Goal: Task Accomplishment & Management: Manage account settings

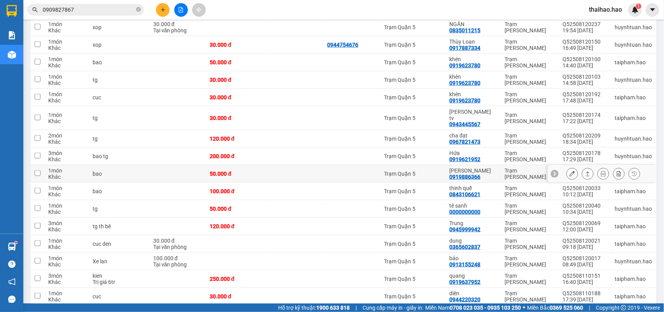
scroll to position [389, 0]
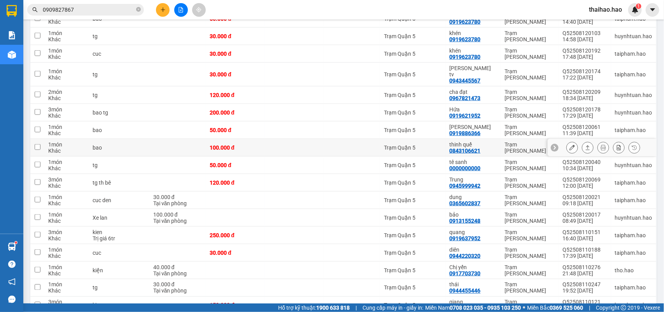
click at [567, 147] on button at bounding box center [572, 148] width 11 height 14
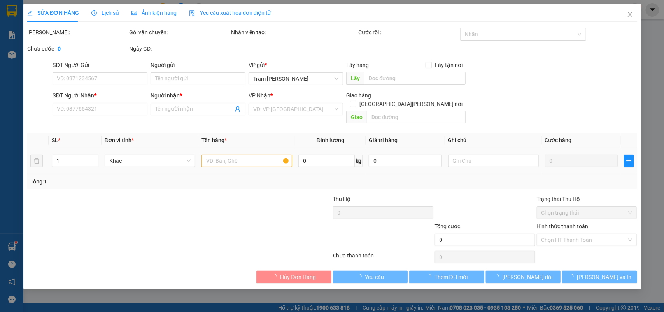
type input "0843106621"
type input "thinh quế"
type input "100.000"
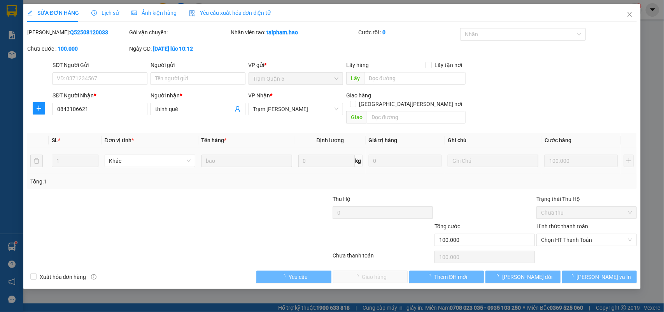
click at [425, 116] on div "Giao hàng Giao tận nơi Giao" at bounding box center [405, 109] width 119 height 36
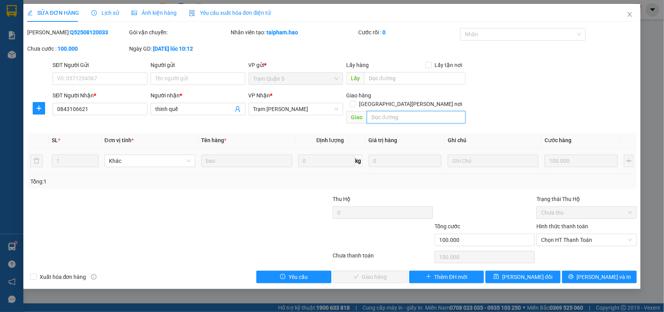
click at [425, 111] on input "text" at bounding box center [416, 117] width 99 height 12
click at [574, 234] on span "Chọn HT Thanh Toán" at bounding box center [586, 240] width 91 height 12
type input "BỚT 20K"
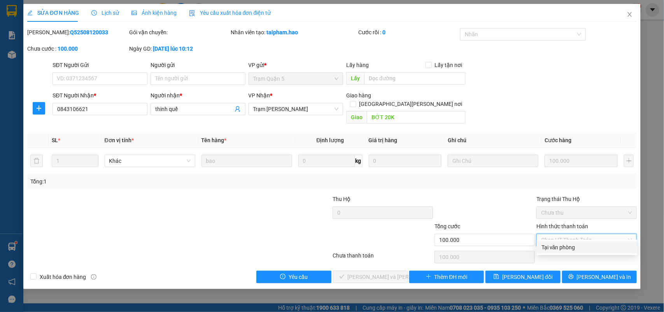
drag, startPoint x: 570, startPoint y: 246, endPoint x: 431, endPoint y: 257, distance: 139.3
click at [569, 246] on div "Tại văn phòng" at bounding box center [586, 247] width 91 height 9
type input "0"
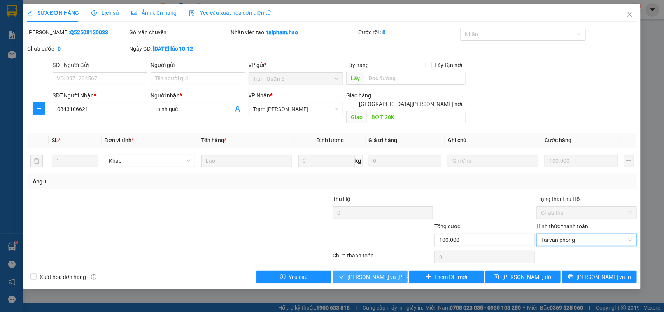
click at [387, 272] on span "[PERSON_NAME] và [PERSON_NAME] hàng" at bounding box center [400, 276] width 105 height 9
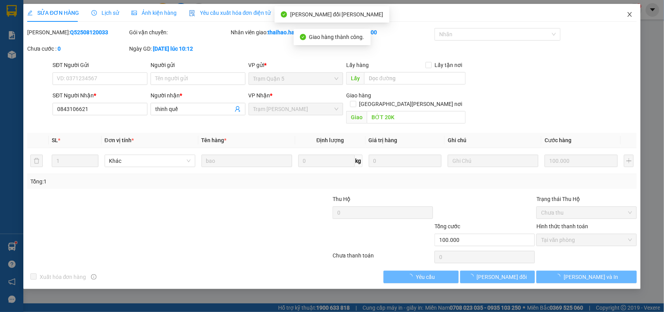
click at [625, 12] on span "Close" at bounding box center [630, 15] width 22 height 22
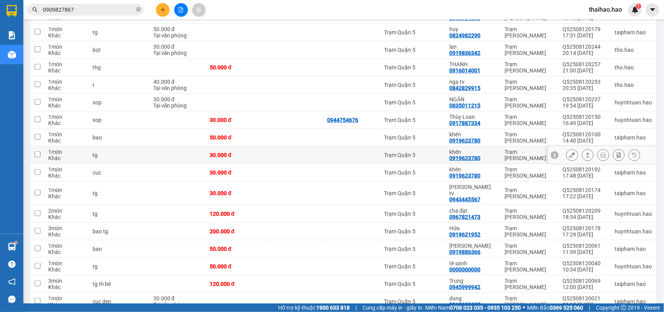
scroll to position [293, 0]
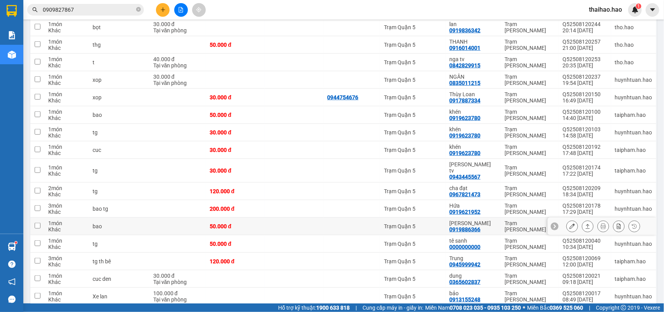
click at [567, 220] on button at bounding box center [572, 226] width 11 height 14
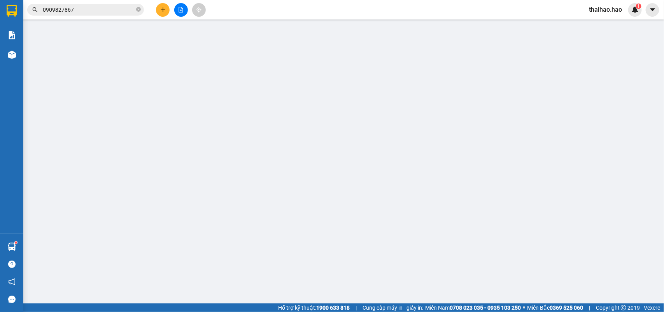
type input "0919886366"
type input "[PERSON_NAME]"
type input "50.000"
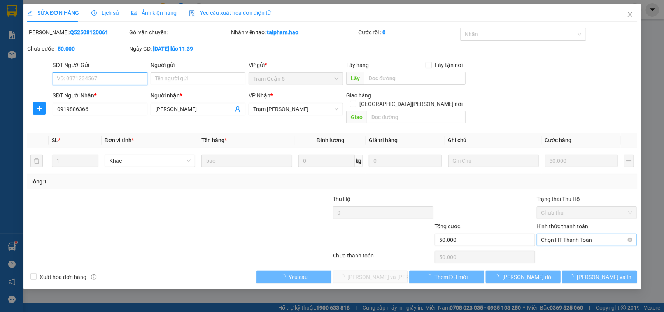
click at [571, 234] on span "Chọn HT Thanh Toán" at bounding box center [586, 240] width 91 height 12
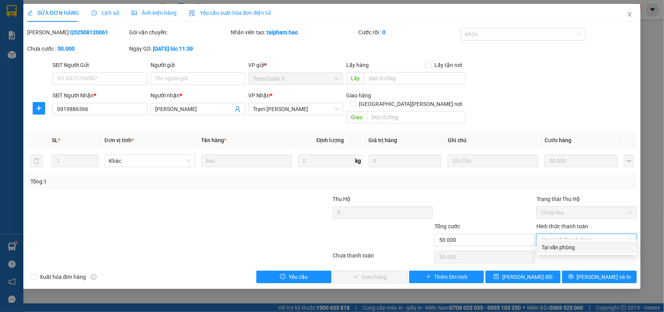
drag, startPoint x: 565, startPoint y: 243, endPoint x: 423, endPoint y: 257, distance: 143.0
click at [564, 244] on div "Tại văn phòng" at bounding box center [586, 247] width 91 height 9
type input "0"
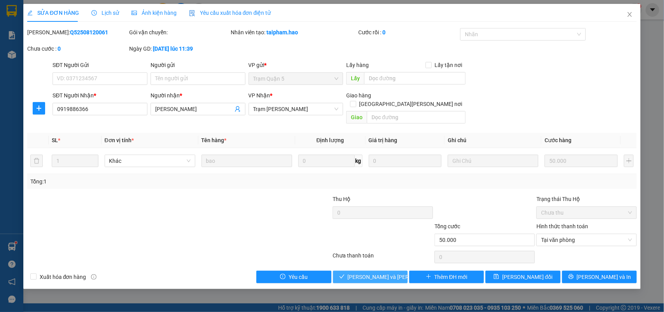
click at [385, 272] on span "Lưu và Giao hàng" at bounding box center [400, 276] width 105 height 9
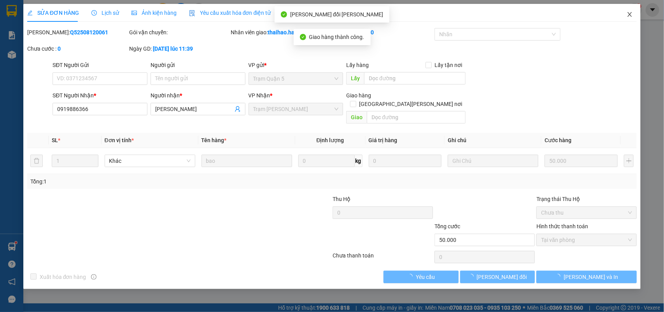
click at [630, 14] on icon "close" at bounding box center [630, 14] width 4 height 5
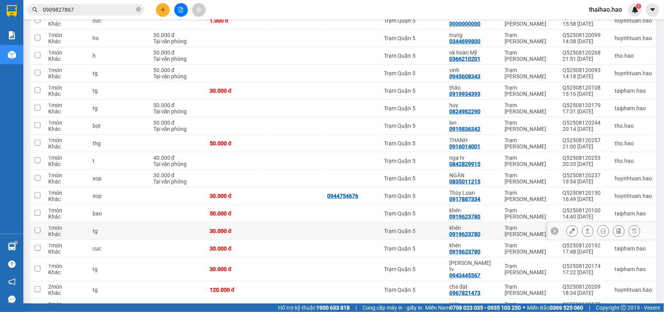
scroll to position [292, 0]
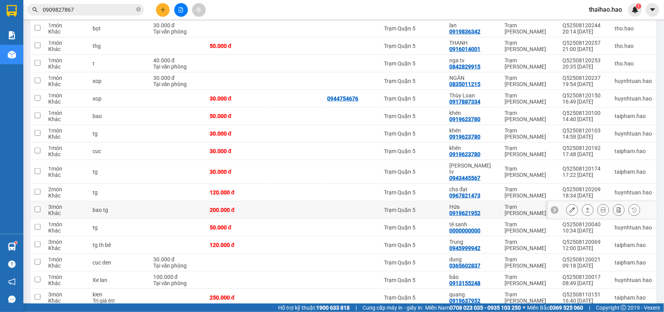
click at [567, 208] on button at bounding box center [572, 210] width 11 height 14
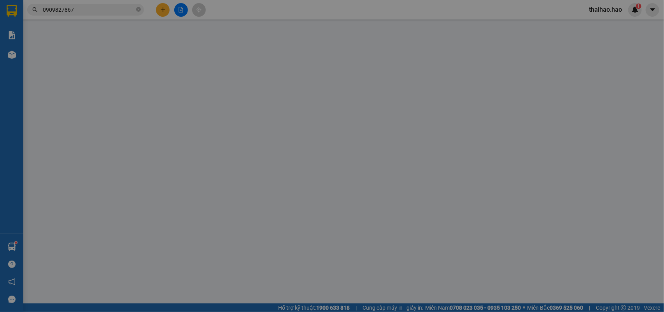
type input "0919621952"
type input "Hứa"
type input "200.000"
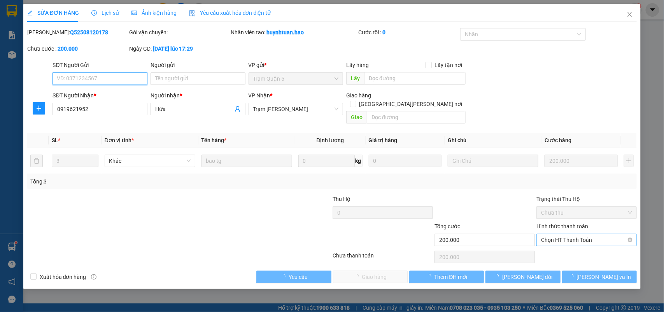
click at [568, 236] on span "Chọn HT Thanh Toán" at bounding box center [586, 240] width 91 height 12
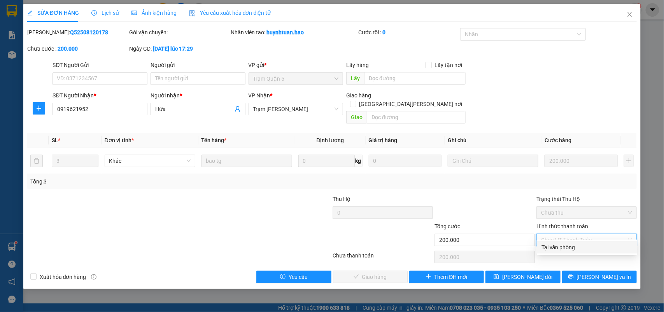
drag, startPoint x: 563, startPoint y: 246, endPoint x: 469, endPoint y: 247, distance: 94.1
click at [561, 246] on div "Tại văn phòng" at bounding box center [586, 247] width 91 height 9
type input "0"
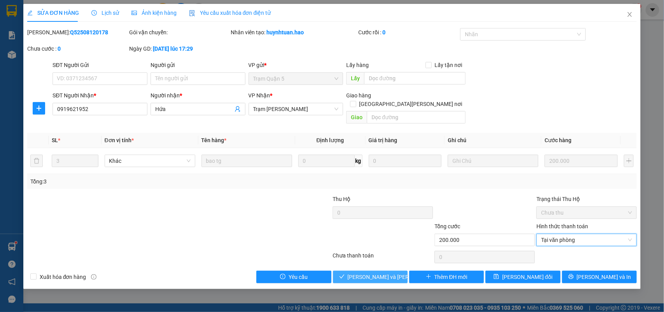
click at [393, 270] on button "Lưu và Giao hàng" at bounding box center [370, 276] width 75 height 12
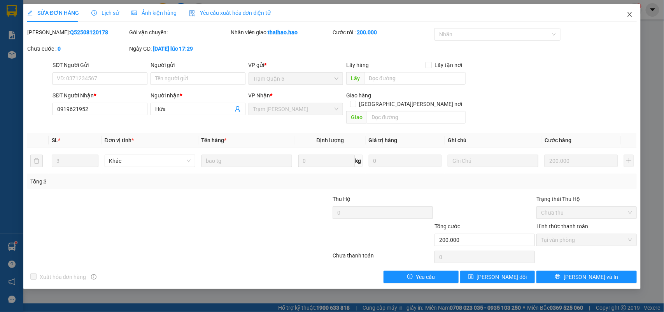
click at [632, 14] on icon "close" at bounding box center [630, 14] width 6 height 6
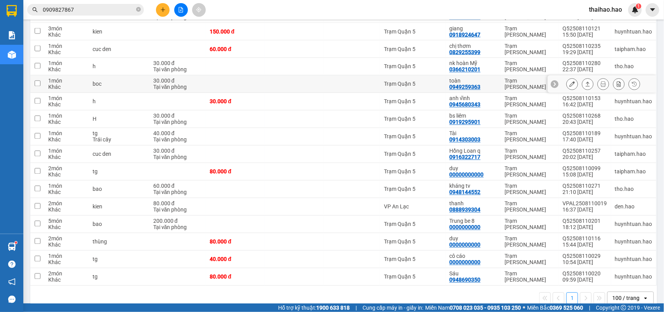
scroll to position [622, 0]
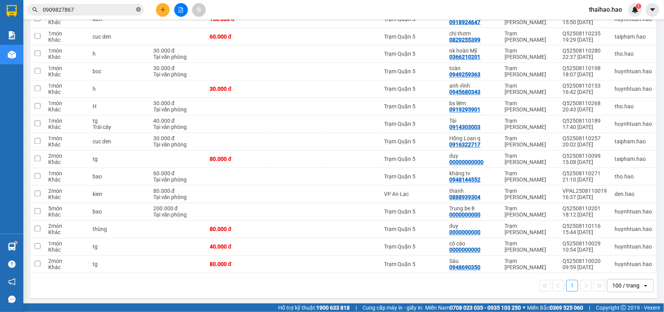
click at [137, 12] on icon "close-circle" at bounding box center [138, 9] width 5 height 5
click at [124, 11] on input "text" at bounding box center [89, 9] width 92 height 9
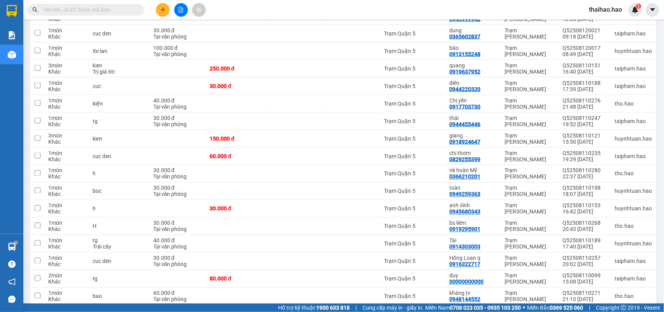
scroll to position [428, 0]
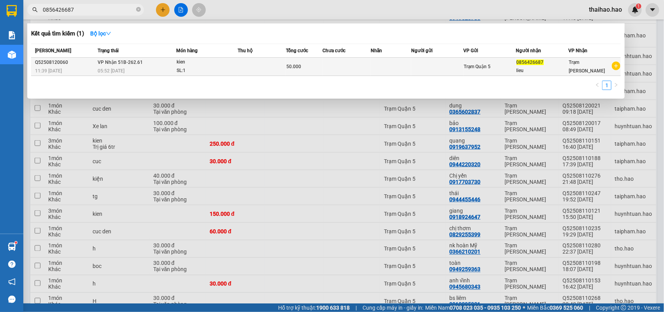
type input "0856426687"
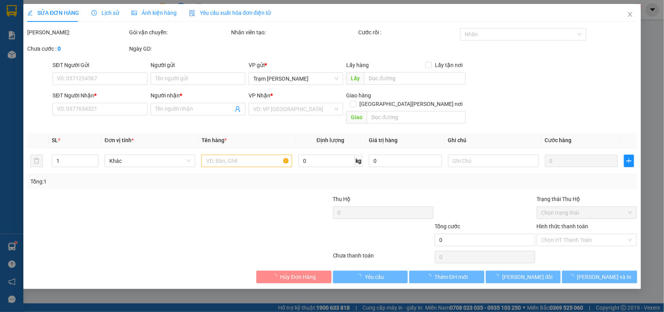
click at [137, 17] on div "Ảnh kiện hàng" at bounding box center [153, 13] width 45 height 9
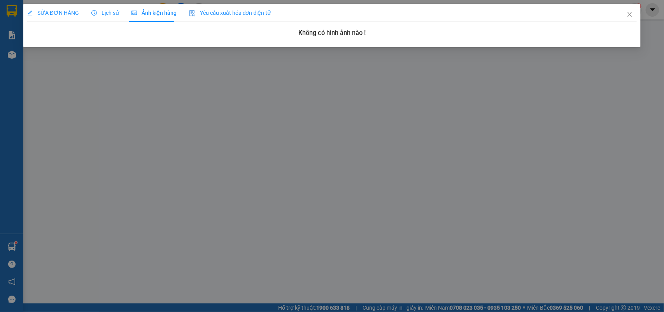
click at [66, 10] on span "SỬA ĐƠN HÀNG" at bounding box center [53, 13] width 52 height 6
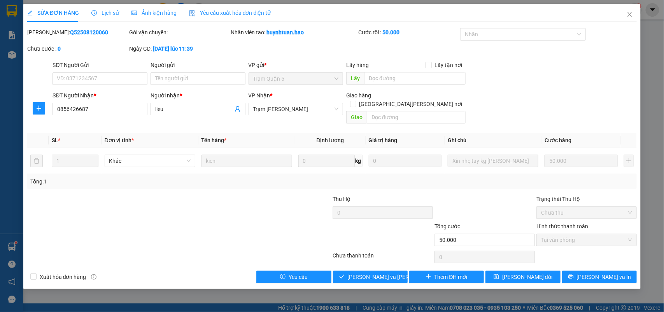
click at [355, 260] on div "Total Paid Fee 50.000 Total UnPaid Fee 0 Cash Collection Total Fee Mã ĐH: Q5250…" at bounding box center [332, 155] width 610 height 255
click at [357, 270] on button "[PERSON_NAME] và Giao hàng" at bounding box center [370, 276] width 75 height 12
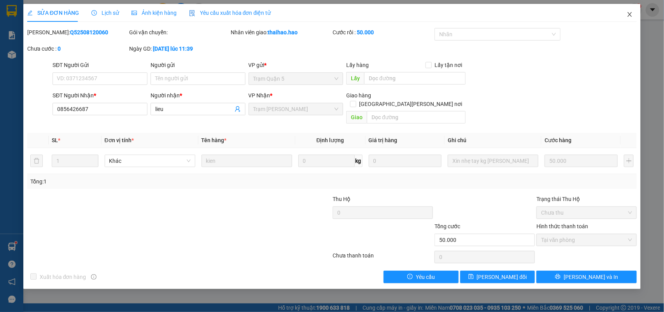
drag, startPoint x: 620, startPoint y: 22, endPoint x: 627, endPoint y: 17, distance: 8.3
click at [623, 19] on span "Close" at bounding box center [630, 15] width 22 height 22
click at [627, 17] on div "Kết quả tìm kiếm ( 1 ) Bộ lọc Mã ĐH Trạng thái Món hàng Thu hộ Tổng cước Chưa c…" at bounding box center [332, 9] width 664 height 19
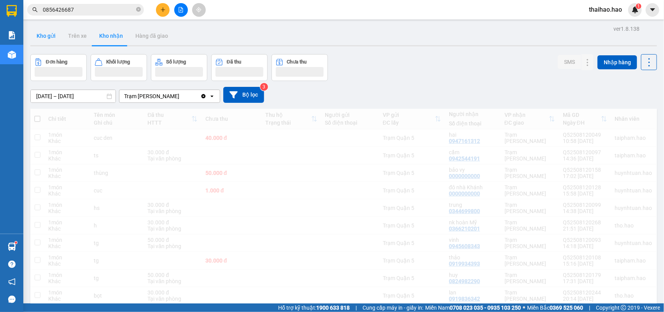
click at [56, 35] on button "Kho gửi" at bounding box center [46, 35] width 32 height 19
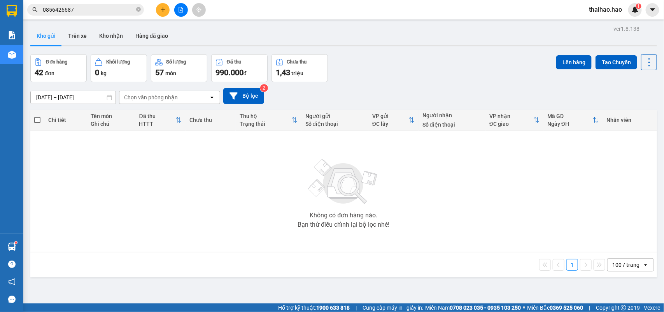
click at [56, 35] on button "Kho gửi" at bounding box center [46, 35] width 32 height 19
click at [53, 38] on button "Kho gửi" at bounding box center [46, 35] width 32 height 19
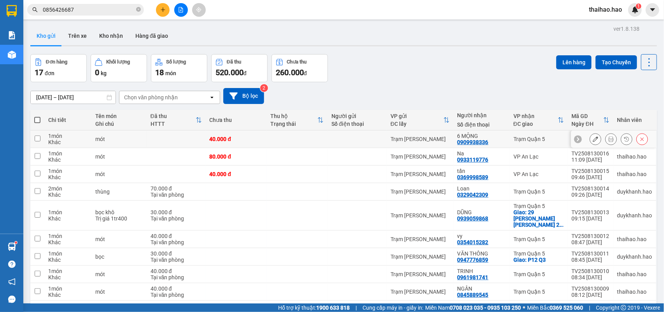
click at [606, 142] on button at bounding box center [611, 139] width 11 height 14
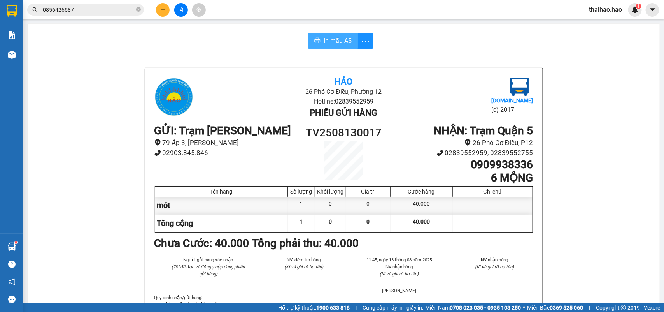
click at [327, 46] on button "In mẫu A5" at bounding box center [333, 41] width 50 height 16
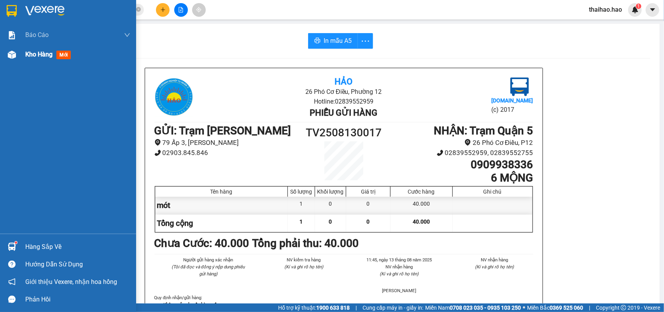
click at [14, 59] on div at bounding box center [12, 55] width 14 height 14
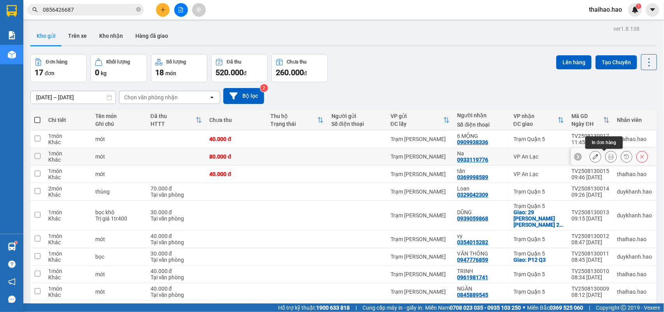
click at [608, 156] on icon at bounding box center [610, 156] width 5 height 5
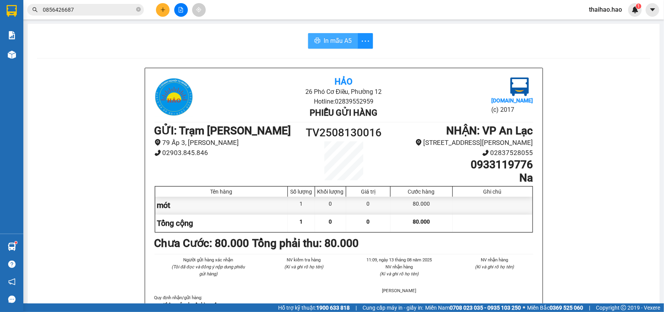
click at [344, 41] on span "In mẫu A5" at bounding box center [338, 41] width 28 height 10
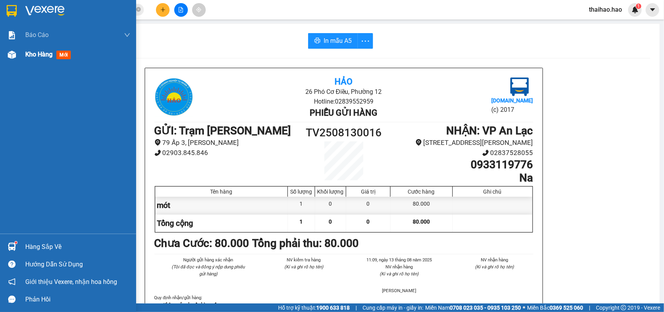
click at [11, 63] on div "Kho hàng mới" at bounding box center [68, 54] width 136 height 19
click at [12, 62] on div "Kho hàng mới" at bounding box center [68, 54] width 136 height 19
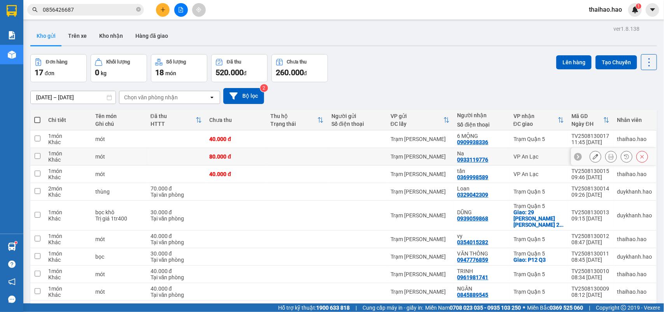
click at [590, 156] on button at bounding box center [595, 157] width 11 height 14
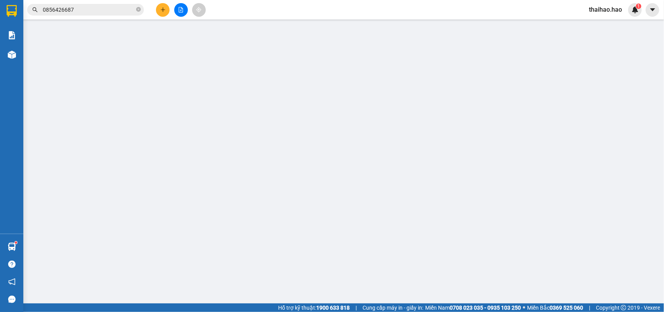
type input "0933119776"
type input "Na"
type input "80.000"
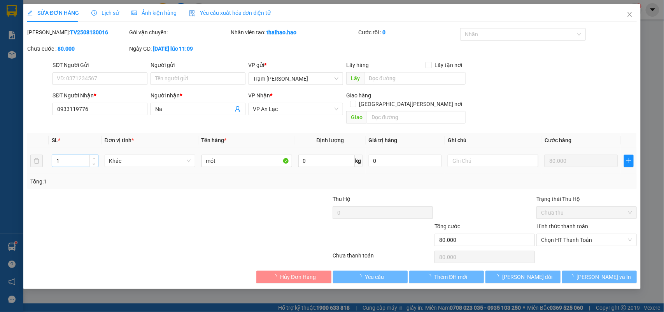
click at [65, 155] on input "1" at bounding box center [75, 161] width 46 height 12
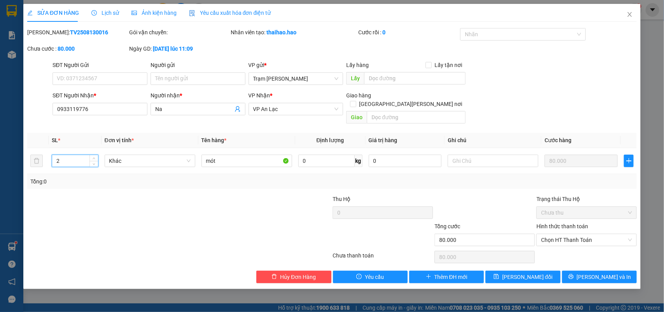
type input "2"
click at [573, 274] on icon "printer" at bounding box center [570, 276] width 5 height 5
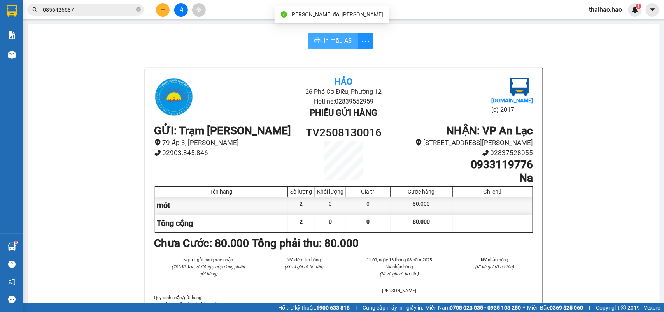
click at [315, 43] on icon "printer" at bounding box center [317, 40] width 6 height 6
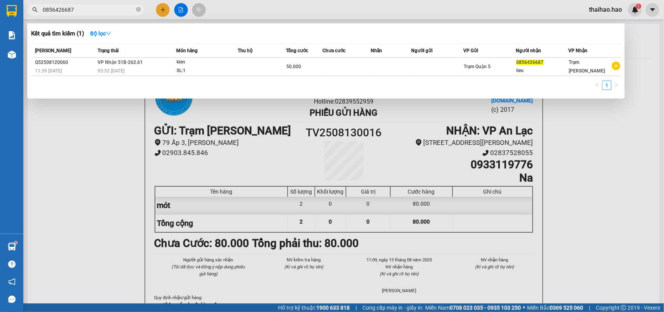
click at [112, 14] on input "0856426687" at bounding box center [89, 9] width 92 height 9
click at [137, 10] on icon "close-circle" at bounding box center [138, 9] width 5 height 5
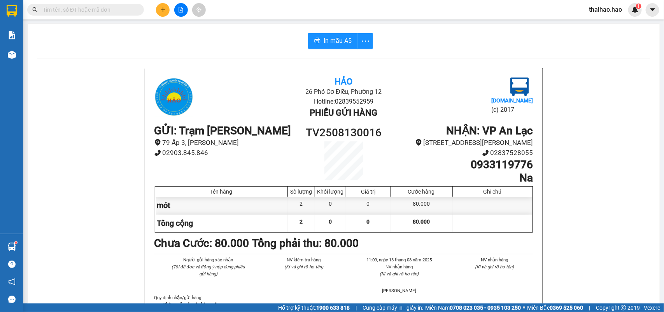
click at [125, 12] on input "text" at bounding box center [89, 9] width 92 height 9
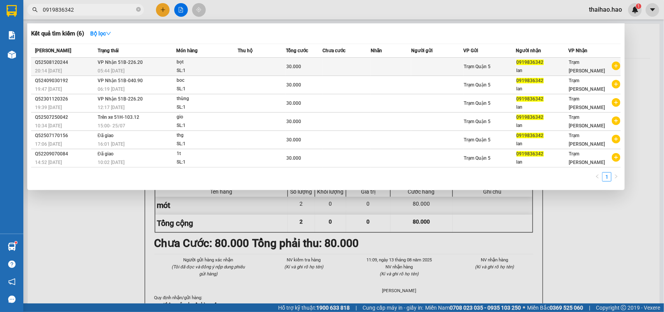
type input "0919836342"
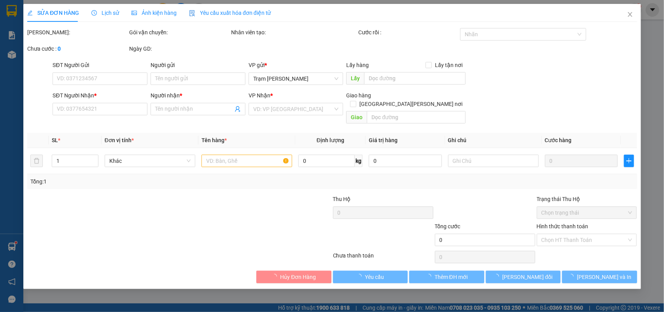
click at [144, 14] on span "Ảnh kiện hàng" at bounding box center [153, 13] width 45 height 6
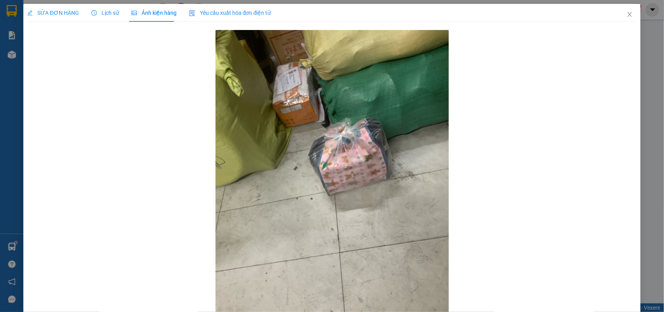
click at [65, 11] on span "SỬA ĐƠN HÀNG" at bounding box center [53, 13] width 52 height 6
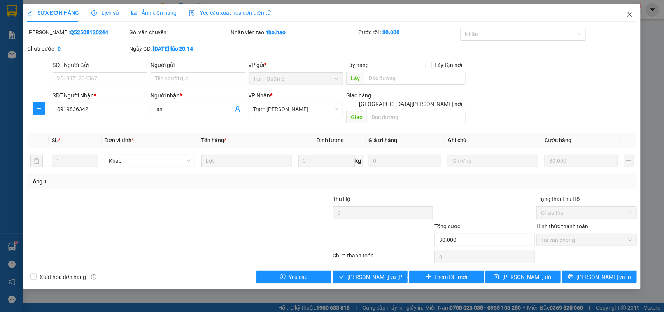
click at [634, 14] on span "Close" at bounding box center [630, 15] width 22 height 22
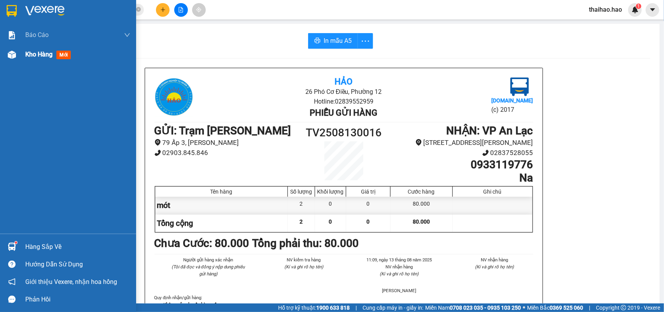
drag, startPoint x: 8, startPoint y: 63, endPoint x: 16, endPoint y: 54, distance: 11.3
click at [9, 61] on div "Kho hàng mới" at bounding box center [68, 54] width 136 height 19
click at [16, 54] on div at bounding box center [12, 55] width 14 height 14
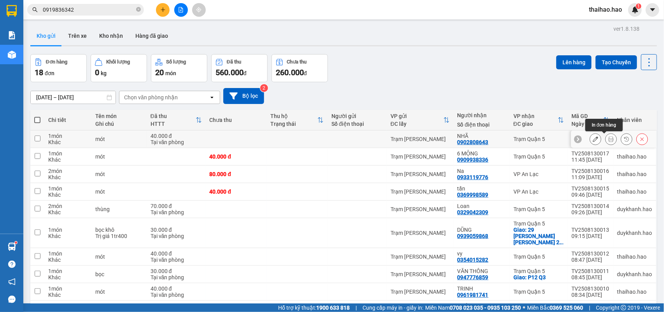
click at [608, 141] on icon at bounding box center [610, 138] width 5 height 5
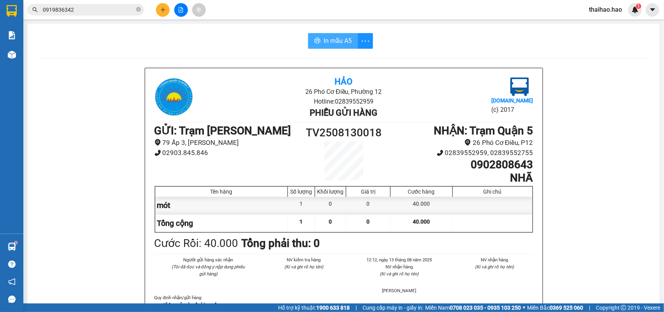
click at [326, 46] on span "In mẫu A5" at bounding box center [338, 41] width 28 height 10
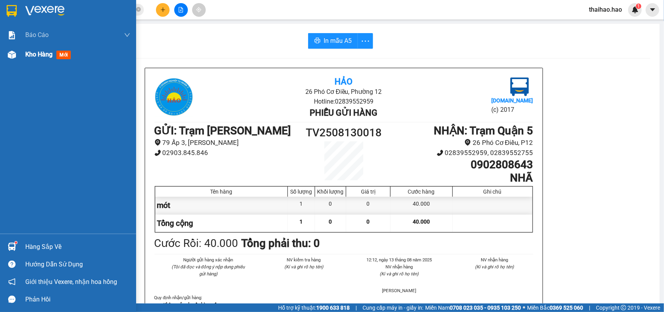
click at [6, 56] on div at bounding box center [12, 55] width 14 height 14
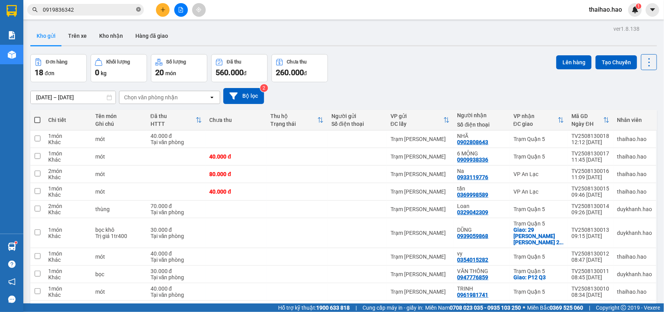
click at [139, 11] on icon "close-circle" at bounding box center [138, 9] width 5 height 5
click at [123, 6] on input "text" at bounding box center [89, 9] width 92 height 9
click at [125, 11] on input "text" at bounding box center [89, 9] width 92 height 9
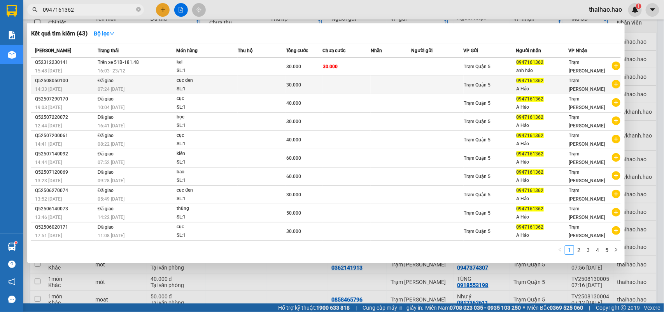
type input "0947161362"
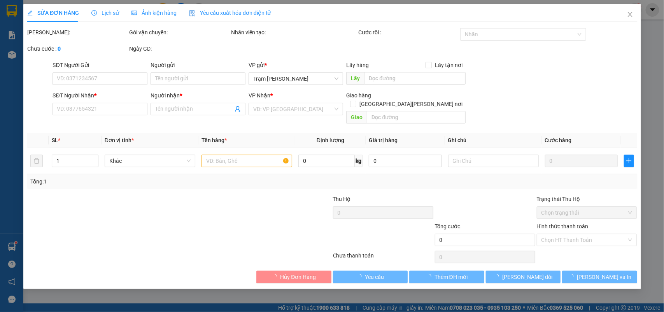
click at [138, 9] on div "Ảnh kiện hàng" at bounding box center [153, 13] width 45 height 9
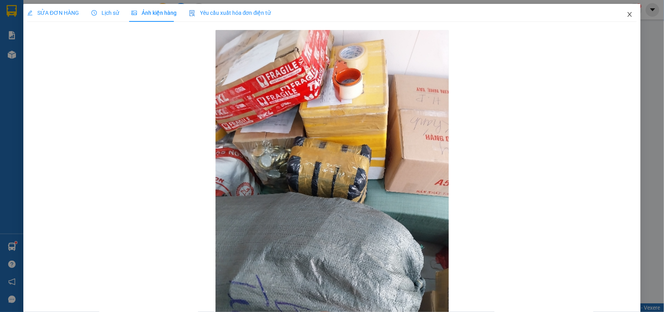
click at [627, 12] on icon "close" at bounding box center [630, 14] width 6 height 6
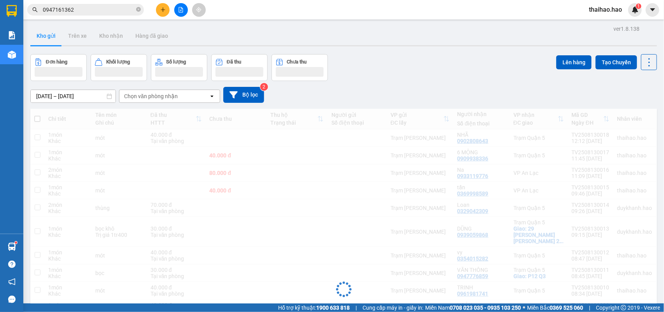
click at [95, 12] on input "0947161362" at bounding box center [89, 9] width 92 height 9
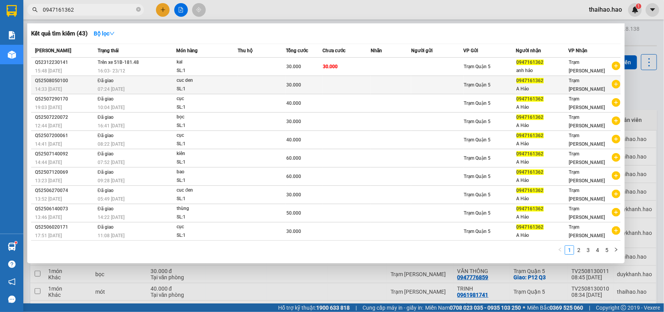
click at [139, 84] on td "Đã giao 07:24 - 06/08" at bounding box center [136, 85] width 81 height 18
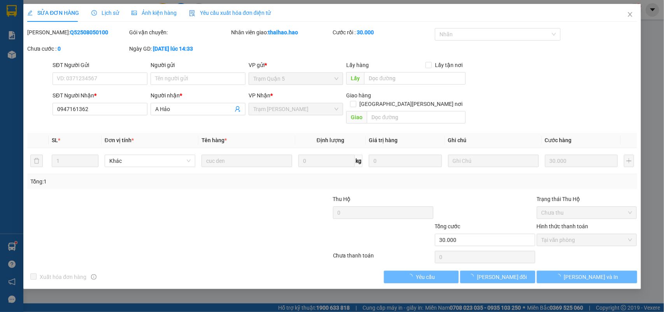
click at [154, 14] on span "Ảnh kiện hàng" at bounding box center [153, 13] width 45 height 6
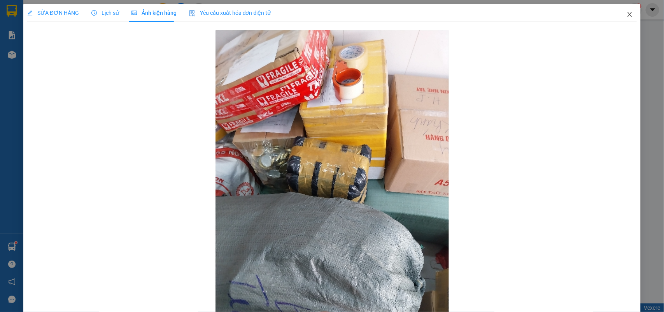
click at [627, 11] on icon "close" at bounding box center [630, 14] width 6 height 6
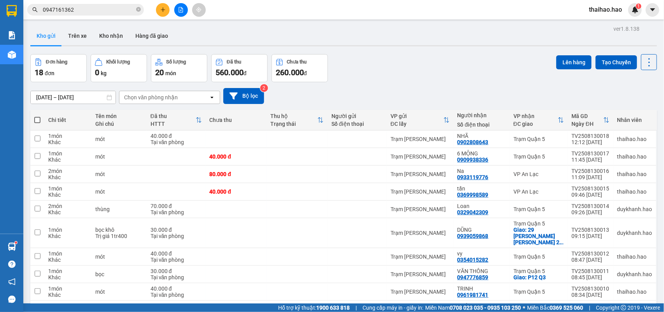
click at [93, 10] on input "0947161362" at bounding box center [89, 9] width 92 height 9
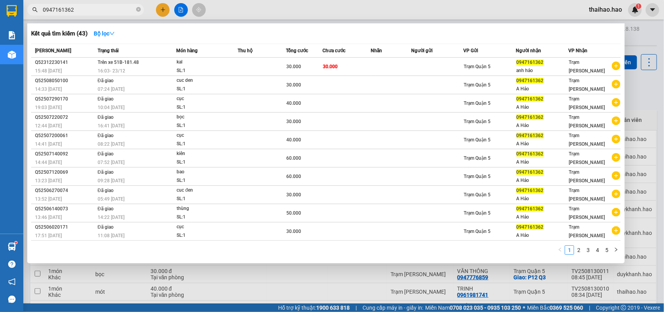
click at [213, 11] on div at bounding box center [332, 156] width 664 height 312
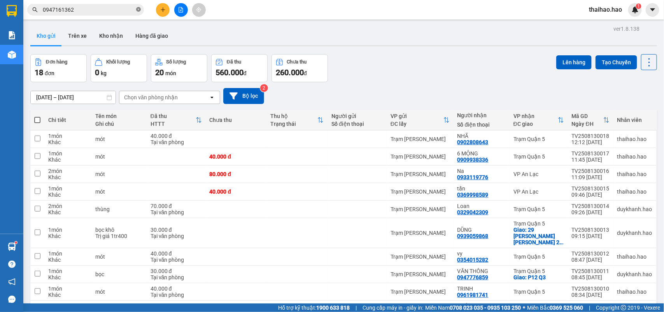
click at [138, 12] on icon "close-circle" at bounding box center [138, 9] width 5 height 5
click at [104, 34] on button "Kho nhận" at bounding box center [111, 35] width 36 height 19
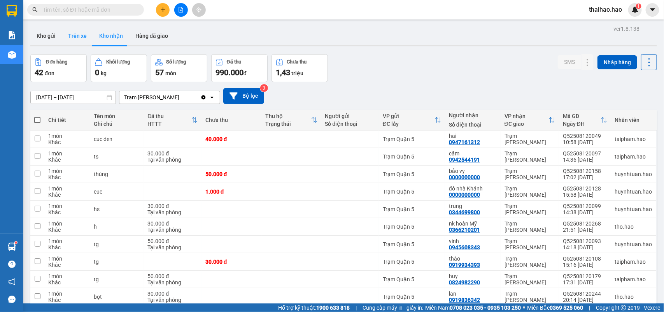
click at [71, 32] on button "Trên xe" at bounding box center [77, 35] width 31 height 19
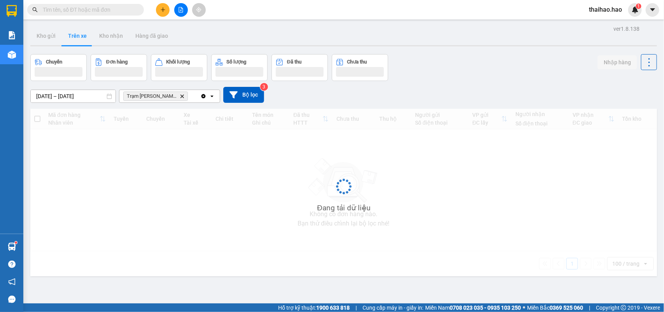
click at [71, 32] on button "Trên xe" at bounding box center [77, 35] width 31 height 19
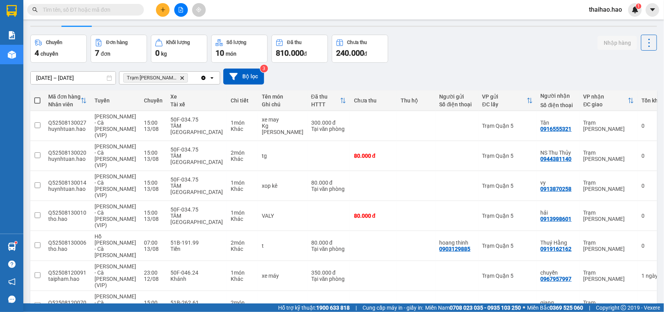
scroll to position [36, 0]
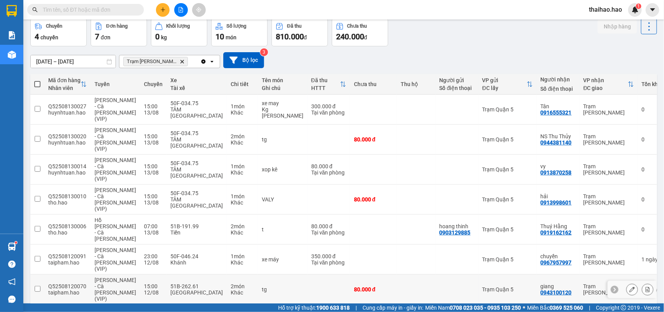
click at [627, 282] on button at bounding box center [632, 289] width 11 height 14
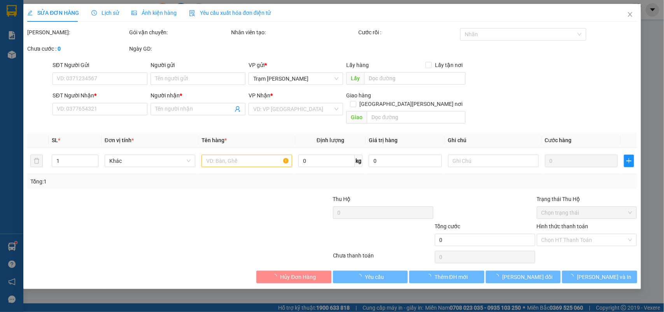
type input "0943100120"
type input "giang"
type input "80.000"
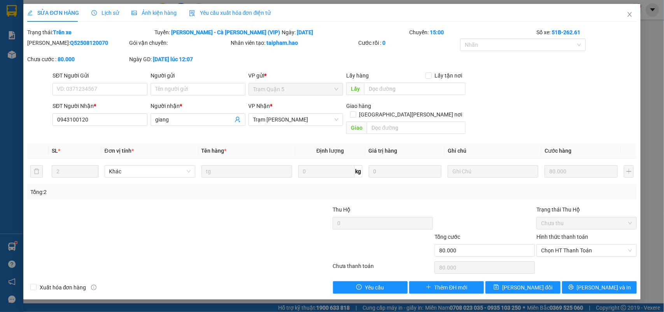
click at [108, 18] on div "Lịch sử" at bounding box center [105, 13] width 28 height 18
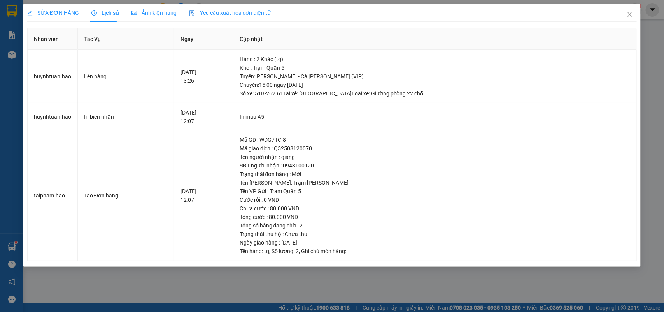
click at [138, 12] on span "Ảnh kiện hàng" at bounding box center [153, 13] width 45 height 6
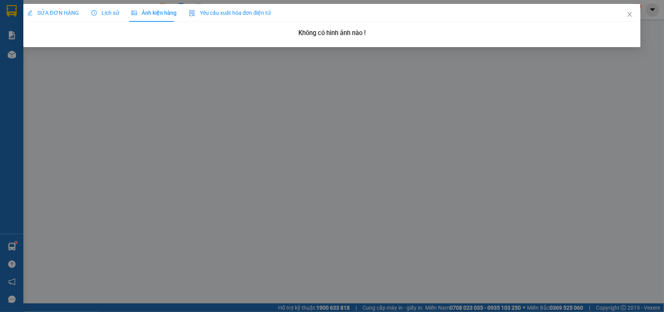
click at [100, 17] on div "Lịch sử" at bounding box center [105, 13] width 28 height 9
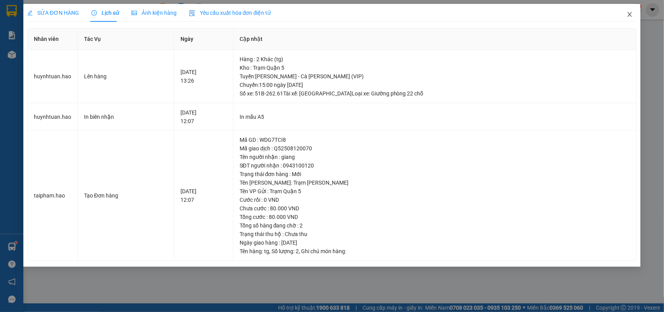
click at [629, 18] on icon "close" at bounding box center [630, 14] width 6 height 6
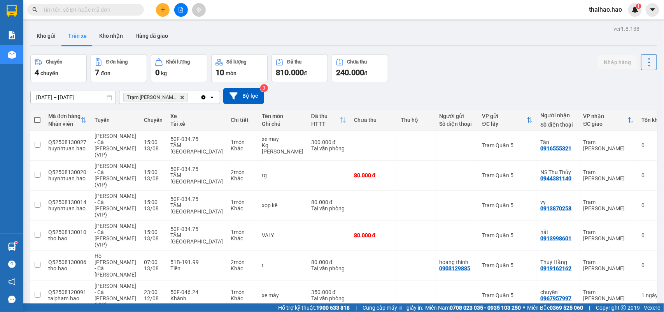
click at [69, 96] on input "[DATE] – [DATE]" at bounding box center [73, 97] width 85 height 12
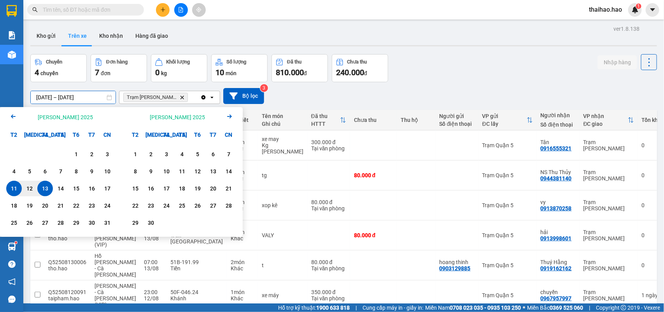
click at [404, 54] on div "Chuyến 4 chuyến Đơn hàng 7 đơn Khối lượng 0 kg Số lượng 10 món Đã thu 810.000 đ…" at bounding box center [343, 68] width 627 height 28
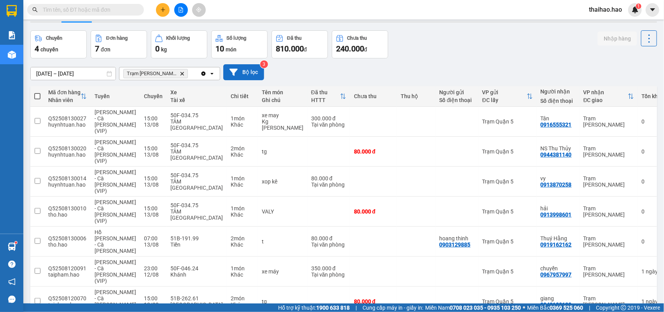
scroll to position [36, 0]
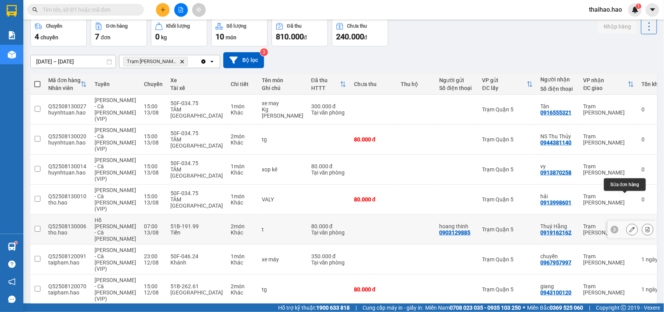
click at [629, 226] on icon at bounding box center [631, 228] width 5 height 5
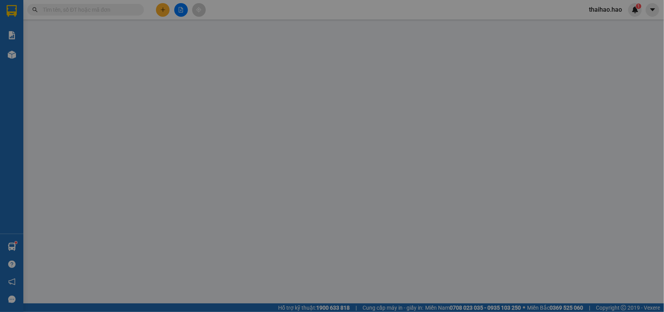
type input "0903129885"
type input "hoang thinh"
type input "0919162162"
type input "Thuý Hằng"
type input "80.000"
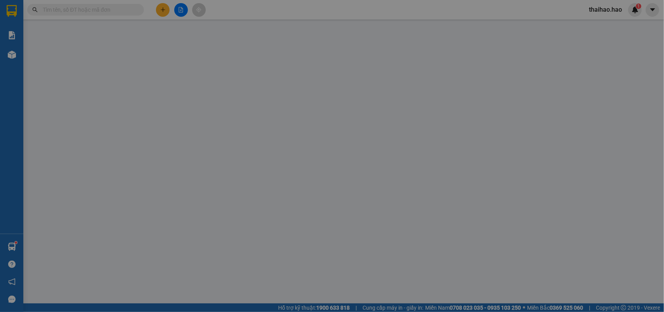
type input "0"
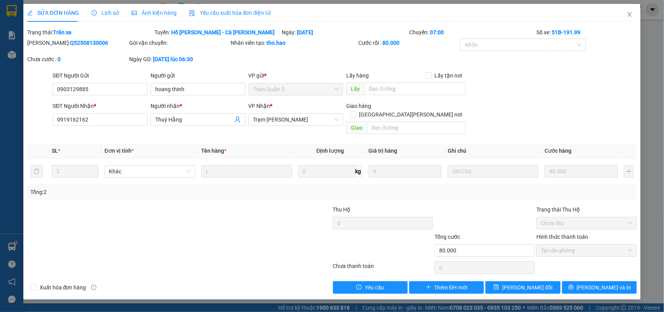
click at [137, 16] on div "Ảnh kiện hàng" at bounding box center [153, 13] width 45 height 9
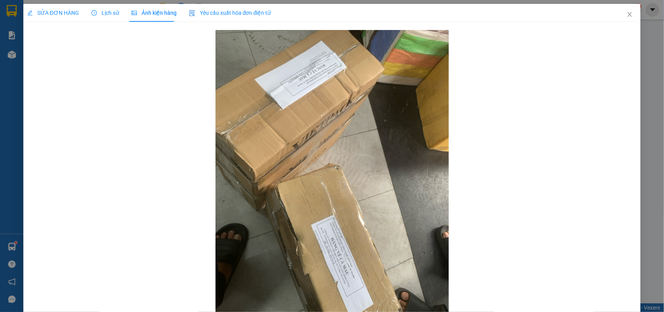
click at [115, 15] on span "Lịch sử" at bounding box center [105, 13] width 28 height 6
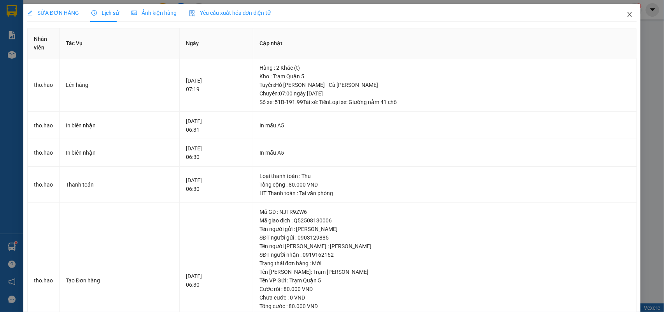
click at [619, 16] on span "Close" at bounding box center [630, 15] width 22 height 22
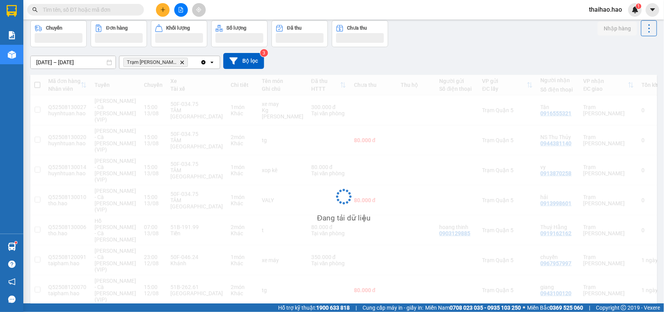
scroll to position [36, 0]
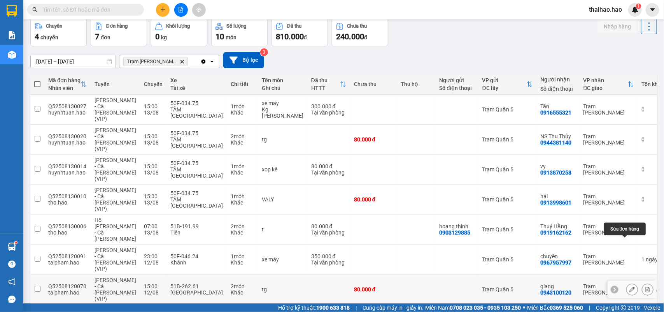
click at [629, 286] on icon at bounding box center [631, 288] width 5 height 5
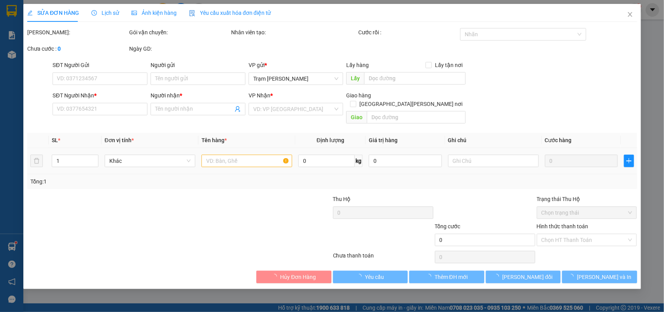
type input "0943100120"
type input "giang"
type input "80.000"
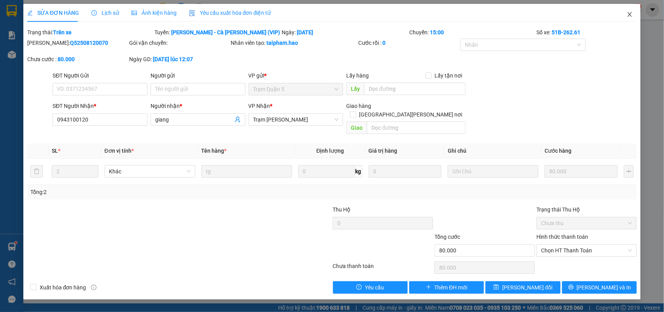
click at [628, 11] on icon "close" at bounding box center [630, 14] width 6 height 6
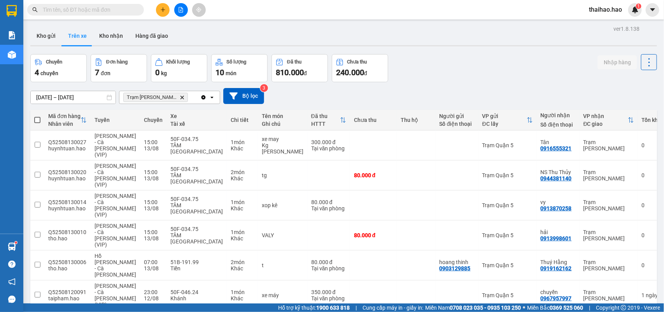
click at [125, 9] on input "text" at bounding box center [89, 9] width 92 height 9
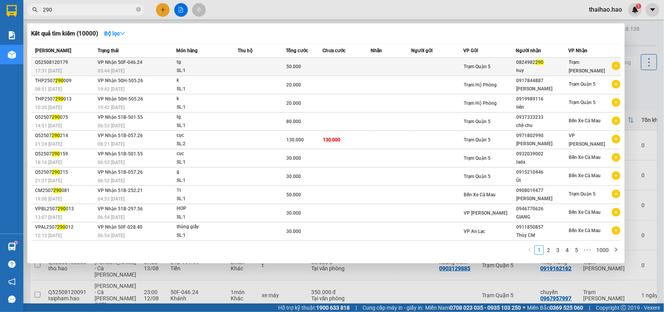
type input "290"
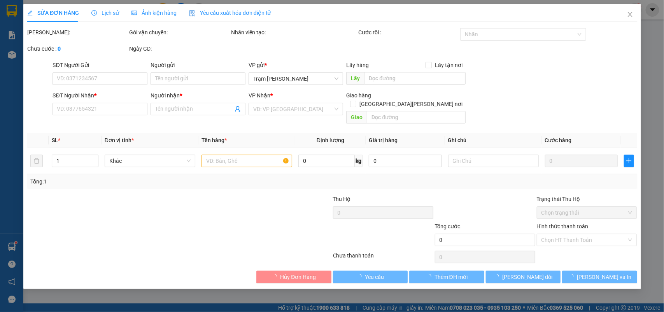
click at [149, 11] on span "Ảnh kiện hàng" at bounding box center [153, 13] width 45 height 6
type input "0824982290"
type input "huy"
type input "50.000"
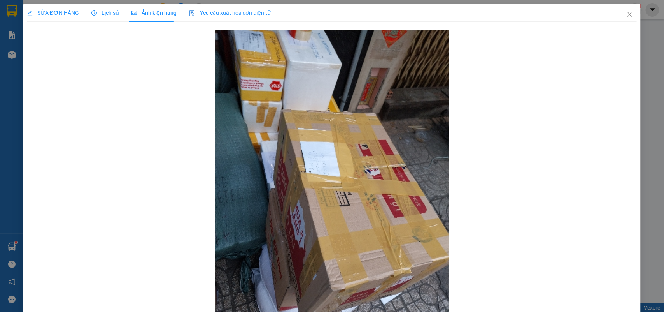
click at [58, 11] on span "SỬA ĐƠN HÀNG" at bounding box center [53, 13] width 52 height 6
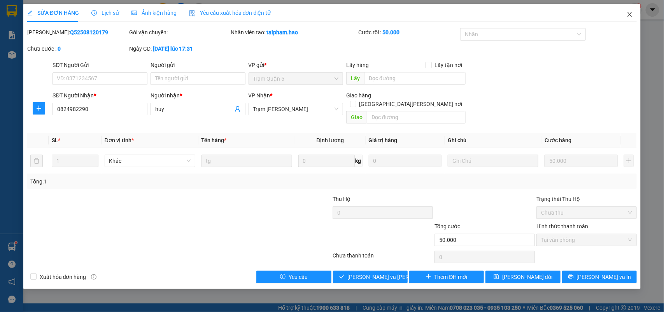
click at [621, 14] on span "Close" at bounding box center [630, 15] width 22 height 22
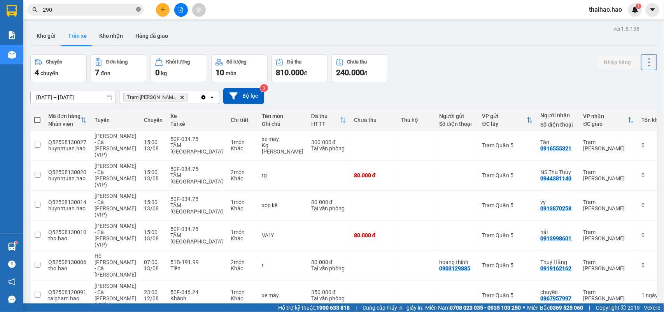
click at [137, 11] on icon "close-circle" at bounding box center [138, 9] width 5 height 5
click at [119, 12] on input "text" at bounding box center [89, 9] width 92 height 9
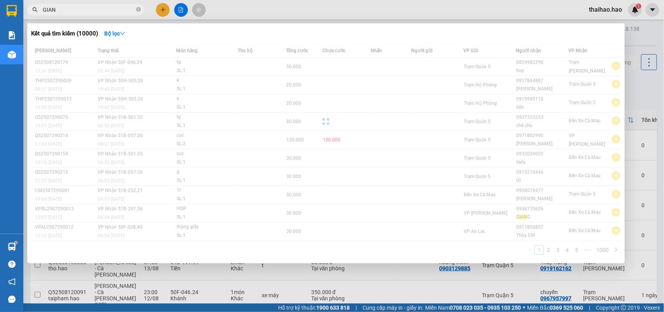
type input "GIANG"
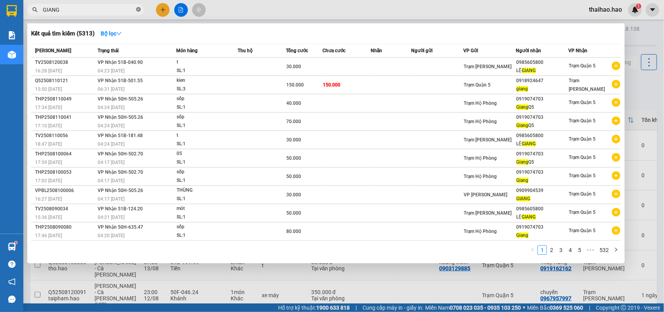
click at [140, 10] on icon "close-circle" at bounding box center [138, 9] width 5 height 5
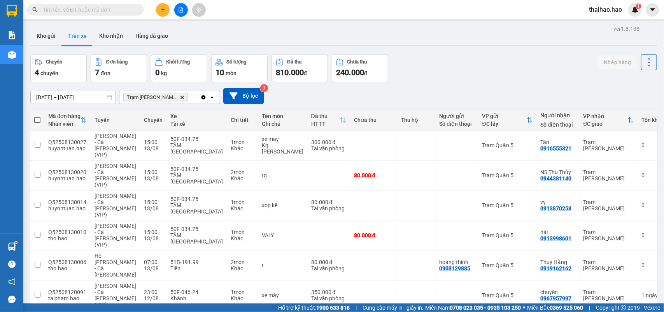
click at [107, 9] on input "text" at bounding box center [89, 9] width 92 height 9
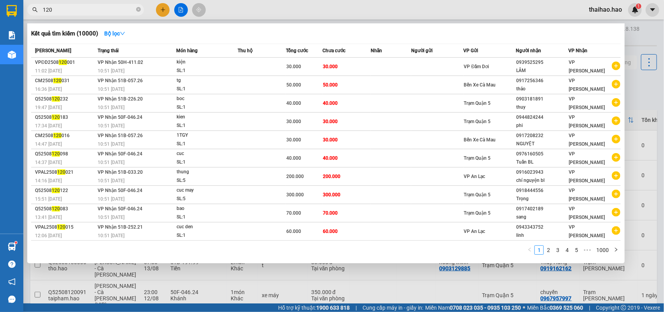
type input "120"
click at [141, 7] on span "120" at bounding box center [85, 10] width 117 height 12
click at [137, 9] on icon "close-circle" at bounding box center [138, 9] width 5 height 5
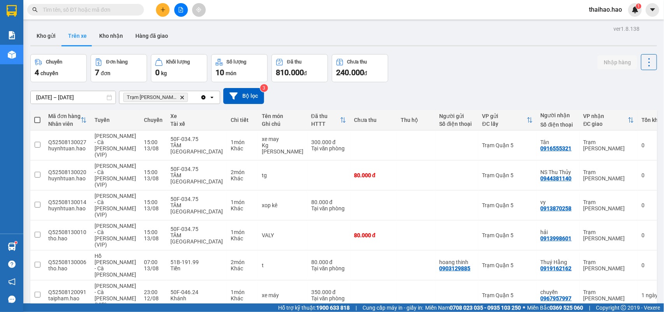
click at [130, 10] on input "text" at bounding box center [89, 9] width 92 height 9
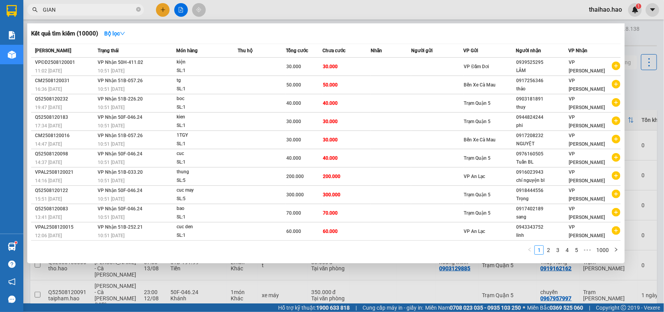
type input "GIANG"
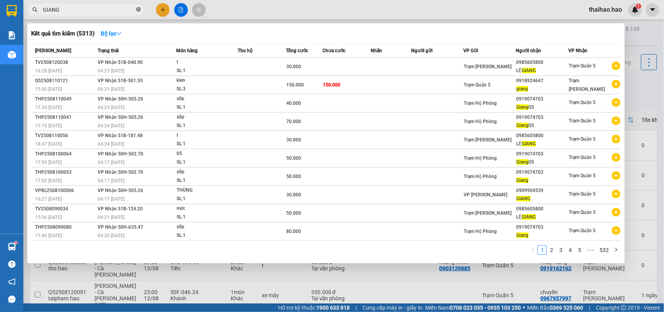
click at [139, 10] on icon "close-circle" at bounding box center [138, 9] width 5 height 5
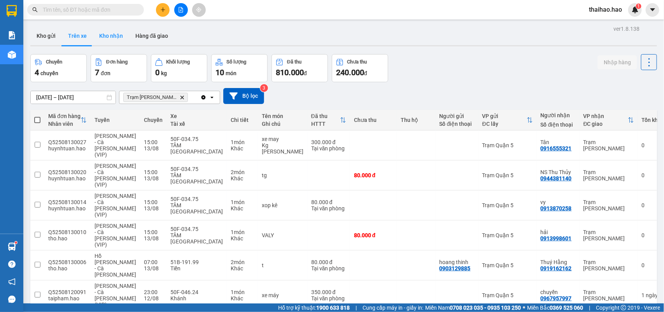
click at [118, 37] on button "Kho nhận" at bounding box center [111, 35] width 36 height 19
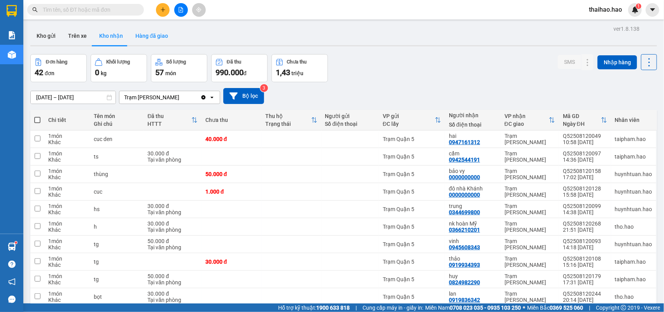
click at [142, 36] on button "Hàng đã giao" at bounding box center [151, 35] width 45 height 19
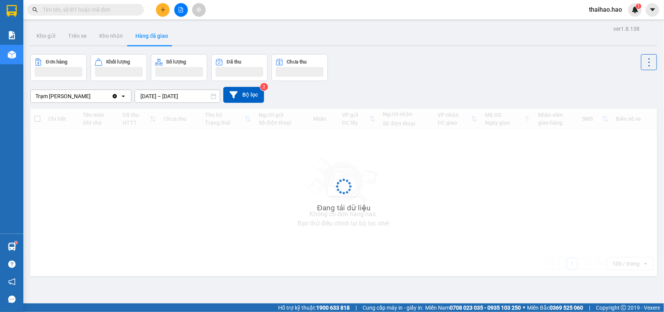
click at [116, 9] on input "text" at bounding box center [89, 9] width 92 height 9
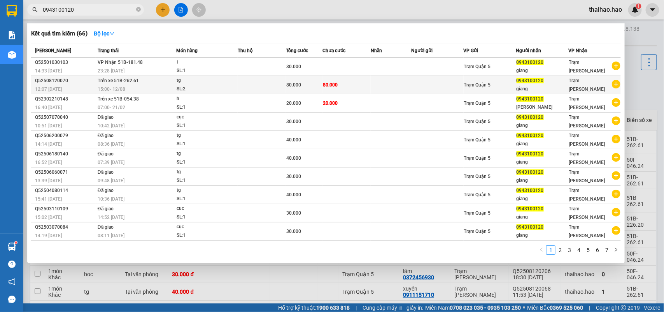
type input "0943100120"
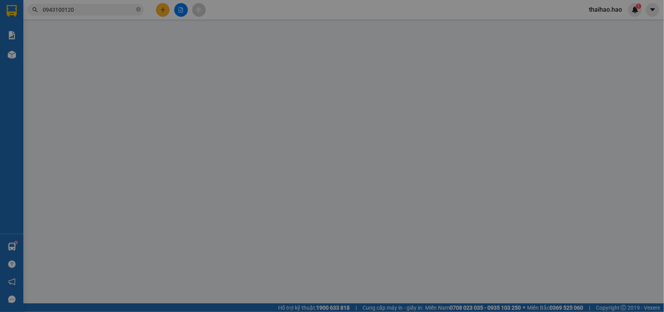
click at [145, 11] on div "SỬA ĐƠN HÀNG Lịch sử Ảnh kiện hàng Yêu cầu xuất hóa đơn điện tử Total Paid Fee …" at bounding box center [332, 156] width 664 height 312
type input "0943100120"
type input "giang"
type input "80.000"
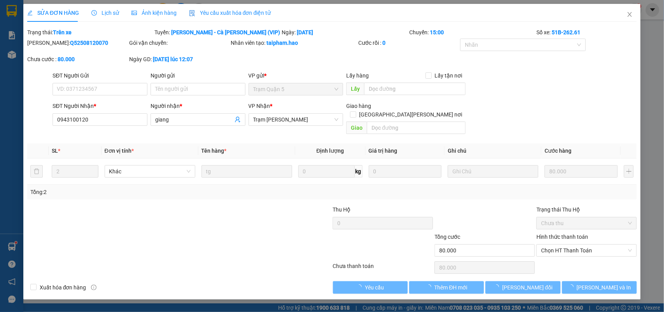
click at [148, 14] on span "Ảnh kiện hàng" at bounding box center [153, 13] width 45 height 6
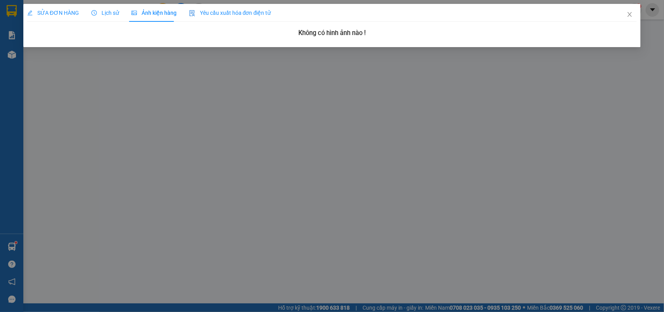
click at [110, 14] on span "Lịch sử" at bounding box center [105, 13] width 28 height 6
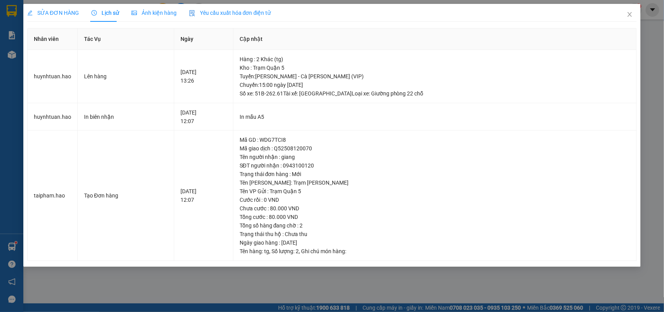
click at [58, 11] on span "SỬA ĐƠN HÀNG" at bounding box center [53, 13] width 52 height 6
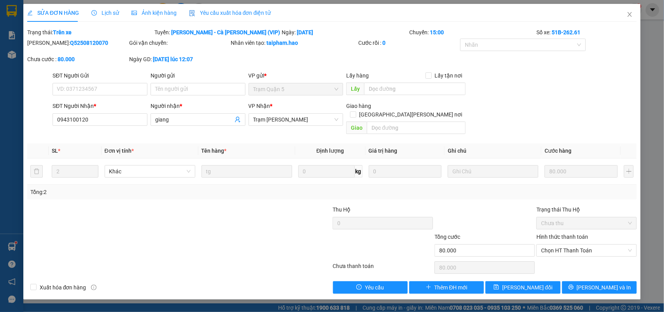
click at [102, 14] on span "Lịch sử" at bounding box center [105, 13] width 28 height 6
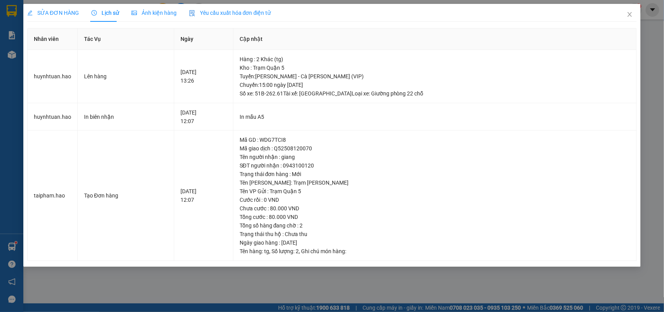
click at [51, 16] on span "SỬA ĐƠN HÀNG" at bounding box center [53, 13] width 52 height 6
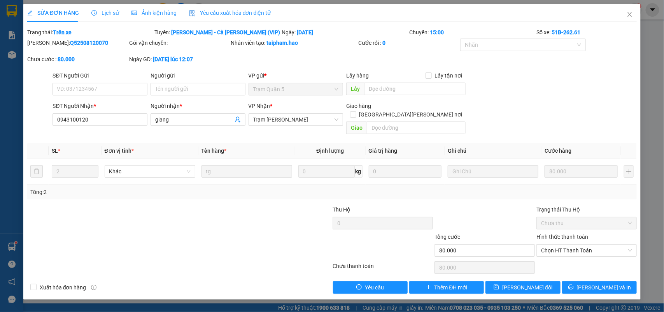
click at [81, 43] on b "Q52508120070" at bounding box center [89, 43] width 38 height 6
copy b "Q52508120070"
click at [631, 19] on span "Close" at bounding box center [630, 15] width 22 height 22
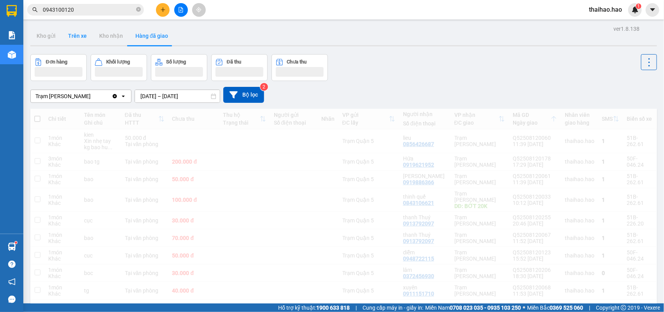
click at [77, 40] on button "Trên xe" at bounding box center [77, 35] width 31 height 19
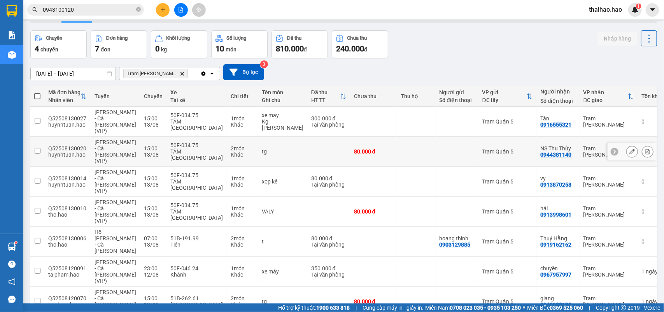
scroll to position [36, 0]
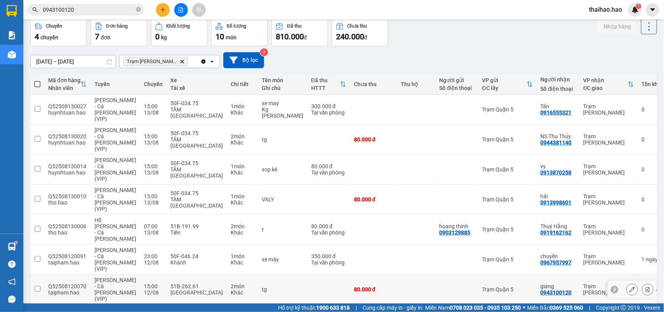
click at [354, 286] on div "80.000 đ" at bounding box center [373, 289] width 39 height 6
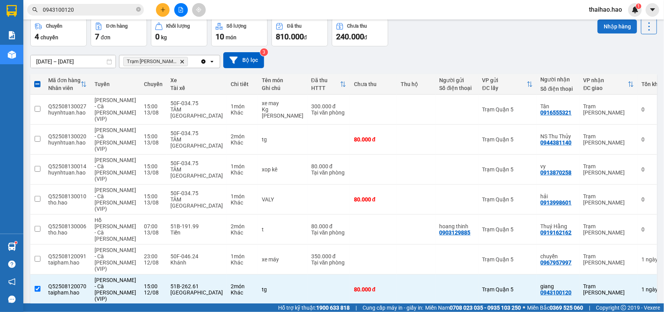
click at [603, 30] on button "Nhập hàng" at bounding box center [617, 26] width 40 height 14
checkbox input "false"
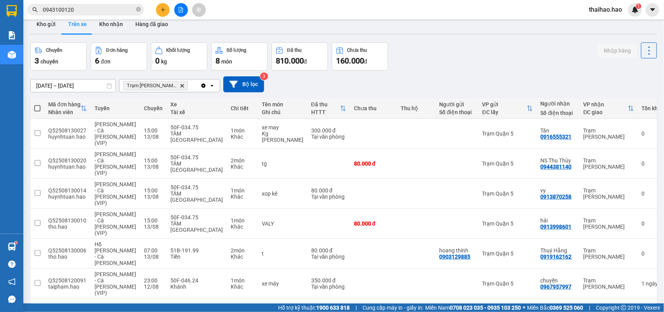
scroll to position [0, 0]
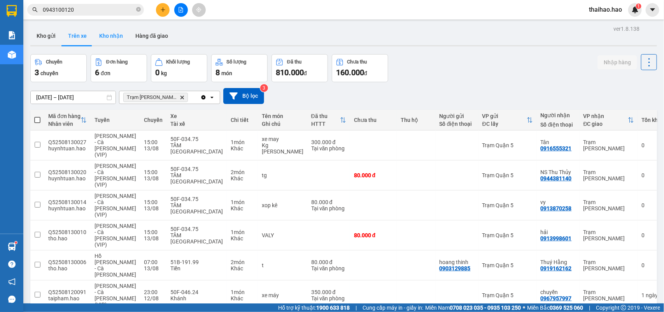
click at [114, 34] on button "Kho nhận" at bounding box center [111, 35] width 36 height 19
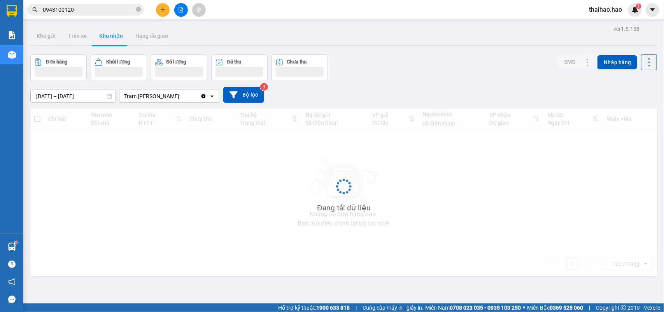
click at [114, 34] on button "Kho nhận" at bounding box center [111, 35] width 36 height 19
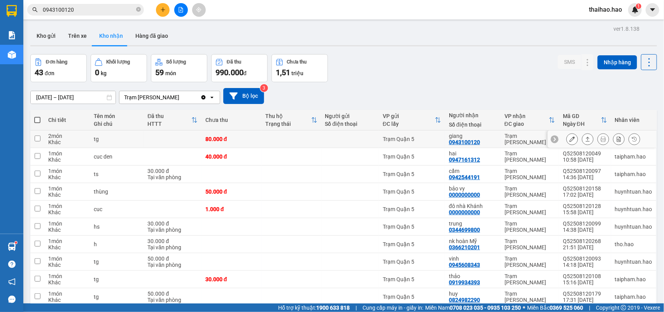
click at [569, 137] on icon at bounding box center [571, 138] width 5 height 5
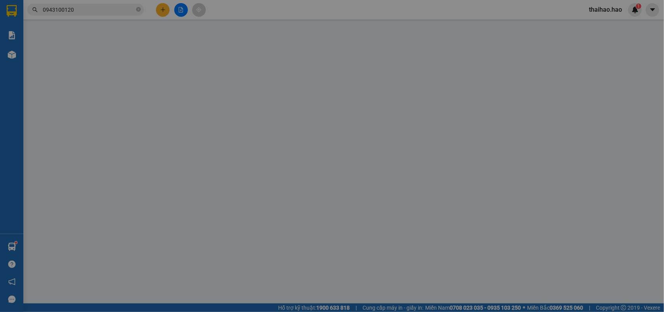
type input "0943100120"
type input "giang"
type input "80.000"
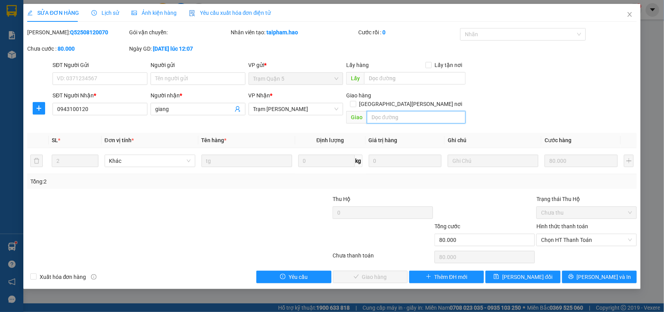
click at [386, 111] on input "text" at bounding box center [416, 117] width 99 height 12
click at [411, 112] on input "CÓ 1 THÙNG" at bounding box center [416, 117] width 99 height 12
click at [416, 111] on input "CÓ 1 THÙNG" at bounding box center [416, 117] width 99 height 12
click at [421, 111] on input "CÓ 1 THÙNG À SG" at bounding box center [416, 117] width 99 height 12
click at [372, 111] on input "CÓ 1 THÙNG À SG tạo 2 thùng" at bounding box center [416, 117] width 99 height 12
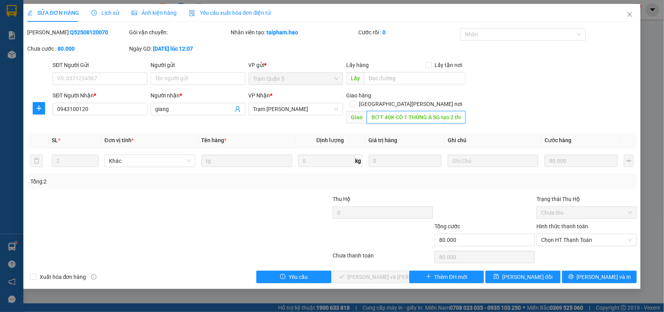
type input "BỚT 40K CÓ 1 THÙNG À SG tạo 2 thùng"
click at [494, 104] on div "SĐT Người Nhận * 0943100120 Người nhận * giang VP Nhận * Trạm Tắc Vân Giao hàng…" at bounding box center [344, 109] width 587 height 36
click at [580, 234] on span "Chọn HT Thanh Toán" at bounding box center [586, 240] width 91 height 12
drag, startPoint x: 576, startPoint y: 240, endPoint x: 555, endPoint y: 241, distance: 20.6
click at [576, 240] on div "Total Paid Fee 0 Total UnPaid Fee 80.000 Cash Collection Total Fee Mã ĐH: Q5250…" at bounding box center [332, 155] width 610 height 255
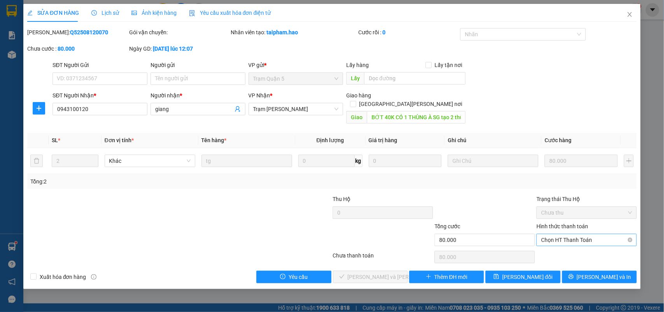
click at [561, 234] on span "Chọn HT Thanh Toán" at bounding box center [586, 240] width 91 height 12
drag, startPoint x: 558, startPoint y: 248, endPoint x: 422, endPoint y: 251, distance: 135.8
click at [557, 249] on div "Tại văn phòng" at bounding box center [586, 247] width 91 height 9
type input "0"
click at [386, 270] on button "[PERSON_NAME] và Giao hàng" at bounding box center [370, 276] width 75 height 12
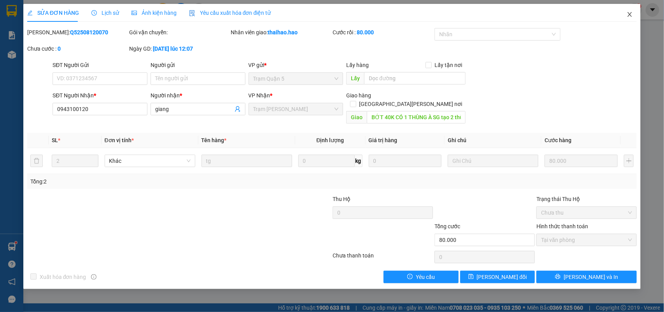
click at [629, 16] on icon "close" at bounding box center [630, 14] width 4 height 5
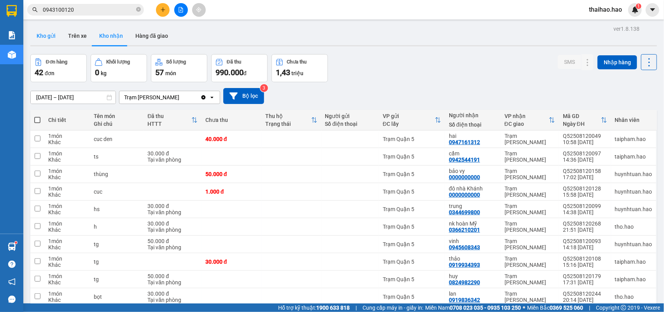
click at [46, 32] on button "Kho gửi" at bounding box center [46, 35] width 32 height 19
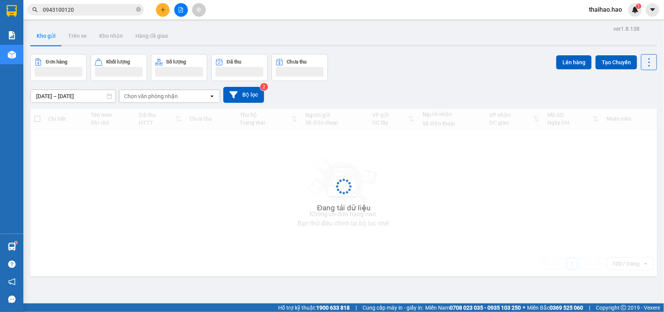
click at [46, 32] on button "Kho gửi" at bounding box center [46, 35] width 32 height 19
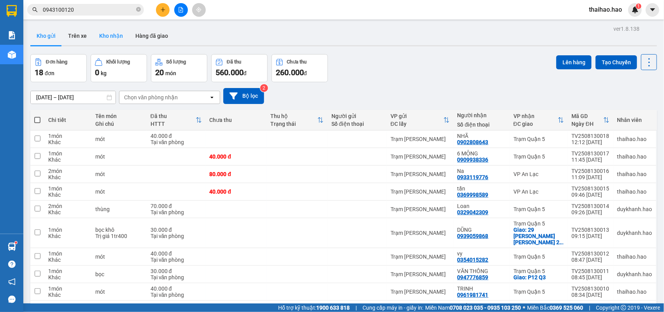
click at [107, 37] on button "Kho nhận" at bounding box center [111, 35] width 36 height 19
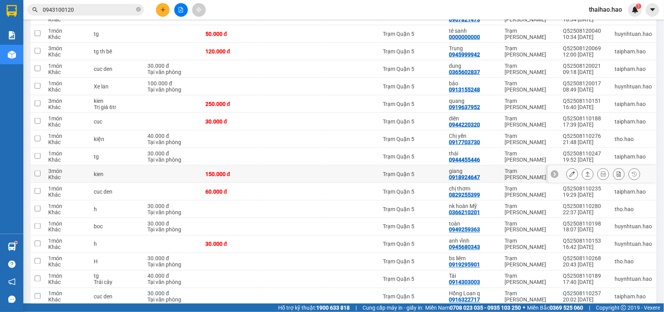
scroll to position [598, 0]
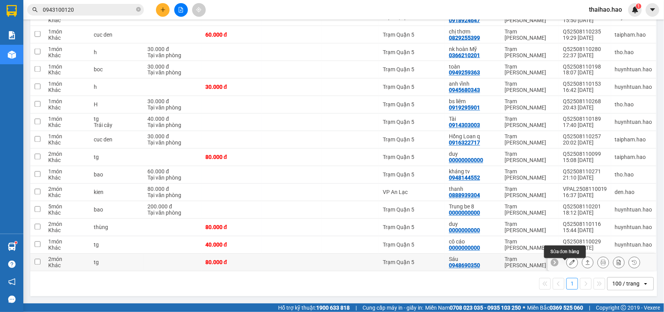
click at [569, 262] on icon at bounding box center [571, 261] width 5 height 5
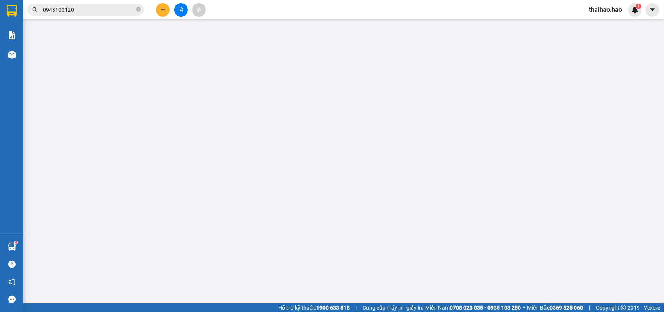
type input "0948690350"
type input "Sáu"
type input "80.000"
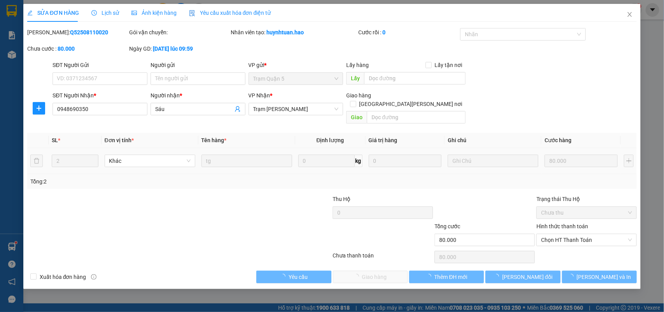
click at [155, 16] on span "Ảnh kiện hàng" at bounding box center [153, 13] width 45 height 6
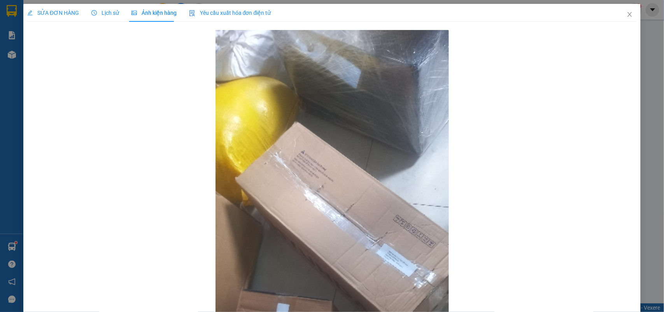
click at [54, 14] on span "SỬA ĐƠN HÀNG" at bounding box center [53, 13] width 52 height 6
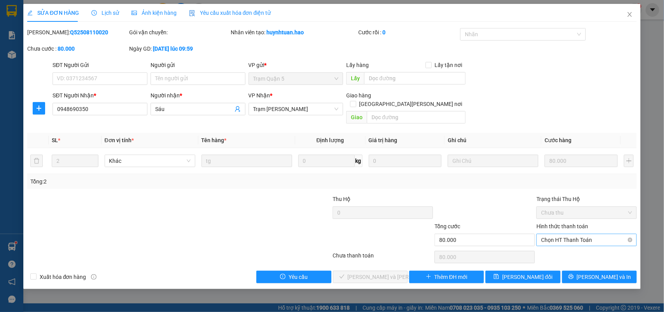
click at [572, 236] on span "Chọn HT Thanh Toán" at bounding box center [586, 240] width 91 height 12
click at [572, 247] on div "Tại văn phòng" at bounding box center [586, 247] width 91 height 9
type input "0"
click at [382, 272] on span "[PERSON_NAME] và Giao hàng" at bounding box center [400, 276] width 105 height 9
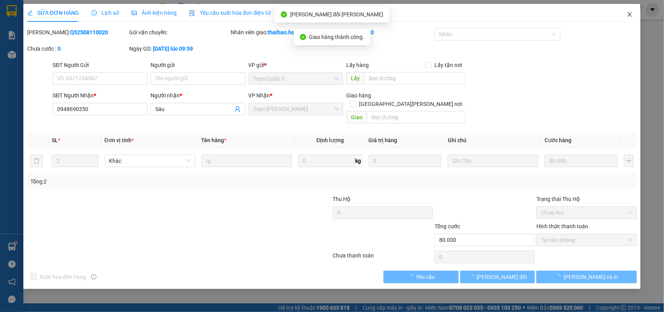
click at [625, 18] on span "Close" at bounding box center [630, 15] width 22 height 22
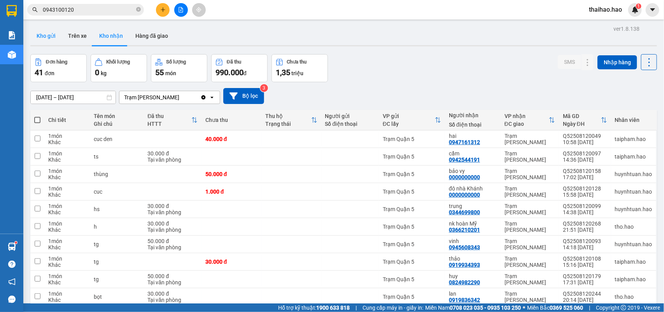
drag, startPoint x: 47, startPoint y: 36, endPoint x: 51, endPoint y: 40, distance: 5.5
click at [47, 37] on button "Kho gửi" at bounding box center [46, 35] width 32 height 19
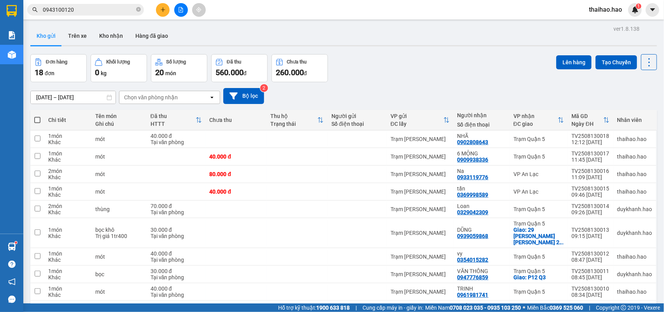
click at [40, 117] on span at bounding box center [37, 120] width 6 height 6
click at [37, 116] on input "checkbox" at bounding box center [37, 116] width 0 height 0
checkbox input "true"
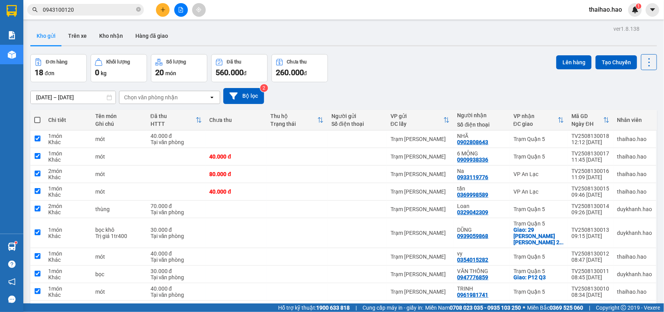
checkbox input "true"
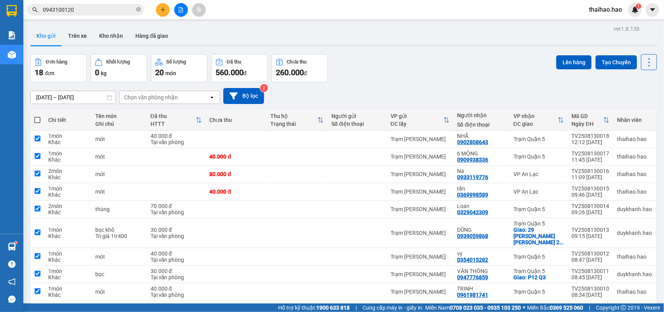
checkbox input "true"
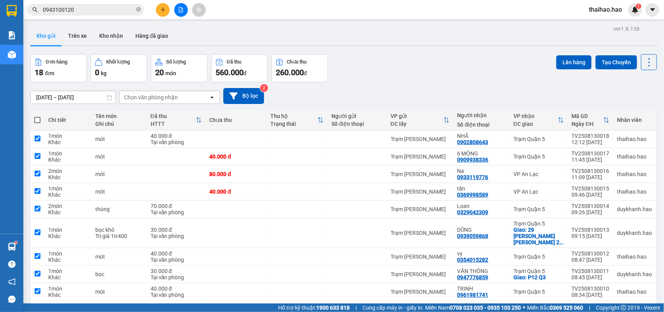
checkbox input "true"
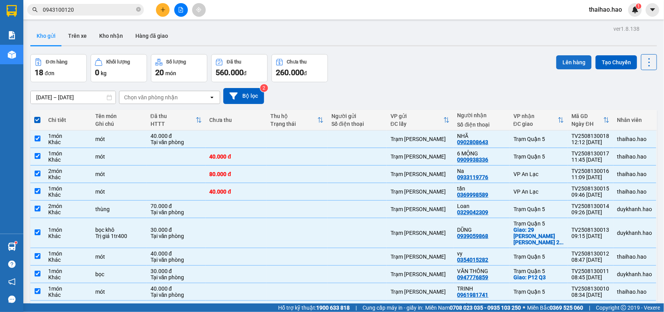
click at [568, 57] on button "Lên hàng" at bounding box center [573, 62] width 35 height 14
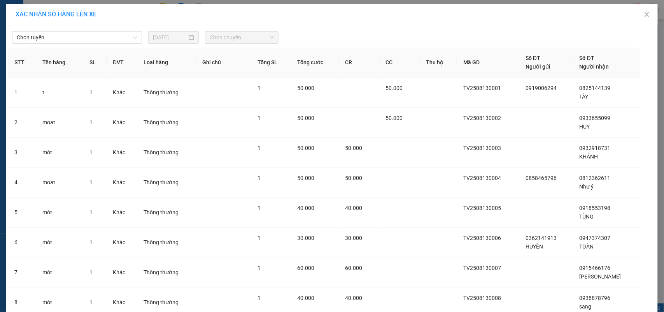
click at [98, 24] on div "XÁC NHẬN SỐ HÀNG LÊN XE" at bounding box center [331, 14] width 651 height 21
click at [98, 30] on div "Chọn tuyến 13/08/2025 Chọn chuyến" at bounding box center [332, 35] width 648 height 16
click at [100, 37] on span "Chọn tuyến" at bounding box center [77, 38] width 121 height 12
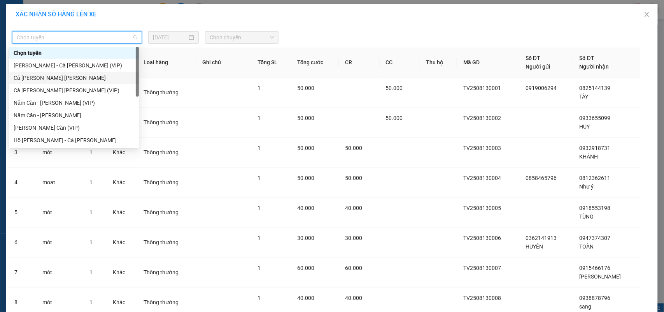
click at [42, 77] on div "[PERSON_NAME]" at bounding box center [74, 78] width 121 height 9
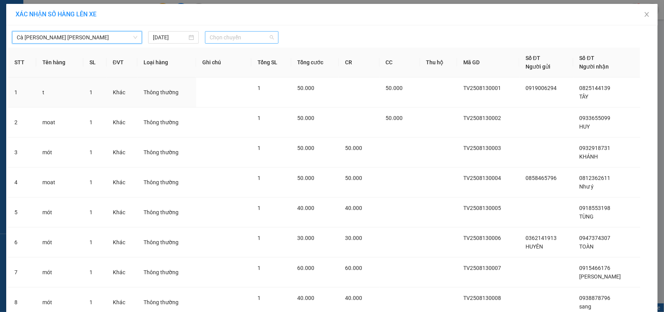
click at [238, 41] on span "Chọn chuyến" at bounding box center [242, 38] width 64 height 12
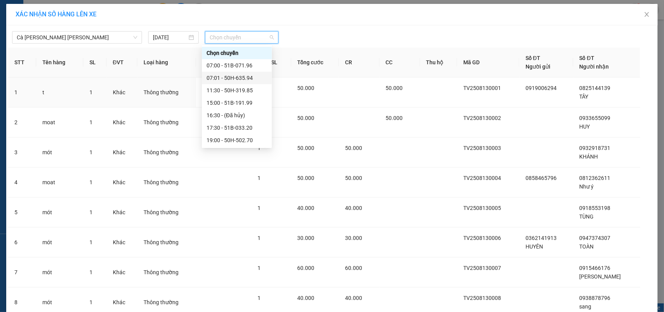
click at [229, 79] on div "07:01 - 50H-635.94" at bounding box center [237, 78] width 61 height 9
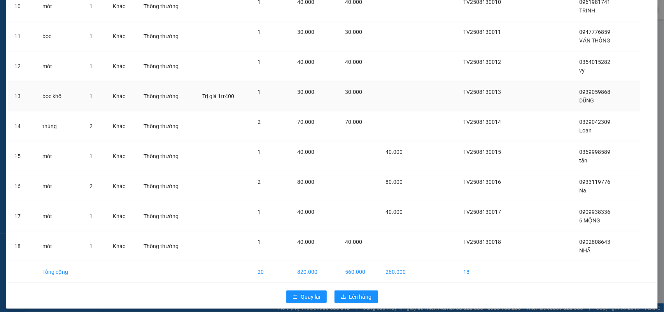
scroll to position [368, 0]
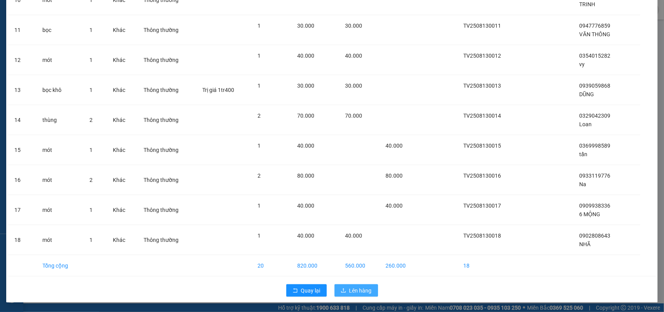
drag, startPoint x: 350, startPoint y: 294, endPoint x: 346, endPoint y: 296, distance: 4.5
click at [349, 294] on span "Lên hàng" at bounding box center [360, 290] width 23 height 9
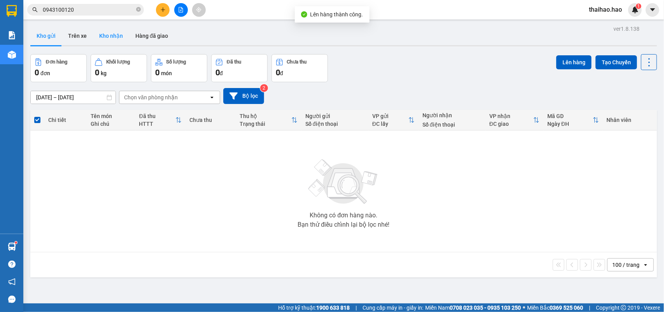
click at [104, 39] on button "Kho nhận" at bounding box center [111, 35] width 36 height 19
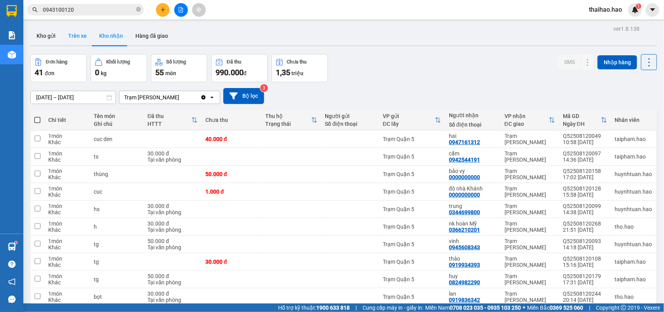
click at [74, 39] on button "Trên xe" at bounding box center [77, 35] width 31 height 19
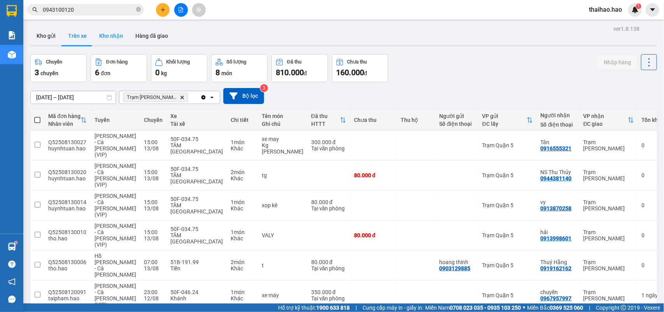
click at [112, 35] on button "Kho nhận" at bounding box center [111, 35] width 36 height 19
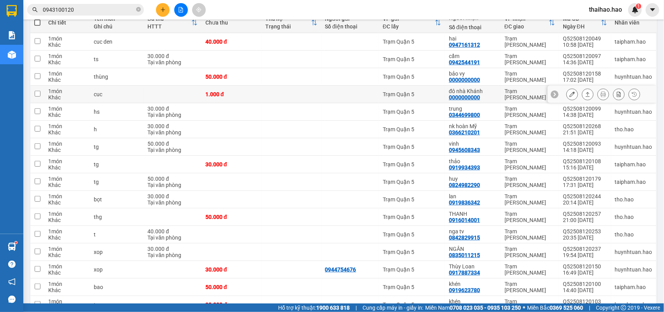
scroll to position [146, 0]
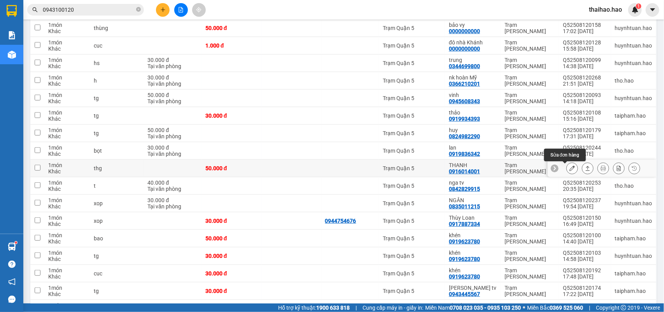
click at [569, 168] on icon at bounding box center [571, 167] width 5 height 5
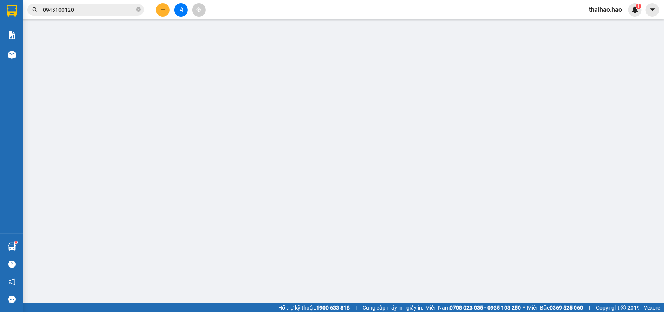
type input "0916014001"
type input "THANH"
type input "50.000"
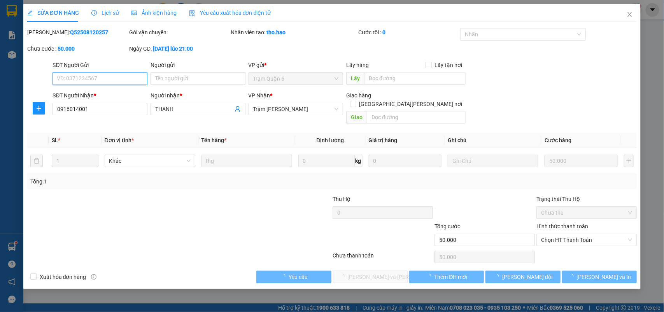
click at [146, 6] on div "Ảnh kiện hàng" at bounding box center [153, 13] width 45 height 18
click at [151, 12] on span "Ảnh kiện hàng" at bounding box center [153, 13] width 45 height 6
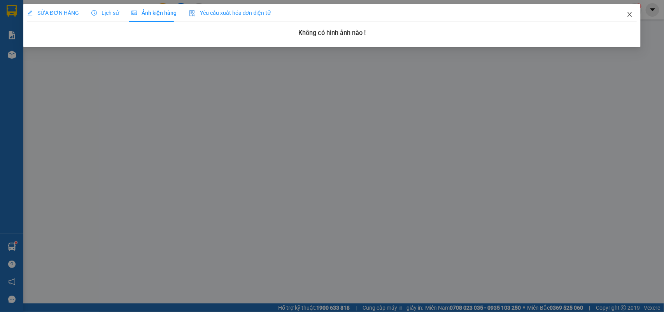
click at [631, 14] on icon "close" at bounding box center [630, 14] width 6 height 6
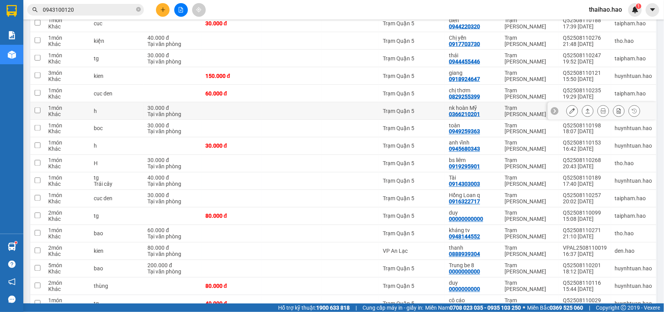
scroll to position [581, 0]
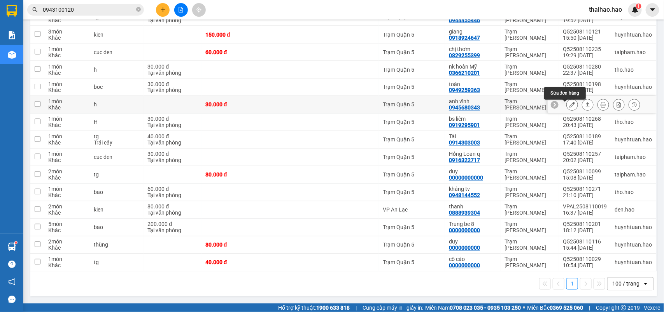
click at [569, 102] on icon at bounding box center [571, 104] width 5 height 5
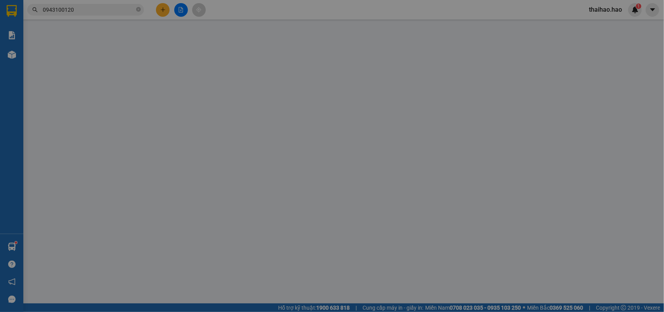
type input "0945680343"
type input "anh vĩnh"
type input "30.000"
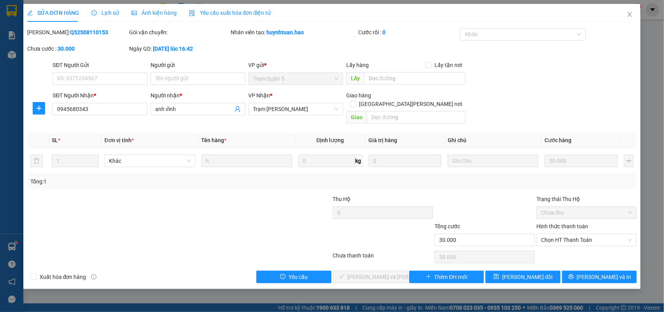
click at [151, 10] on span "Ảnh kiện hàng" at bounding box center [153, 13] width 45 height 6
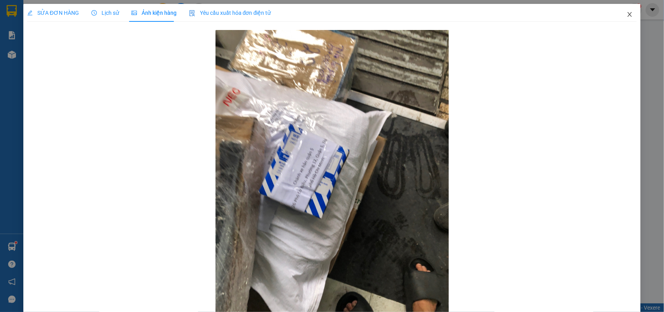
click at [627, 16] on icon "close" at bounding box center [630, 14] width 6 height 6
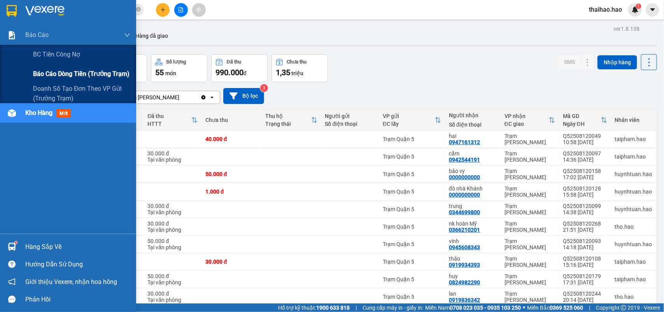
click at [42, 73] on span "Báo cáo dòng tiền (trưởng trạm)" at bounding box center [81, 74] width 96 height 10
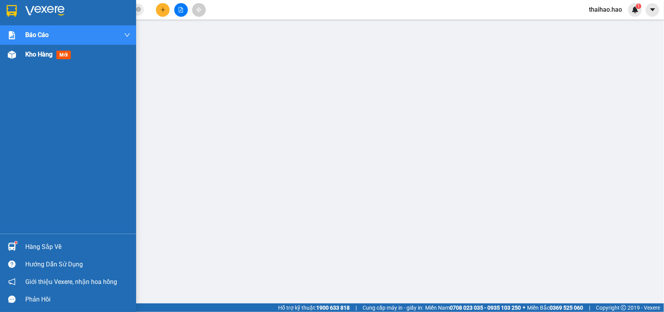
click at [19, 58] on div "Kho hàng mới" at bounding box center [68, 54] width 136 height 19
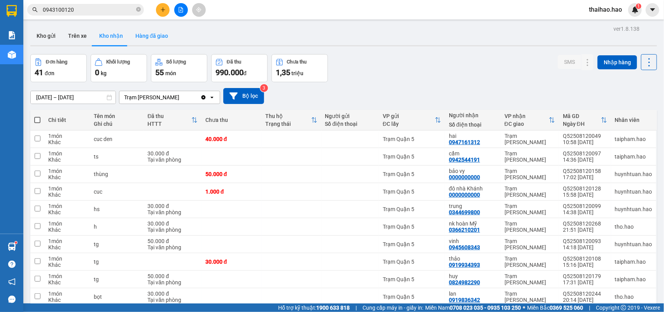
drag, startPoint x: 145, startPoint y: 36, endPoint x: 126, endPoint y: 32, distance: 19.8
click at [145, 36] on button "Hàng đã giao" at bounding box center [151, 35] width 45 height 19
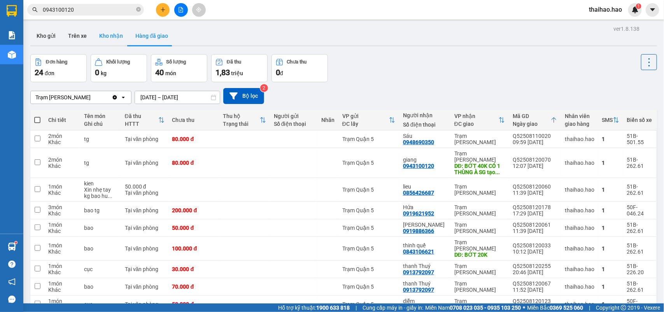
click at [102, 32] on button "Kho nhận" at bounding box center [111, 35] width 36 height 19
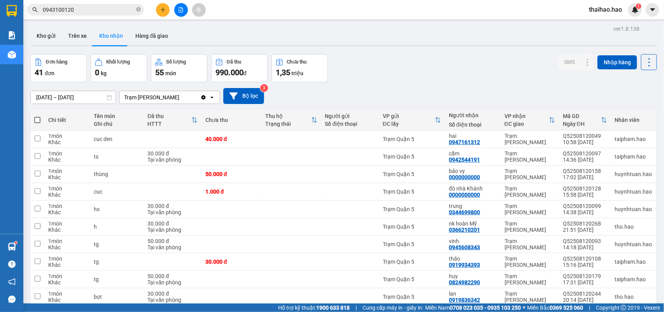
click at [75, 12] on input "0943100120" at bounding box center [89, 9] width 92 height 9
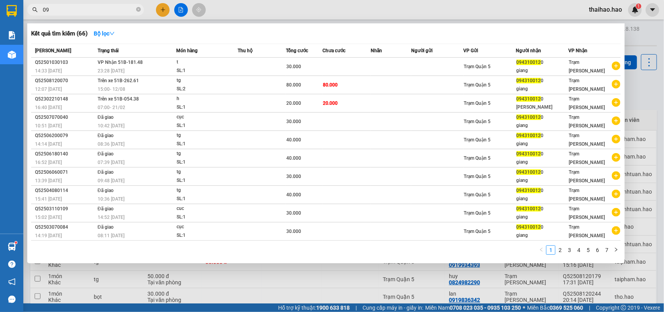
type input "0"
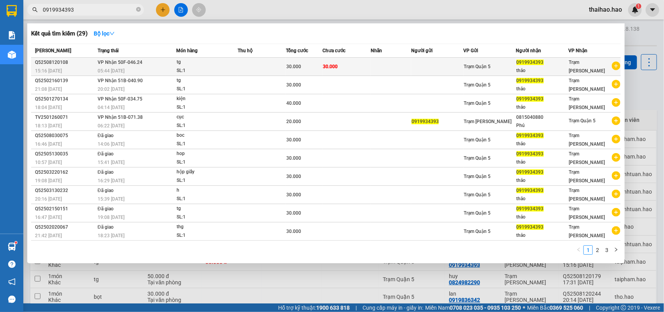
type input "0919934393"
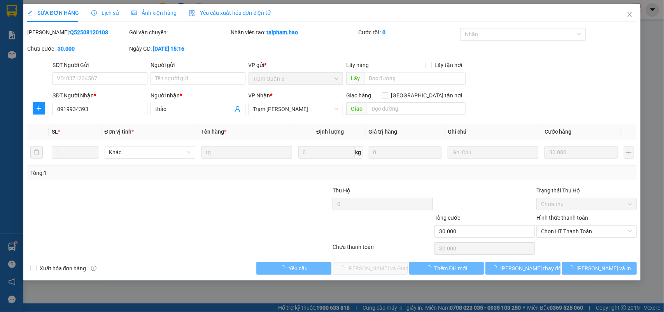
type input "0919934393"
type input "thảo"
type input "30.000"
click at [100, 15] on span "Lịch sử" at bounding box center [105, 13] width 28 height 6
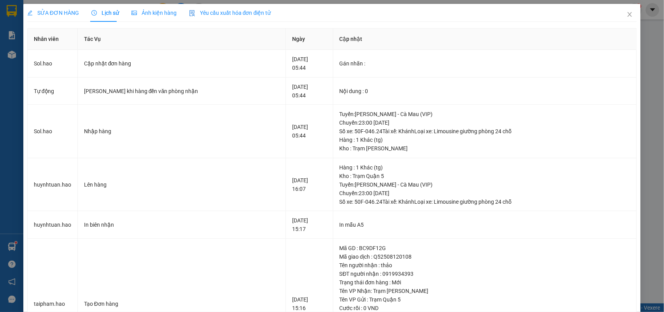
click at [158, 18] on div "Ảnh kiện hàng" at bounding box center [153, 13] width 45 height 18
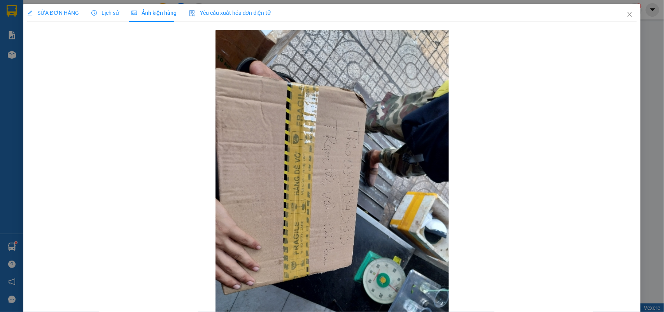
click at [63, 20] on div "SỬA ĐƠN HÀNG" at bounding box center [53, 13] width 52 height 18
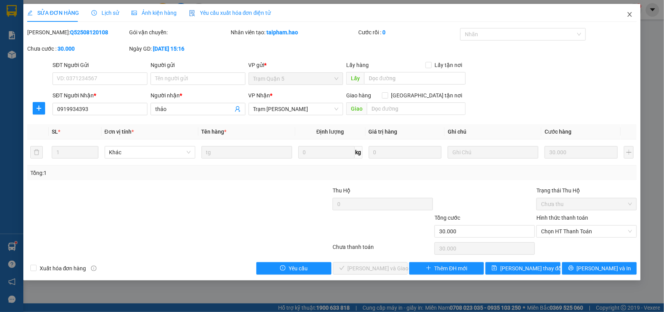
click at [631, 14] on icon "close" at bounding box center [630, 14] width 6 height 6
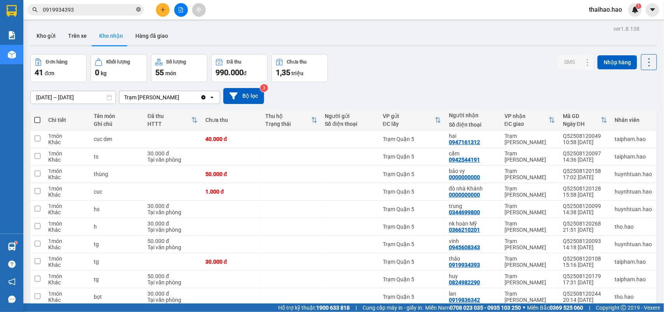
click at [139, 11] on icon "close-circle" at bounding box center [138, 9] width 5 height 5
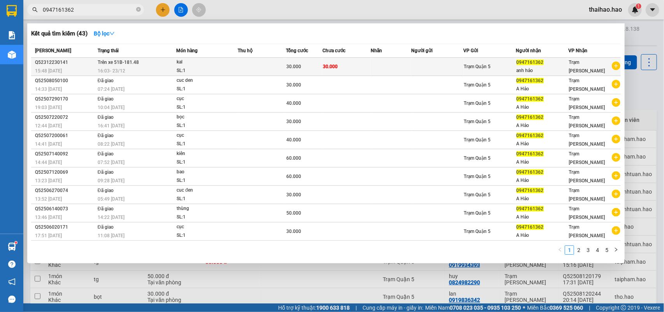
type input "0947161362"
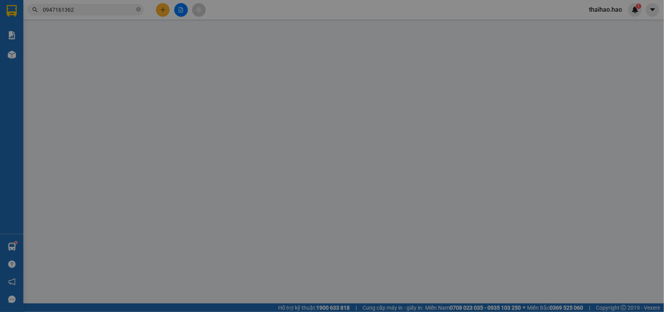
type input "0947161362"
type input "anh hảo"
type input "30.000"
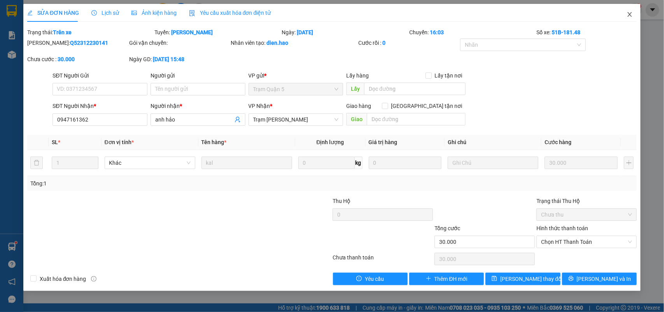
click at [633, 12] on span "Close" at bounding box center [630, 15] width 22 height 22
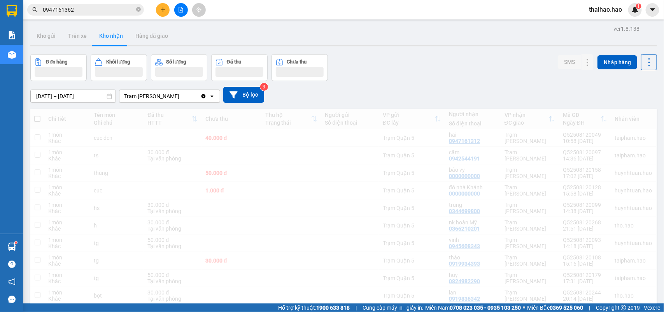
click at [627, 14] on span "thaihao.hao" at bounding box center [606, 10] width 46 height 10
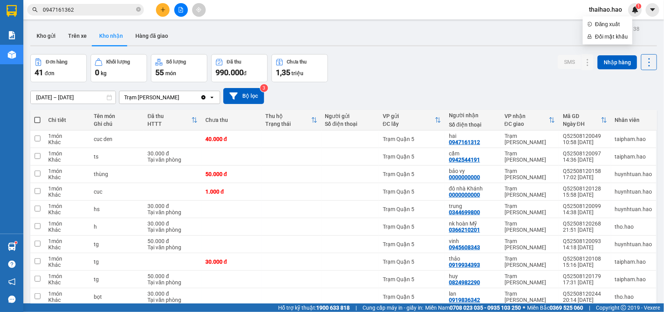
click at [321, 26] on div "Kho gửi Trên xe Kho nhận Hàng đã giao" at bounding box center [343, 36] width 627 height 21
click at [111, 12] on input "0947161362" at bounding box center [89, 9] width 92 height 9
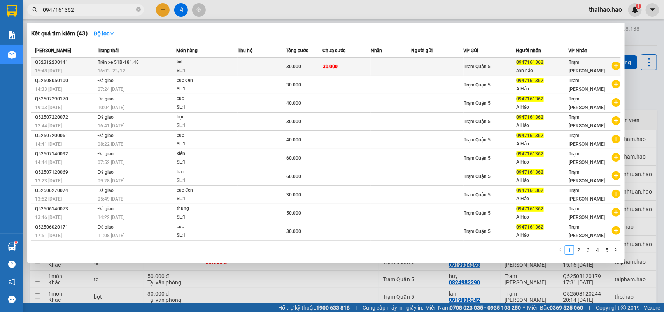
click at [340, 65] on td "30.000" at bounding box center [346, 67] width 48 height 18
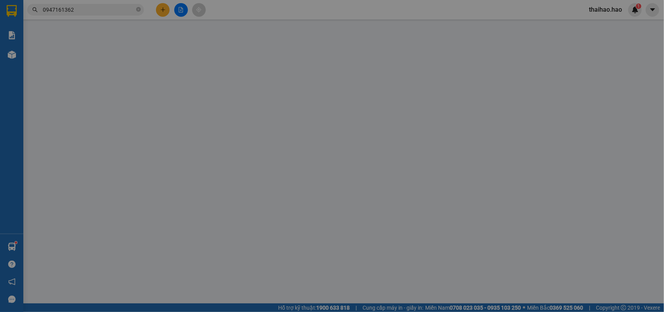
type input "0947161362"
type input "anh hảo"
type input "30.000"
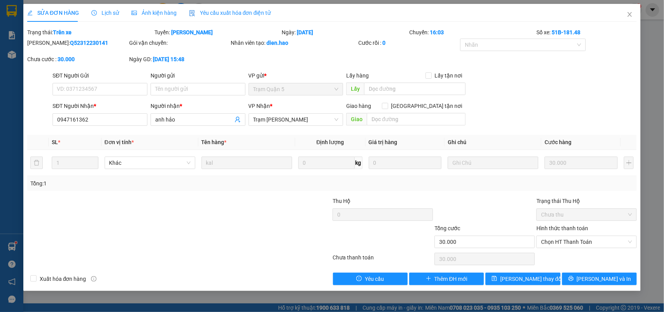
click at [144, 13] on span "Ảnh kiện hàng" at bounding box center [153, 13] width 45 height 6
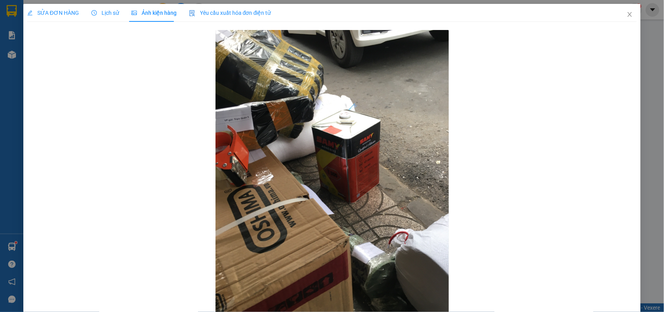
click at [98, 12] on span "Lịch sử" at bounding box center [105, 13] width 28 height 6
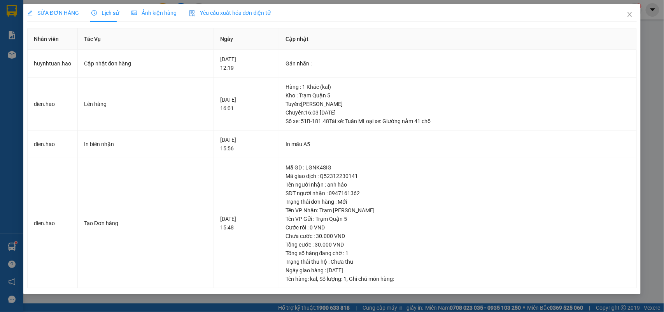
click at [37, 14] on span "SỬA ĐƠN HÀNG" at bounding box center [53, 13] width 52 height 6
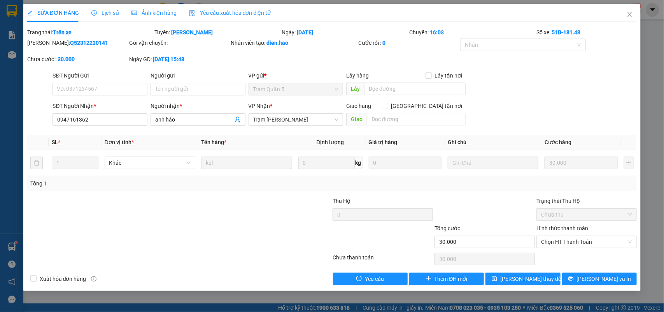
click at [96, 14] on span "Lịch sử" at bounding box center [105, 13] width 28 height 6
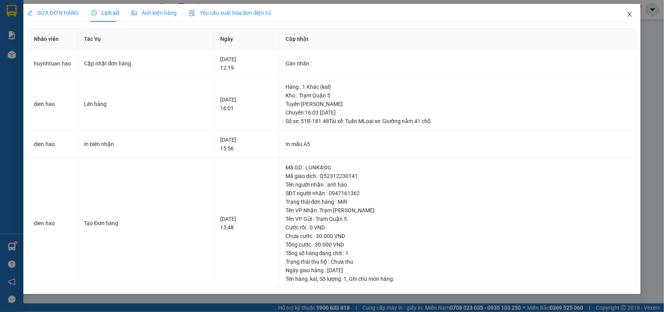
click at [638, 16] on span "Close" at bounding box center [630, 15] width 22 height 22
click at [630, 14] on div "1" at bounding box center [635, 10] width 14 height 14
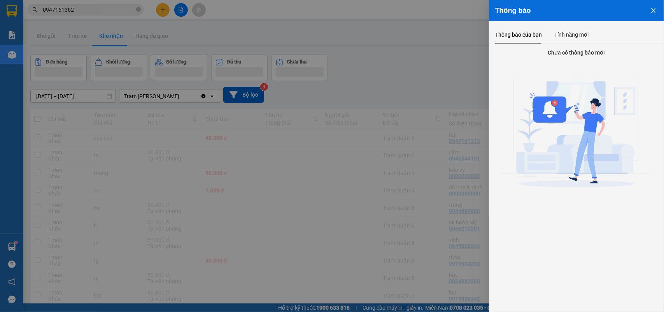
click at [387, 71] on div at bounding box center [332, 156] width 664 height 312
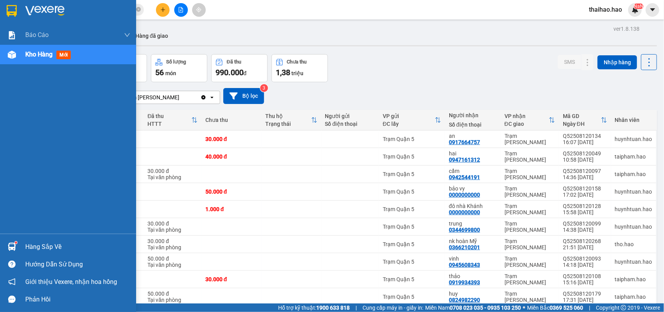
click at [25, 56] on span "Kho hàng" at bounding box center [38, 54] width 27 height 7
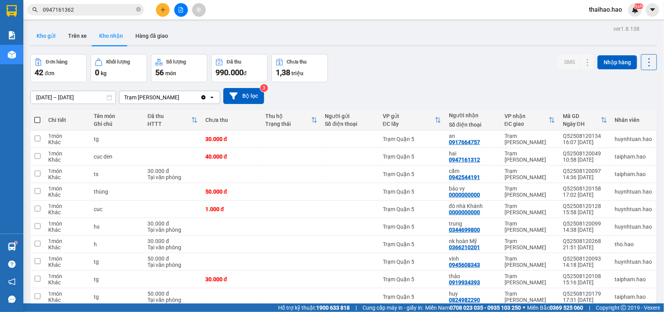
click at [51, 33] on button "Kho gửi" at bounding box center [46, 35] width 32 height 19
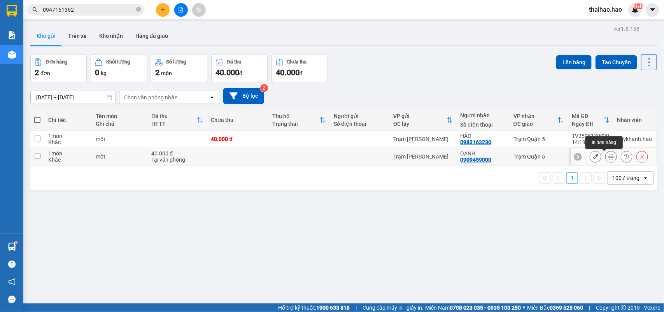
click at [608, 158] on icon at bounding box center [610, 156] width 5 height 5
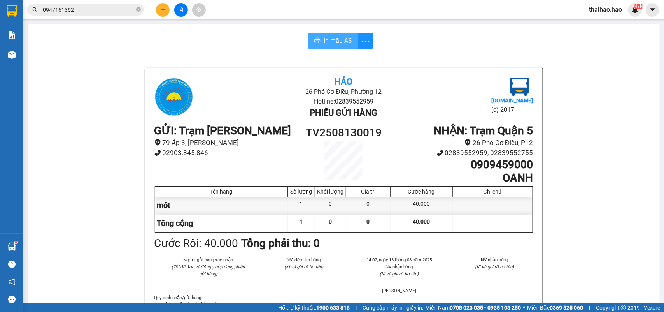
click at [325, 45] on span "In mẫu A5" at bounding box center [338, 41] width 28 height 10
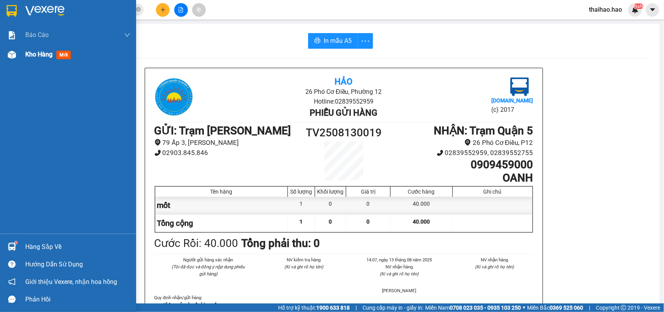
click at [25, 53] on div "Kho hàng mới" at bounding box center [68, 54] width 136 height 19
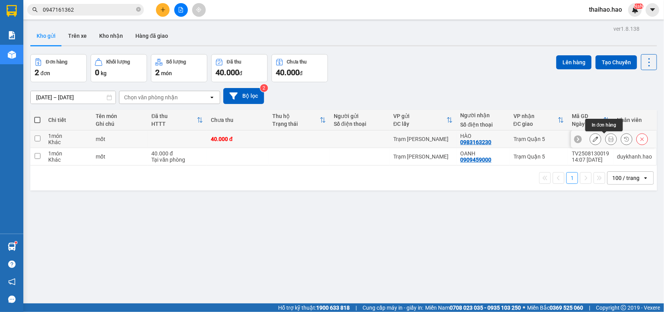
click at [606, 137] on button at bounding box center [611, 139] width 11 height 14
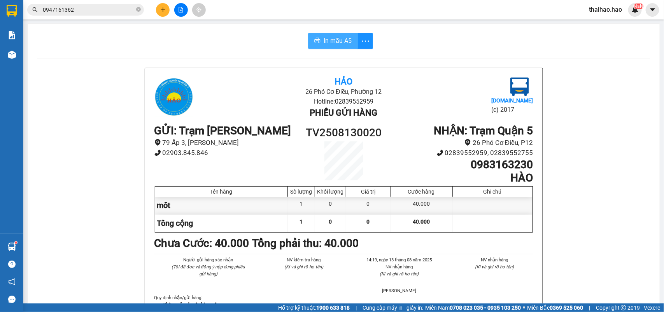
click at [334, 41] on span "In mẫu A5" at bounding box center [338, 41] width 28 height 10
click at [137, 11] on icon "close-circle" at bounding box center [138, 9] width 5 height 5
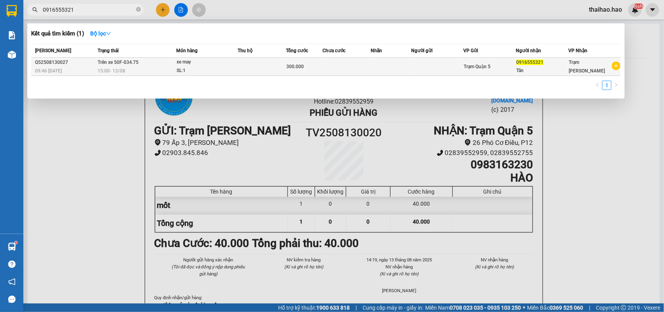
type input "0916555321"
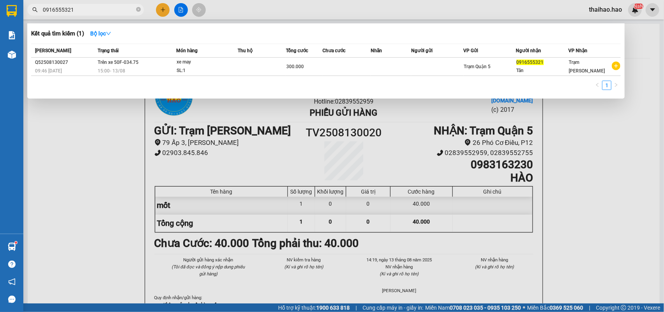
click at [253, 65] on td at bounding box center [262, 67] width 48 height 18
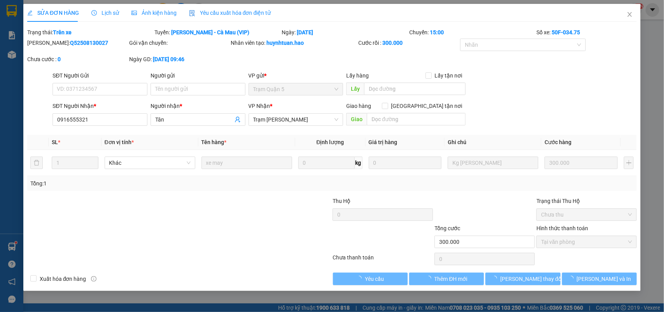
type input "0916555321"
type input "Tân"
type input "300.000"
type input "0"
click at [114, 10] on span "Lịch sử" at bounding box center [105, 13] width 28 height 6
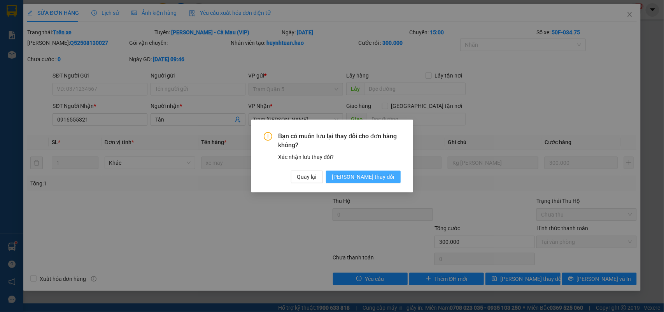
click at [371, 173] on span "[PERSON_NAME] thay đổi" at bounding box center [363, 176] width 62 height 9
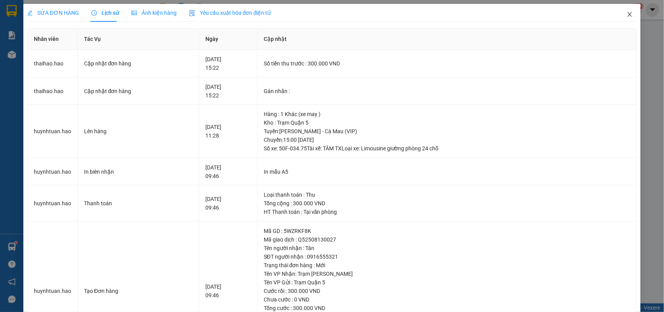
click at [628, 16] on icon "close" at bounding box center [630, 14] width 4 height 5
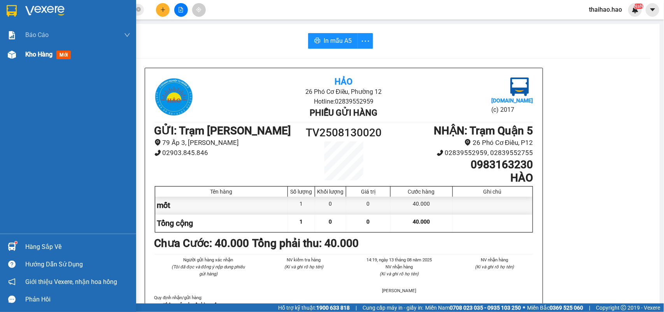
click at [21, 58] on div "Kho hàng mới" at bounding box center [68, 54] width 136 height 19
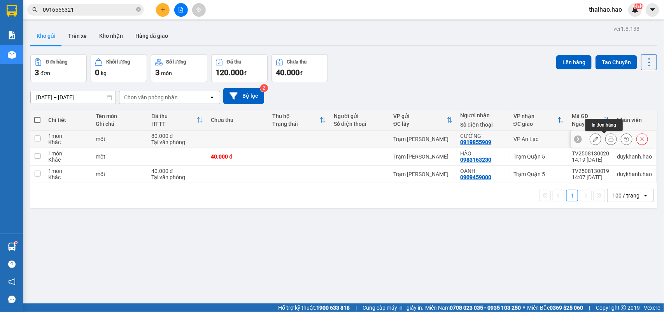
click at [608, 141] on icon at bounding box center [610, 138] width 5 height 5
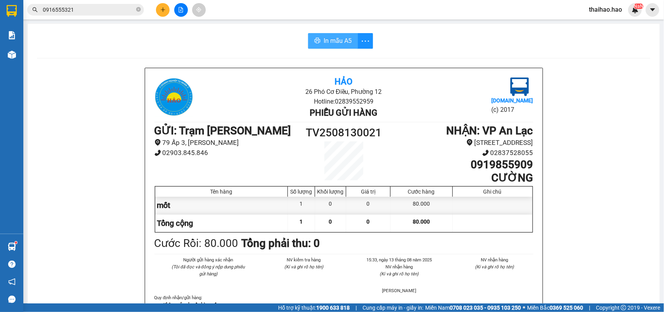
click at [329, 46] on button "In mẫu A5" at bounding box center [333, 41] width 50 height 16
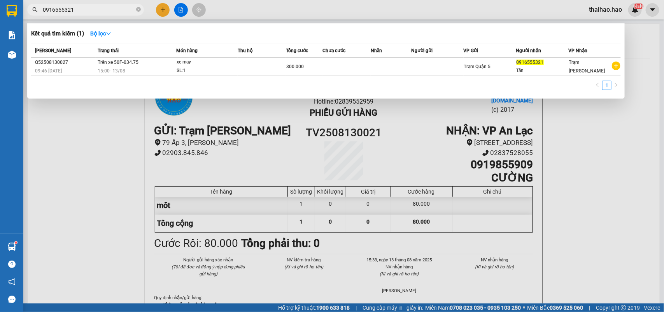
click at [117, 13] on input "0916555321" at bounding box center [89, 9] width 92 height 9
type input "0"
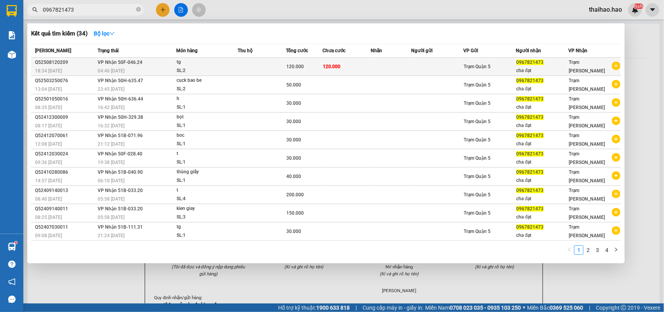
type input "0967821473"
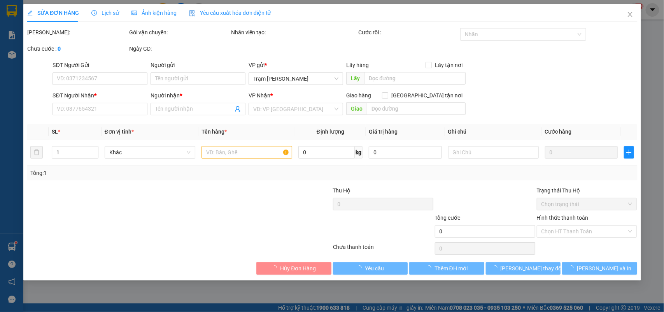
type input "0967821473"
type input "cha đạt"
type input "120.000"
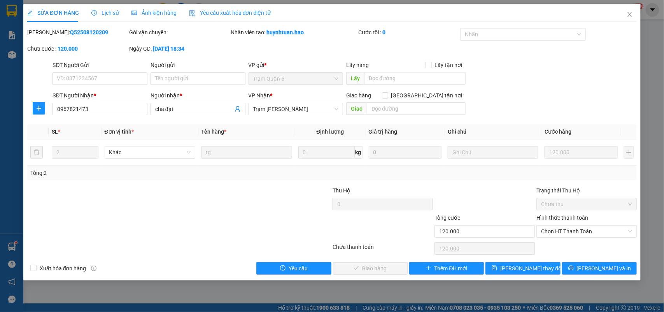
click at [117, 14] on div "SỬA ĐƠN HÀNG Lịch sử Ảnh kiện hàng Yêu cầu xuất hóa đơn điện tử" at bounding box center [149, 13] width 244 height 18
click at [631, 13] on icon "close" at bounding box center [630, 14] width 4 height 5
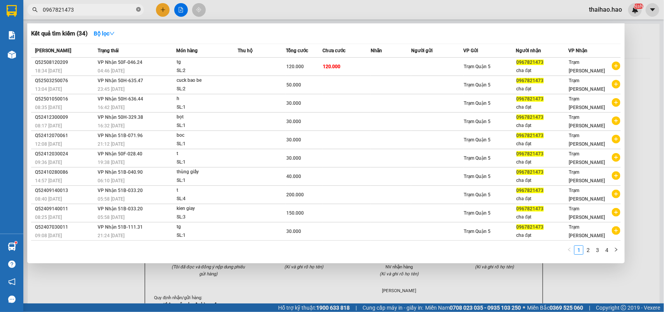
click at [137, 9] on icon "close-circle" at bounding box center [138, 9] width 5 height 5
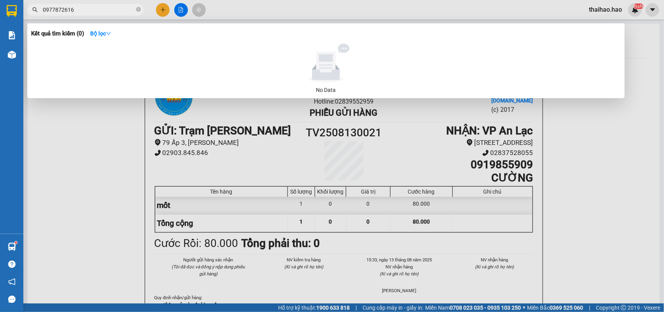
type input "0977872616"
click at [198, 82] on div "No Data" at bounding box center [325, 69] width 583 height 51
click at [92, 12] on input "0977872616" at bounding box center [89, 9] width 92 height 9
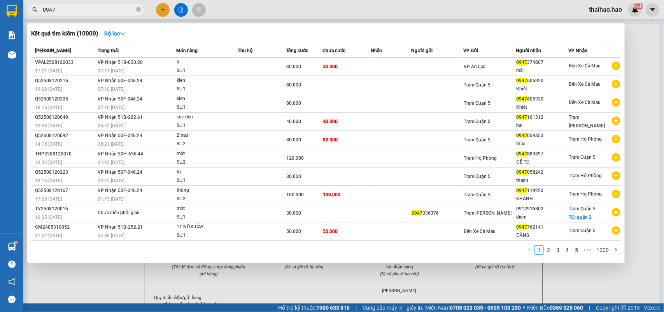
click at [92, 12] on input "0947" at bounding box center [89, 9] width 92 height 9
type input "0947"
click at [644, 80] on div at bounding box center [332, 156] width 664 height 312
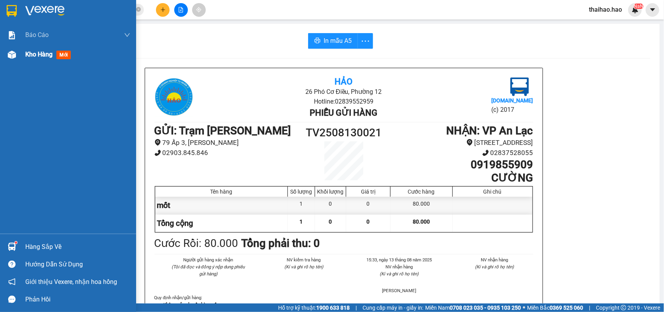
click at [17, 57] on div at bounding box center [12, 55] width 14 height 14
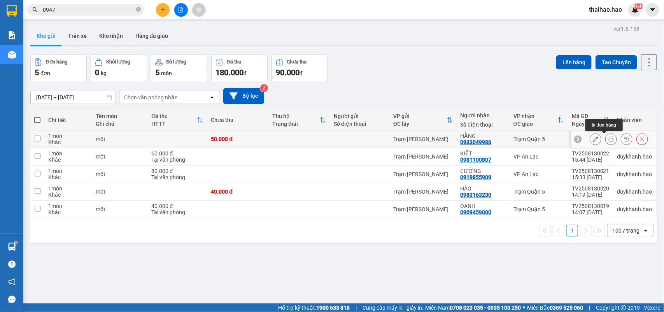
click at [608, 138] on icon at bounding box center [610, 138] width 5 height 5
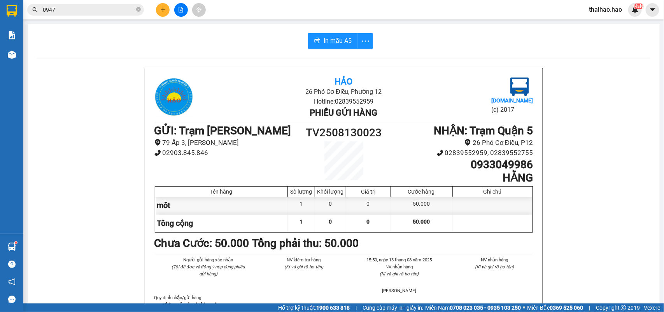
drag, startPoint x: 298, startPoint y: 33, endPoint x: 317, endPoint y: 37, distance: 19.5
click at [310, 36] on div "In mẫu A5" at bounding box center [343, 41] width 613 height 16
click at [317, 37] on button "In mẫu A5" at bounding box center [333, 41] width 50 height 16
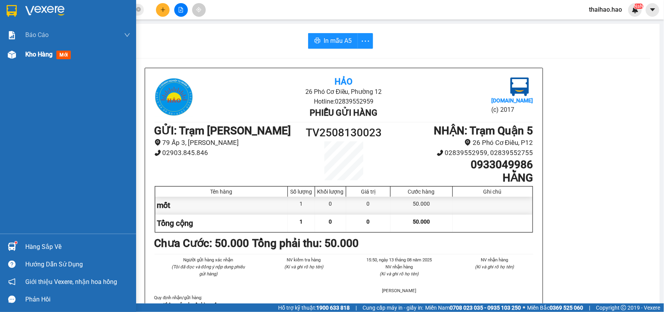
click at [21, 59] on div "Kho hàng mới" at bounding box center [68, 54] width 136 height 19
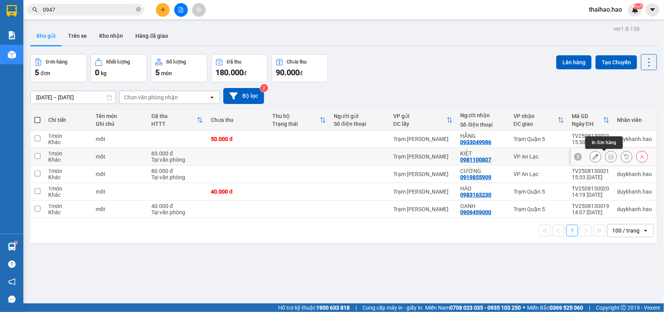
click at [609, 155] on div at bounding box center [611, 157] width 12 height 12
click at [608, 156] on icon at bounding box center [610, 156] width 5 height 5
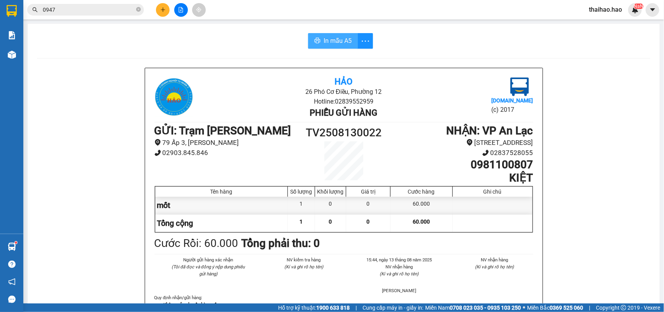
click at [324, 39] on span "In mẫu A5" at bounding box center [338, 41] width 28 height 10
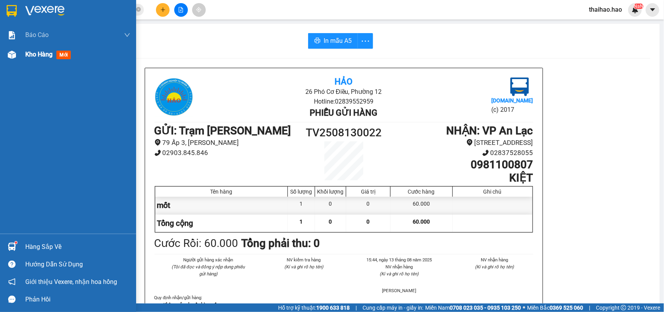
click at [49, 52] on span "Kho hàng" at bounding box center [38, 54] width 27 height 7
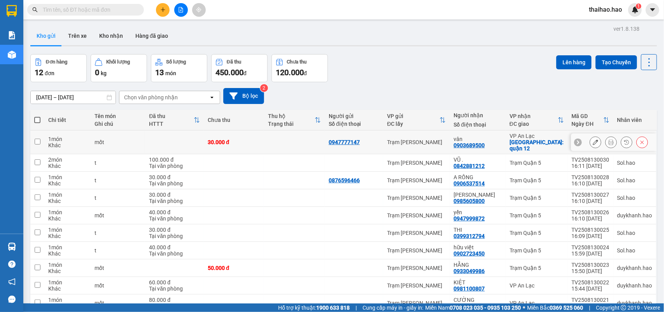
click at [608, 140] on icon at bounding box center [610, 141] width 5 height 5
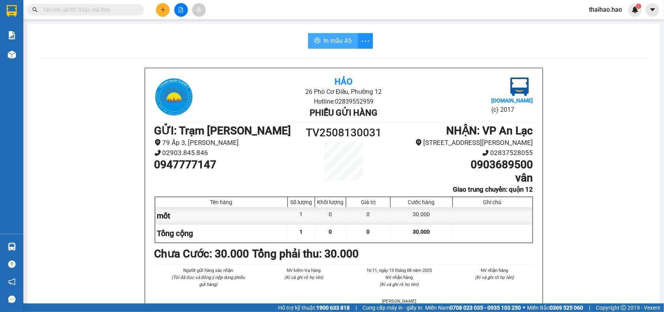
click at [324, 44] on span "In mẫu A5" at bounding box center [338, 41] width 28 height 10
click at [25, 57] on main "In mẫu A5 Hảo 26 Phó Cơ Điều, Phường 12 Hotline: 02839552959 Phiếu gửi hàng Vex…" at bounding box center [332, 151] width 664 height 303
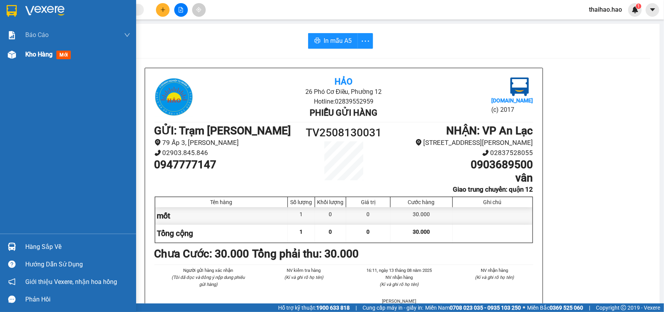
click at [33, 49] on div "Kho hàng mới" at bounding box center [49, 54] width 49 height 10
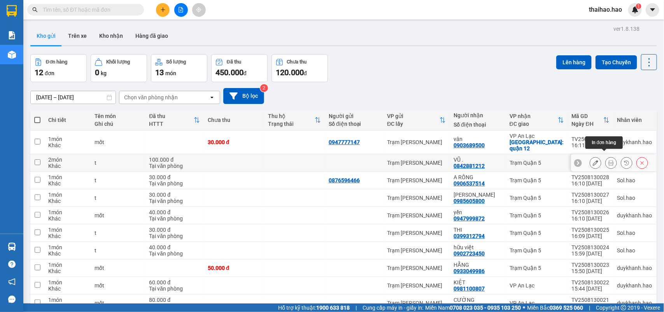
click at [606, 161] on button at bounding box center [611, 163] width 11 height 14
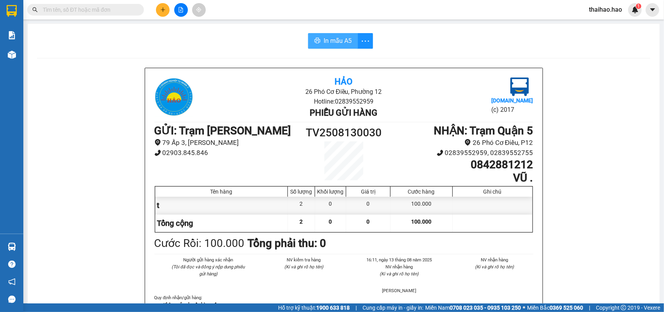
click at [340, 41] on span "In mẫu A5" at bounding box center [338, 41] width 28 height 10
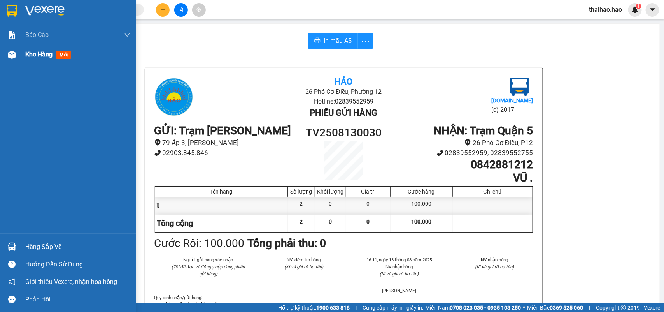
click at [16, 53] on div at bounding box center [12, 55] width 14 height 14
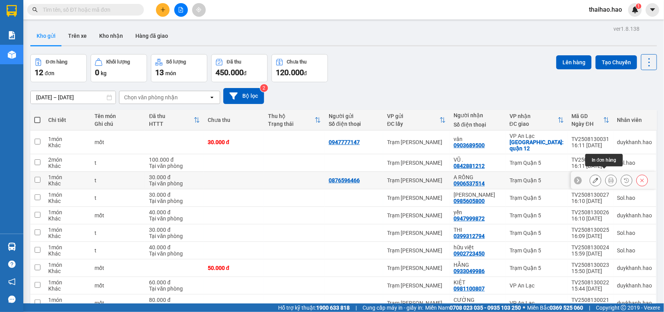
click at [608, 177] on icon at bounding box center [610, 179] width 5 height 5
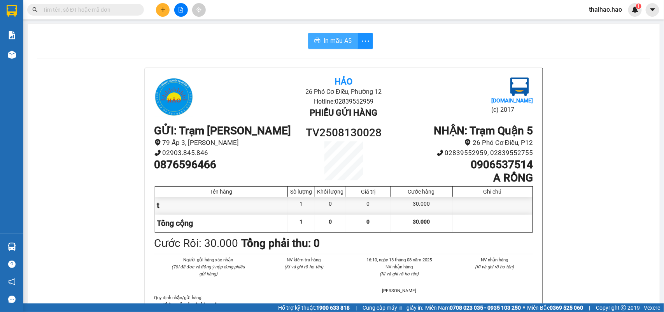
click at [331, 37] on span "In mẫu A5" at bounding box center [338, 41] width 28 height 10
click at [10, 51] on img at bounding box center [12, 55] width 8 height 8
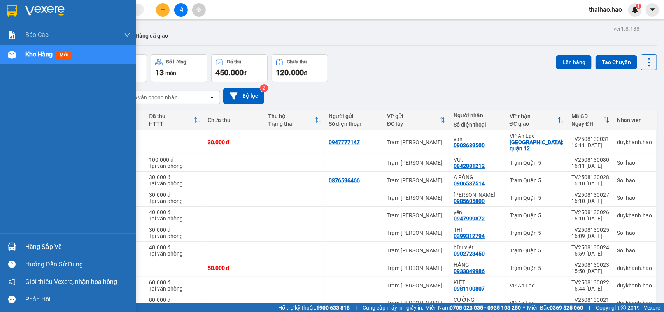
click at [39, 55] on span "Kho hàng" at bounding box center [38, 54] width 27 height 7
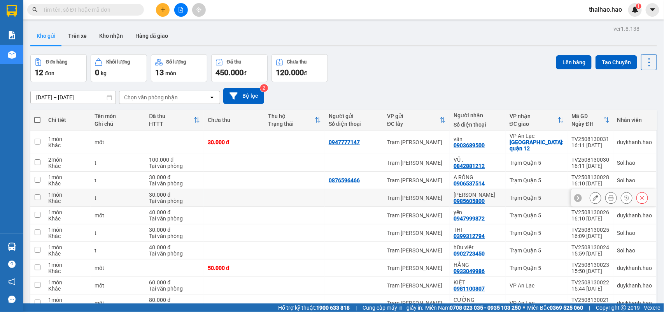
click at [608, 195] on icon at bounding box center [610, 197] width 5 height 5
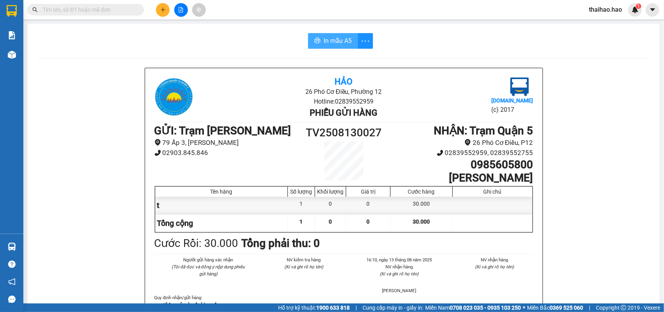
click at [325, 44] on span "In mẫu A5" at bounding box center [338, 41] width 28 height 10
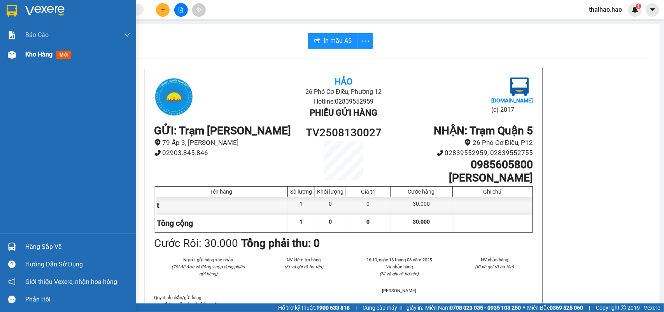
click at [45, 51] on span "Kho hàng" at bounding box center [38, 54] width 27 height 7
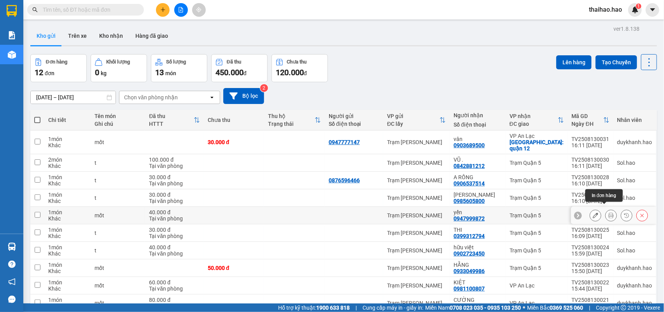
click at [607, 208] on button at bounding box center [611, 215] width 11 height 14
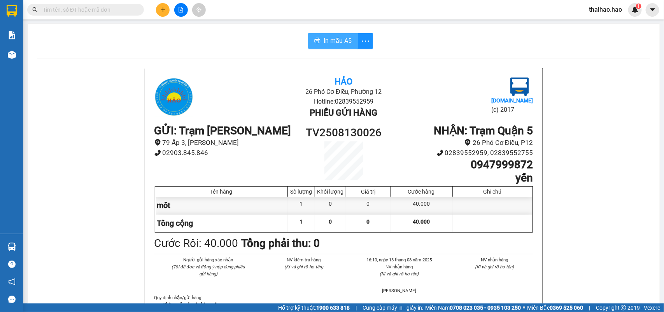
click at [333, 38] on span "In mẫu A5" at bounding box center [338, 41] width 28 height 10
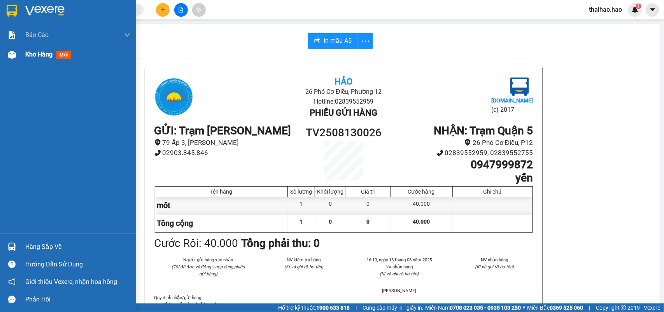
click at [32, 53] on span "Kho hàng" at bounding box center [38, 54] width 27 height 7
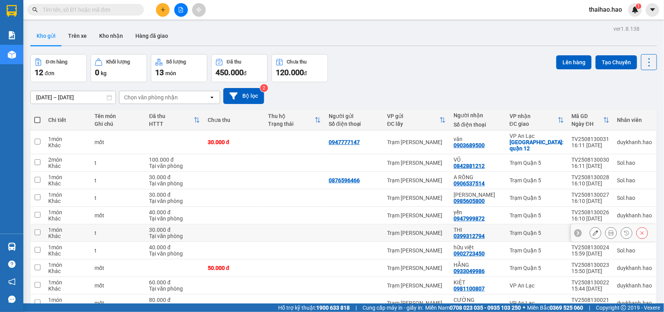
click at [608, 230] on icon at bounding box center [610, 232] width 5 height 5
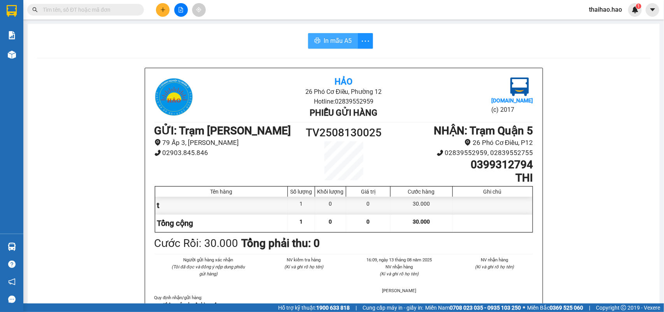
click at [345, 43] on span "In mẫu A5" at bounding box center [338, 41] width 28 height 10
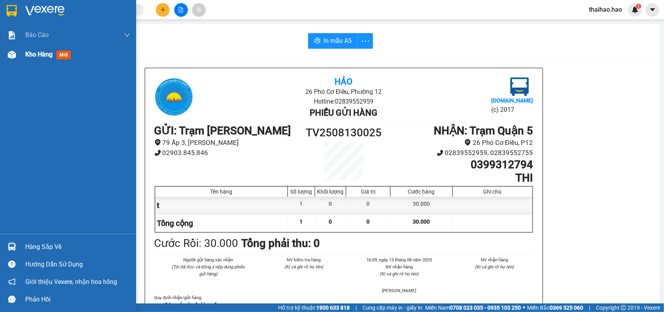
click at [16, 57] on div at bounding box center [12, 55] width 14 height 14
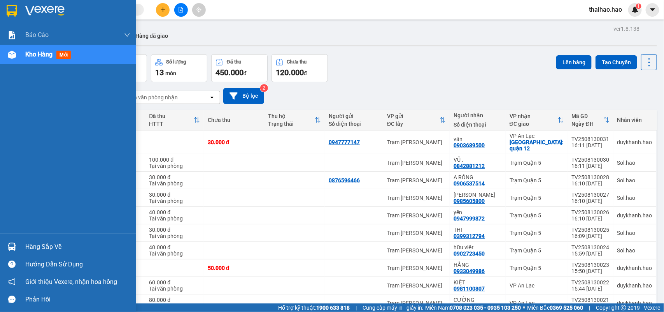
click at [18, 57] on div at bounding box center [12, 55] width 14 height 14
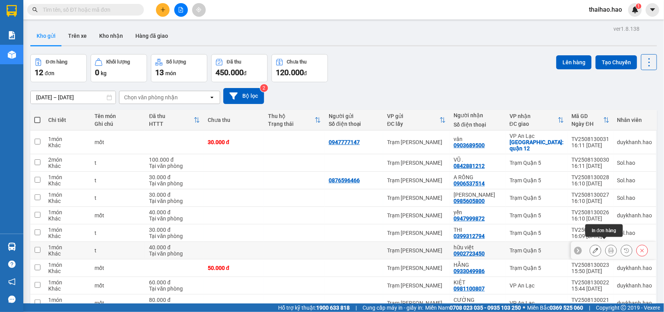
click at [608, 243] on button at bounding box center [611, 250] width 11 height 14
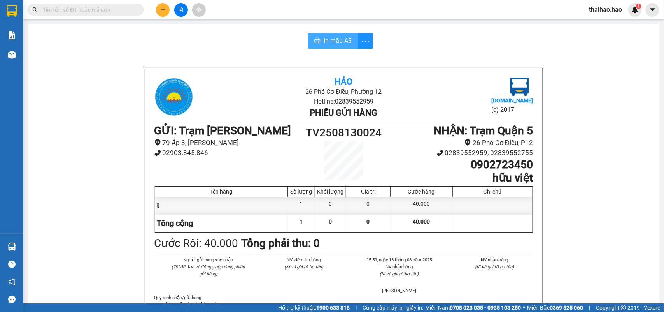
click at [331, 44] on span "In mẫu A5" at bounding box center [338, 41] width 28 height 10
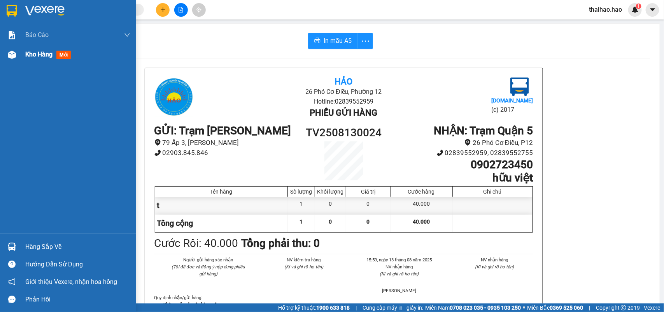
click at [26, 48] on div "Kho hàng mới" at bounding box center [77, 54] width 105 height 19
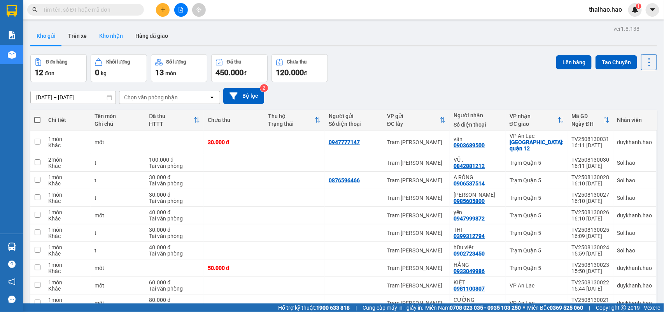
click at [108, 38] on button "Kho nhận" at bounding box center [111, 35] width 36 height 19
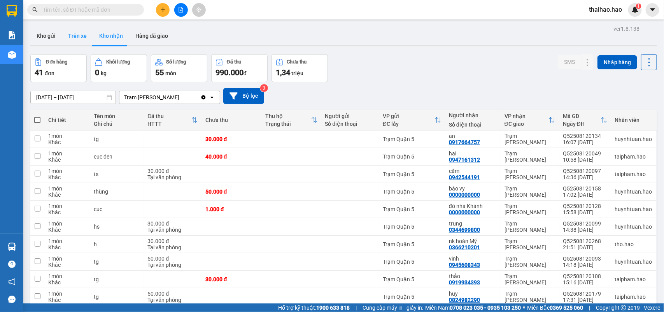
click at [73, 38] on button "Trên xe" at bounding box center [77, 35] width 31 height 19
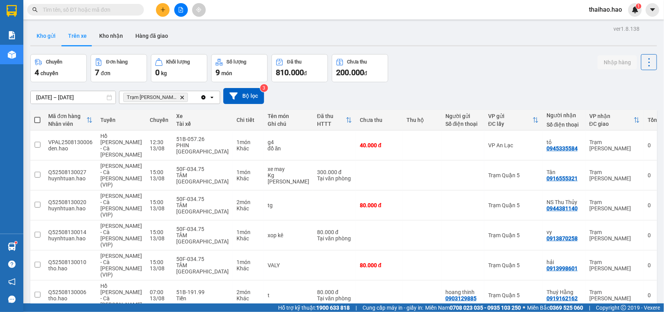
click at [57, 30] on button "Kho gửi" at bounding box center [46, 35] width 32 height 19
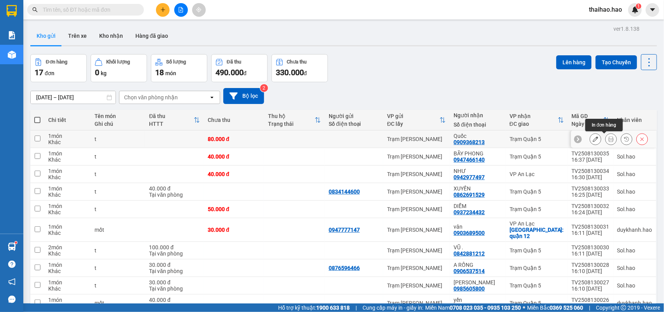
click at [608, 137] on icon at bounding box center [610, 138] width 5 height 5
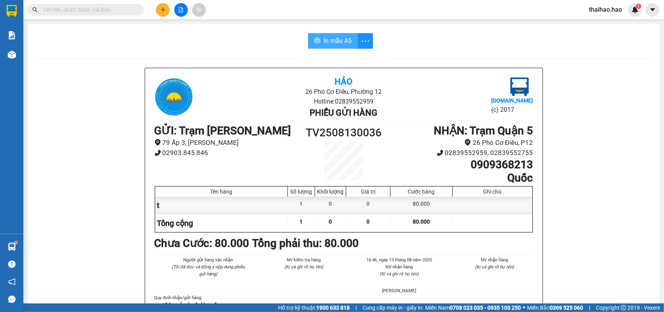
click at [324, 40] on span "In mẫu A5" at bounding box center [338, 41] width 28 height 10
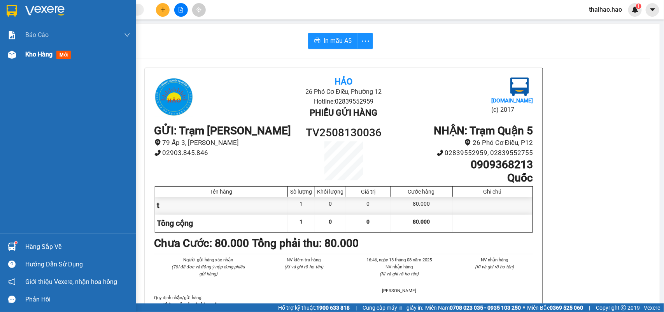
click at [21, 57] on div "Kho hàng mới" at bounding box center [68, 54] width 136 height 19
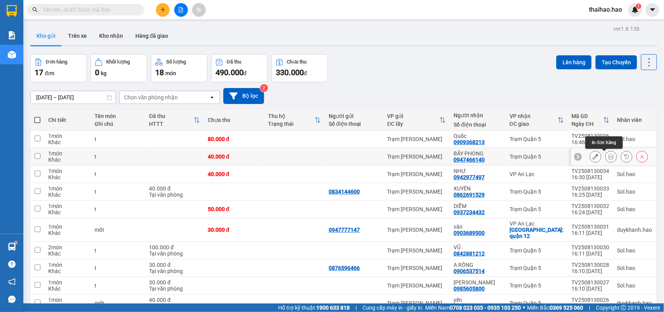
click at [608, 156] on icon at bounding box center [610, 156] width 5 height 5
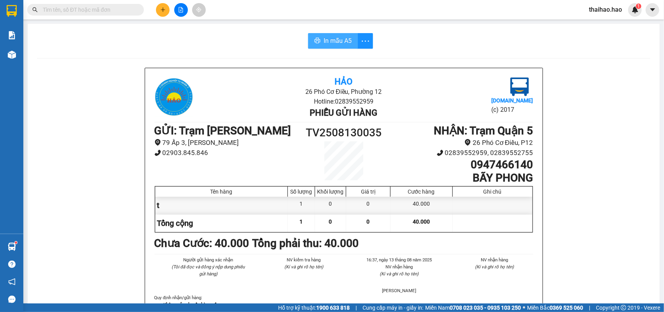
click at [331, 42] on span "In mẫu A5" at bounding box center [338, 41] width 28 height 10
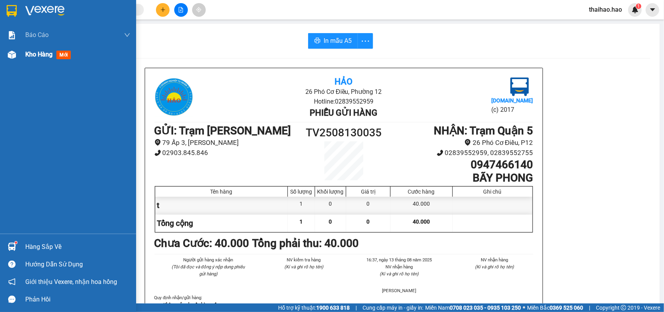
click at [30, 53] on span "Kho hàng" at bounding box center [38, 54] width 27 height 7
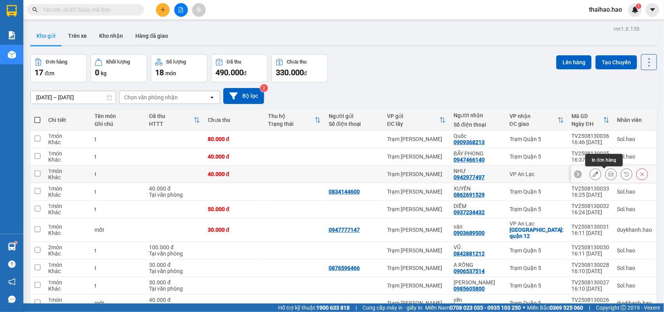
click at [608, 175] on icon at bounding box center [610, 173] width 5 height 5
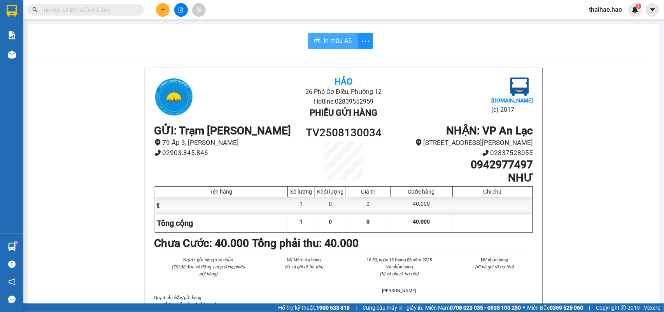
click at [327, 41] on span "In mẫu A5" at bounding box center [338, 41] width 28 height 10
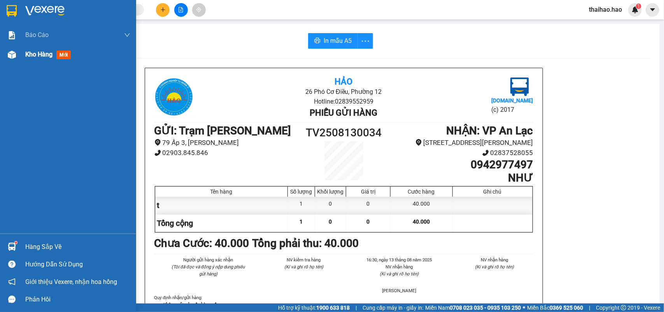
click at [59, 57] on span "mới" at bounding box center [63, 55] width 14 height 9
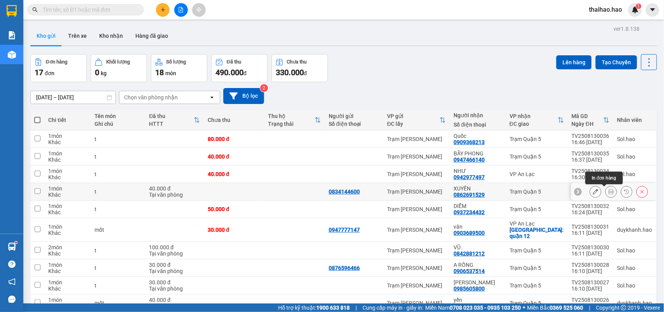
click at [608, 191] on icon at bounding box center [610, 191] width 5 height 5
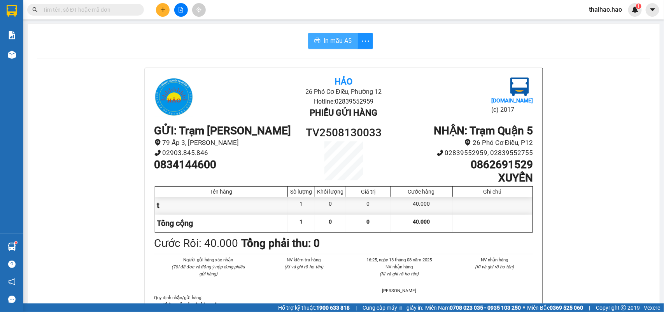
click at [338, 45] on span "In mẫu A5" at bounding box center [338, 41] width 28 height 10
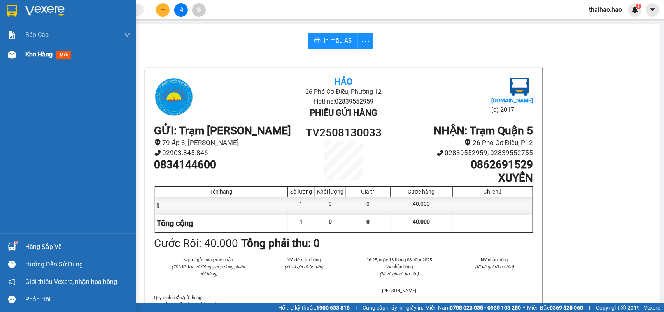
click at [31, 55] on span "Kho hàng" at bounding box center [38, 54] width 27 height 7
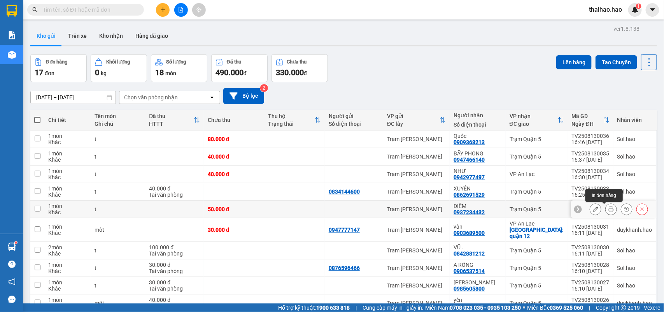
click at [608, 210] on icon at bounding box center [610, 208] width 5 height 5
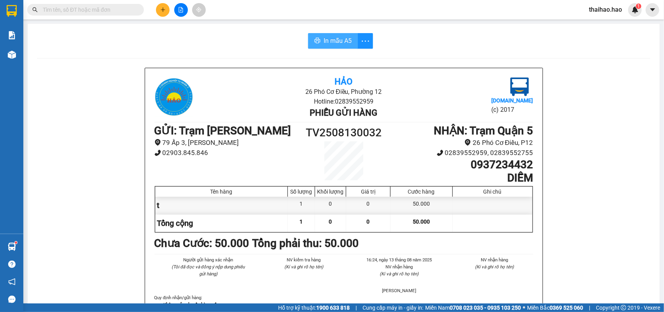
click at [332, 43] on span "In mẫu A5" at bounding box center [338, 41] width 28 height 10
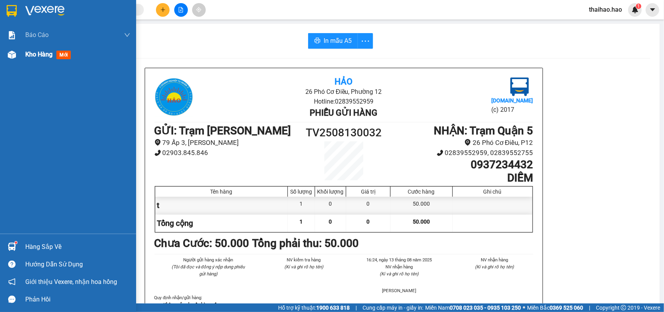
click at [40, 58] on span "Kho hàng" at bounding box center [38, 54] width 27 height 7
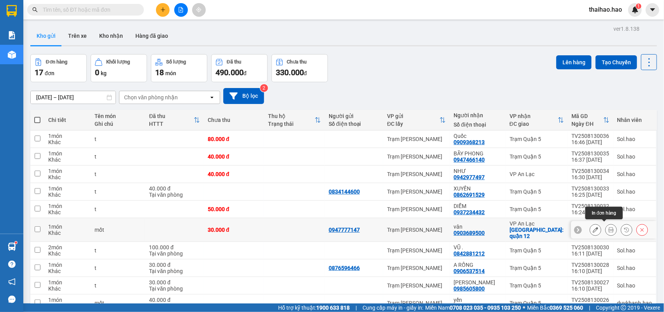
click at [608, 228] on icon at bounding box center [610, 229] width 5 height 5
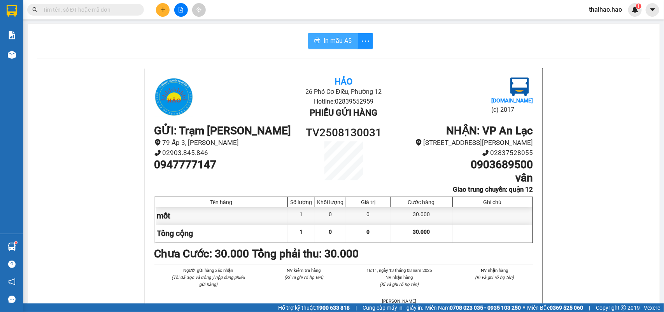
click at [325, 45] on span "In mẫu A5" at bounding box center [338, 41] width 28 height 10
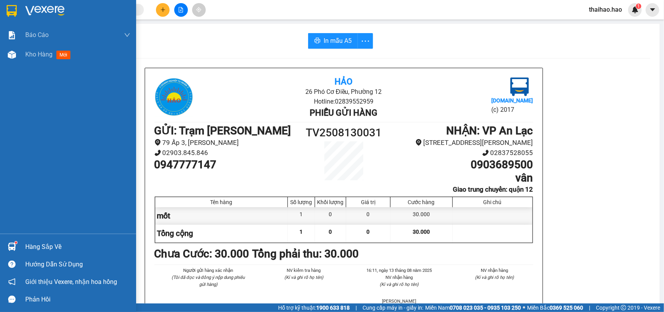
drag, startPoint x: 26, startPoint y: 54, endPoint x: 63, endPoint y: 98, distance: 57.1
click at [26, 54] on span "Kho hàng" at bounding box center [38, 54] width 27 height 7
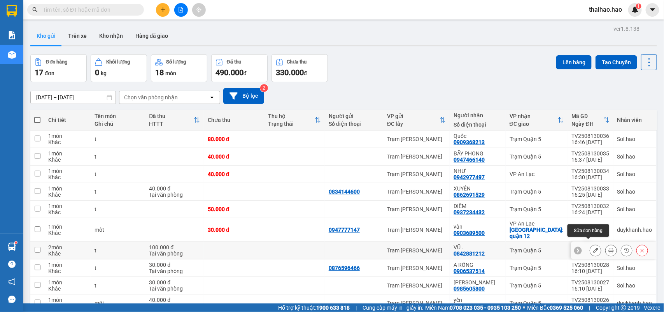
click at [608, 247] on icon at bounding box center [610, 249] width 5 height 5
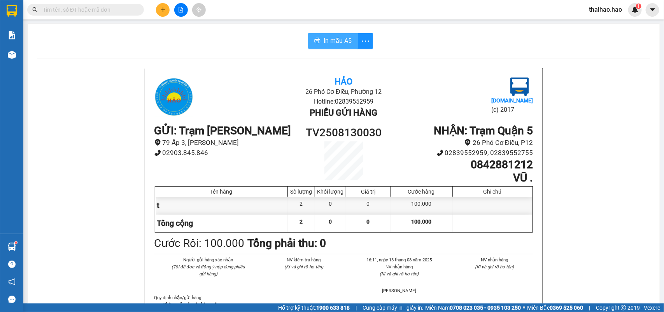
click at [334, 39] on span "In mẫu A5" at bounding box center [338, 41] width 28 height 10
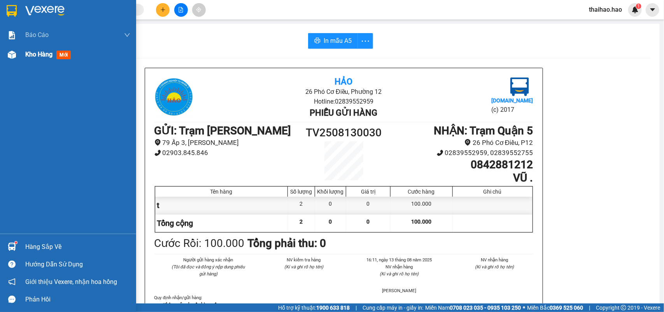
click at [26, 52] on span "Kho hàng" at bounding box center [38, 54] width 27 height 7
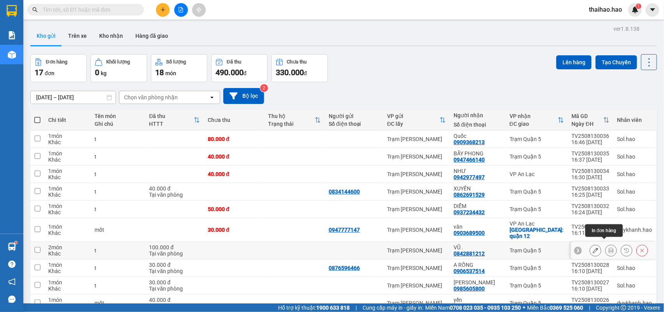
click at [608, 247] on icon at bounding box center [610, 249] width 5 height 5
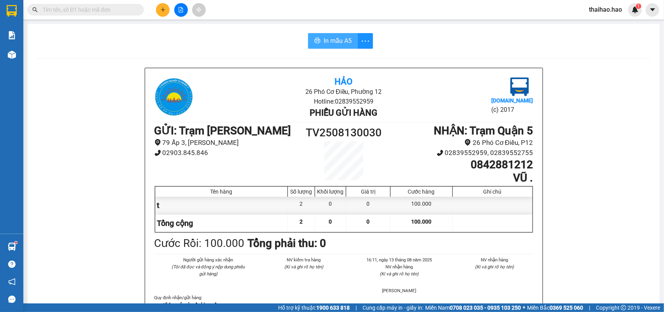
click at [335, 43] on span "In mẫu A5" at bounding box center [338, 41] width 28 height 10
click at [327, 38] on span "In mẫu A5" at bounding box center [338, 41] width 28 height 10
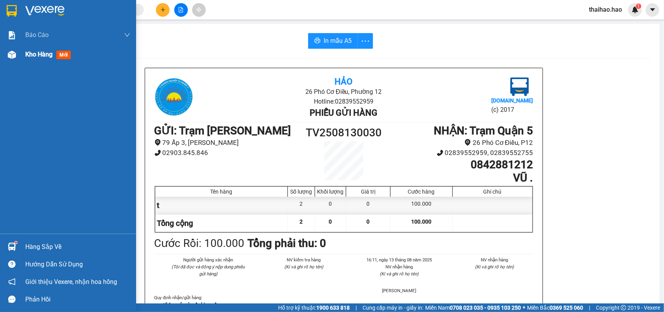
click at [33, 51] on span "Kho hàng" at bounding box center [38, 54] width 27 height 7
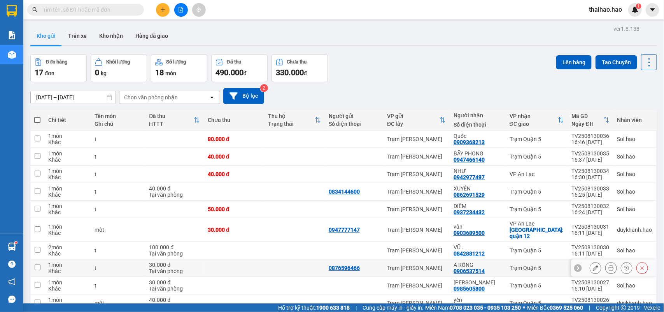
click at [606, 261] on button at bounding box center [611, 268] width 11 height 14
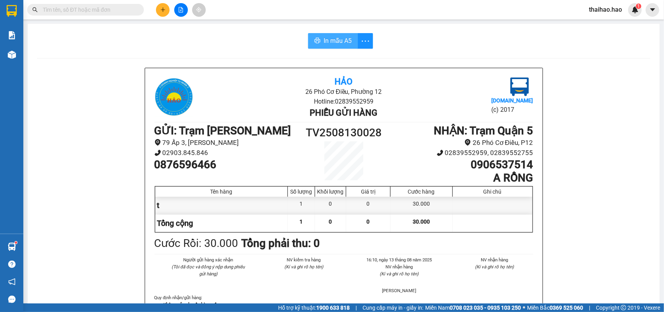
click at [331, 47] on button "In mẫu A5" at bounding box center [333, 41] width 50 height 16
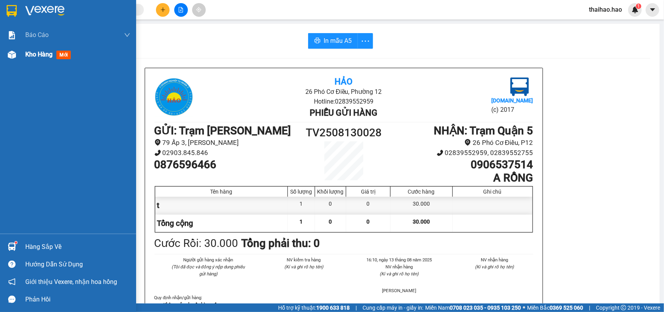
click at [34, 51] on span "Kho hàng" at bounding box center [38, 54] width 27 height 7
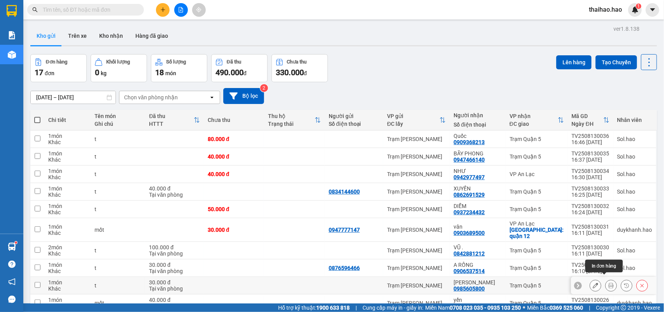
click at [608, 282] on icon at bounding box center [610, 284] width 5 height 5
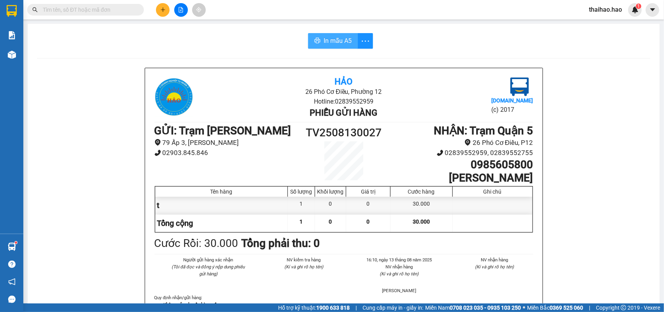
click at [325, 35] on button "In mẫu A5" at bounding box center [333, 41] width 50 height 16
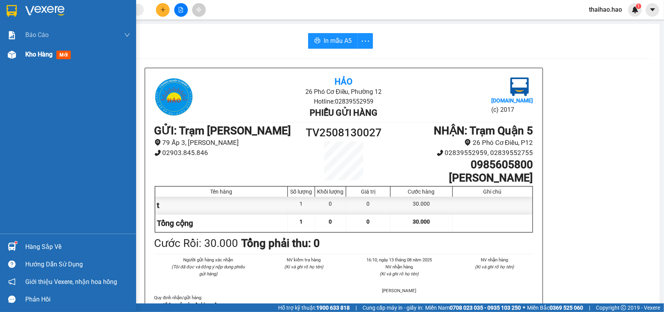
click at [30, 49] on div "Kho hàng mới" at bounding box center [77, 54] width 105 height 19
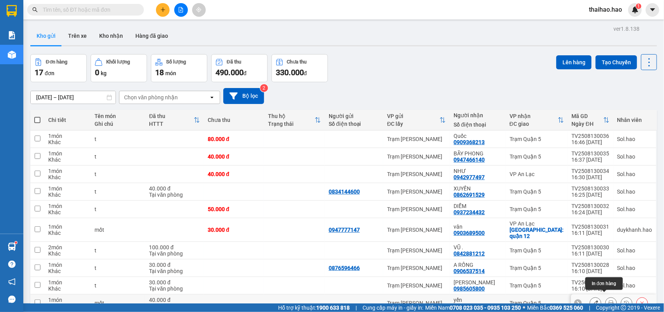
click at [608, 300] on icon at bounding box center [610, 302] width 5 height 5
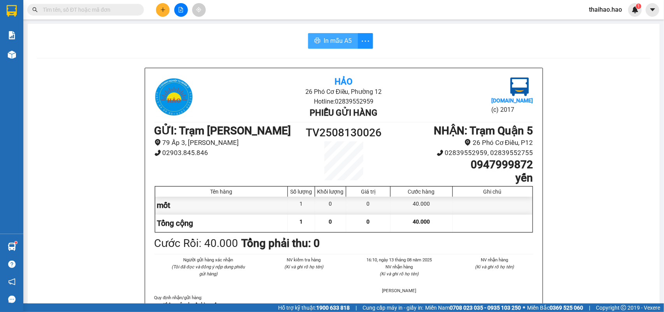
click at [347, 45] on span "In mẫu A5" at bounding box center [338, 41] width 28 height 10
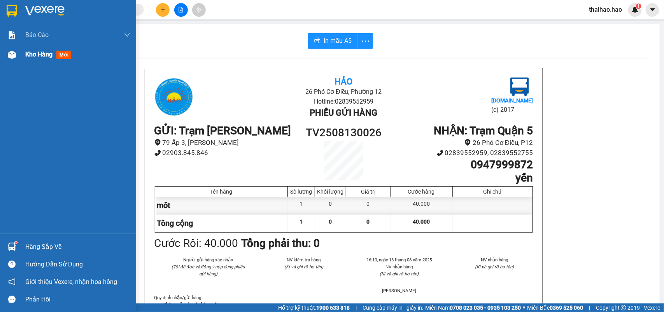
click at [42, 51] on span "Kho hàng" at bounding box center [38, 54] width 27 height 7
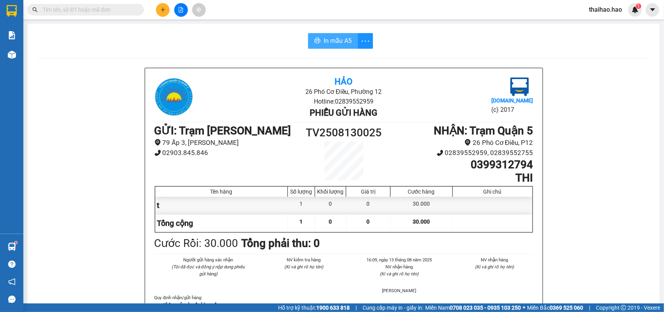
click at [341, 46] on button "In mẫu A5" at bounding box center [333, 41] width 50 height 16
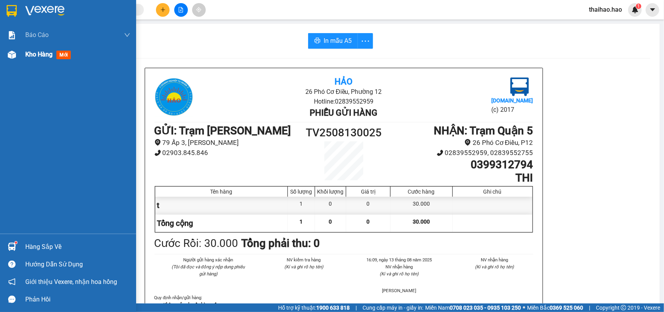
click at [25, 55] on div "Kho hàng mới" at bounding box center [68, 54] width 136 height 19
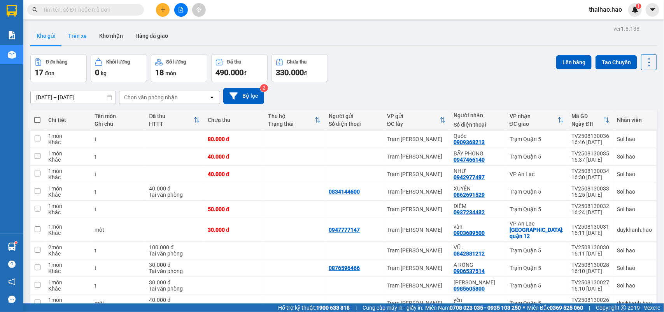
click at [71, 37] on button "Trên xe" at bounding box center [77, 35] width 31 height 19
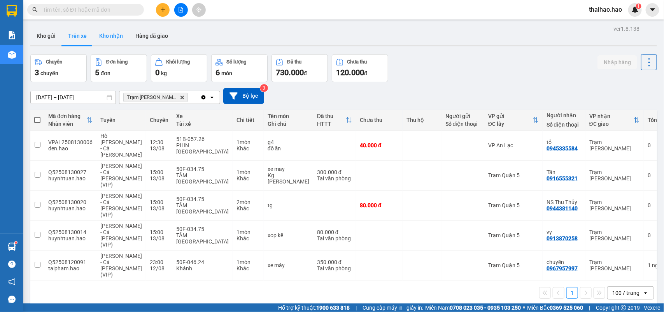
click at [110, 35] on button "Kho nhận" at bounding box center [111, 35] width 36 height 19
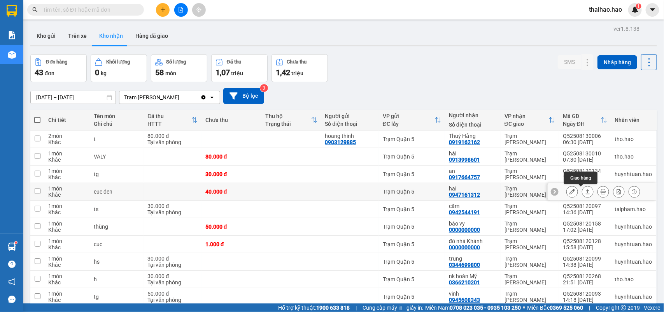
click at [585, 189] on icon at bounding box center [587, 191] width 5 height 5
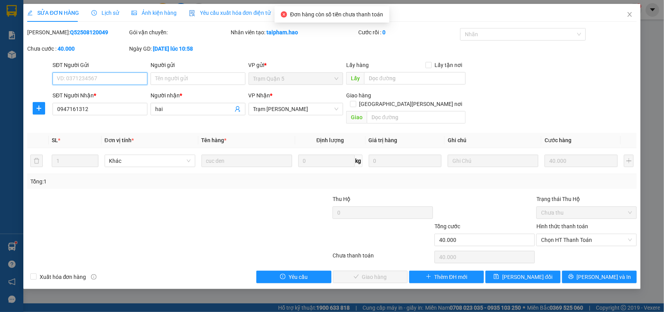
drag, startPoint x: 570, startPoint y: 228, endPoint x: 567, endPoint y: 243, distance: 15.9
click at [571, 234] on span "Chọn HT Thanh Toán" at bounding box center [586, 240] width 91 height 12
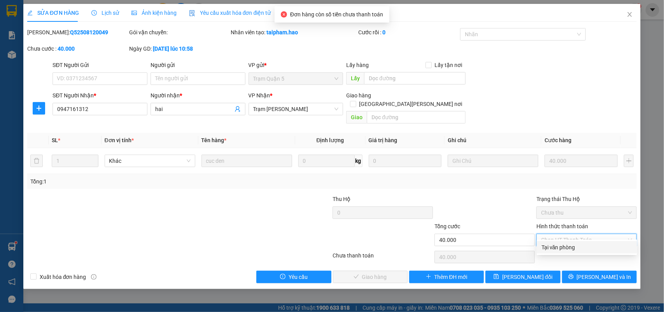
click at [561, 244] on div "Tại văn phòng" at bounding box center [586, 247] width 91 height 9
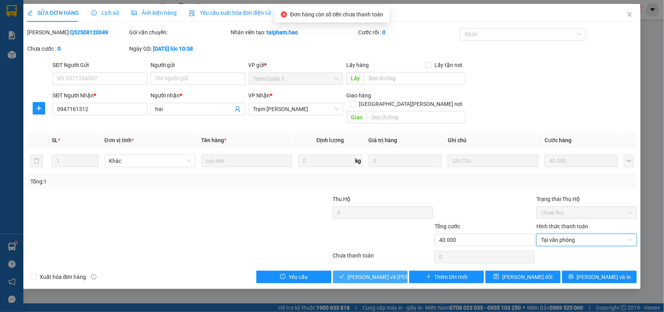
click at [370, 272] on span "[PERSON_NAME] và [PERSON_NAME] hàng" at bounding box center [400, 276] width 105 height 9
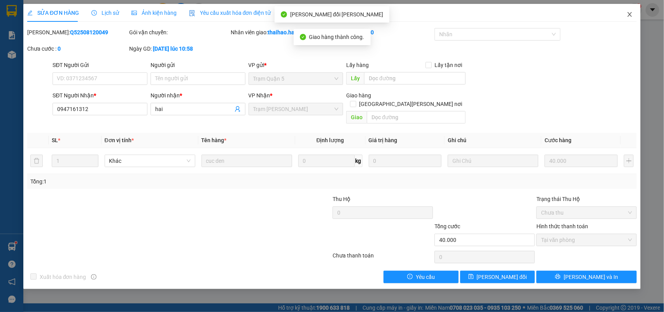
click at [630, 16] on icon "close" at bounding box center [630, 14] width 6 height 6
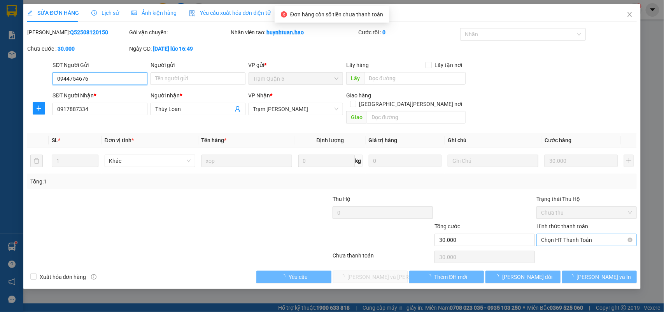
drag, startPoint x: 580, startPoint y: 161, endPoint x: 570, endPoint y: 232, distance: 71.1
click at [570, 234] on span "Chọn HT Thanh Toán" at bounding box center [586, 240] width 91 height 12
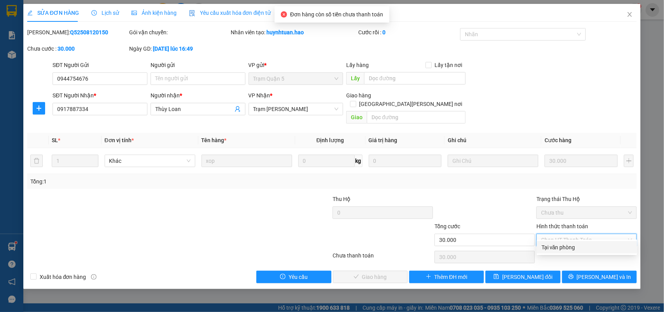
drag, startPoint x: 559, startPoint y: 250, endPoint x: 531, endPoint y: 243, distance: 28.5
click at [558, 251] on div "Tại văn phòng" at bounding box center [586, 247] width 91 height 9
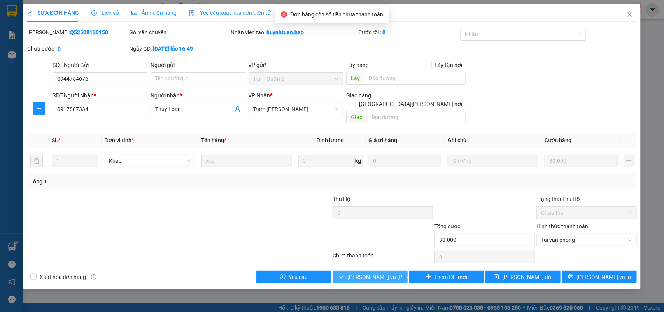
click at [382, 272] on span "[PERSON_NAME] và [PERSON_NAME] hàng" at bounding box center [400, 276] width 105 height 9
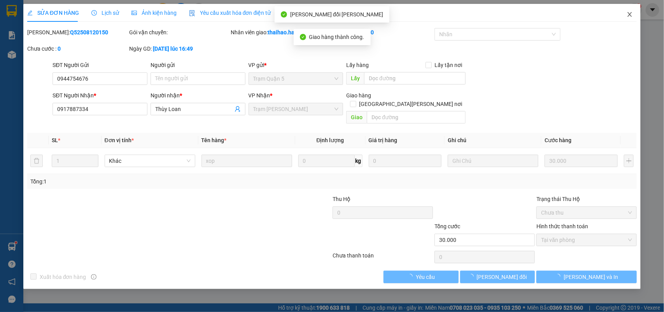
click at [630, 16] on icon "close" at bounding box center [630, 14] width 6 height 6
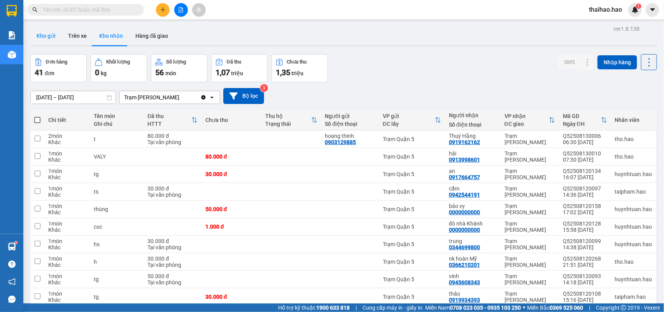
click at [54, 30] on button "Kho gửi" at bounding box center [46, 35] width 32 height 19
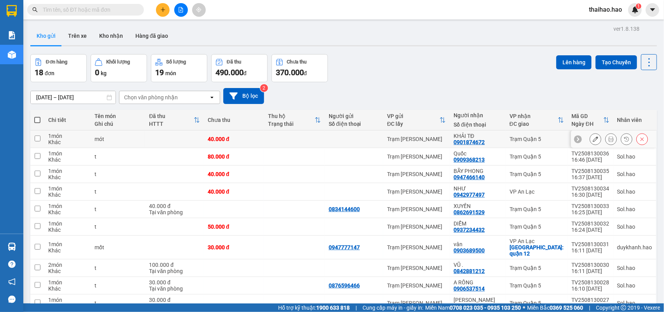
click at [608, 140] on icon at bounding box center [610, 138] width 5 height 5
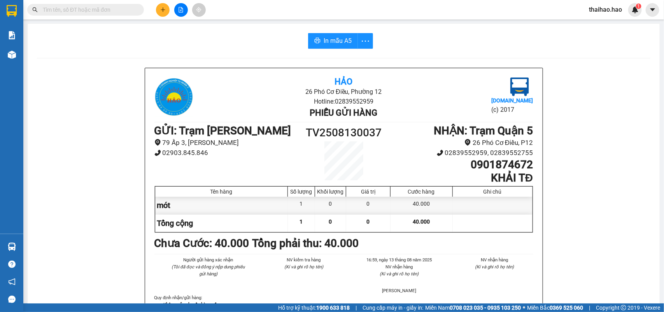
click at [335, 40] on span "In mẫu A5" at bounding box center [338, 41] width 28 height 10
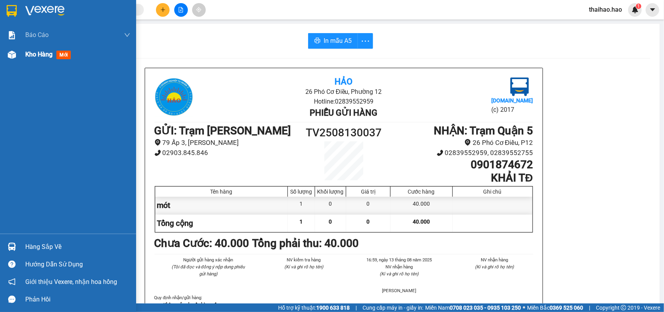
click at [13, 55] on img at bounding box center [12, 55] width 8 height 8
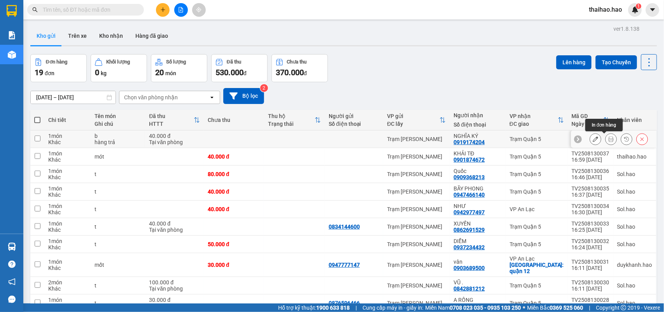
click at [608, 139] on icon at bounding box center [610, 138] width 5 height 5
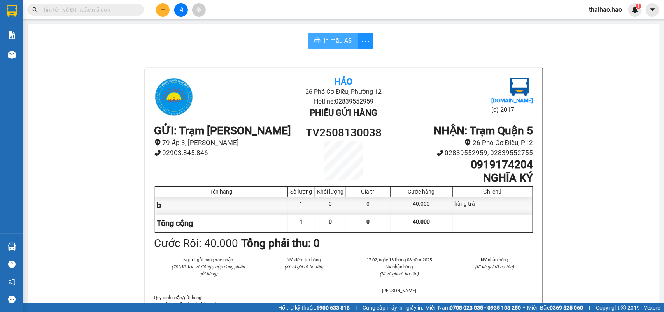
click at [344, 42] on span "In mẫu A5" at bounding box center [338, 41] width 28 height 10
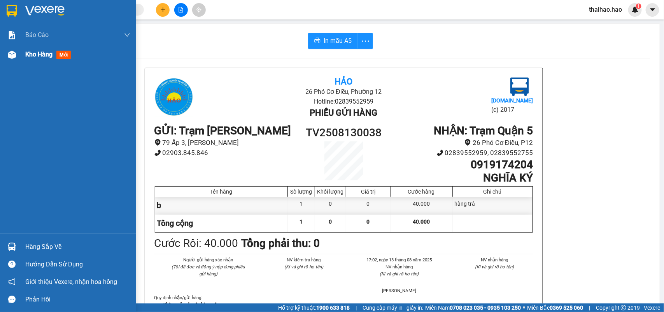
click at [5, 57] on div at bounding box center [12, 55] width 14 height 14
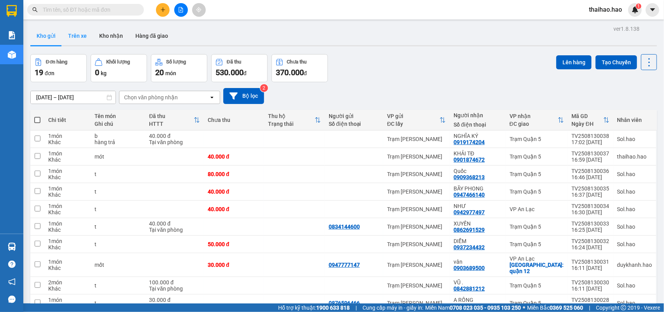
click at [74, 33] on button "Trên xe" at bounding box center [77, 35] width 31 height 19
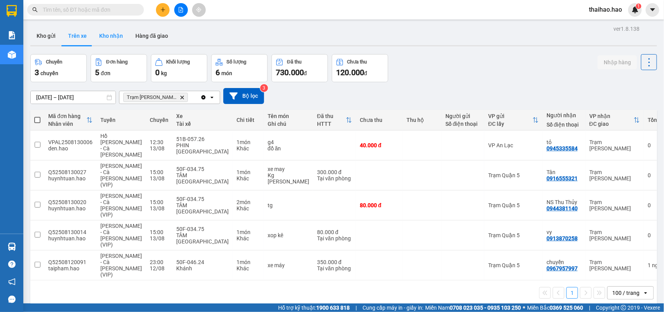
click at [103, 34] on button "Kho nhận" at bounding box center [111, 35] width 36 height 19
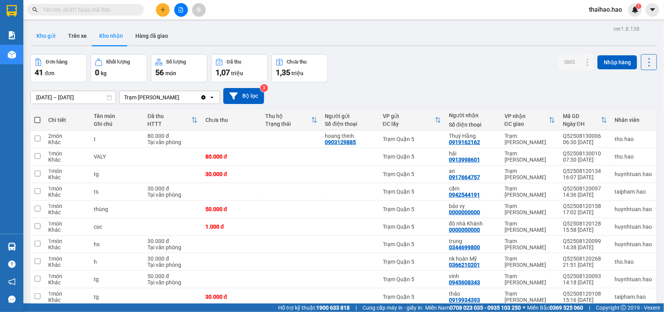
click at [46, 35] on button "Kho gửi" at bounding box center [46, 35] width 32 height 19
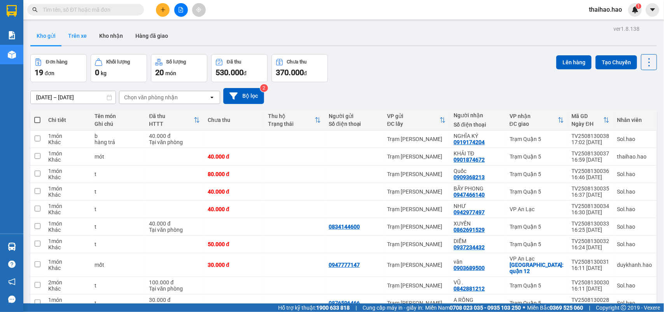
click at [71, 37] on button "Trên xe" at bounding box center [77, 35] width 31 height 19
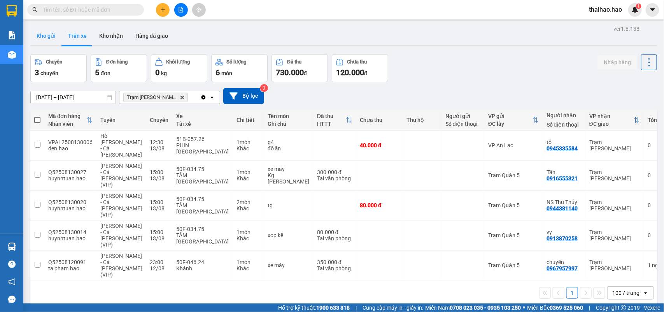
click at [45, 37] on button "Kho gửi" at bounding box center [46, 35] width 32 height 19
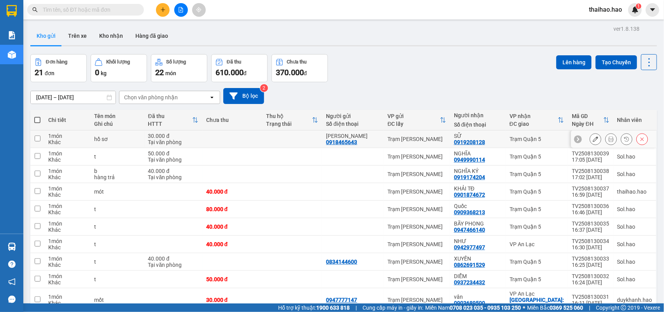
click at [606, 142] on button at bounding box center [611, 139] width 11 height 14
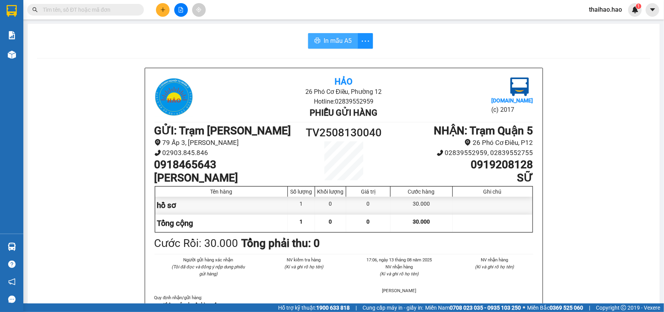
click at [333, 45] on span "In mẫu A5" at bounding box center [338, 41] width 28 height 10
click at [328, 38] on span "In mẫu A5" at bounding box center [338, 41] width 28 height 10
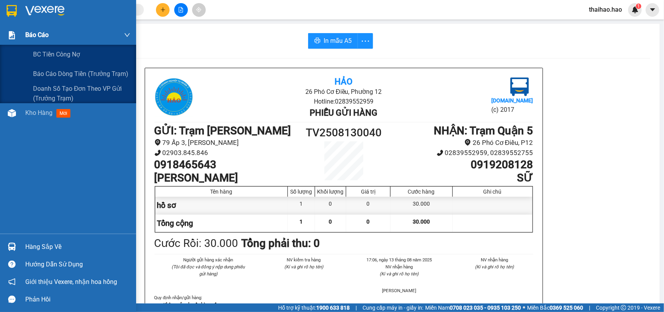
click at [43, 42] on div "Báo cáo" at bounding box center [77, 34] width 105 height 19
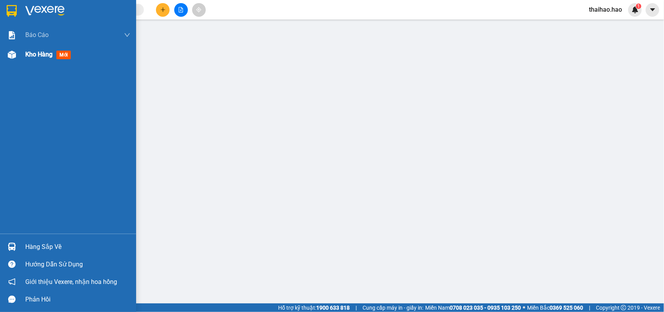
click at [25, 50] on div "Kho hàng mới" at bounding box center [68, 54] width 136 height 19
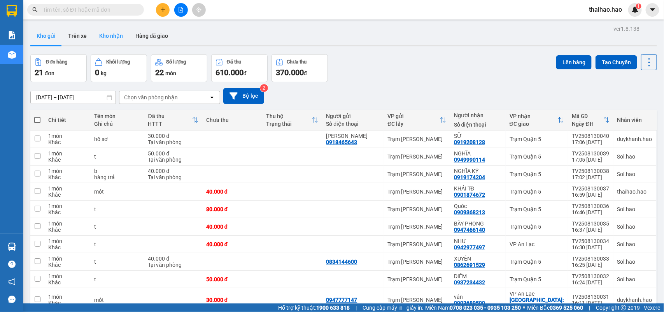
click at [113, 37] on button "Kho nhận" at bounding box center [111, 35] width 36 height 19
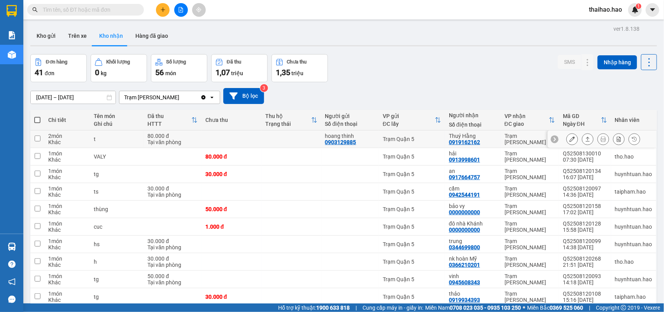
scroll to position [49, 0]
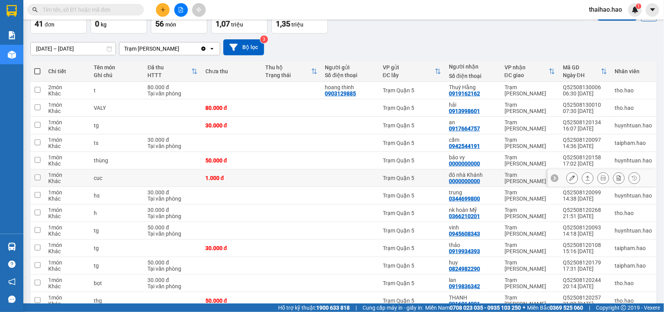
click at [582, 183] on div at bounding box center [588, 178] width 12 height 12
click at [585, 178] on icon at bounding box center [587, 177] width 5 height 5
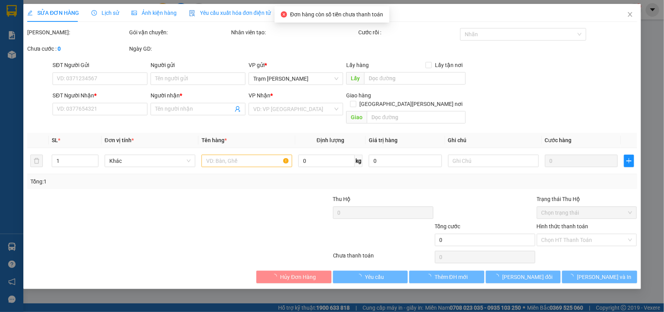
type input "0000000000"
type input "đô nhà Khánh"
type input "1.000"
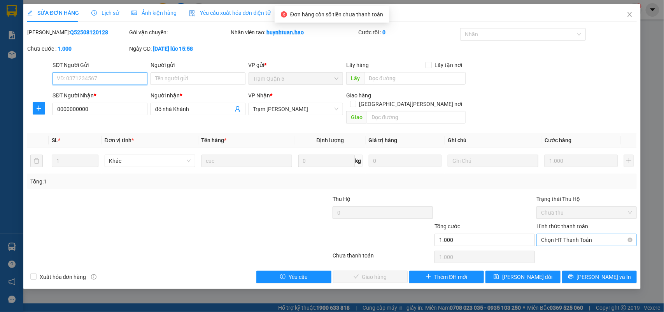
click at [555, 234] on span "Chọn HT Thanh Toán" at bounding box center [586, 240] width 91 height 12
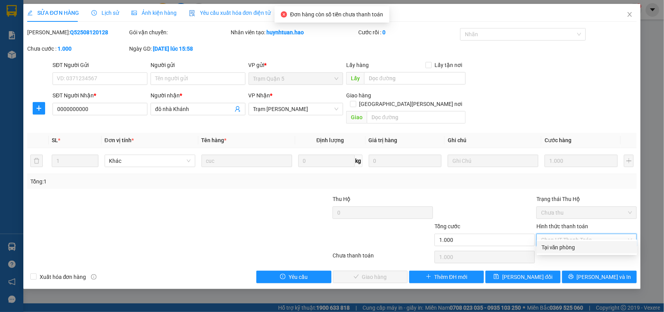
click at [557, 247] on div "Tại văn phòng" at bounding box center [586, 247] width 91 height 9
type input "0"
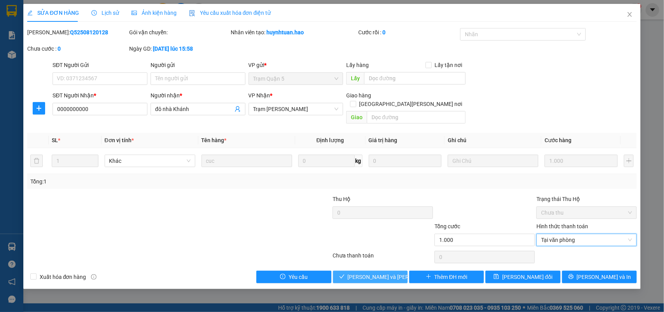
click at [370, 272] on span "Lưu và Giao hàng" at bounding box center [400, 276] width 105 height 9
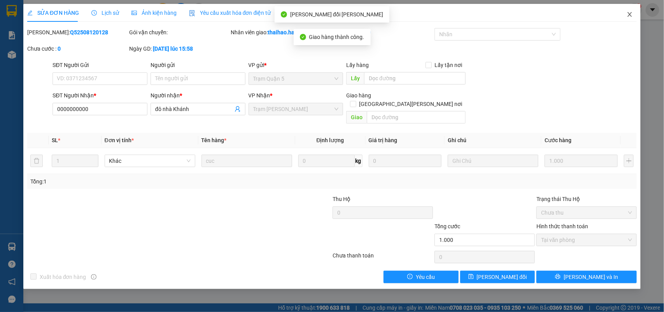
click at [629, 12] on icon "close" at bounding box center [630, 14] width 6 height 6
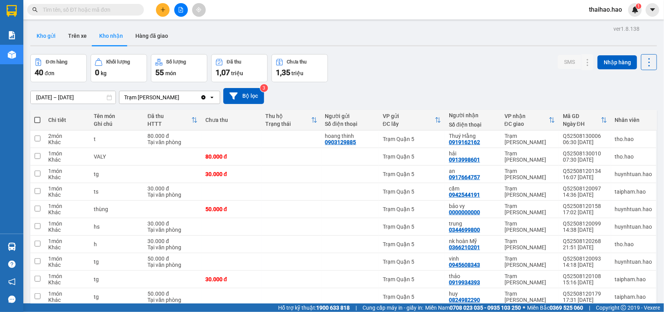
click at [41, 30] on button "Kho gửi" at bounding box center [46, 35] width 32 height 19
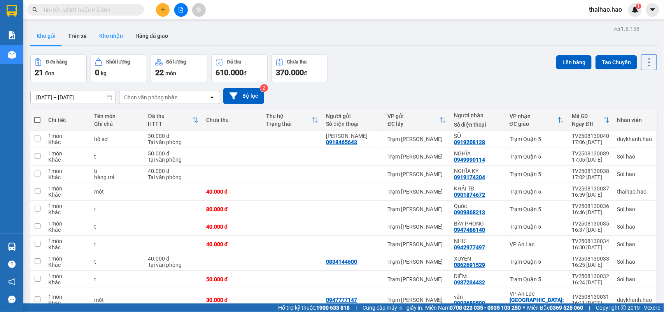
click at [117, 37] on button "Kho nhận" at bounding box center [111, 35] width 36 height 19
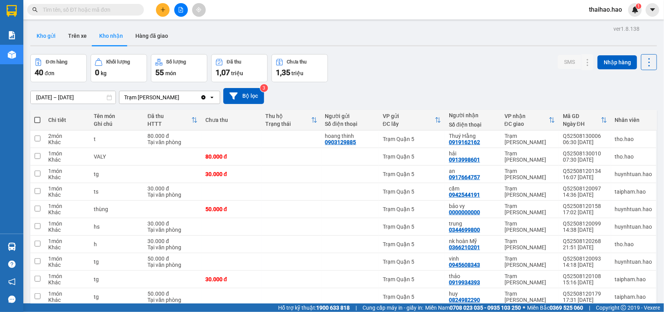
click at [44, 41] on button "Kho gửi" at bounding box center [46, 35] width 32 height 19
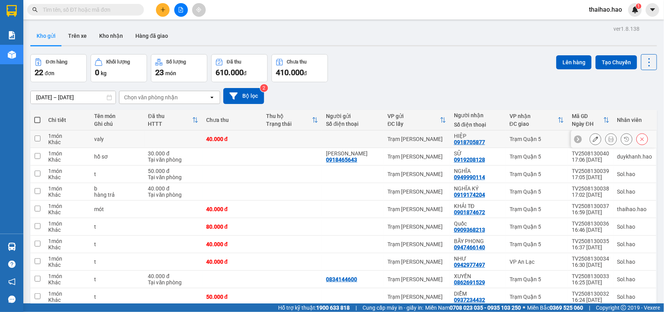
click at [608, 138] on icon at bounding box center [610, 138] width 5 height 5
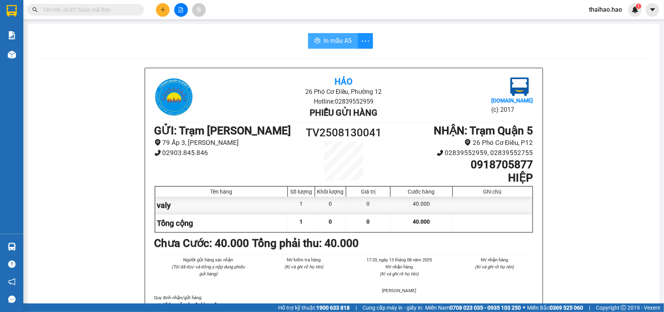
click at [317, 44] on button "In mẫu A5" at bounding box center [333, 41] width 50 height 16
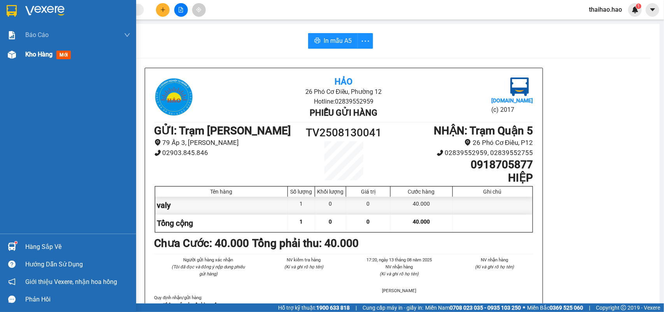
click at [8, 59] on div at bounding box center [12, 55] width 14 height 14
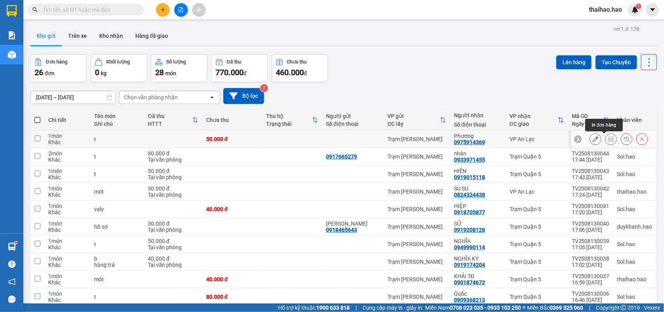
click at [608, 139] on icon at bounding box center [610, 138] width 5 height 5
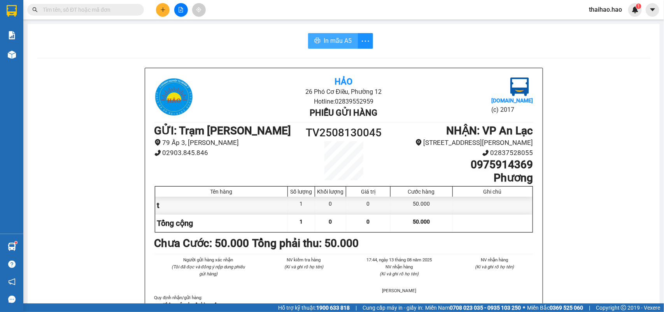
click at [336, 35] on button "In mẫu A5" at bounding box center [333, 41] width 50 height 16
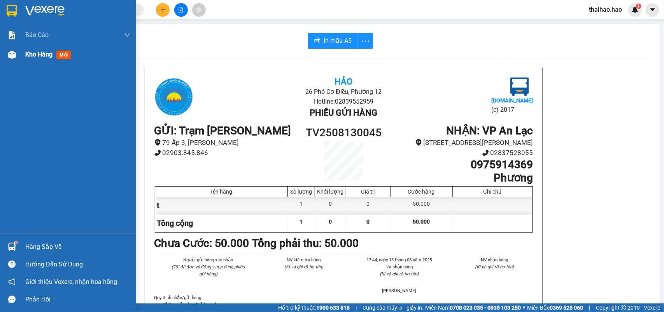
drag, startPoint x: 13, startPoint y: 64, endPoint x: 16, endPoint y: 59, distance: 6.5
click at [16, 60] on div "Báo cáo BC tiền công nợ Báo cáo dòng tiền (trưởng trạm) Doanh số tạo đơn theo V…" at bounding box center [68, 129] width 136 height 208
click at [16, 59] on div at bounding box center [12, 55] width 14 height 14
click at [16, 57] on div at bounding box center [12, 55] width 14 height 14
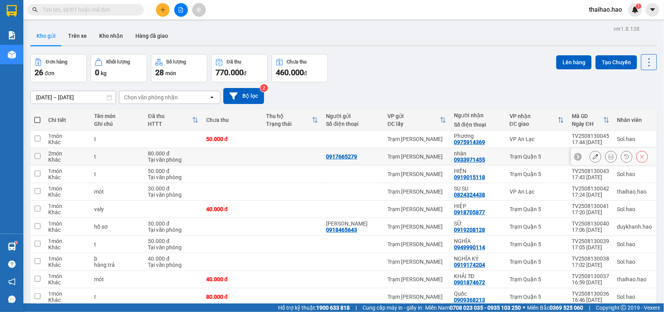
click at [608, 158] on icon at bounding box center [610, 156] width 5 height 5
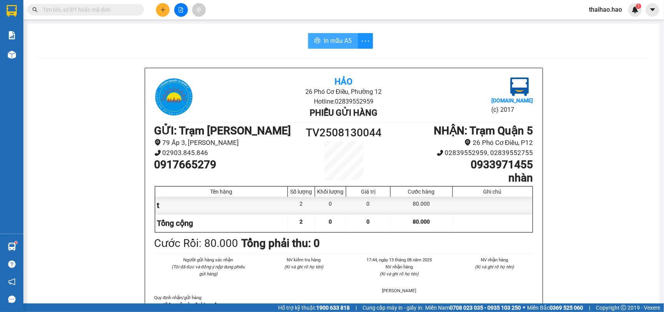
click at [347, 46] on span "In mẫu A5" at bounding box center [338, 41] width 28 height 10
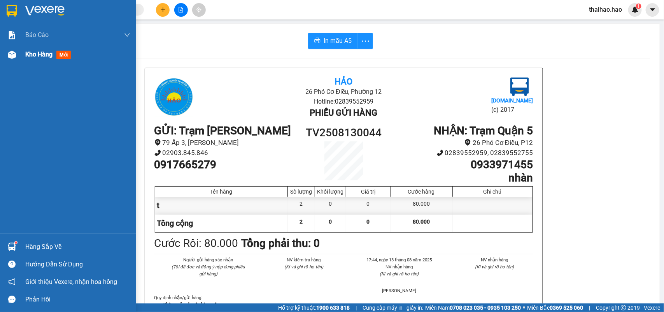
click at [4, 51] on div "Kho hàng mới" at bounding box center [68, 54] width 136 height 19
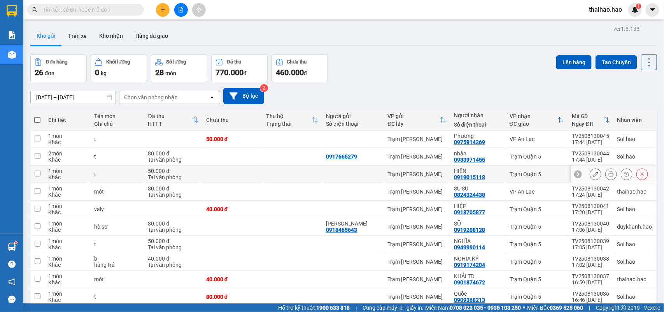
click at [608, 172] on icon at bounding box center [610, 173] width 5 height 5
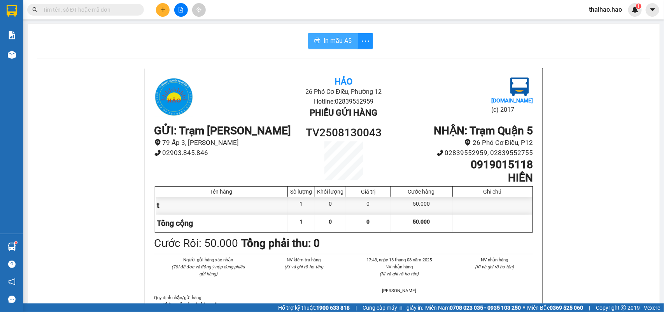
click at [351, 47] on button "In mẫu A5" at bounding box center [333, 41] width 50 height 16
click at [343, 44] on span "In mẫu A5" at bounding box center [338, 41] width 28 height 10
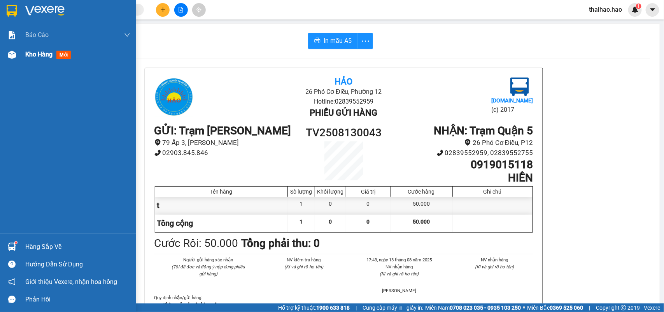
click at [14, 53] on img at bounding box center [12, 55] width 8 height 8
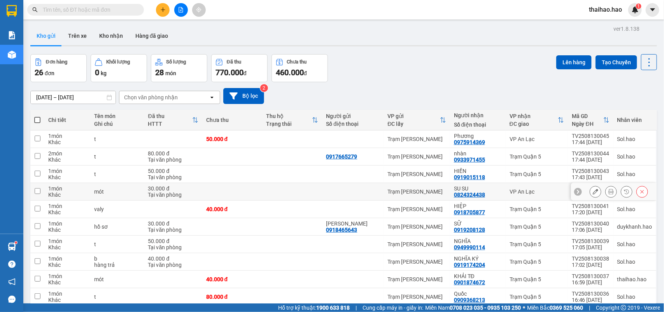
click at [593, 192] on icon at bounding box center [595, 191] width 5 height 5
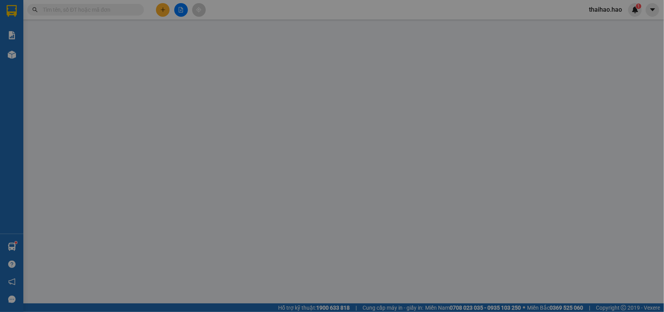
type input "0824324438"
type input "SU SU"
type input "30.000"
type input "0"
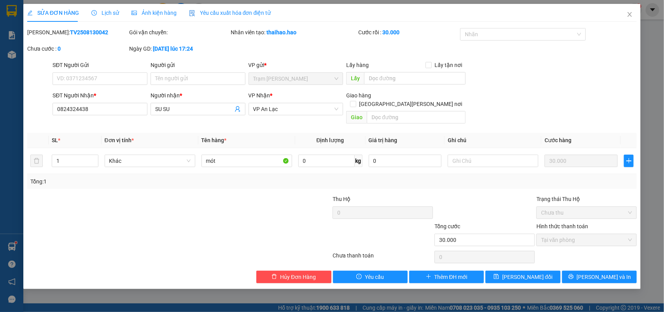
click at [98, 13] on span "Lịch sử" at bounding box center [105, 13] width 28 height 6
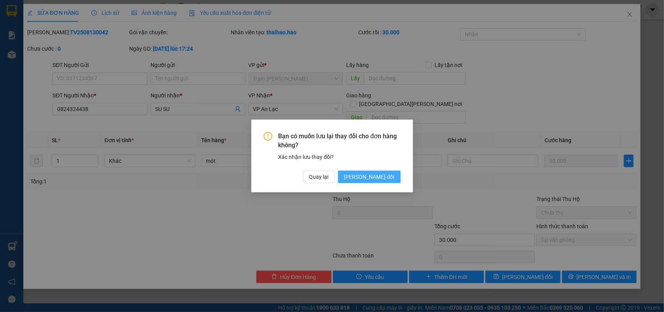
click at [372, 177] on span "[PERSON_NAME] thay đổi" at bounding box center [369, 176] width 50 height 9
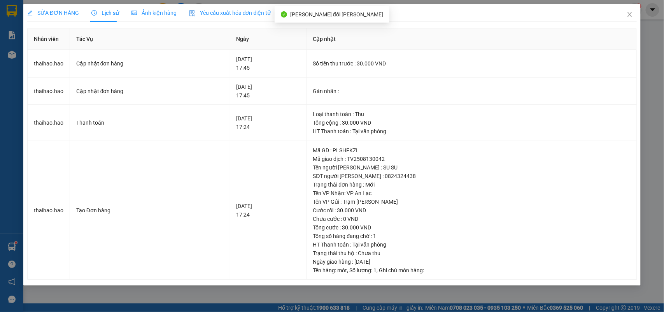
click at [131, 15] on icon "picture" at bounding box center [133, 12] width 5 height 5
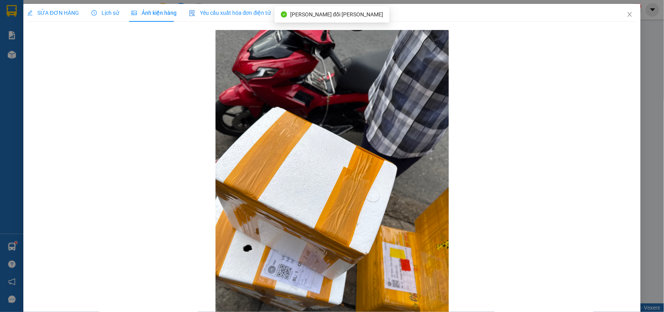
click at [61, 16] on span "SỬA ĐƠN HÀNG" at bounding box center [53, 13] width 52 height 6
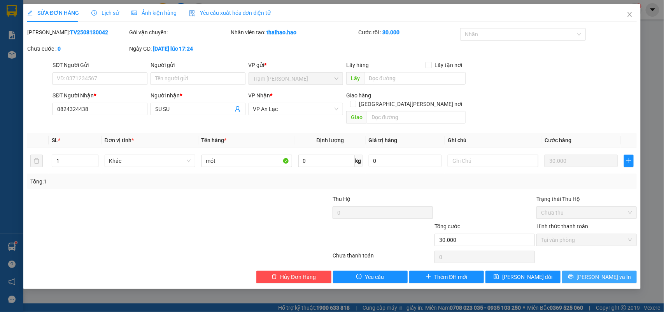
click at [568, 270] on button "[PERSON_NAME] và In" at bounding box center [599, 276] width 75 height 12
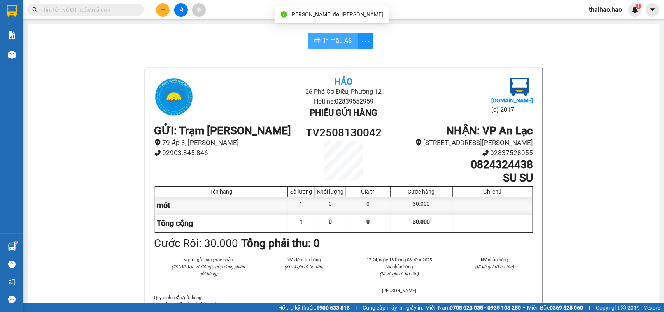
click at [324, 37] on span "In mẫu A5" at bounding box center [338, 41] width 28 height 10
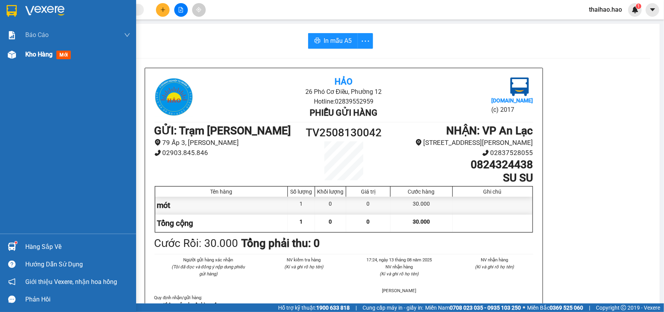
click at [18, 60] on div "Kho hàng mới" at bounding box center [68, 54] width 136 height 19
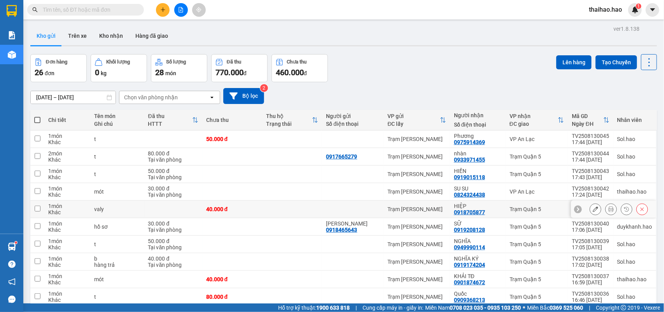
drag, startPoint x: 588, startPoint y: 208, endPoint x: 588, endPoint y: 212, distance: 3.9
click at [593, 212] on icon at bounding box center [595, 208] width 5 height 5
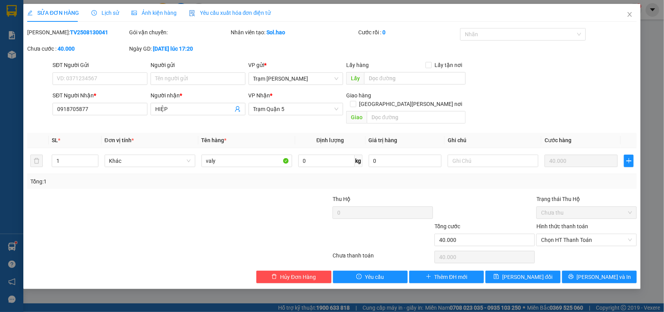
click at [100, 18] on div "Lịch sử" at bounding box center [105, 13] width 28 height 18
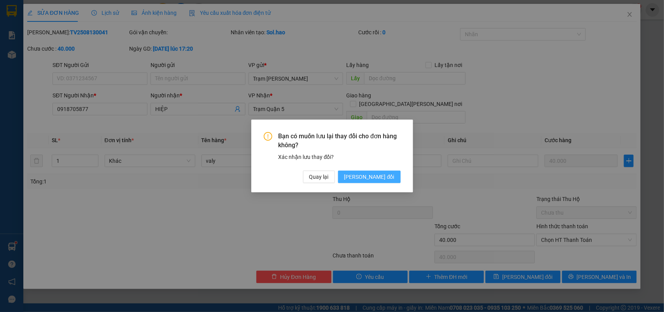
click at [368, 174] on span "[PERSON_NAME] thay đổi" at bounding box center [369, 176] width 50 height 9
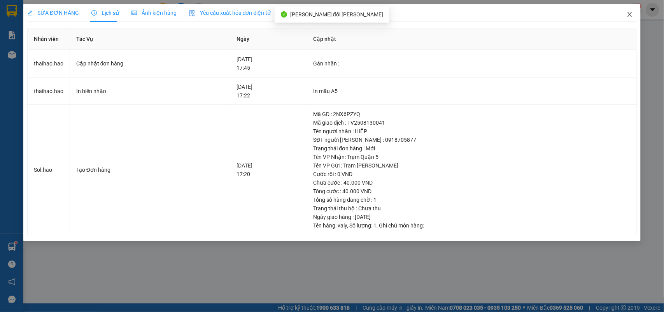
click at [626, 19] on span "Close" at bounding box center [630, 15] width 22 height 22
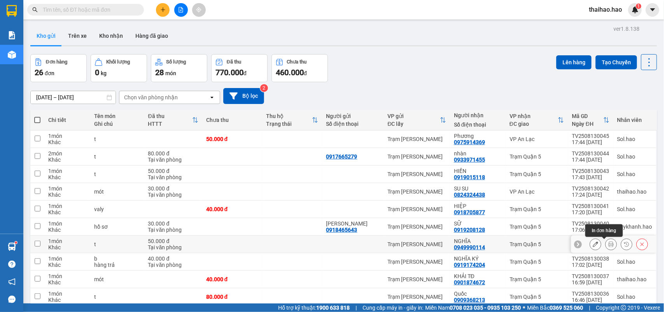
click at [608, 244] on icon at bounding box center [610, 243] width 5 height 5
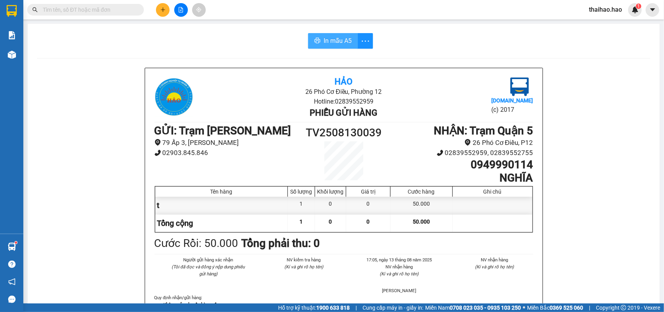
click at [336, 41] on span "In mẫu A5" at bounding box center [338, 41] width 28 height 10
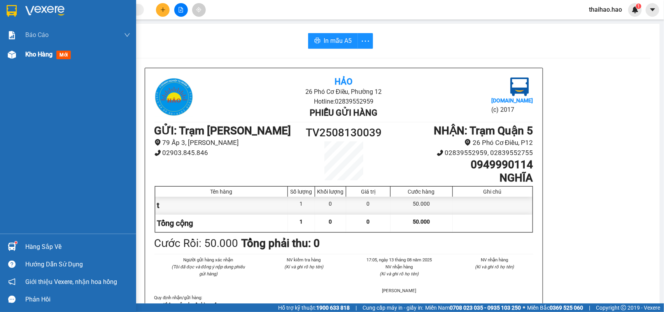
click at [26, 52] on div "Kho hàng mới" at bounding box center [68, 54] width 136 height 19
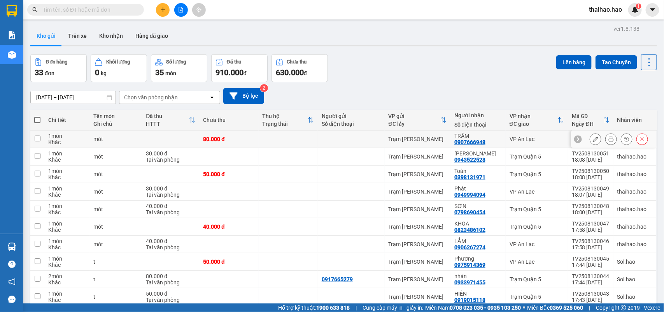
click at [608, 139] on icon at bounding box center [610, 138] width 5 height 5
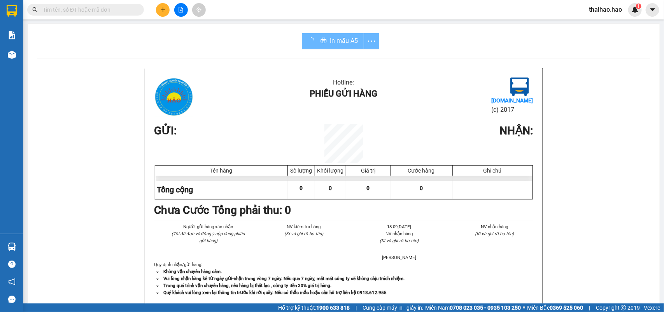
click at [339, 41] on div "In mẫu A5" at bounding box center [340, 41] width 77 height 16
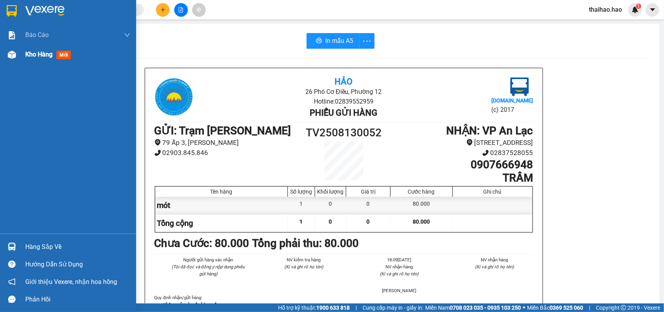
click at [15, 51] on img at bounding box center [12, 55] width 8 height 8
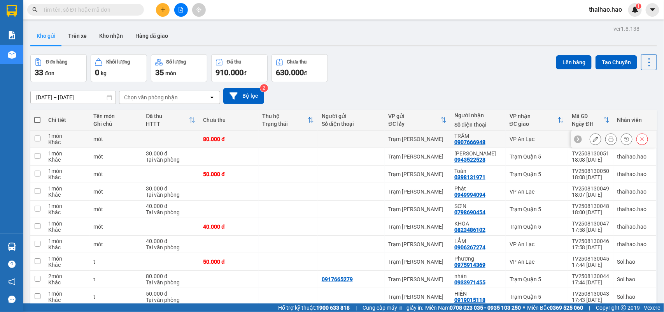
click at [606, 135] on button at bounding box center [611, 139] width 11 height 14
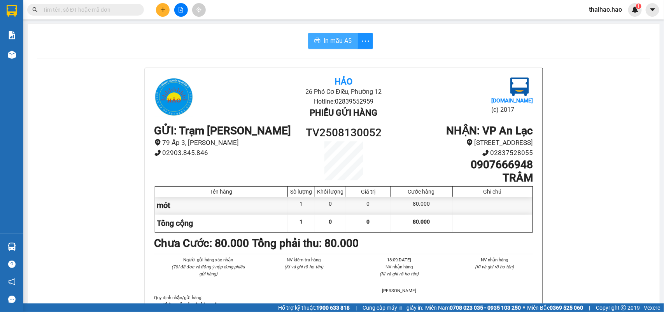
click at [337, 45] on span "In mẫu A5" at bounding box center [338, 41] width 28 height 10
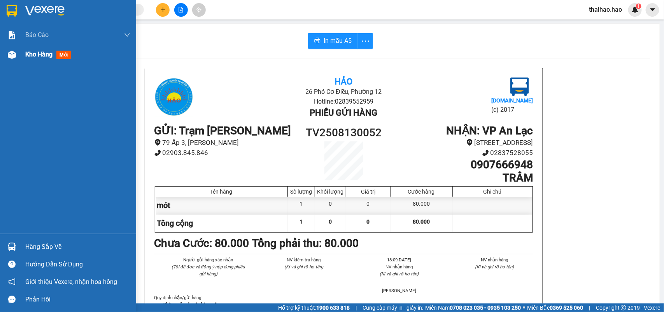
click at [20, 56] on div "Kho hàng mới" at bounding box center [68, 54] width 136 height 19
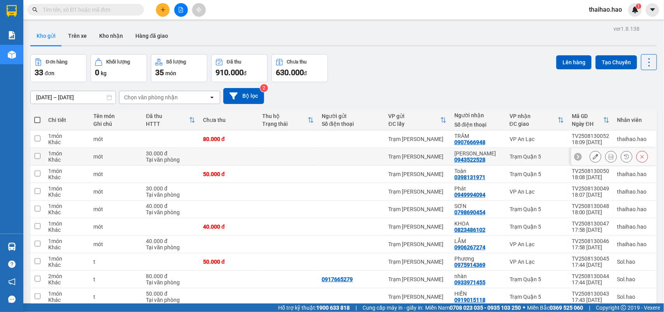
drag, startPoint x: 606, startPoint y: 154, endPoint x: 605, endPoint y: 158, distance: 3.9
click at [608, 154] on icon at bounding box center [610, 156] width 5 height 5
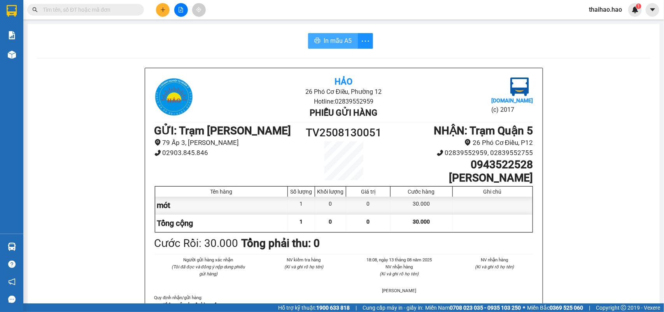
click at [336, 42] on span "In mẫu A5" at bounding box center [338, 41] width 28 height 10
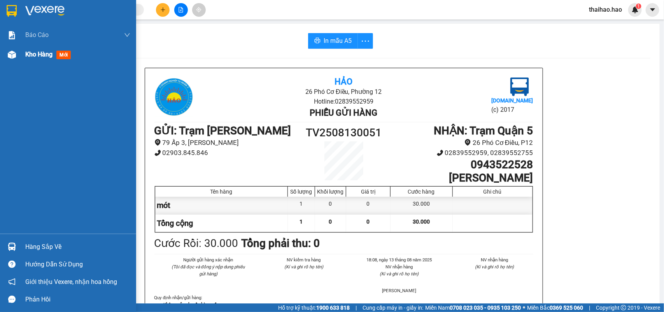
click at [14, 48] on div at bounding box center [12, 55] width 14 height 14
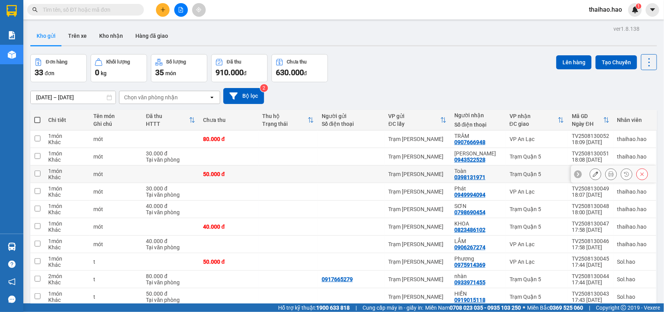
click at [608, 176] on icon at bounding box center [610, 173] width 5 height 5
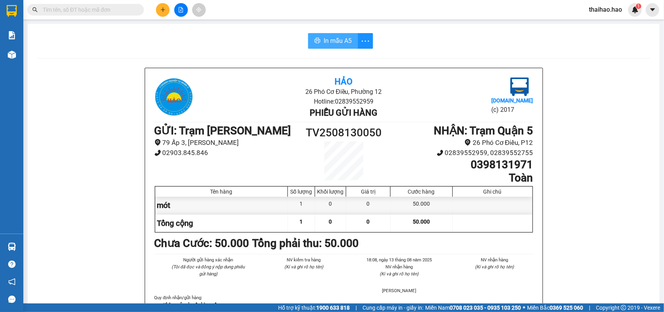
click at [338, 45] on span "In mẫu A5" at bounding box center [338, 41] width 28 height 10
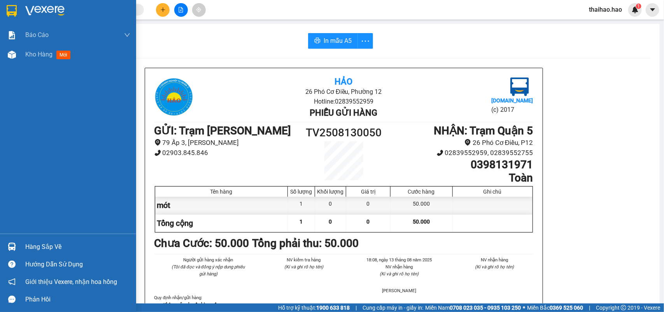
click at [36, 67] on div "Báo cáo BC tiền công nợ Báo cáo dòng tiền (trưởng trạm) Doanh số tạo đơn theo V…" at bounding box center [68, 129] width 136 height 208
click at [38, 64] on div "Báo cáo BC tiền công nợ Báo cáo dòng tiền (trưởng trạm) Doanh số tạo đơn theo V…" at bounding box center [68, 129] width 136 height 208
click at [38, 63] on div "Kho hàng mới" at bounding box center [77, 54] width 105 height 19
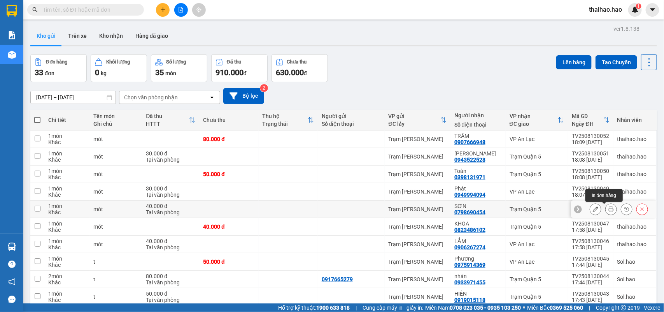
click at [606, 209] on button at bounding box center [611, 209] width 11 height 14
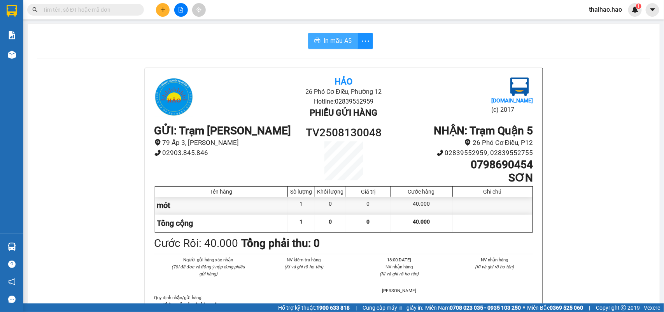
click at [324, 42] on span "In mẫu A5" at bounding box center [338, 41] width 28 height 10
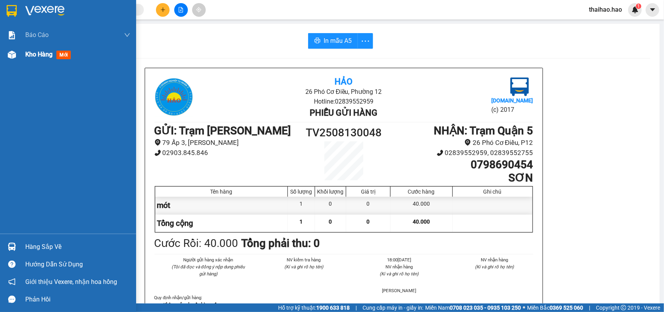
click at [51, 51] on span "Kho hàng" at bounding box center [38, 54] width 27 height 7
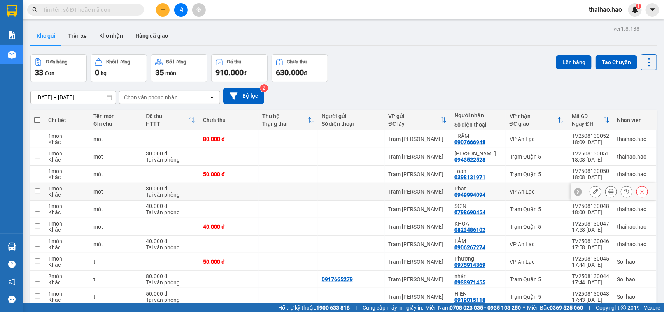
click at [593, 193] on icon at bounding box center [595, 191] width 5 height 5
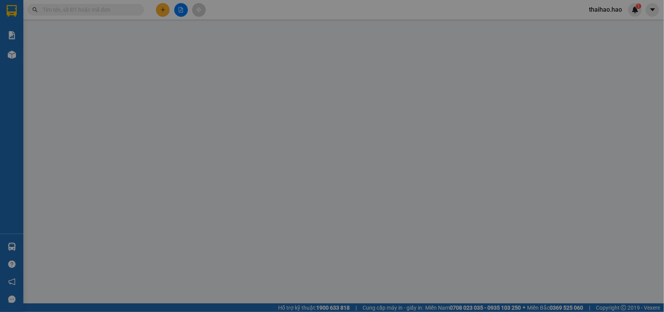
type input "0949994094"
type input "Phát"
type input "30.000"
type input "0"
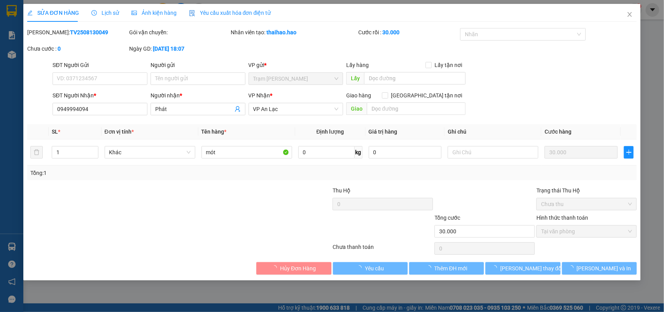
click at [96, 13] on span "Lịch sử" at bounding box center [105, 13] width 28 height 6
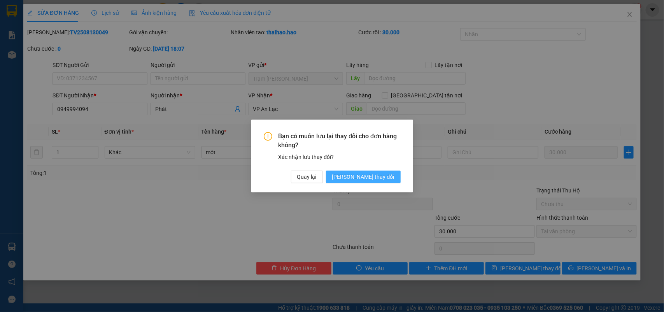
click at [395, 176] on button "[PERSON_NAME] thay đổi" at bounding box center [363, 176] width 75 height 12
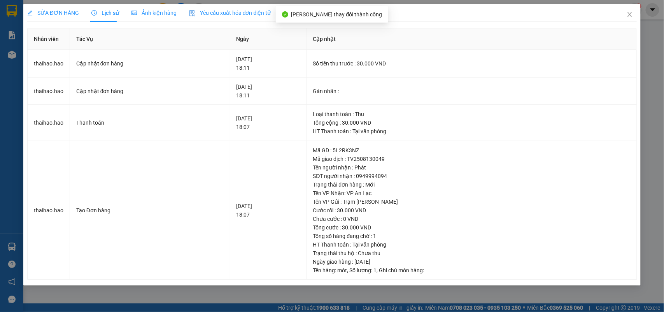
click at [59, 8] on div "SỬA ĐƠN HÀNG" at bounding box center [53, 13] width 52 height 18
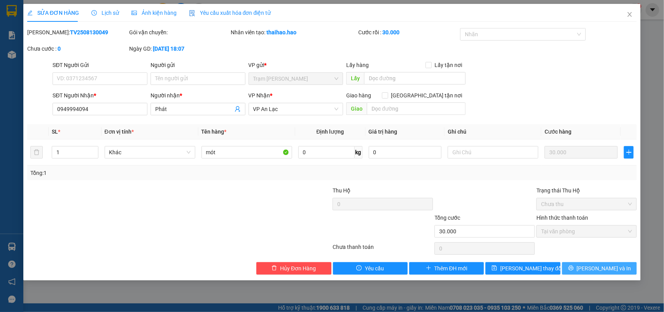
click at [565, 271] on button "[PERSON_NAME] và In" at bounding box center [599, 268] width 75 height 12
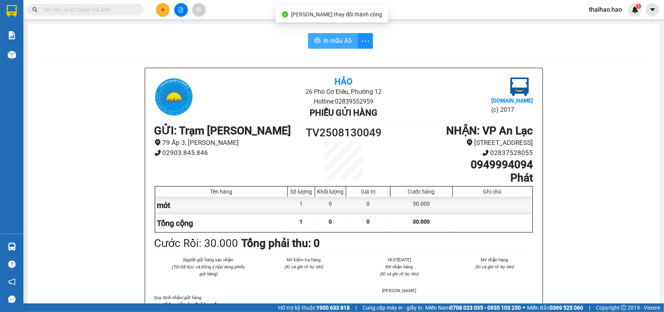
click at [317, 35] on button "In mẫu A5" at bounding box center [333, 41] width 50 height 16
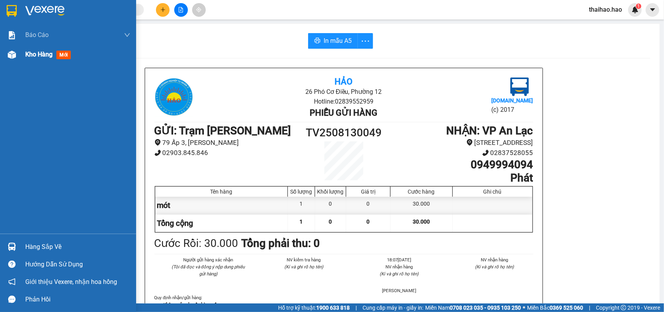
click at [11, 49] on div at bounding box center [12, 55] width 14 height 14
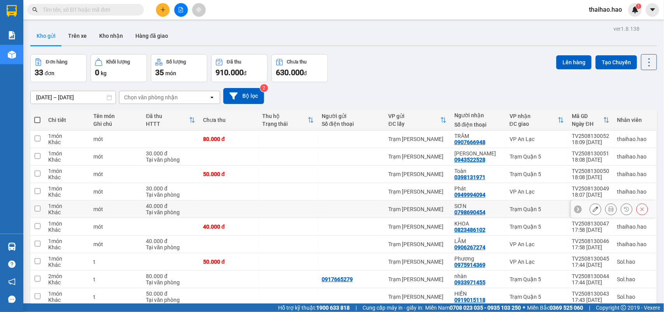
click at [593, 207] on icon at bounding box center [595, 208] width 5 height 5
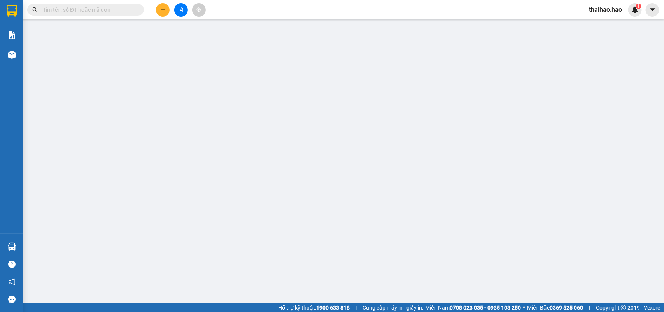
type input "0798690454"
type input "SƠN"
type input "40.000"
type input "0"
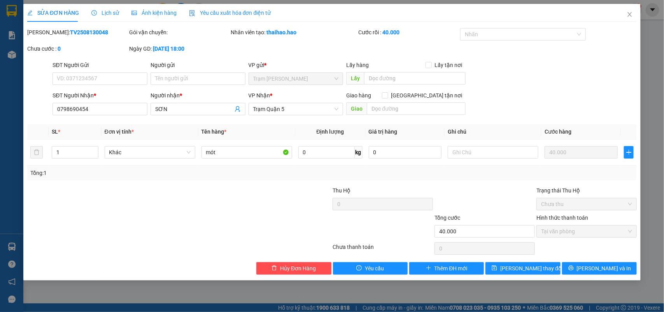
click at [151, 11] on span "Ảnh kiện hàng" at bounding box center [153, 13] width 45 height 6
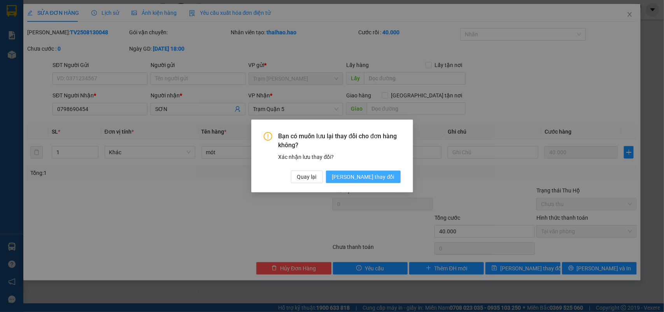
click at [368, 172] on button "[PERSON_NAME] thay đổi" at bounding box center [363, 176] width 75 height 12
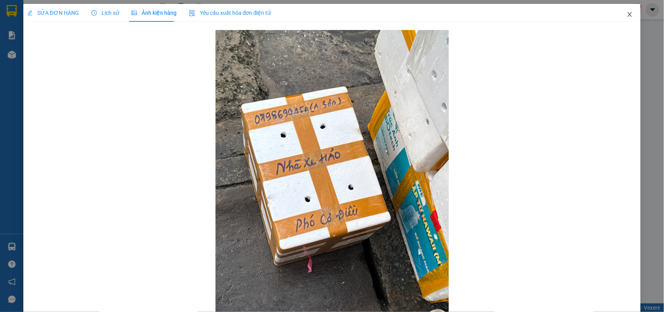
click at [627, 16] on icon "close" at bounding box center [630, 14] width 6 height 6
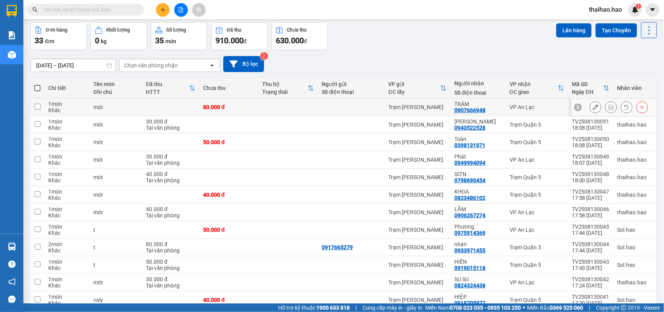
scroll to position [49, 0]
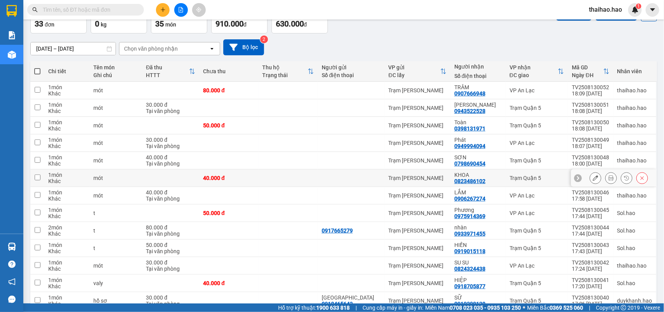
click at [593, 178] on icon at bounding box center [595, 177] width 5 height 5
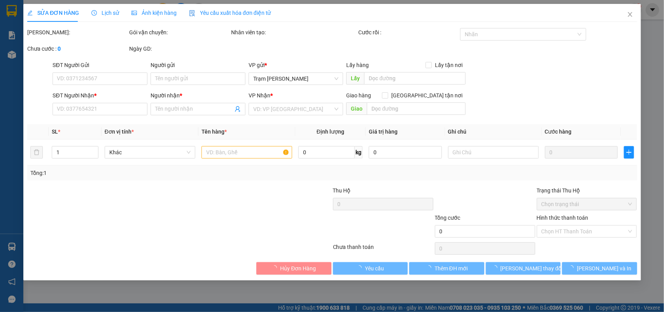
type input "0823486102"
type input "KHOA"
type input "40.000"
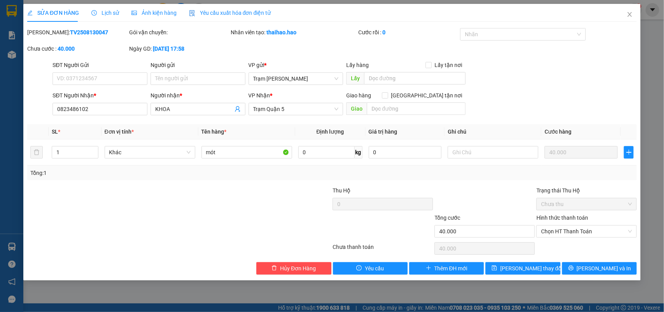
click at [141, 12] on span "Ảnh kiện hàng" at bounding box center [153, 13] width 45 height 6
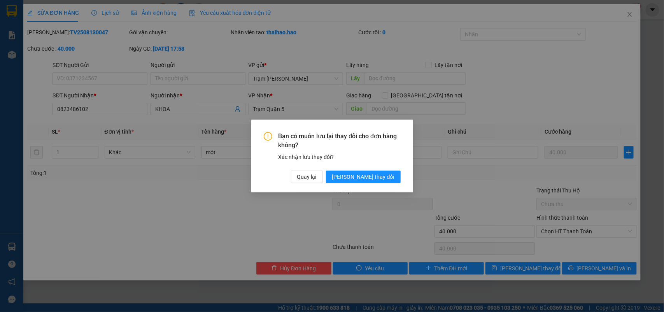
click at [362, 168] on div "Bạn có muốn lưu lại thay đổi cho đơn hàng không? Xác nhận lưu thay đổi? Quay lạ…" at bounding box center [332, 157] width 137 height 51
click at [363, 170] on button "[PERSON_NAME] thay đổi" at bounding box center [363, 176] width 75 height 12
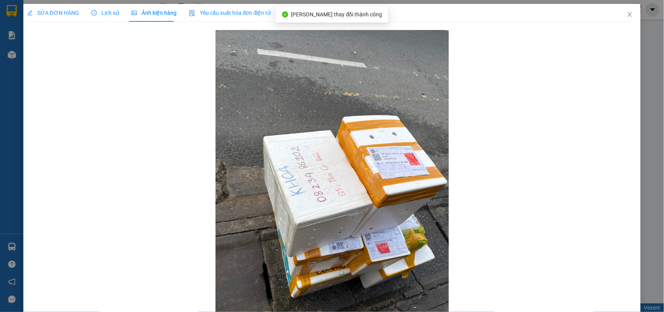
click at [94, 14] on icon "clock-circle" at bounding box center [93, 12] width 5 height 5
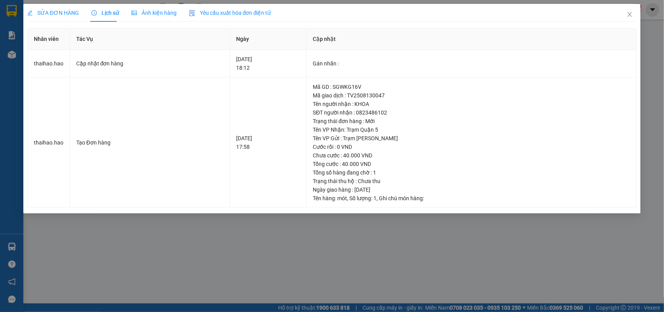
click at [56, 12] on span "SỬA ĐƠN HÀNG" at bounding box center [53, 13] width 52 height 6
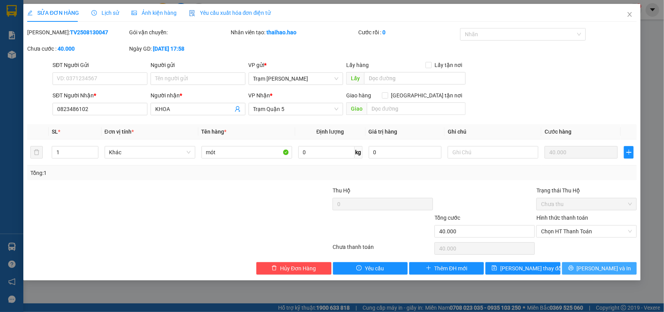
click at [592, 269] on button "[PERSON_NAME] và In" at bounding box center [599, 268] width 75 height 12
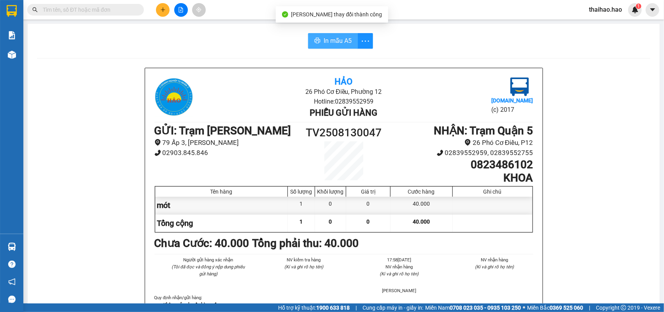
click at [333, 39] on span "In mẫu A5" at bounding box center [338, 41] width 28 height 10
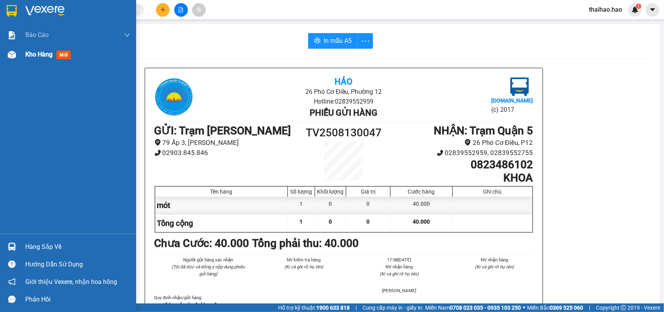
click at [23, 54] on div "Kho hàng mới" at bounding box center [68, 54] width 136 height 19
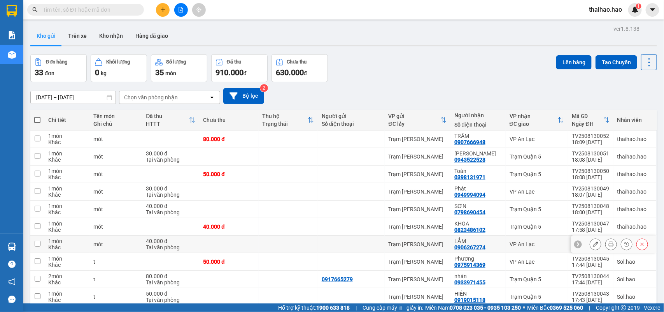
click at [593, 245] on icon at bounding box center [595, 243] width 5 height 5
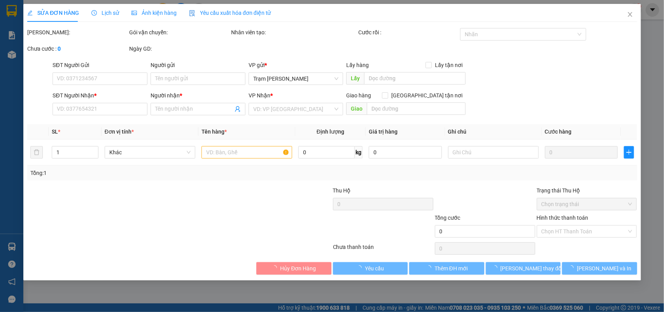
type input "0906267274"
type input "LẮM"
type input "40.000"
type input "0"
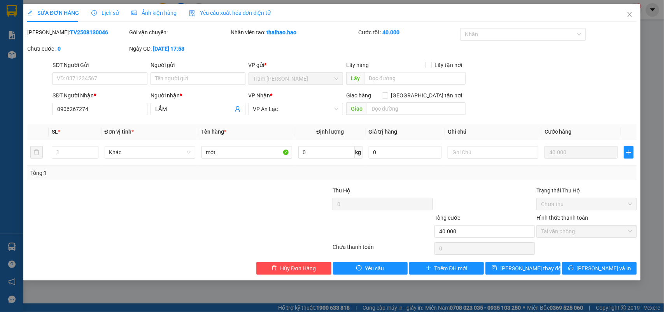
click at [146, 16] on span "Ảnh kiện hàng" at bounding box center [153, 13] width 45 height 6
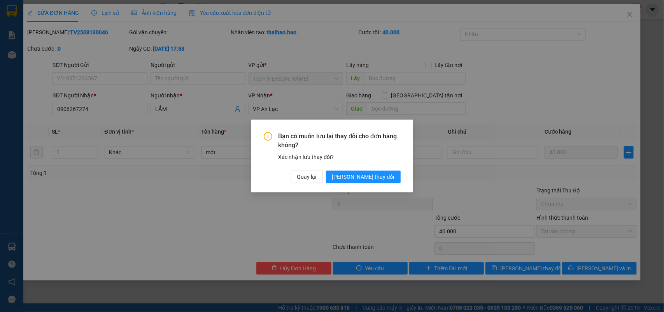
click at [358, 183] on div "Bạn có muốn lưu lại thay đổi cho đơn hàng không? Xác nhận lưu thay đổi? Quay lạ…" at bounding box center [332, 155] width 162 height 73
click at [361, 183] on div "Bạn có muốn lưu lại thay đổi cho đơn hàng không? Xác nhận lưu thay đổi? Quay lạ…" at bounding box center [332, 155] width 162 height 73
click at [374, 172] on button "[PERSON_NAME] thay đổi" at bounding box center [363, 176] width 75 height 12
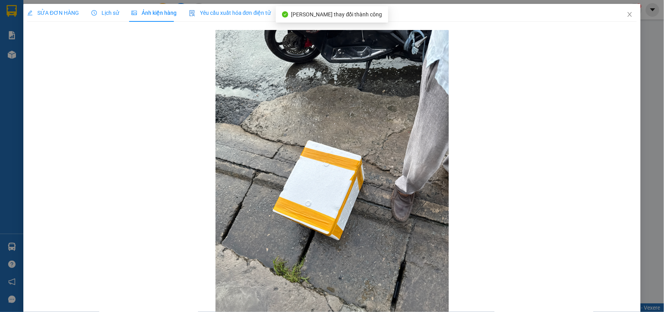
click at [104, 14] on span "Lịch sử" at bounding box center [105, 13] width 28 height 6
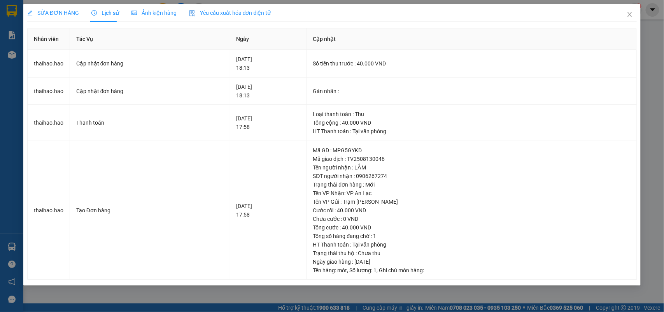
click at [47, 10] on span "SỬA ĐƠN HÀNG" at bounding box center [53, 13] width 52 height 6
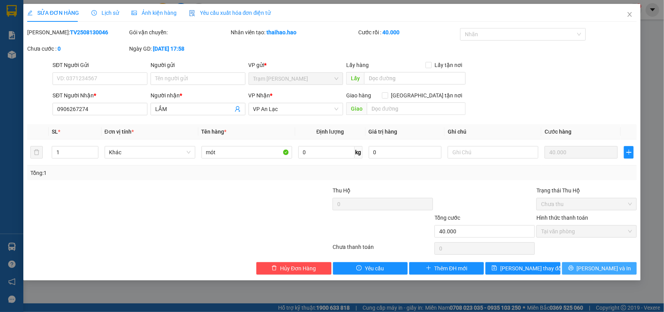
click at [574, 271] on button "[PERSON_NAME] và In" at bounding box center [599, 268] width 75 height 12
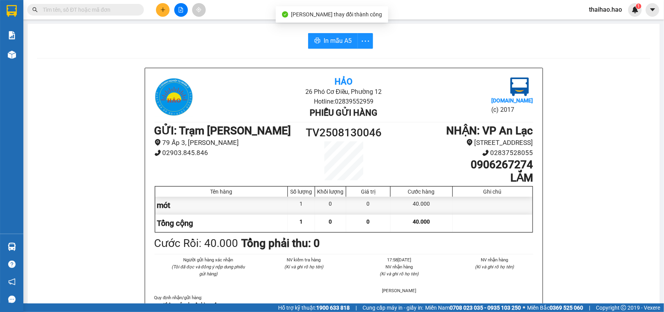
click at [302, 36] on div "In mẫu A5" at bounding box center [343, 41] width 613 height 16
click at [311, 36] on button "In mẫu A5" at bounding box center [333, 41] width 50 height 16
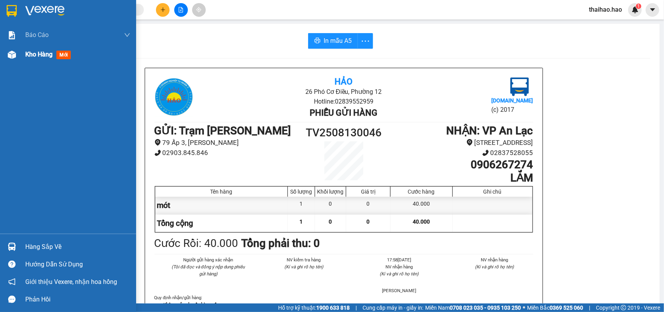
click at [30, 59] on div "Kho hàng mới" at bounding box center [49, 54] width 49 height 10
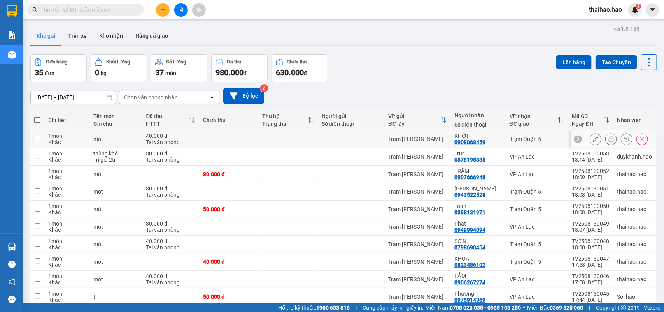
click at [606, 139] on button at bounding box center [611, 139] width 11 height 14
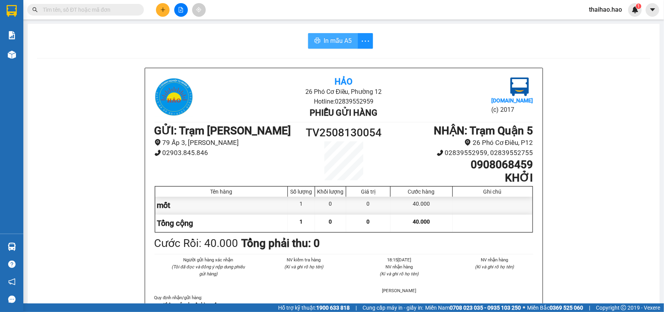
click at [324, 43] on span "In mẫu A5" at bounding box center [338, 41] width 28 height 10
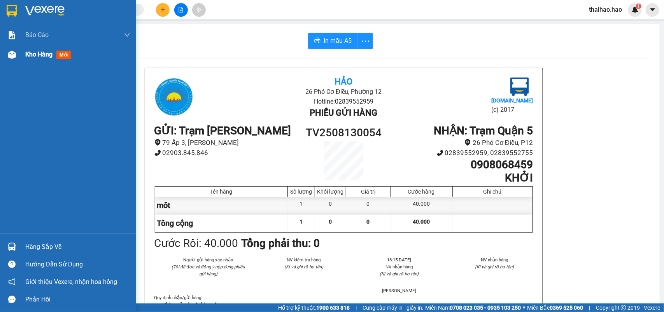
click at [31, 51] on span "Kho hàng" at bounding box center [38, 54] width 27 height 7
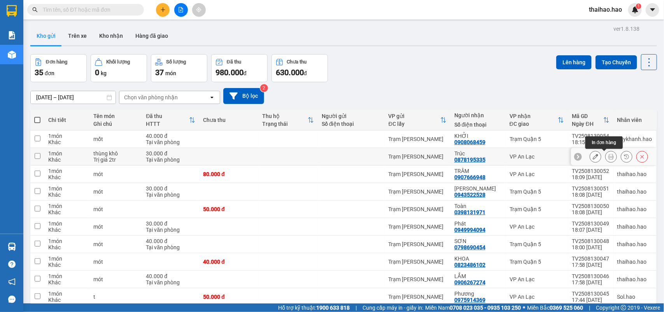
click at [608, 158] on icon at bounding box center [610, 156] width 5 height 5
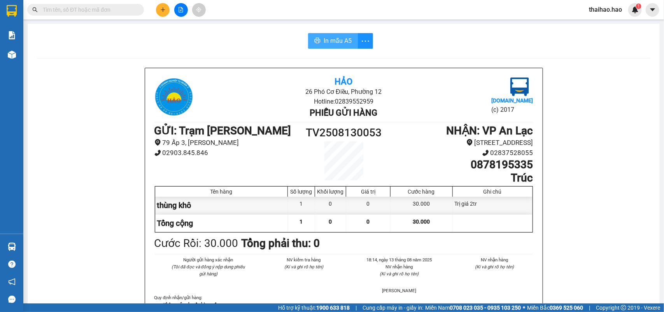
click at [344, 40] on span "In mẫu A5" at bounding box center [338, 41] width 28 height 10
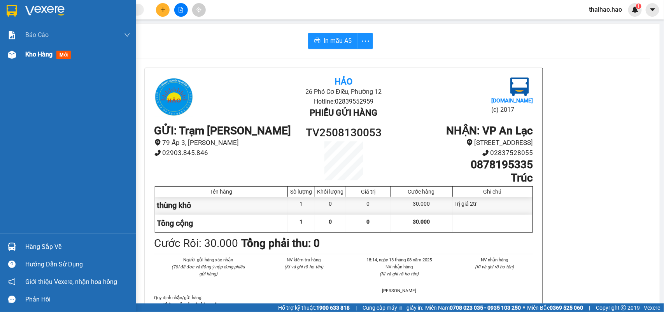
click at [9, 58] on img at bounding box center [12, 55] width 8 height 8
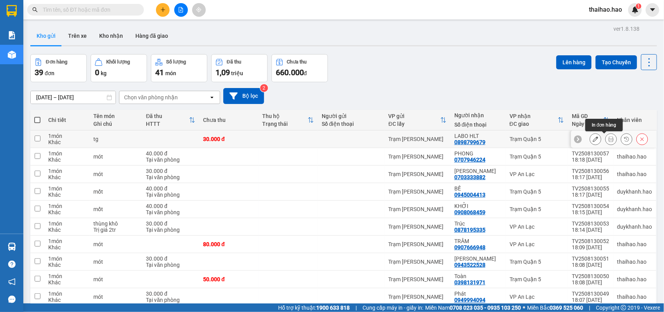
click at [607, 137] on button at bounding box center [611, 139] width 11 height 14
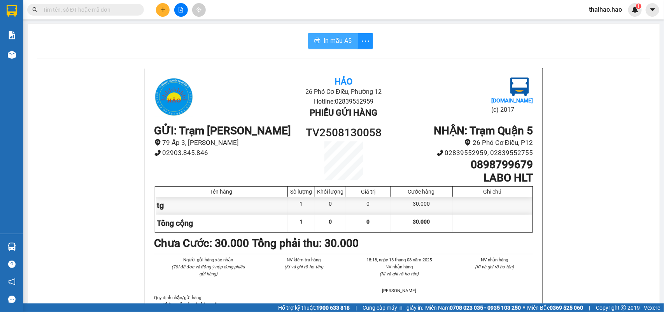
click at [327, 36] on span "In mẫu A5" at bounding box center [338, 41] width 28 height 10
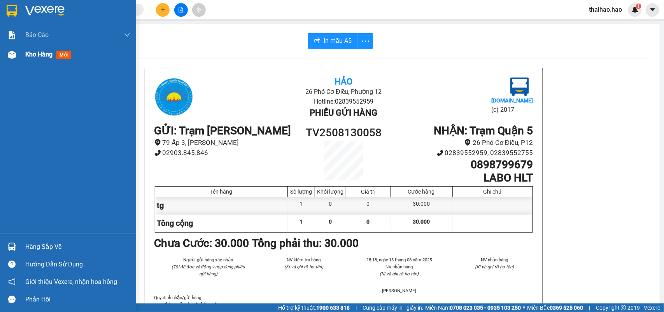
click at [7, 61] on div at bounding box center [12, 55] width 14 height 14
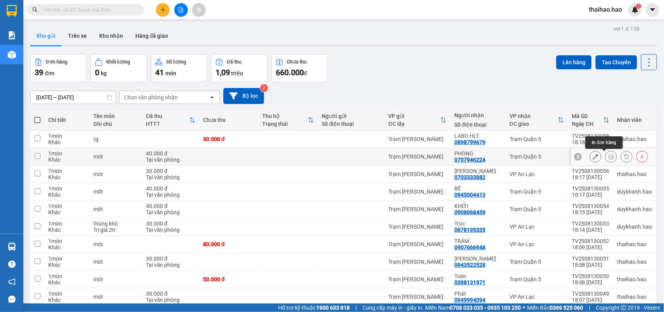
click at [608, 158] on icon at bounding box center [610, 156] width 5 height 5
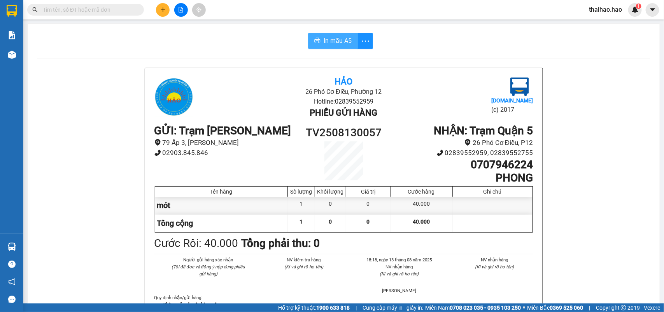
click at [333, 41] on span "In mẫu A5" at bounding box center [338, 41] width 28 height 10
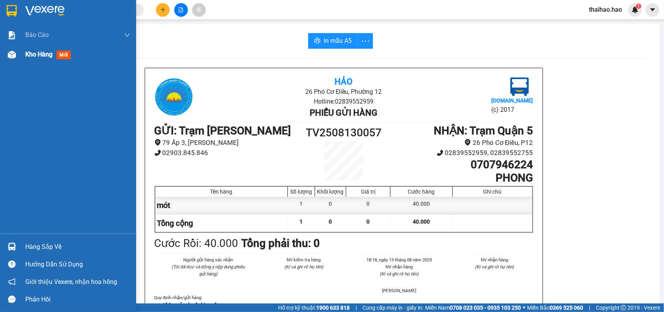
click at [20, 52] on div "Kho hàng mới" at bounding box center [68, 54] width 136 height 19
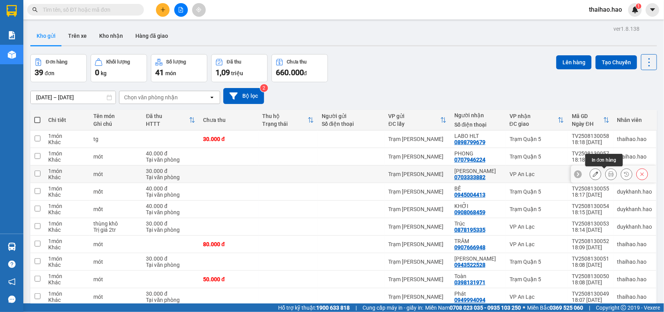
click at [608, 176] on icon at bounding box center [610, 173] width 5 height 5
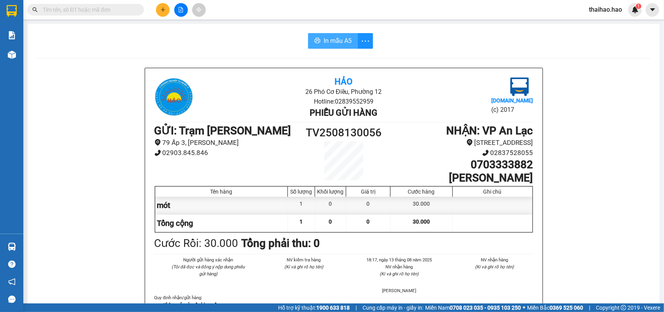
click at [340, 45] on span "In mẫu A5" at bounding box center [338, 41] width 28 height 10
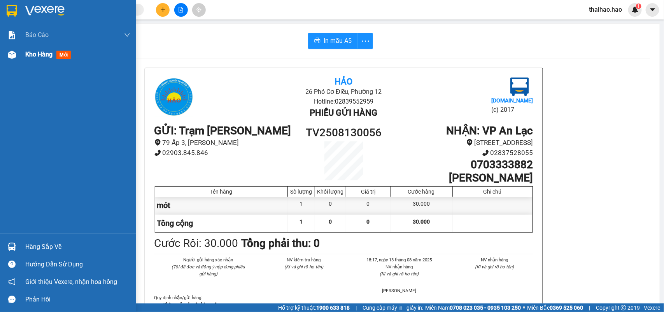
click at [21, 55] on div "Kho hàng mới" at bounding box center [68, 54] width 136 height 19
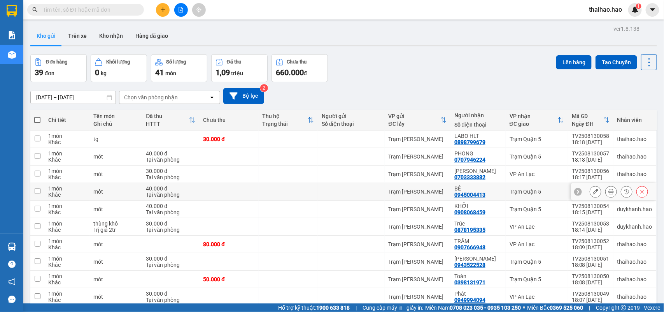
click at [606, 195] on button at bounding box center [611, 192] width 11 height 14
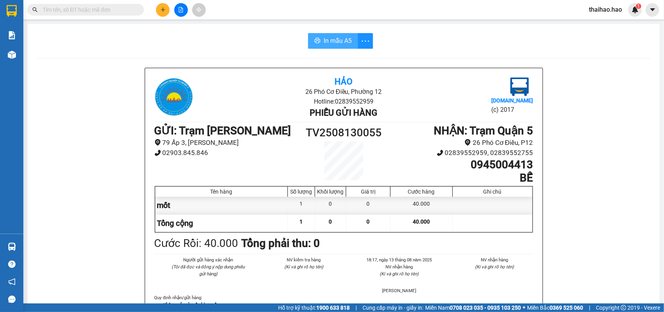
click at [324, 45] on span "In mẫu A5" at bounding box center [338, 41] width 28 height 10
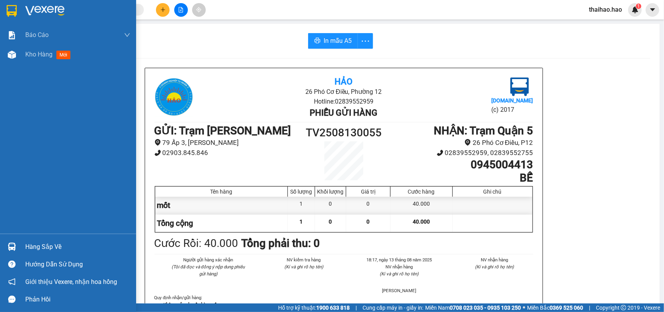
click at [2, 47] on div "Kho hàng mới" at bounding box center [68, 54] width 136 height 19
click at [11, 49] on div at bounding box center [12, 55] width 14 height 14
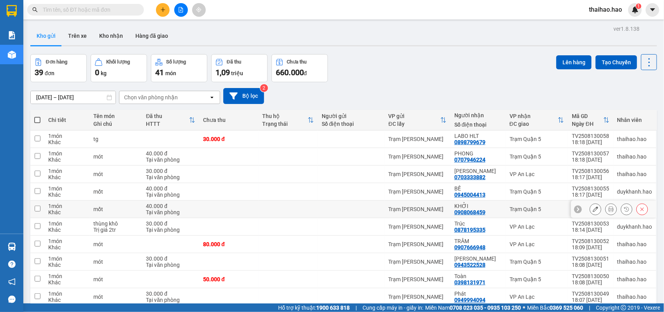
click at [593, 209] on icon at bounding box center [595, 208] width 5 height 5
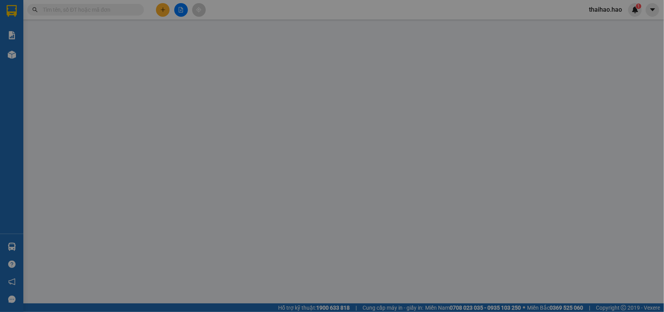
type input "0908068459"
type input "KHỞI"
type input "40.000"
type input "0"
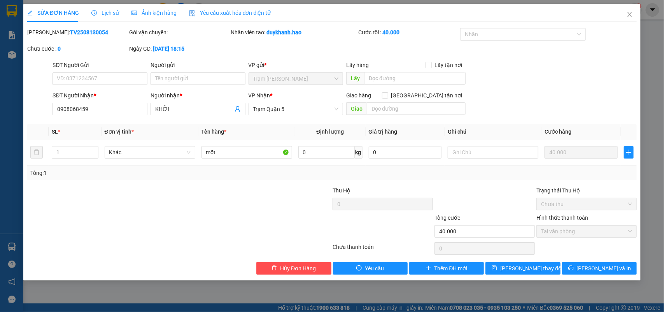
click at [150, 9] on div "Ảnh kiện hàng" at bounding box center [153, 13] width 45 height 9
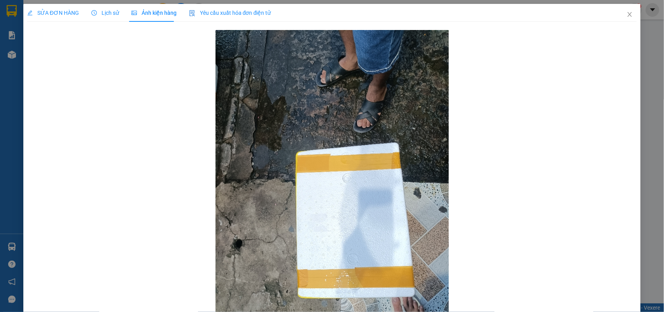
click at [114, 13] on span "Lịch sử" at bounding box center [105, 13] width 28 height 6
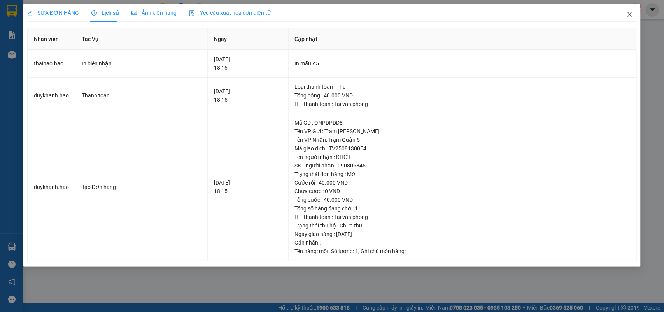
click at [631, 13] on icon "close" at bounding box center [630, 14] width 4 height 5
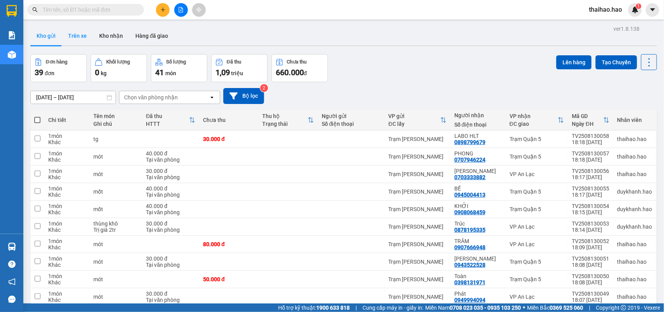
click at [75, 32] on button "Trên xe" at bounding box center [77, 35] width 31 height 19
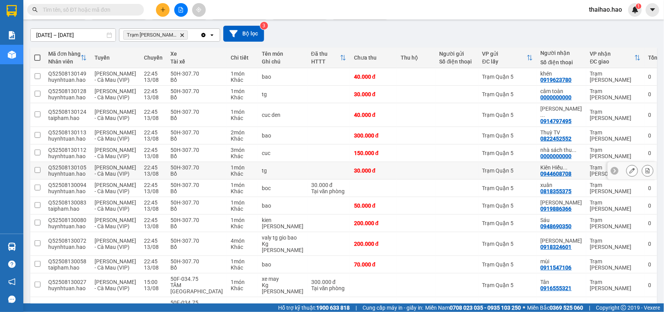
scroll to position [146, 0]
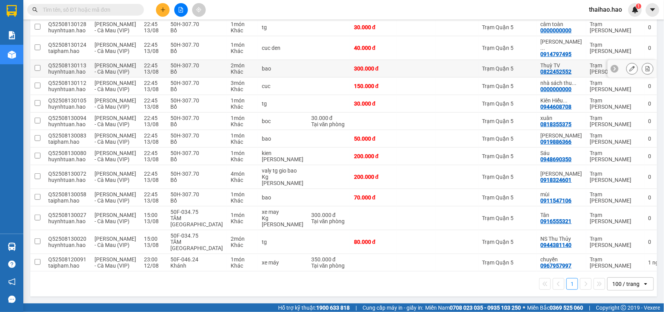
click at [629, 69] on icon at bounding box center [631, 68] width 5 height 5
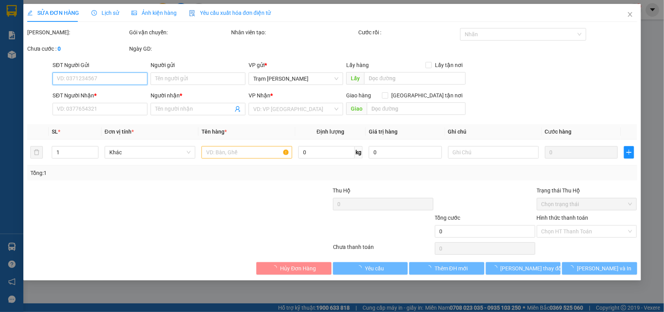
type input "0822452552"
type input "Thuỳ TV"
type input "300.000"
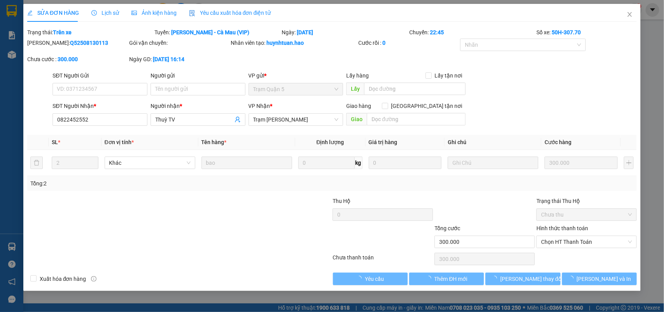
click at [166, 16] on span "Ảnh kiện hàng" at bounding box center [153, 13] width 45 height 6
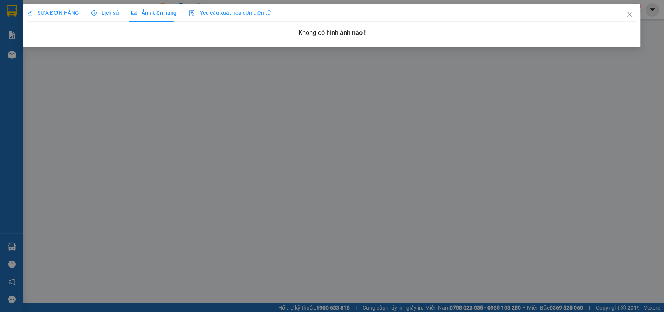
click at [73, 6] on div "SỬA ĐƠN HÀNG" at bounding box center [53, 13] width 52 height 18
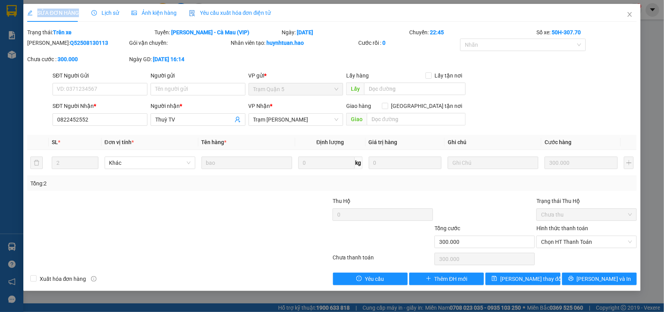
click at [73, 6] on div "SỬA ĐƠN HÀNG" at bounding box center [53, 13] width 52 height 18
click at [625, 14] on span "Close" at bounding box center [630, 15] width 22 height 22
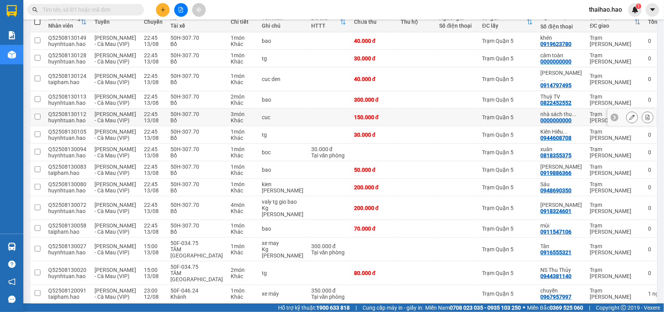
scroll to position [147, 0]
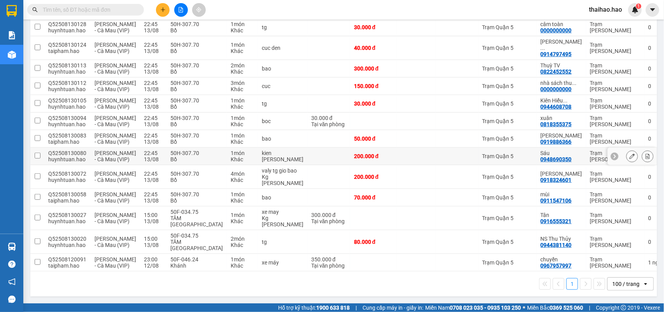
click at [627, 163] on button at bounding box center [632, 156] width 11 height 14
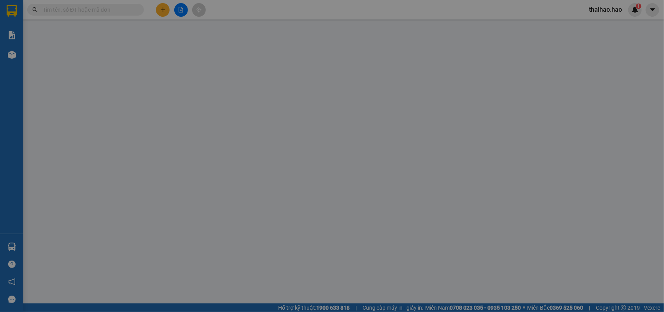
type input "0948690350"
type input "Sáu"
type input "200.000"
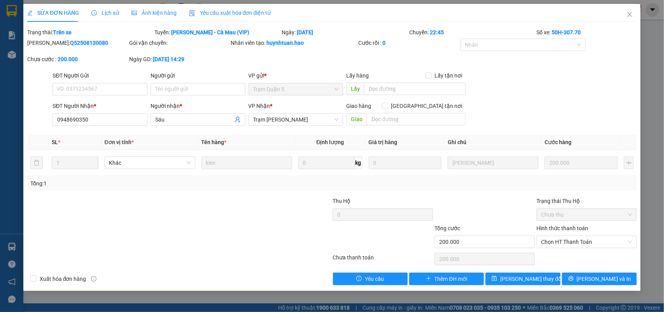
click at [135, 12] on span "Ảnh kiện hàng" at bounding box center [153, 13] width 45 height 6
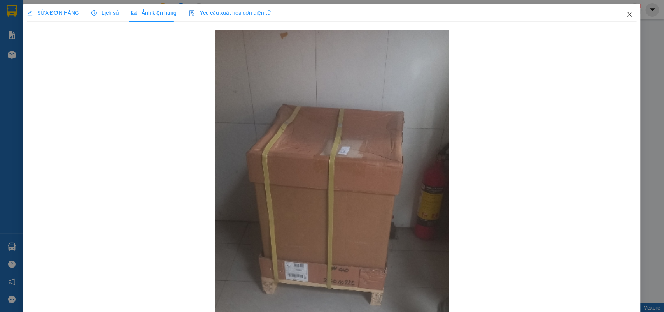
click at [619, 10] on span "Close" at bounding box center [630, 15] width 22 height 22
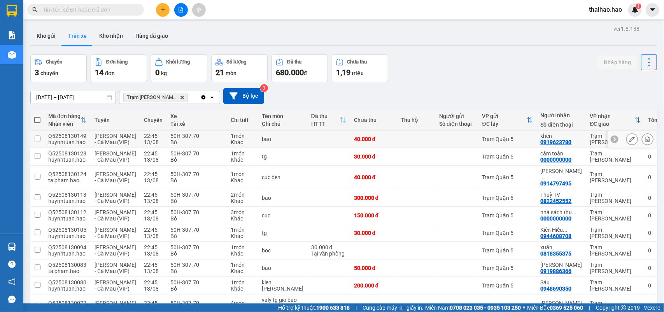
click at [629, 142] on icon at bounding box center [631, 138] width 5 height 5
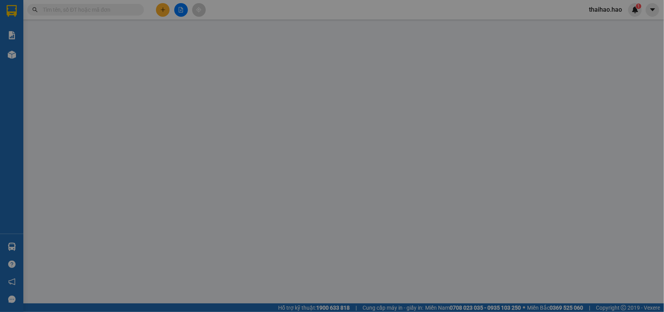
type input "0919623780"
type input "khén"
type input "40.000"
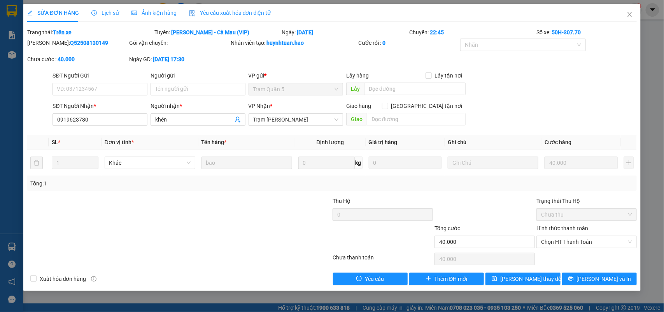
click at [108, 11] on span "Lịch sử" at bounding box center [105, 13] width 28 height 6
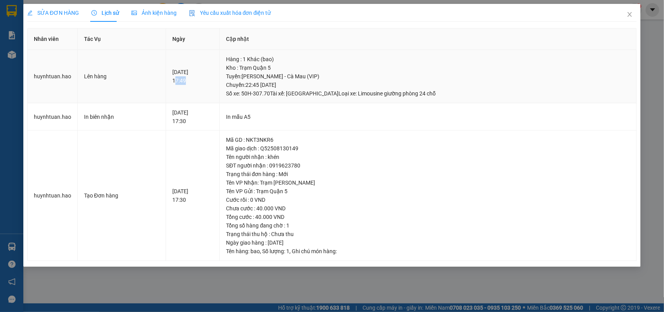
drag, startPoint x: 191, startPoint y: 82, endPoint x: 198, endPoint y: 82, distance: 7.4
click at [198, 82] on div "13-08-2025 17:49" at bounding box center [192, 76] width 41 height 17
click at [198, 88] on td "13-08-2025 17:49" at bounding box center [193, 76] width 54 height 53
click at [631, 18] on span "Close" at bounding box center [630, 15] width 22 height 22
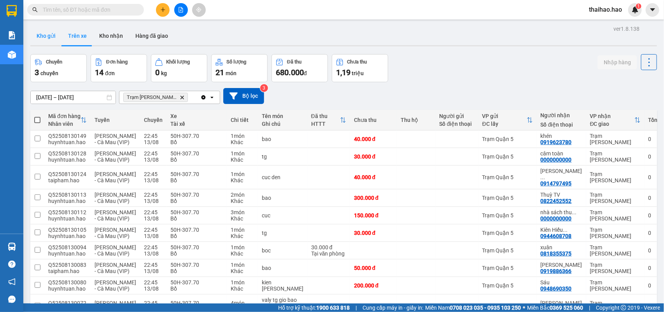
click at [33, 40] on button "Kho gửi" at bounding box center [46, 35] width 32 height 19
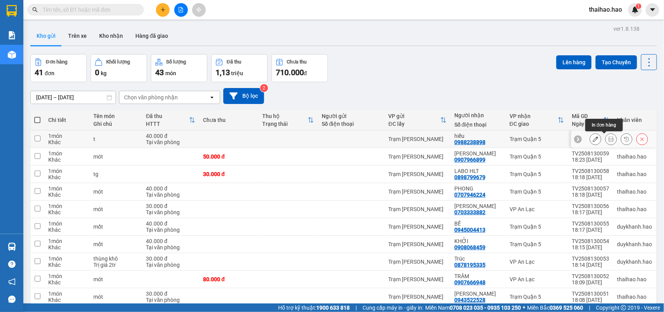
click at [606, 138] on button at bounding box center [611, 139] width 11 height 14
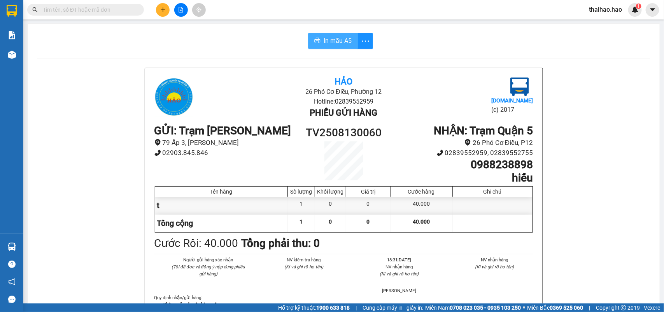
click at [341, 36] on span "In mẫu A5" at bounding box center [338, 41] width 28 height 10
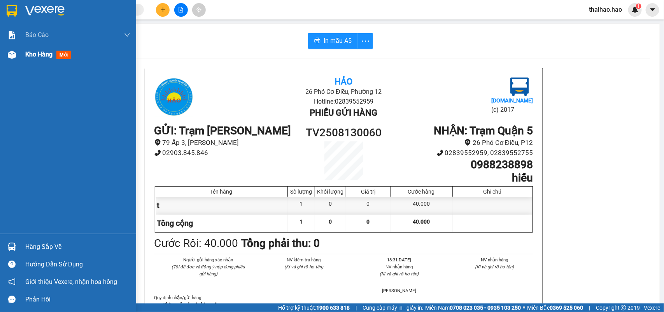
click at [9, 52] on img at bounding box center [12, 55] width 8 height 8
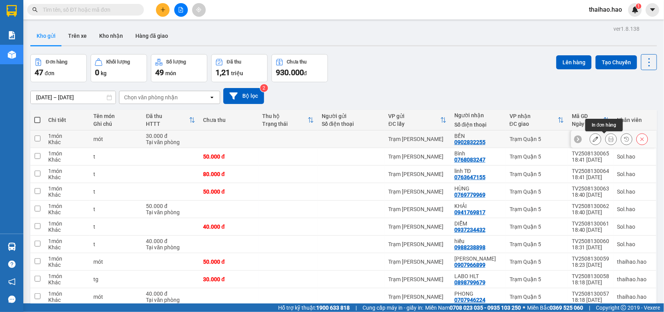
click at [608, 140] on icon at bounding box center [610, 138] width 5 height 5
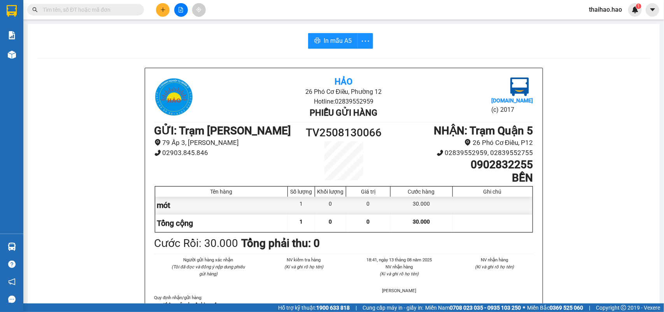
click at [345, 47] on button "In mẫu A5" at bounding box center [333, 41] width 50 height 16
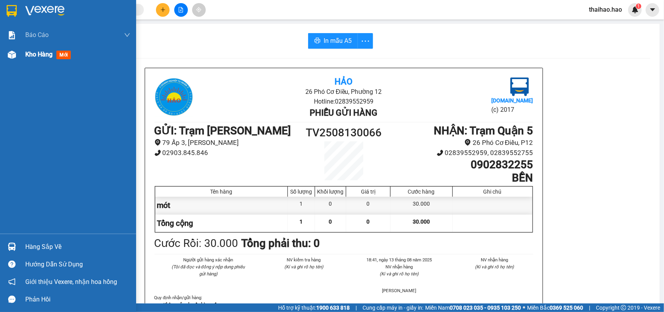
click at [18, 55] on div at bounding box center [12, 55] width 14 height 14
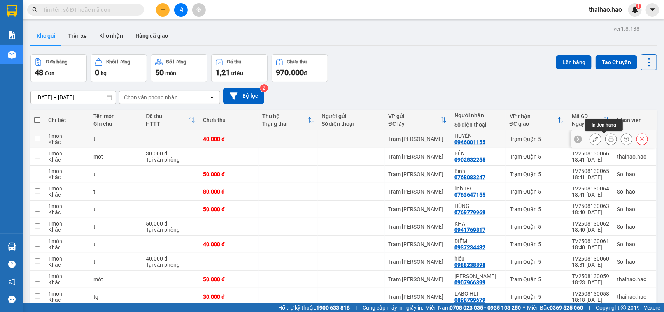
click at [608, 141] on icon at bounding box center [610, 138] width 5 height 5
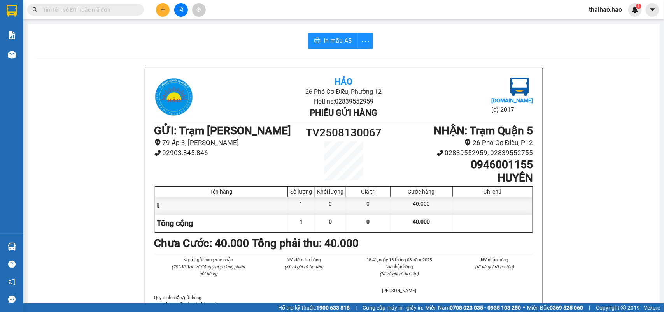
click at [333, 43] on span "In mẫu A5" at bounding box center [338, 41] width 28 height 10
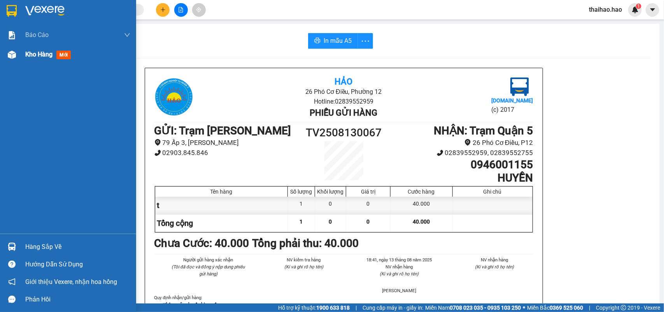
click at [6, 56] on div at bounding box center [12, 55] width 14 height 14
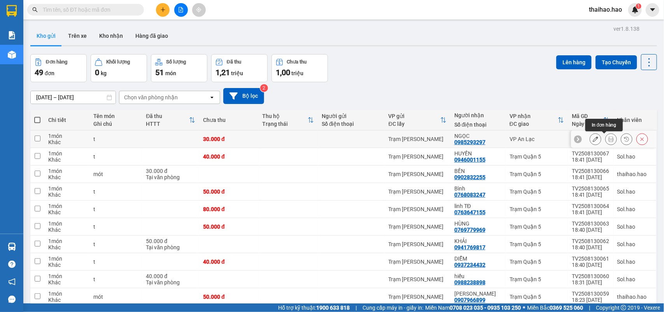
click at [606, 142] on button at bounding box center [611, 139] width 11 height 14
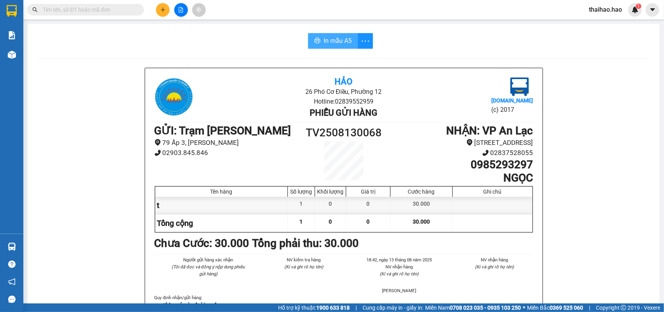
click at [350, 38] on button "In mẫu A5" at bounding box center [333, 41] width 50 height 16
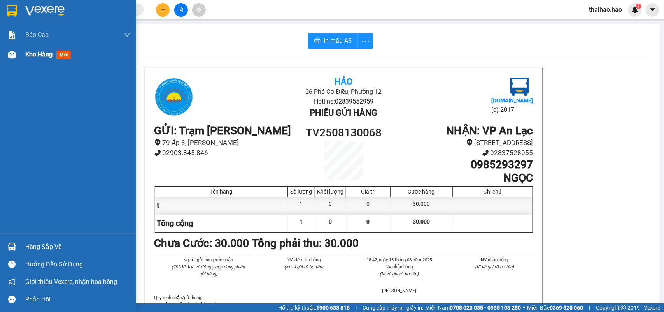
click at [16, 56] on div at bounding box center [12, 55] width 14 height 14
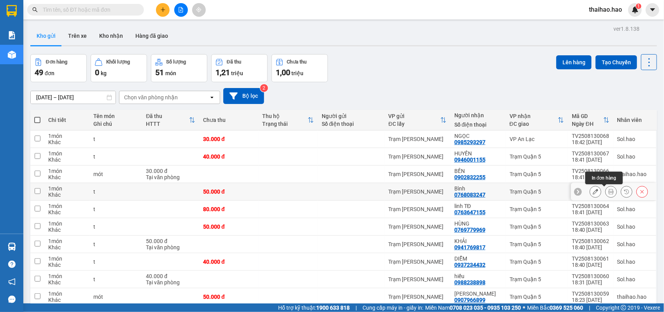
click at [606, 193] on button at bounding box center [611, 192] width 11 height 14
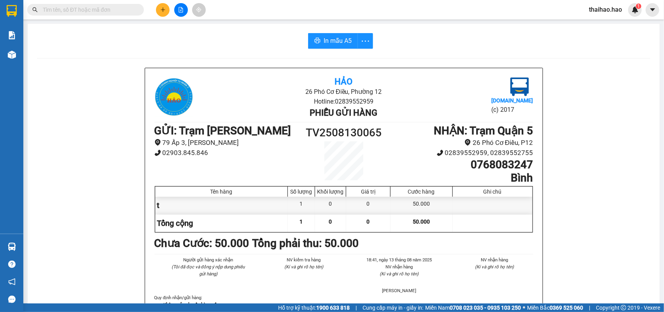
click at [319, 47] on button "In mẫu A5" at bounding box center [333, 41] width 50 height 16
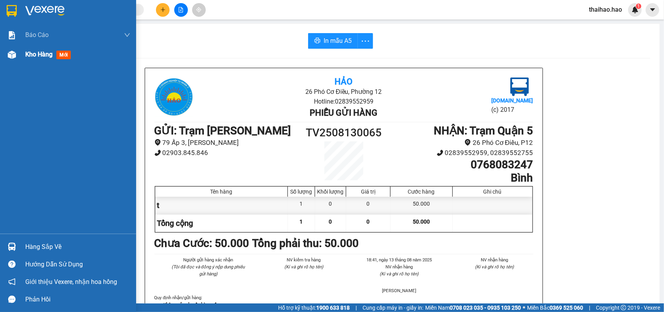
click at [32, 55] on span "Kho hàng" at bounding box center [38, 54] width 27 height 7
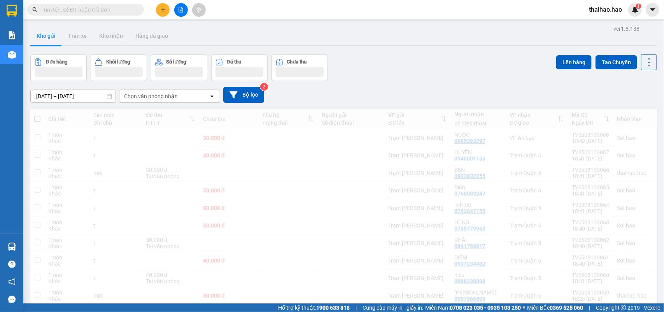
scroll to position [49, 0]
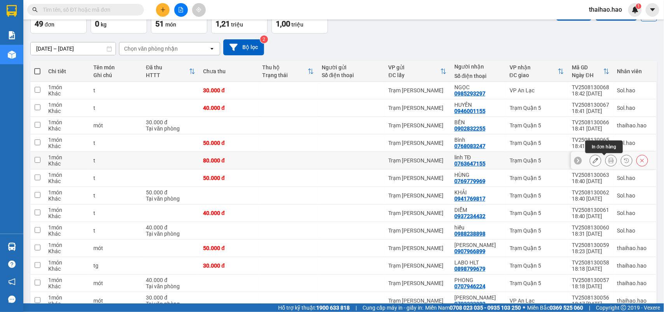
click at [606, 163] on button at bounding box center [611, 161] width 11 height 14
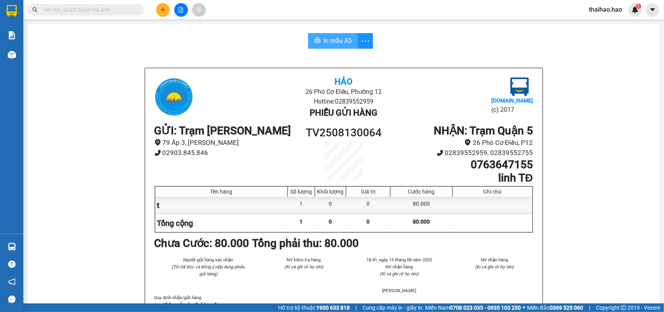
click at [336, 41] on span "In mẫu A5" at bounding box center [338, 41] width 28 height 10
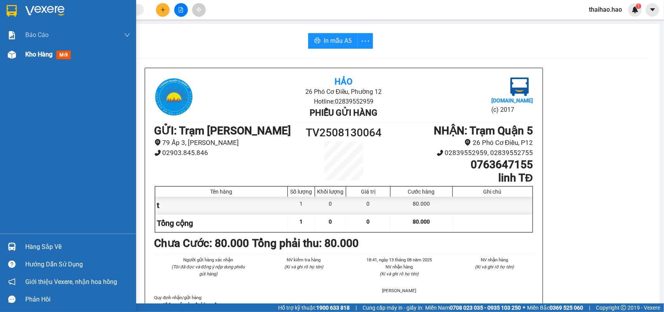
click at [10, 55] on img at bounding box center [12, 55] width 8 height 8
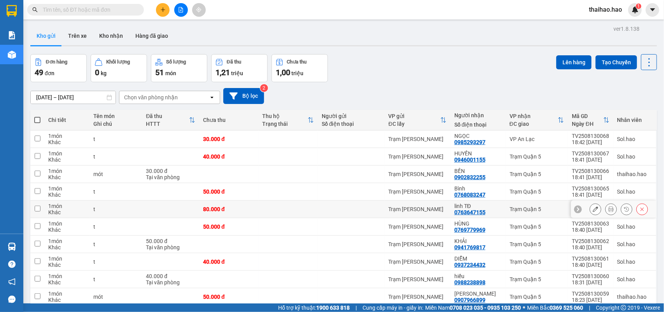
scroll to position [49, 0]
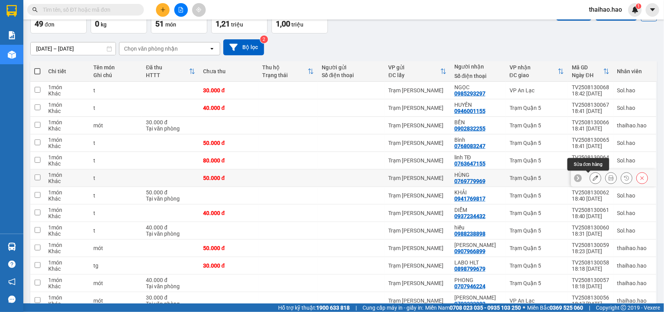
click at [607, 178] on div at bounding box center [611, 178] width 12 height 12
click at [608, 180] on icon at bounding box center [610, 177] width 5 height 5
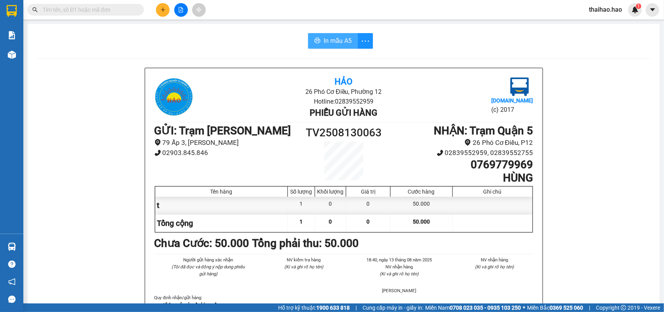
click at [324, 43] on span "In mẫu A5" at bounding box center [338, 41] width 28 height 10
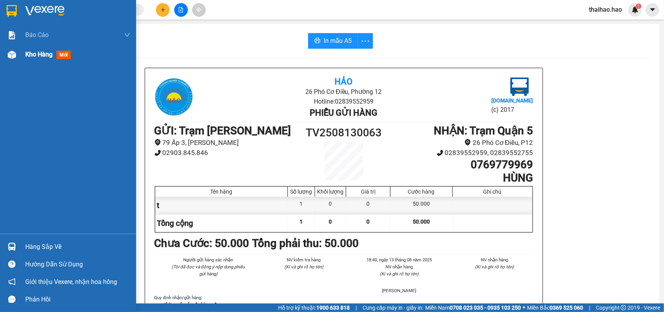
click at [8, 57] on img at bounding box center [12, 55] width 8 height 8
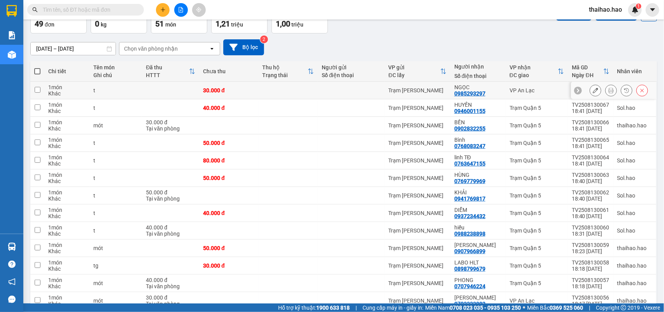
scroll to position [97, 0]
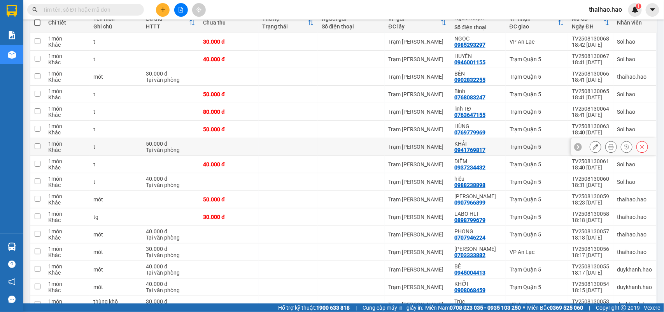
drag, startPoint x: 580, startPoint y: 147, endPoint x: 585, endPoint y: 148, distance: 4.8
click at [583, 147] on div at bounding box center [614, 147] width 86 height 18
click at [590, 148] on button at bounding box center [595, 147] width 11 height 14
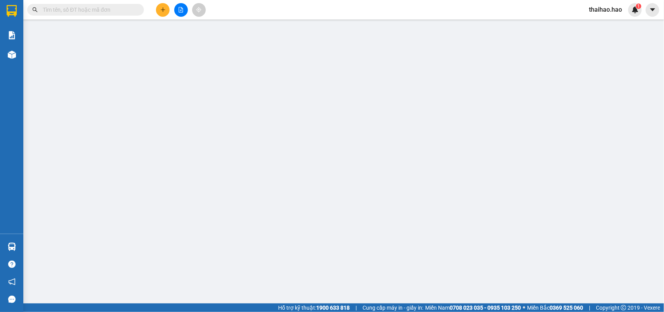
type input "0941769817"
type input "KHẢI"
type input "50.000"
type input "0"
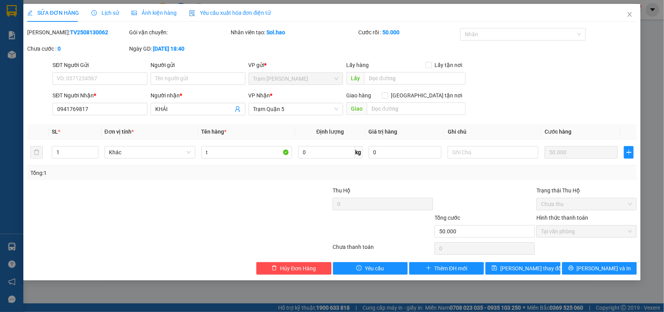
click at [110, 15] on span "Lịch sử" at bounding box center [105, 13] width 28 height 6
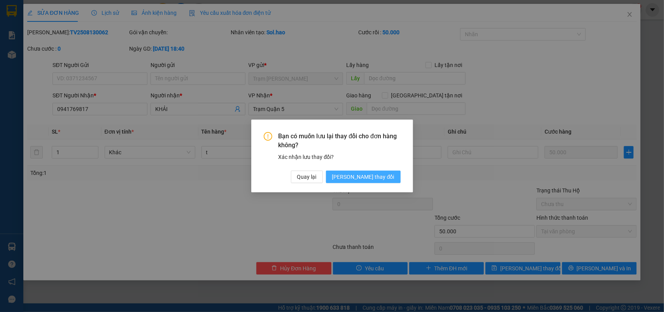
drag, startPoint x: 376, startPoint y: 172, endPoint x: 378, endPoint y: 180, distance: 8.0
click at [376, 173] on span "[PERSON_NAME] thay đổi" at bounding box center [363, 176] width 62 height 9
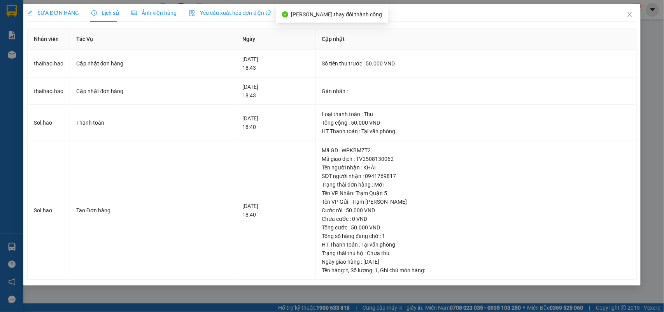
click at [161, 13] on span "Ảnh kiện hàng" at bounding box center [153, 13] width 45 height 6
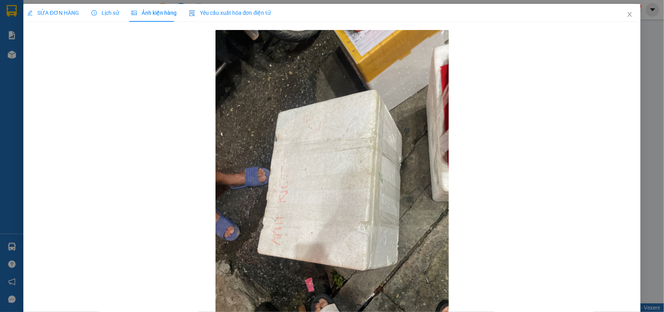
click at [60, 10] on span "SỬA ĐƠN HÀNG" at bounding box center [53, 13] width 52 height 6
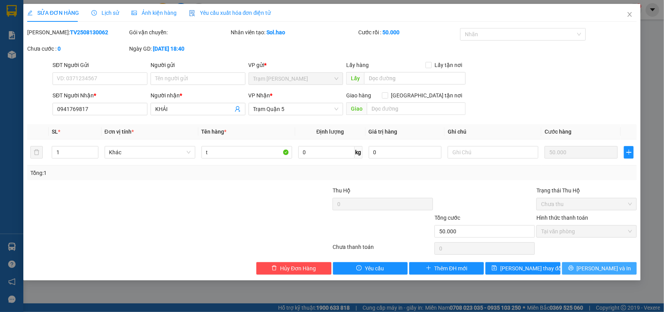
click at [585, 263] on button "[PERSON_NAME] và In" at bounding box center [599, 268] width 75 height 12
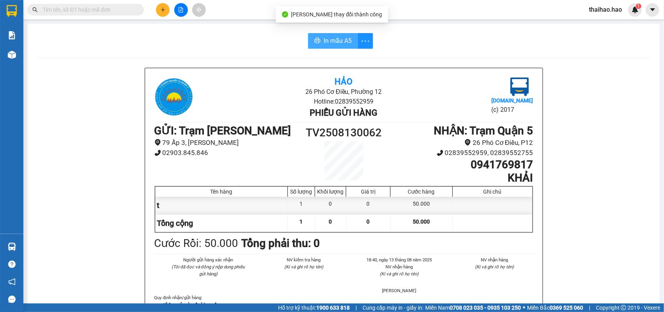
click at [327, 44] on span "In mẫu A5" at bounding box center [338, 41] width 28 height 10
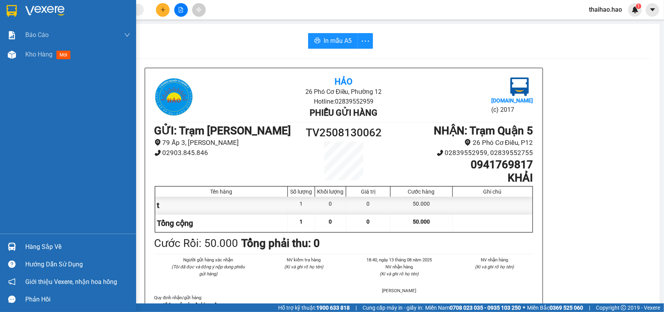
click at [7, 65] on div "Báo cáo BC tiền công nợ Báo cáo dòng tiền (trưởng trạm) Doanh số tạo đơn theo V…" at bounding box center [68, 129] width 136 height 208
click at [8, 55] on img at bounding box center [12, 55] width 8 height 8
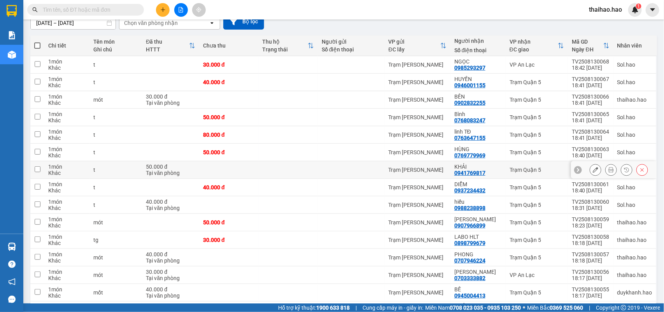
scroll to position [97, 0]
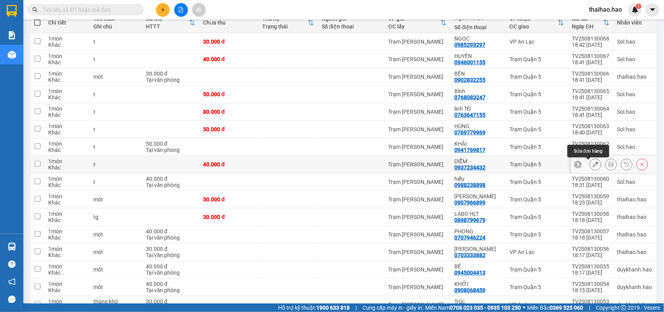
click at [593, 165] on icon at bounding box center [595, 163] width 5 height 5
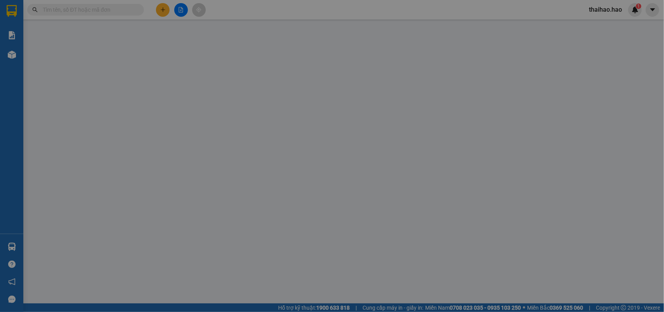
type input "0937234432"
type input "DIỄM"
type input "40.000"
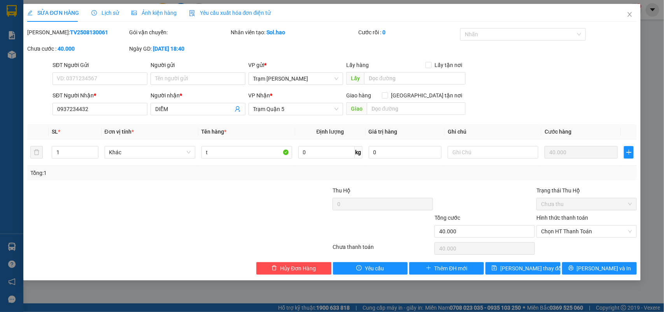
click at [104, 17] on div "Lịch sử" at bounding box center [105, 13] width 28 height 9
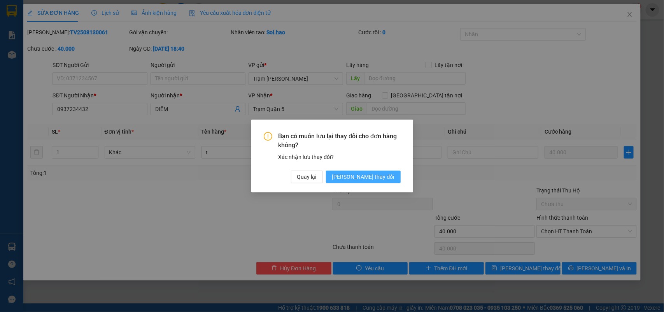
click at [395, 178] on button "[PERSON_NAME] thay đổi" at bounding box center [363, 176] width 75 height 12
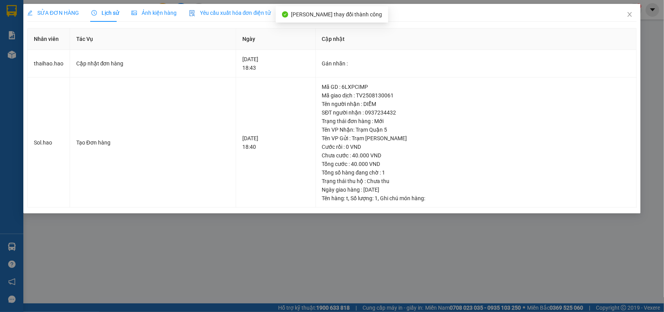
click at [65, 7] on div "SỬA ĐƠN HÀNG" at bounding box center [53, 13] width 52 height 18
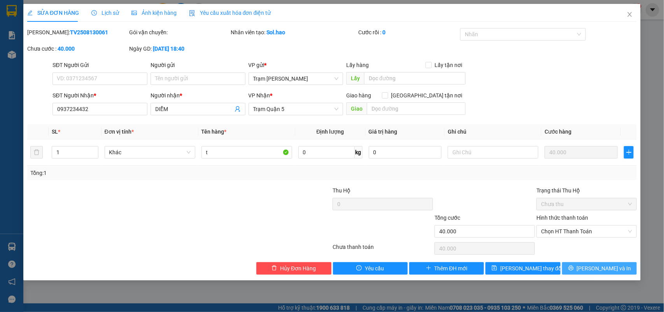
click at [574, 270] on icon "printer" at bounding box center [570, 267] width 5 height 5
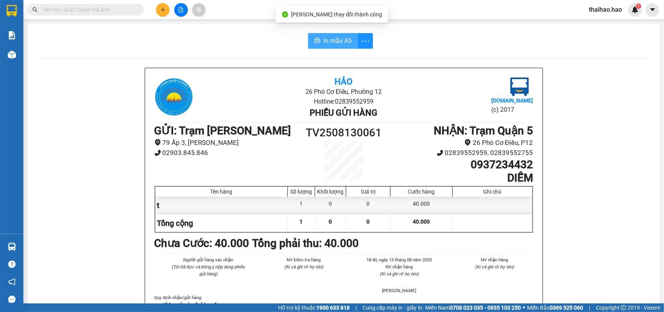
click at [314, 41] on icon "printer" at bounding box center [317, 40] width 6 height 6
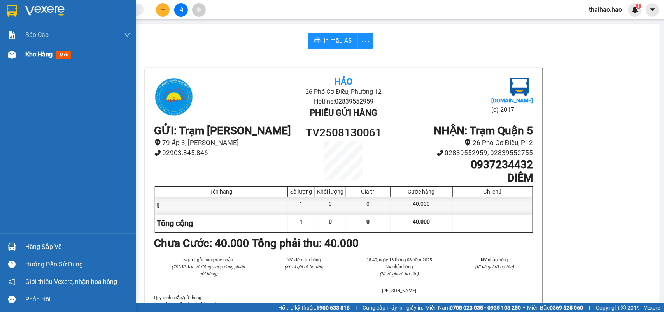
click at [11, 57] on img at bounding box center [12, 55] width 8 height 8
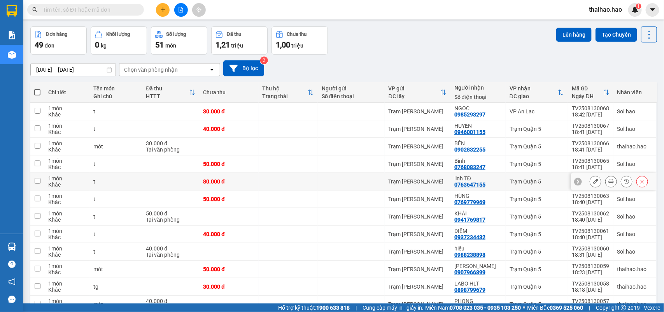
scroll to position [49, 0]
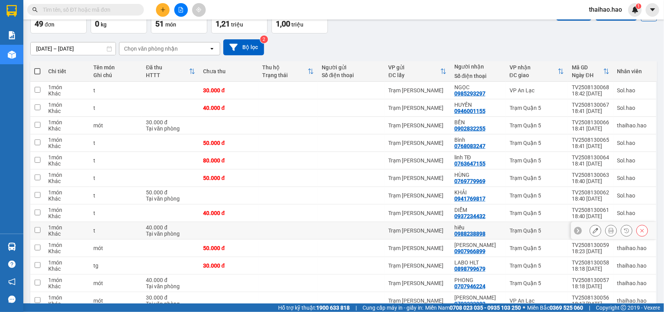
click at [593, 233] on icon at bounding box center [595, 230] width 5 height 5
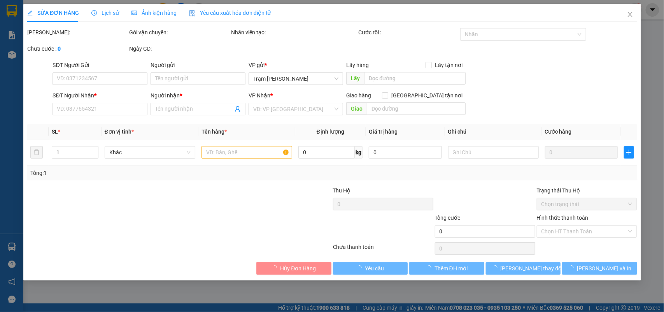
type input "0988238898"
type input "hiếu"
type input "40.000"
type input "0"
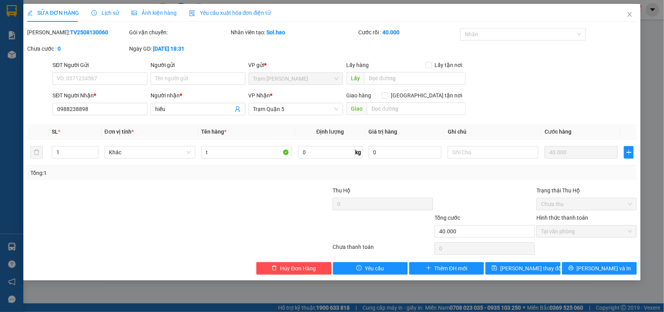
click at [108, 16] on div "Lịch sử" at bounding box center [105, 13] width 28 height 9
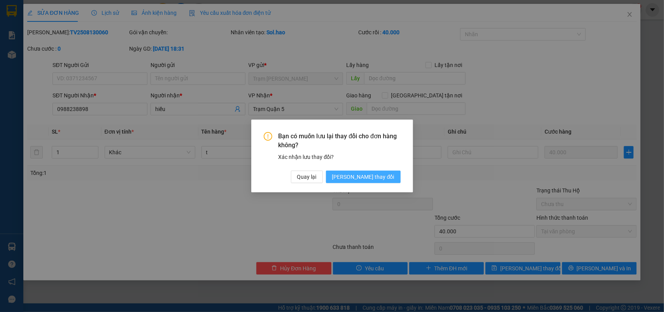
click at [373, 172] on button "[PERSON_NAME] thay đổi" at bounding box center [363, 176] width 75 height 12
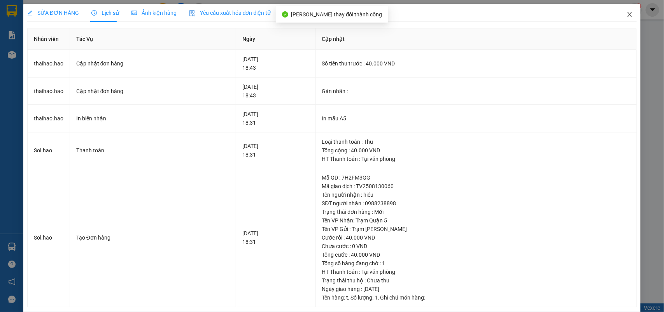
click at [628, 16] on span "Close" at bounding box center [630, 15] width 22 height 22
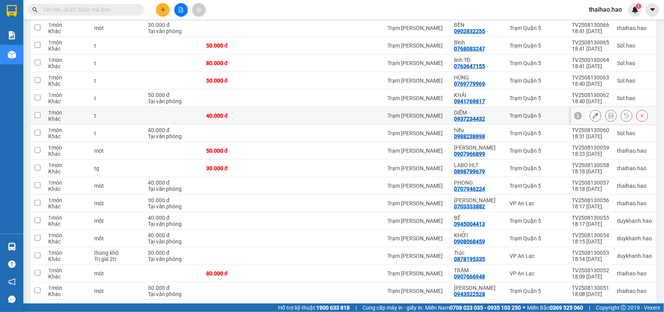
scroll to position [97, 0]
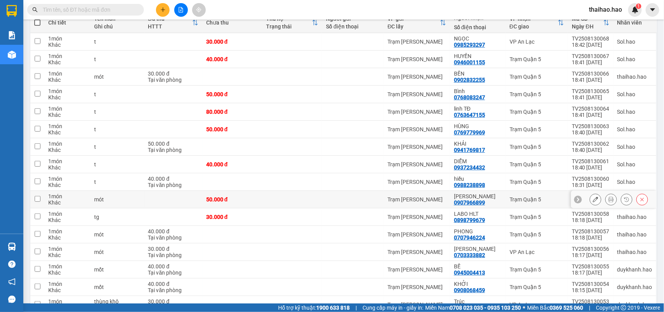
click at [591, 199] on button at bounding box center [595, 200] width 11 height 14
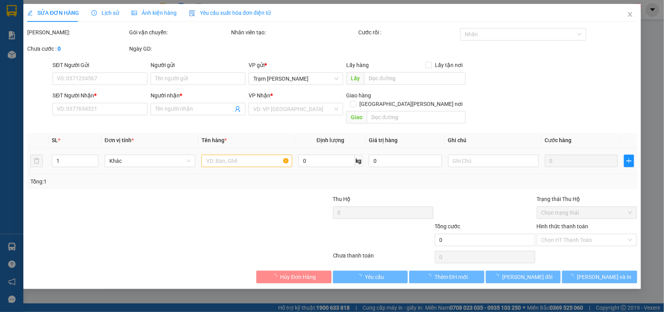
type input "0907966899"
type input "[PERSON_NAME]"
type input "50.000"
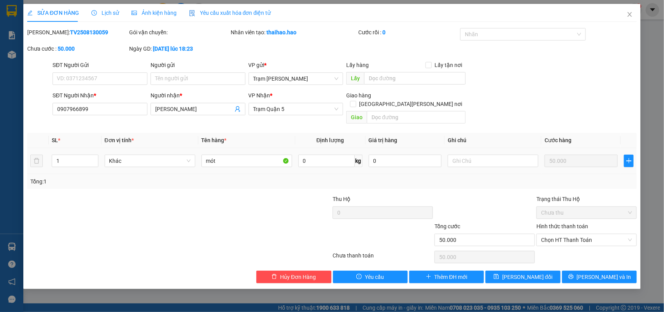
click at [99, 9] on div "Lịch sử" at bounding box center [105, 13] width 28 height 9
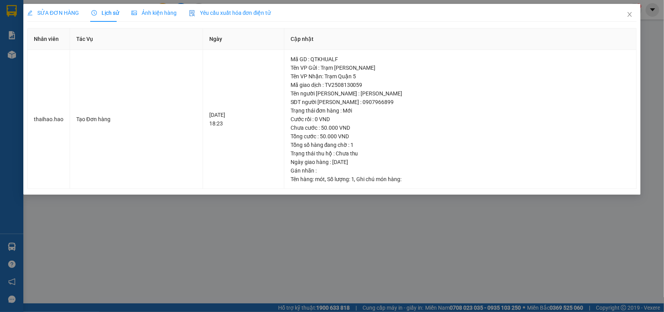
click at [43, 18] on div "SỬA ĐƠN HÀNG" at bounding box center [53, 13] width 52 height 18
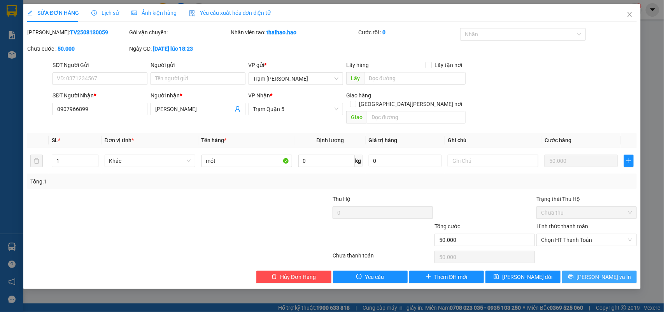
click at [604, 272] on span "[PERSON_NAME] và In" at bounding box center [604, 276] width 54 height 9
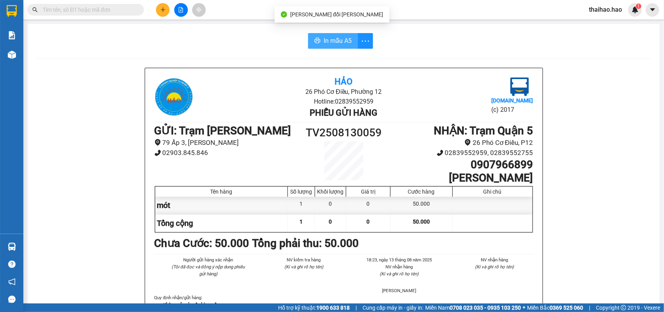
click at [318, 37] on button "In mẫu A5" at bounding box center [333, 41] width 50 height 16
click at [106, 10] on input "text" at bounding box center [89, 9] width 92 height 9
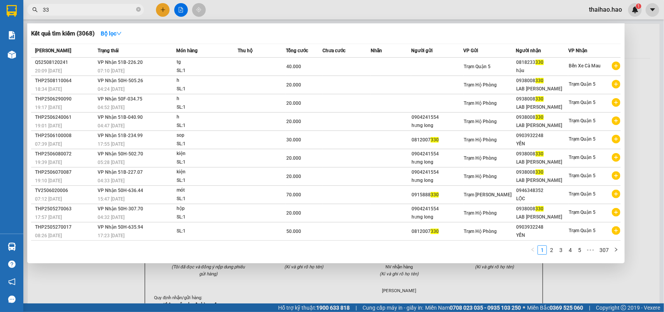
type input "3"
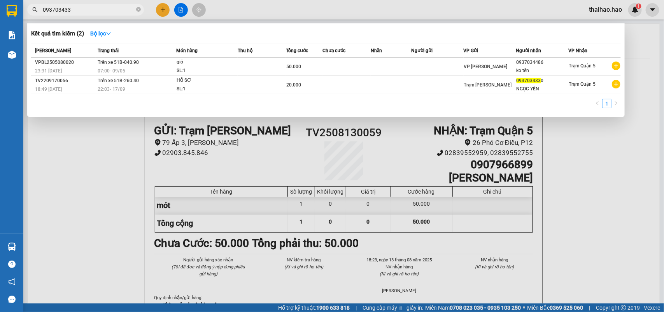
type input "0937034330"
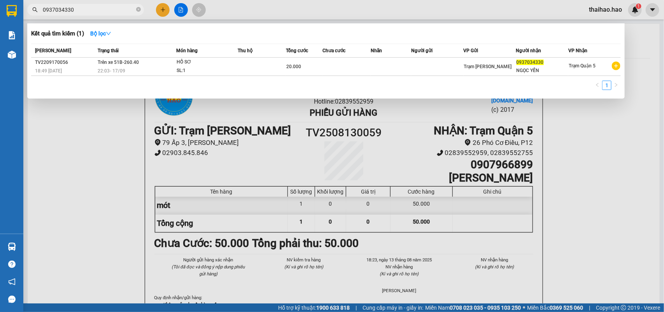
click at [96, 12] on input "0937034330" at bounding box center [89, 9] width 92 height 9
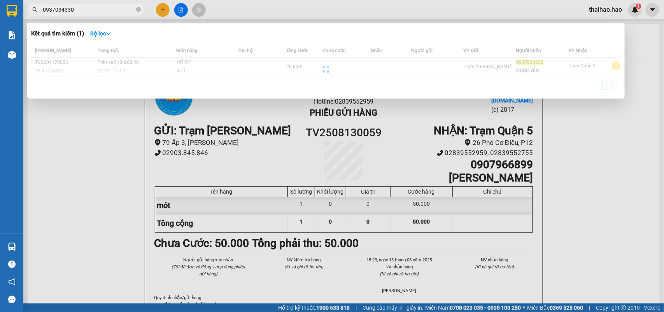
click at [96, 12] on input "0937034330" at bounding box center [89, 9] width 92 height 9
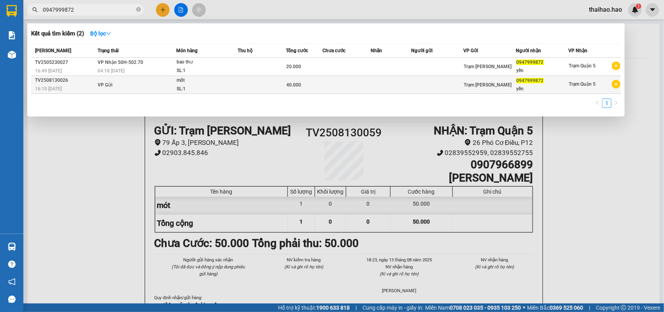
type input "0947999872"
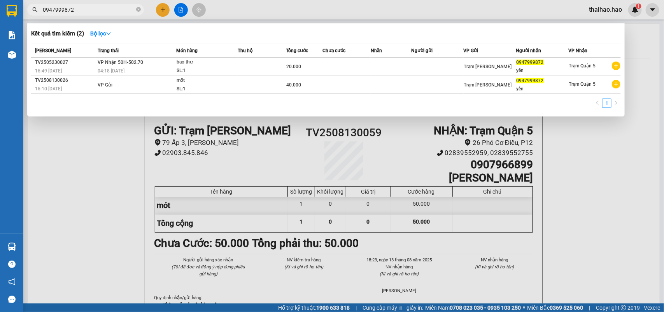
click at [327, 88] on td at bounding box center [346, 85] width 48 height 18
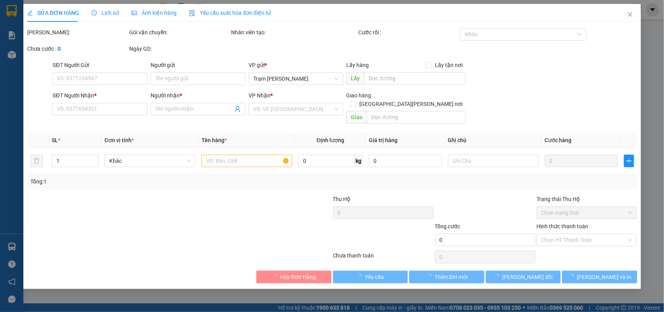
type input "0947999872"
type input "yến"
type input "40.000"
type input "0"
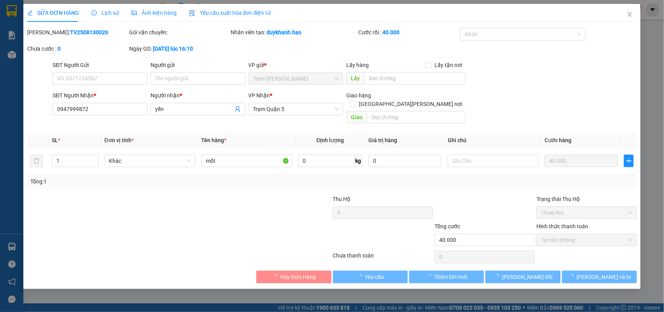
click at [99, 12] on span "Lịch sử" at bounding box center [105, 13] width 28 height 6
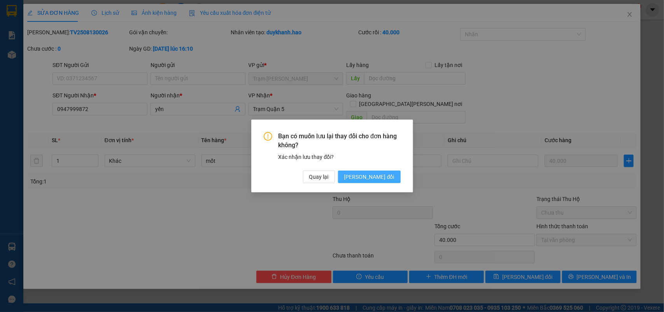
click at [376, 180] on span "[PERSON_NAME] đổi" at bounding box center [369, 176] width 50 height 9
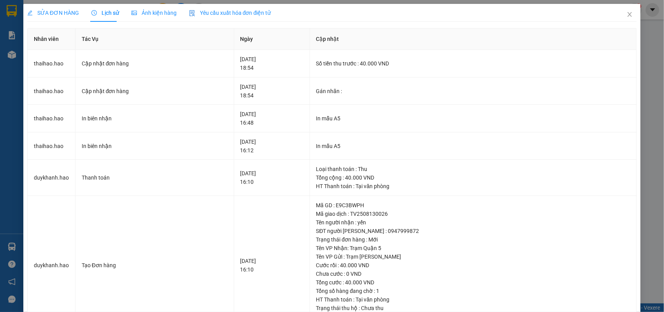
click at [167, 15] on span "Ảnh kiện hàng" at bounding box center [153, 13] width 45 height 6
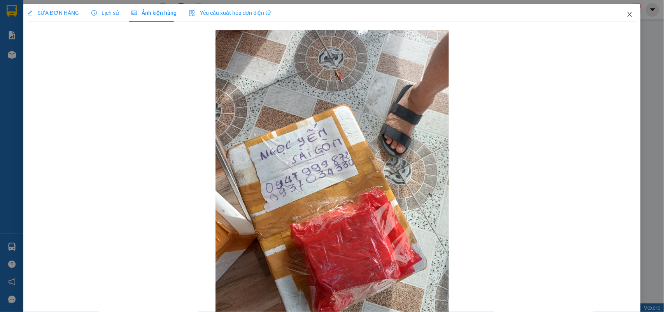
click at [619, 18] on span "Close" at bounding box center [630, 15] width 22 height 22
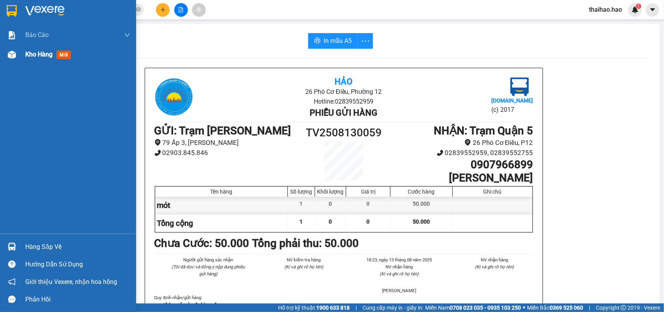
click at [10, 55] on img at bounding box center [12, 55] width 8 height 8
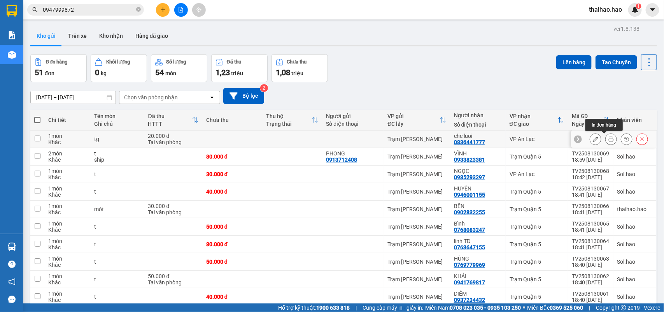
click at [608, 141] on icon at bounding box center [610, 138] width 5 height 5
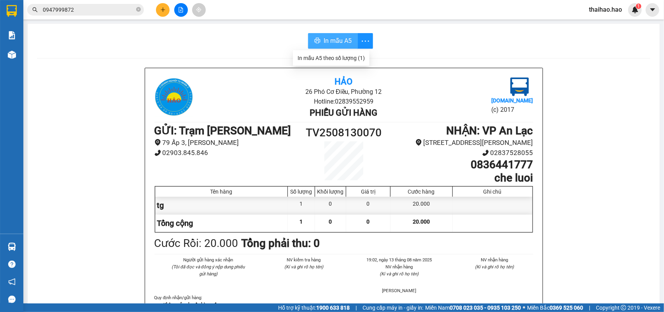
click at [342, 37] on span "In mẫu A5" at bounding box center [338, 41] width 28 height 10
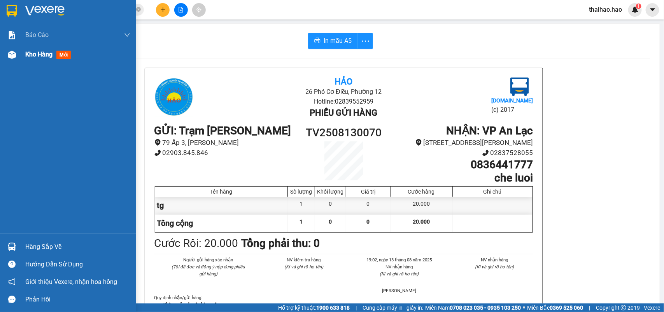
click at [16, 58] on div at bounding box center [12, 55] width 14 height 14
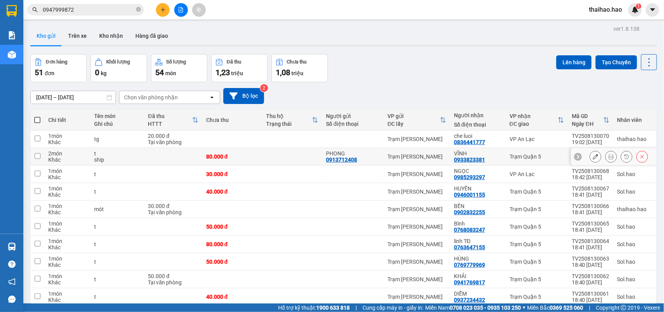
click at [608, 158] on icon at bounding box center [610, 156] width 5 height 5
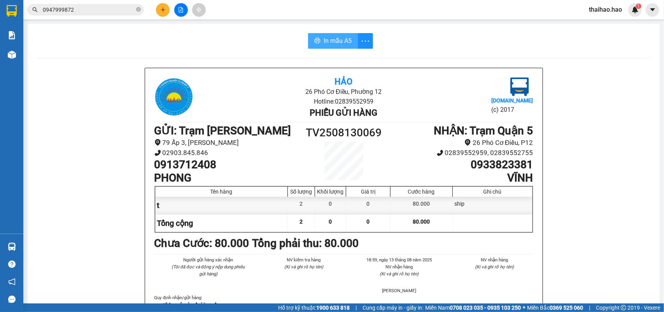
click at [341, 39] on span "In mẫu A5" at bounding box center [338, 41] width 28 height 10
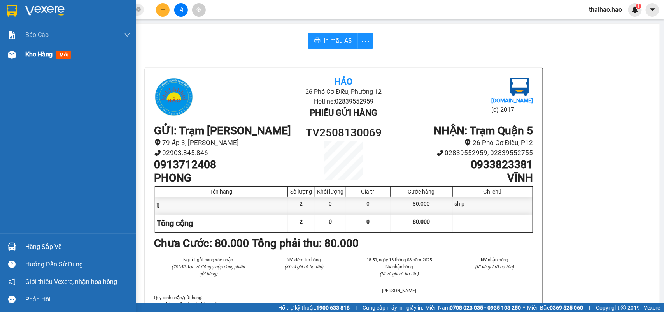
click at [22, 59] on div "Kho hàng mới" at bounding box center [68, 54] width 136 height 19
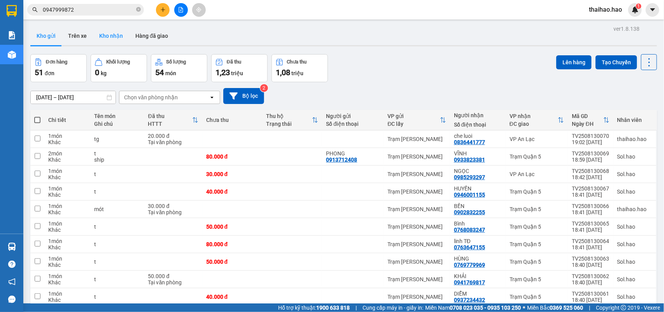
click at [98, 42] on button "Kho nhận" at bounding box center [111, 35] width 36 height 19
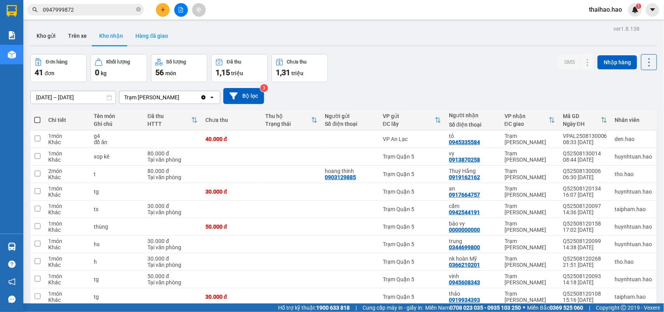
click at [131, 36] on button "Hàng đã giao" at bounding box center [151, 35] width 45 height 19
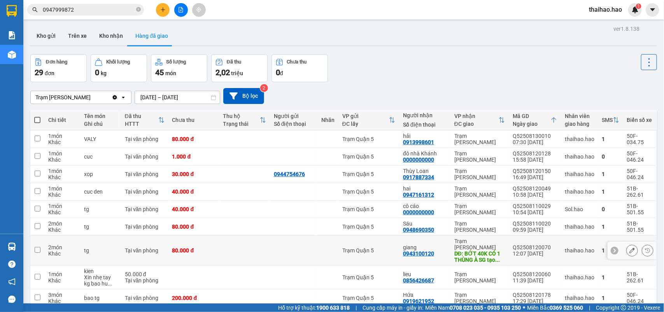
click at [629, 250] on icon at bounding box center [631, 249] width 5 height 5
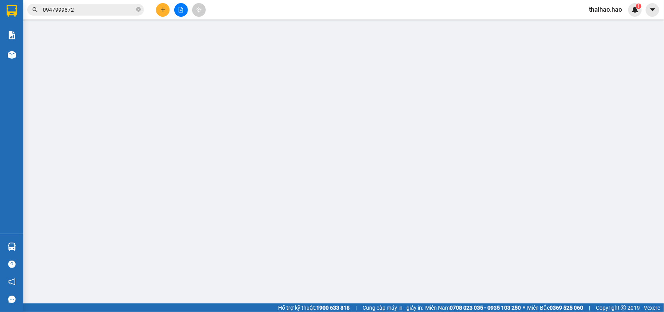
type input "0943100120"
type input "giang"
type input "BỚT 40K CÓ 1 THÙNG À SG tạo 2 thùng"
type input "80.000"
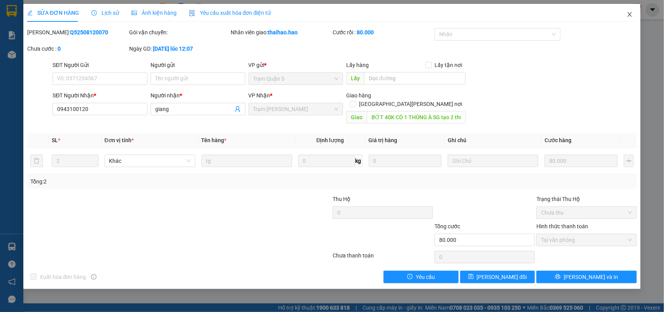
click at [636, 14] on span "Close" at bounding box center [630, 15] width 22 height 22
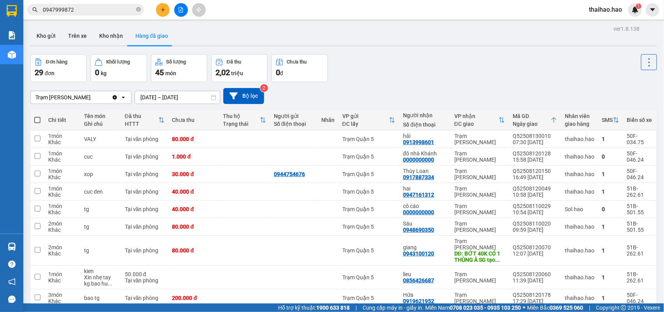
scroll to position [97, 0]
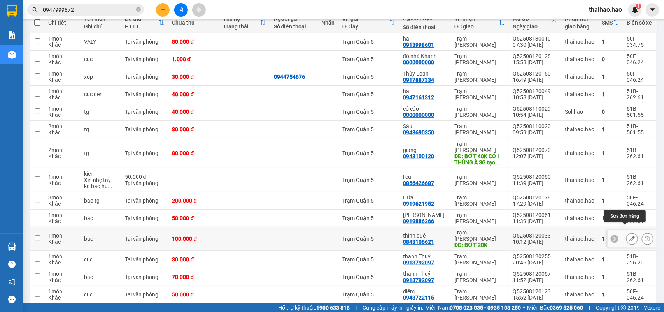
click at [629, 236] on icon at bounding box center [631, 238] width 5 height 5
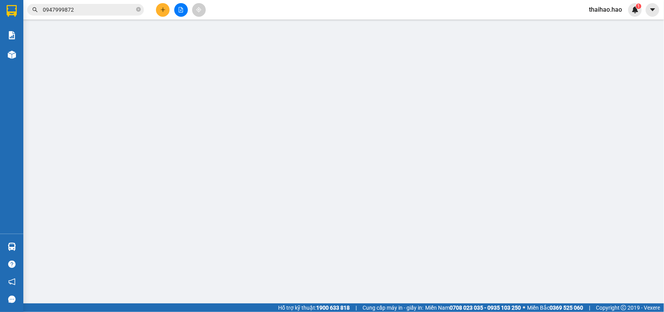
type input "0843106621"
type input "thinh quế"
type input "BỚT 20K"
type input "100.000"
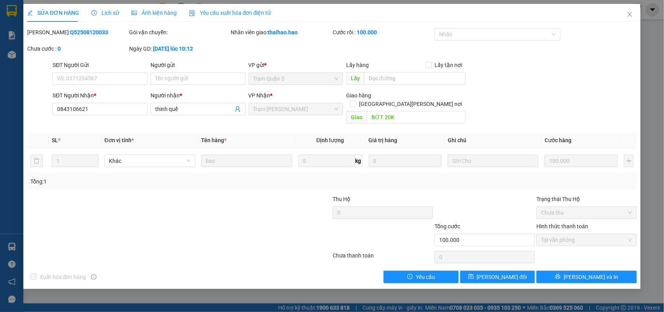
click at [152, 11] on span "Ảnh kiện hàng" at bounding box center [153, 13] width 45 height 6
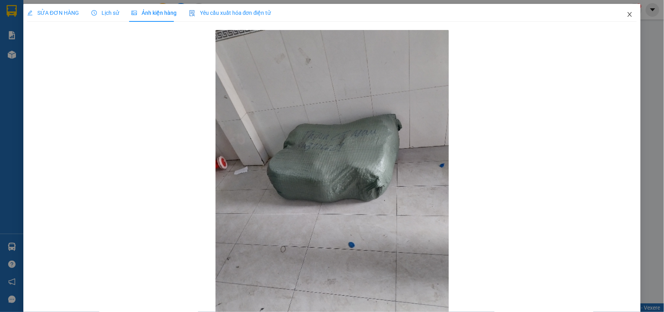
click at [627, 13] on icon "close" at bounding box center [630, 14] width 6 height 6
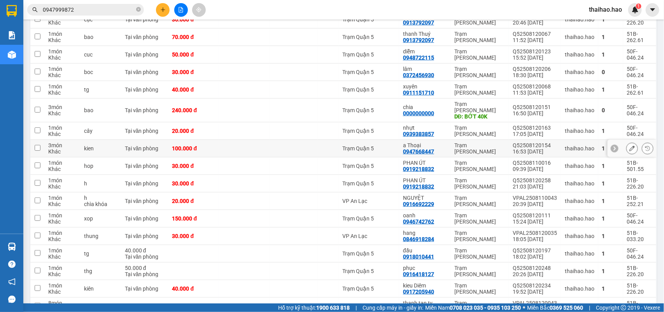
scroll to position [341, 0]
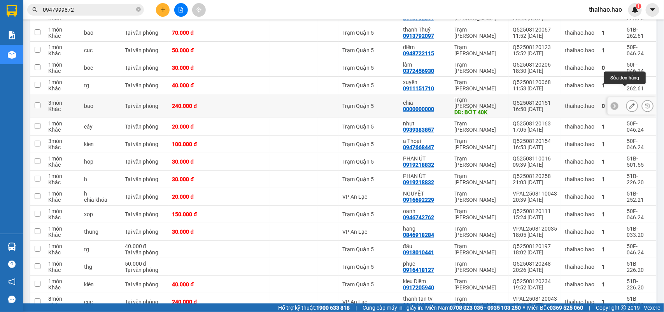
click at [629, 103] on icon at bounding box center [631, 105] width 5 height 5
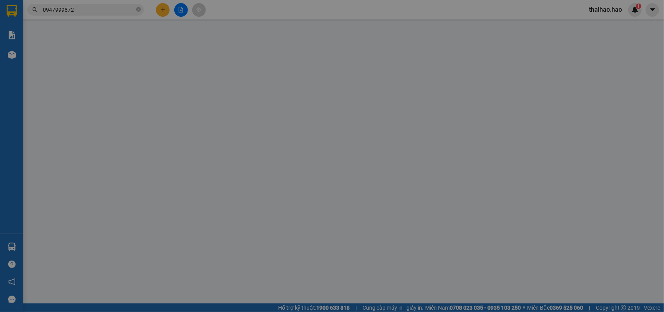
type input "0000000000"
type input "chia"
type input "BỚT 40K"
type input "240.000"
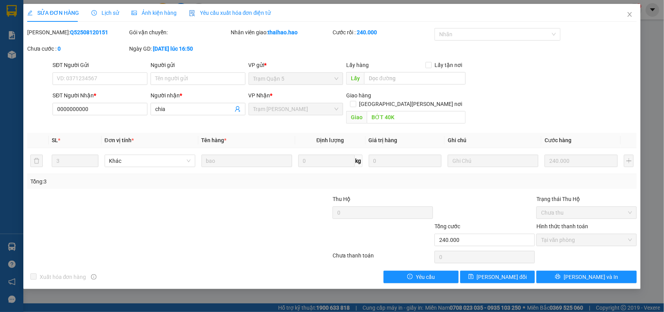
click at [160, 17] on div "Ảnh kiện hàng" at bounding box center [153, 13] width 45 height 9
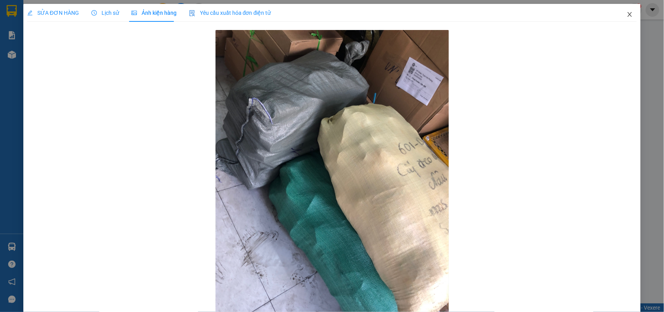
click at [627, 10] on span "Close" at bounding box center [630, 15] width 22 height 22
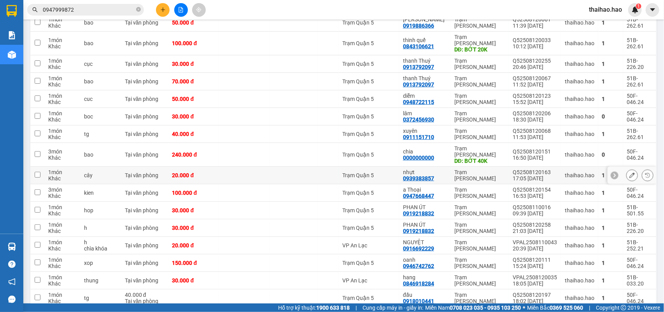
scroll to position [382, 0]
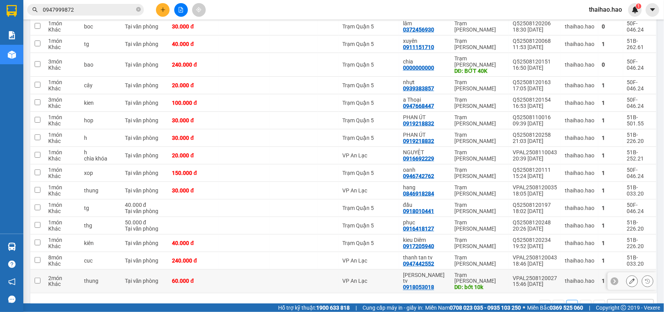
click at [629, 278] on icon at bounding box center [631, 280] width 5 height 5
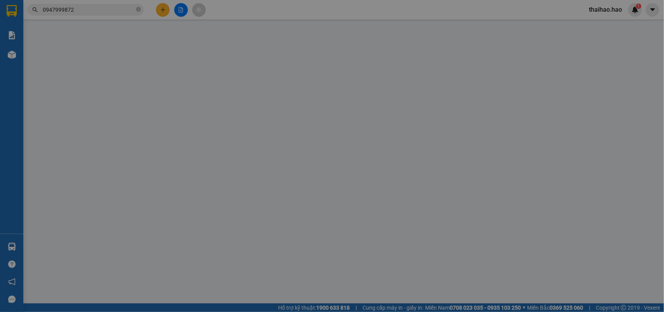
type input "0918053018"
type input "[PERSON_NAME] tv"
type input "bớt 10k"
type input "60.000"
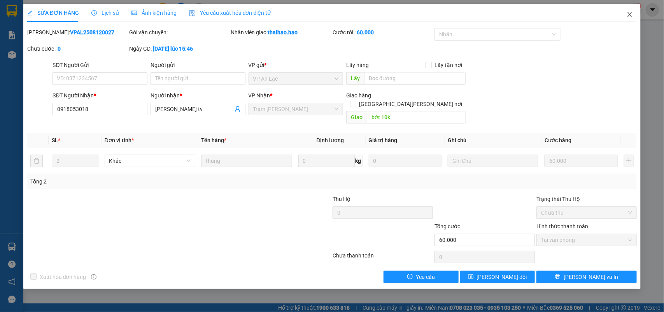
click at [627, 14] on icon "close" at bounding box center [630, 14] width 6 height 6
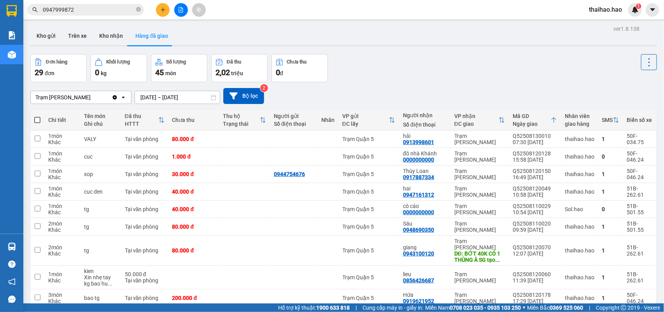
click at [75, 33] on button "Trên xe" at bounding box center [77, 35] width 31 height 19
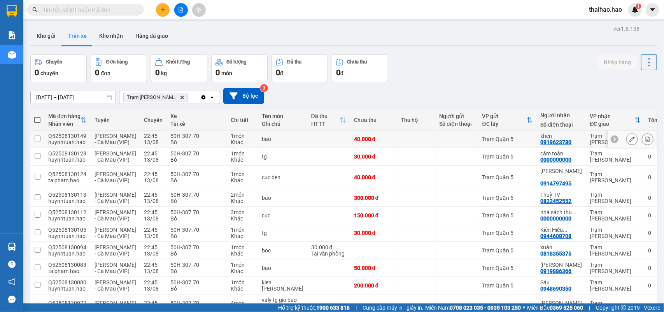
click at [627, 140] on button at bounding box center [632, 139] width 11 height 14
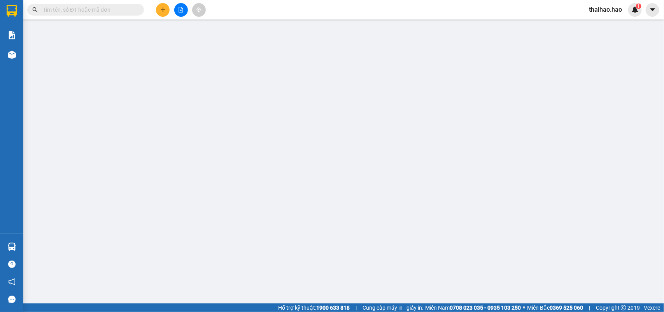
type input "0919623780"
type input "khén"
type input "40.000"
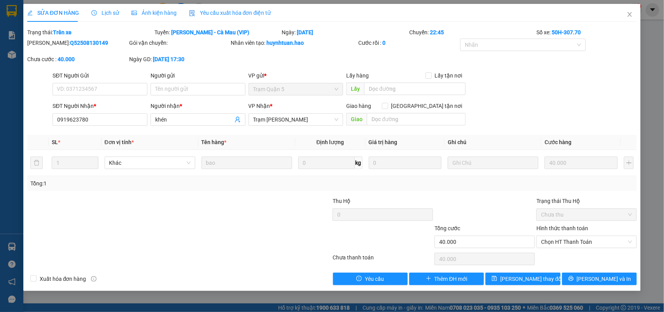
click at [112, 14] on span "Lịch sử" at bounding box center [105, 13] width 28 height 6
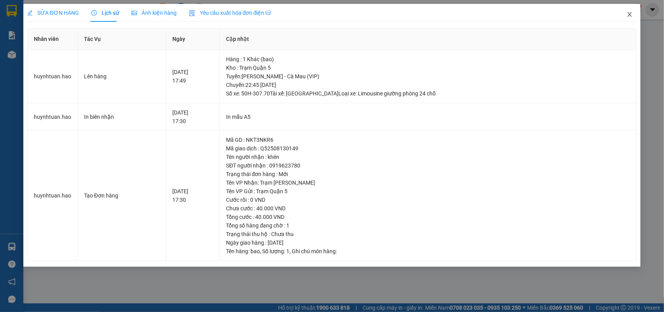
click at [633, 15] on span "Close" at bounding box center [630, 15] width 22 height 22
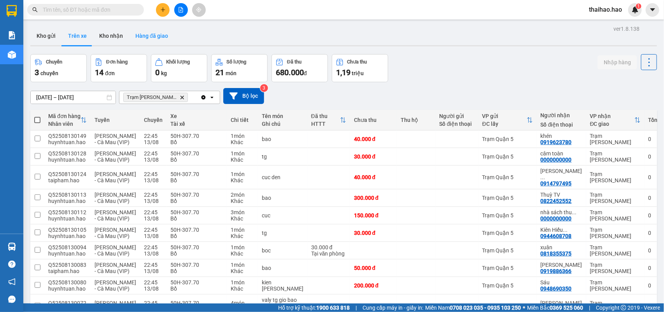
click at [137, 36] on button "Hàng đã giao" at bounding box center [151, 35] width 45 height 19
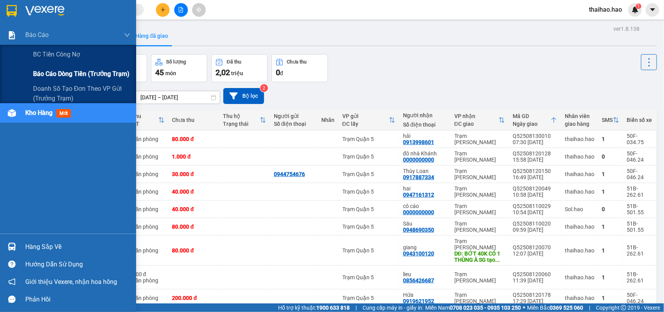
click at [55, 77] on span "Báo cáo dòng tiền (trưởng trạm)" at bounding box center [81, 74] width 96 height 10
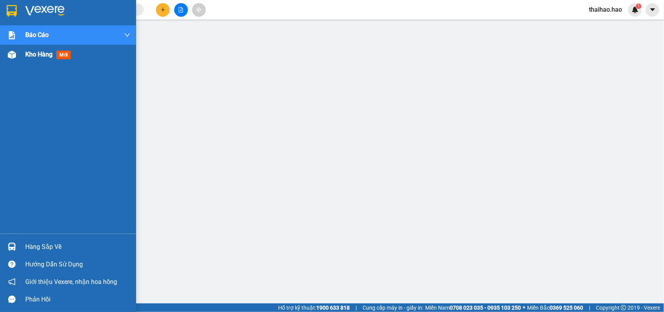
click at [14, 58] on img at bounding box center [12, 55] width 8 height 8
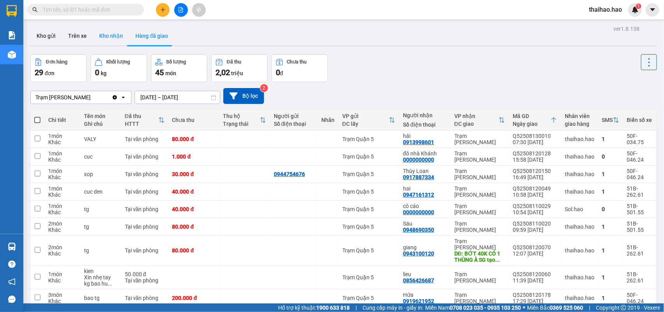
click at [103, 43] on button "Kho nhận" at bounding box center [111, 35] width 36 height 19
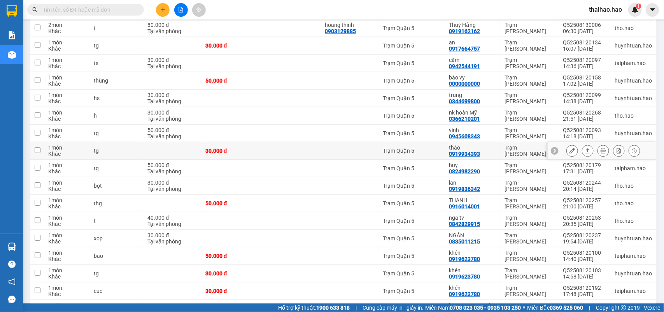
scroll to position [194, 0]
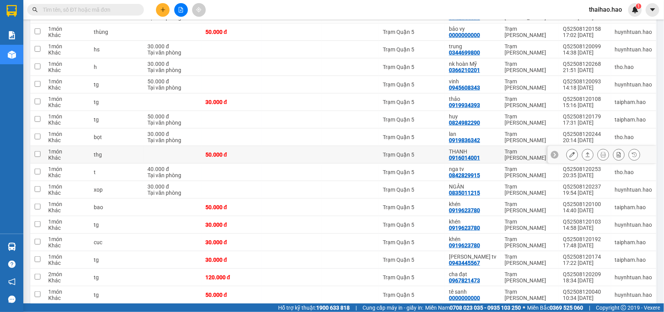
click at [569, 157] on icon at bounding box center [571, 154] width 5 height 5
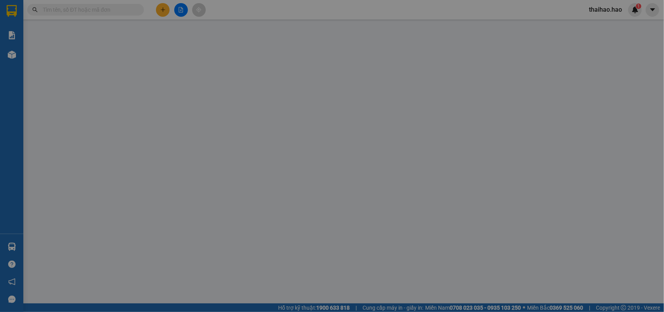
type input "0916014001"
type input "THANH"
type input "50.000"
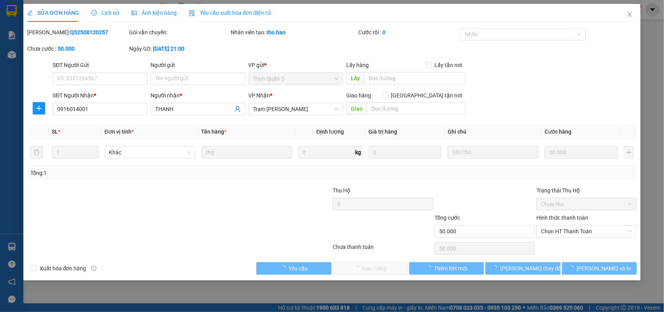
click at [136, 20] on div "Ảnh kiện hàng" at bounding box center [153, 13] width 45 height 18
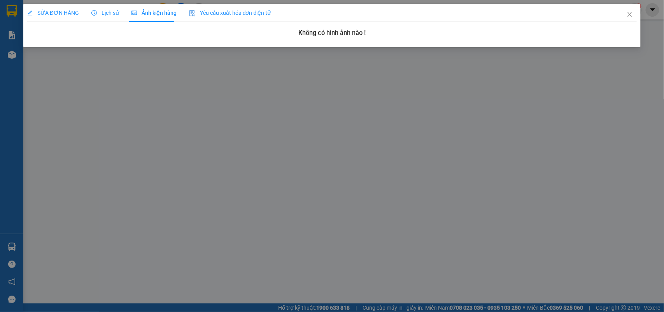
click at [43, 16] on span "SỬA ĐƠN HÀNG" at bounding box center [53, 13] width 52 height 6
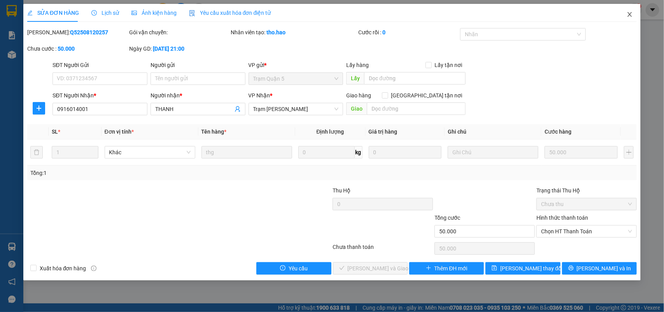
click at [627, 17] on icon "close" at bounding box center [630, 14] width 6 height 6
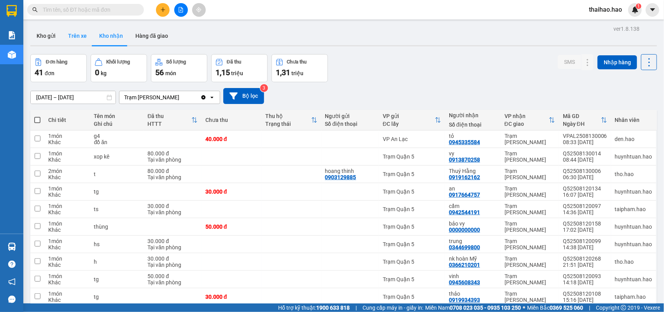
click at [82, 32] on button "Trên xe" at bounding box center [77, 35] width 31 height 19
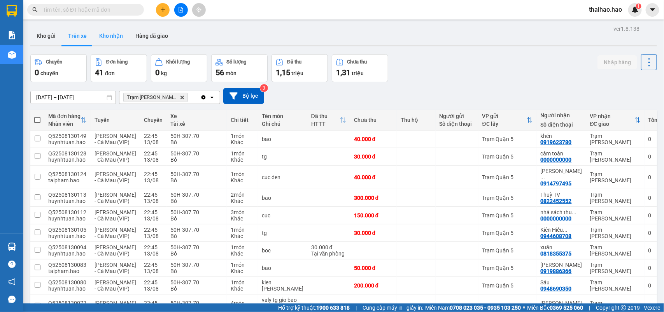
click at [112, 38] on button "Kho nhận" at bounding box center [111, 35] width 36 height 19
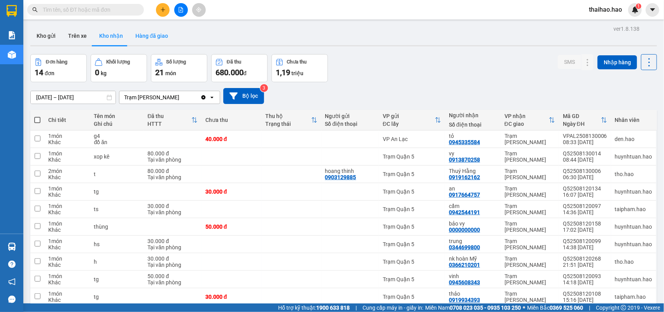
click at [139, 43] on button "Hàng đã giao" at bounding box center [151, 35] width 45 height 19
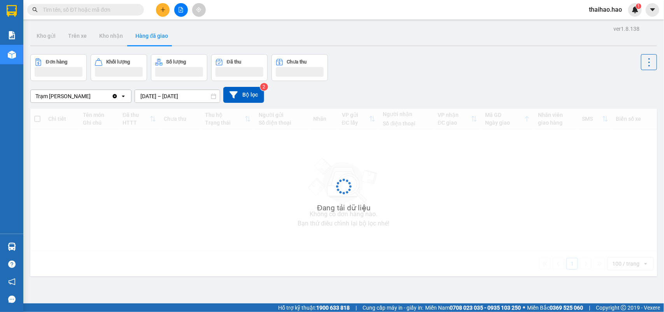
click at [142, 42] on button "Hàng đã giao" at bounding box center [151, 35] width 45 height 19
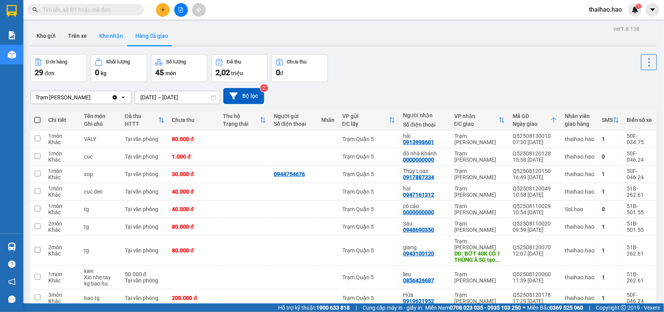
click at [112, 34] on button "Kho nhận" at bounding box center [111, 35] width 36 height 19
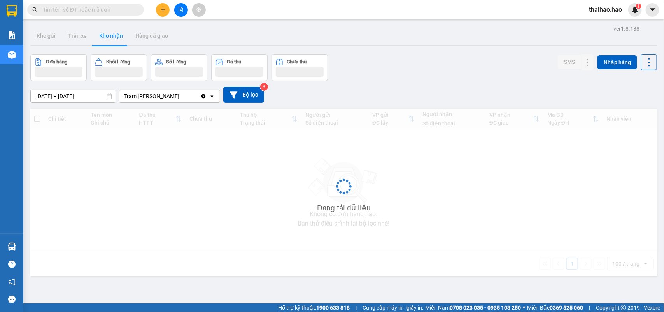
click at [112, 34] on button "Kho nhận" at bounding box center [111, 35] width 36 height 19
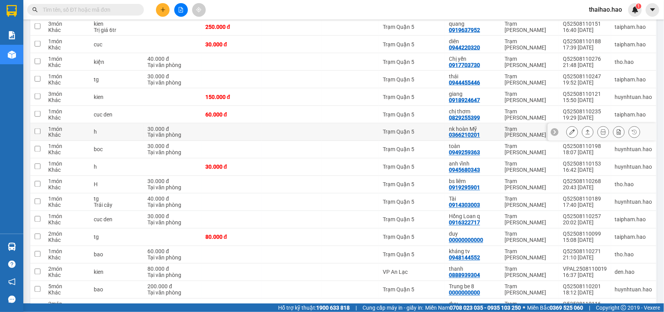
scroll to position [483, 0]
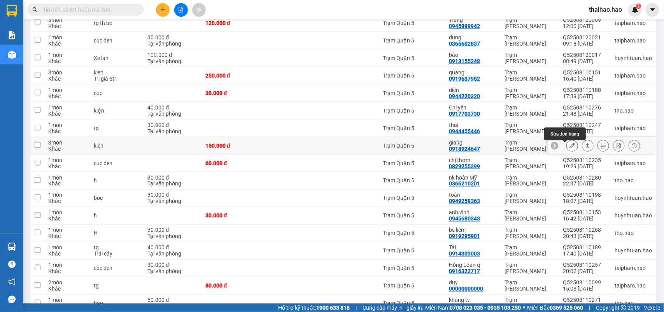
click at [569, 148] on icon at bounding box center [571, 145] width 5 height 5
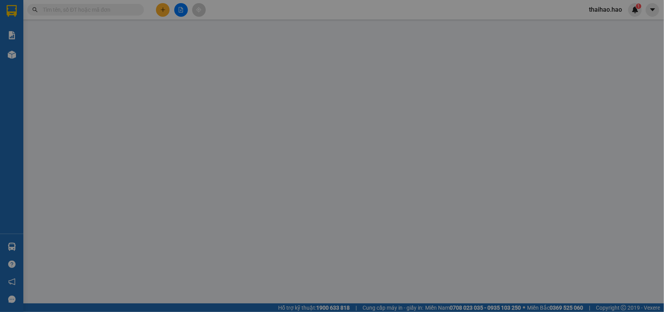
type input "0918924647"
type input "giang"
type input "150.000"
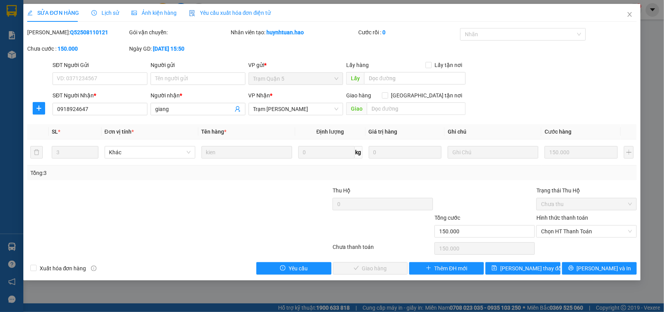
click at [141, 11] on span "Ảnh kiện hàng" at bounding box center [153, 13] width 45 height 6
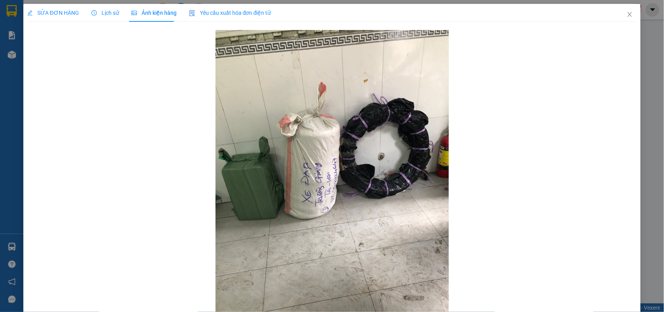
click at [67, 11] on span "SỬA ĐƠN HÀNG" at bounding box center [53, 13] width 52 height 6
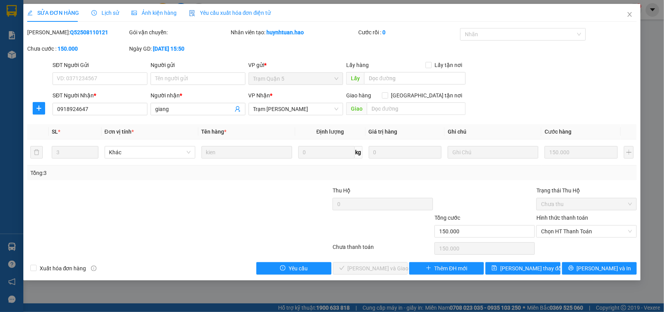
click at [592, 240] on div "Hình thức thanh toán Chọn HT Thanh Toán" at bounding box center [586, 226] width 100 height 27
click at [586, 232] on span "Chọn HT Thanh Toán" at bounding box center [586, 231] width 91 height 12
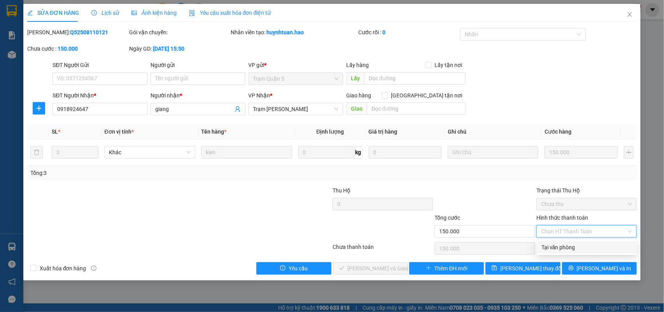
click at [579, 248] on div "Tại văn phòng" at bounding box center [586, 247] width 91 height 9
type input "0"
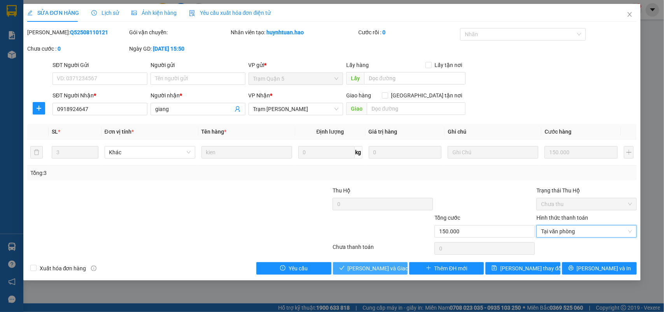
click at [384, 269] on span "[PERSON_NAME] và Giao hàng" at bounding box center [385, 268] width 75 height 9
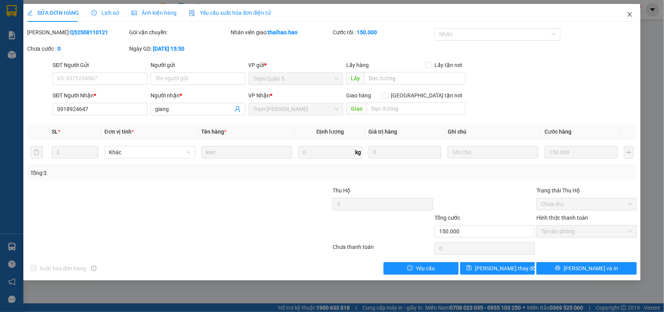
click at [634, 11] on span "Close" at bounding box center [630, 15] width 22 height 22
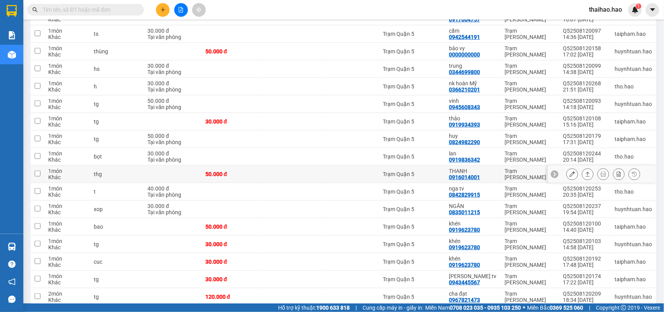
scroll to position [126, 0]
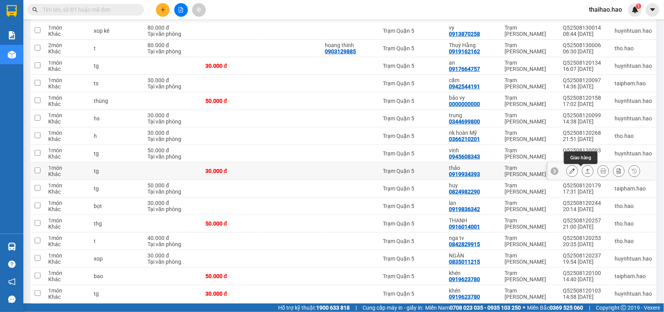
click at [569, 171] on icon at bounding box center [571, 170] width 5 height 5
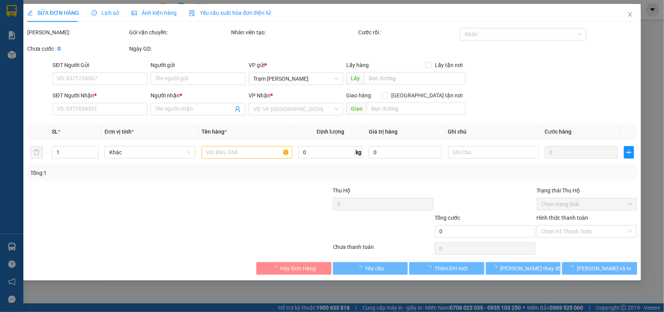
type input "0919934393"
type input "thảo"
type input "30.000"
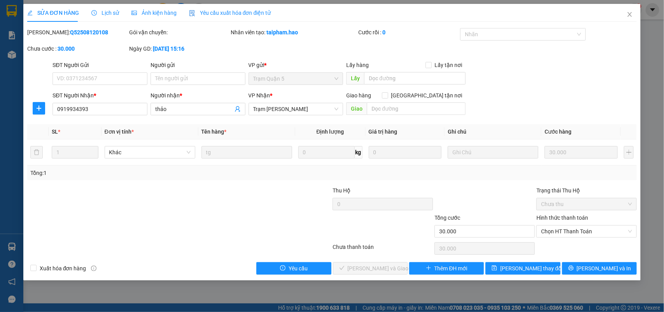
click at [146, 12] on span "Ảnh kiện hàng" at bounding box center [153, 13] width 45 height 6
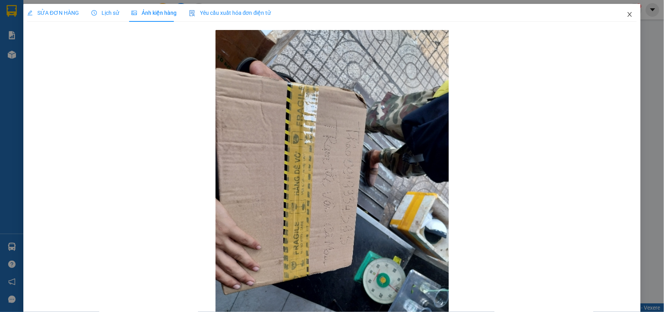
click at [626, 8] on span "Close" at bounding box center [630, 15] width 22 height 22
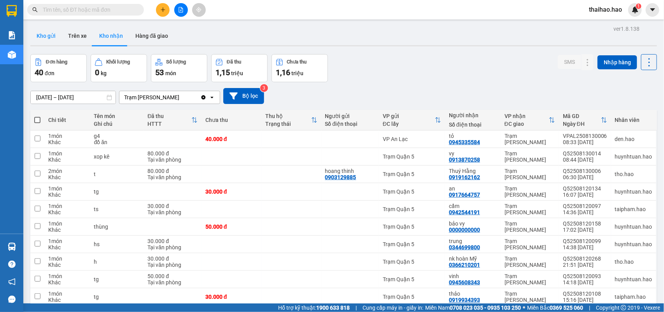
click at [49, 42] on button "Kho gửi" at bounding box center [46, 35] width 32 height 19
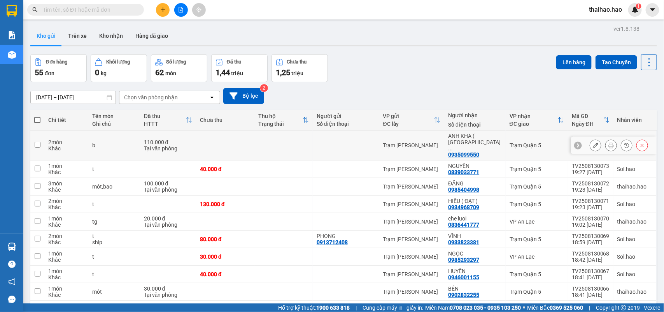
click at [606, 141] on button at bounding box center [611, 145] width 11 height 14
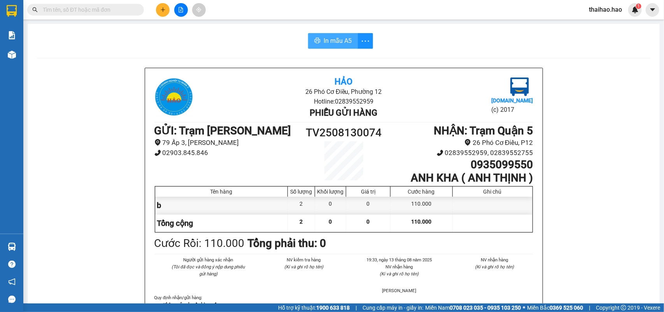
click at [352, 42] on button "In mẫu A5" at bounding box center [333, 41] width 50 height 16
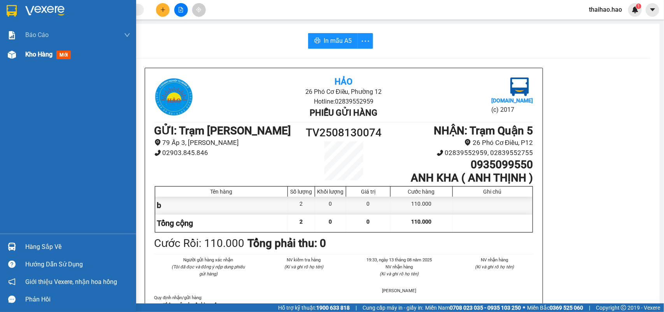
click at [28, 58] on span "Kho hàng" at bounding box center [38, 54] width 27 height 7
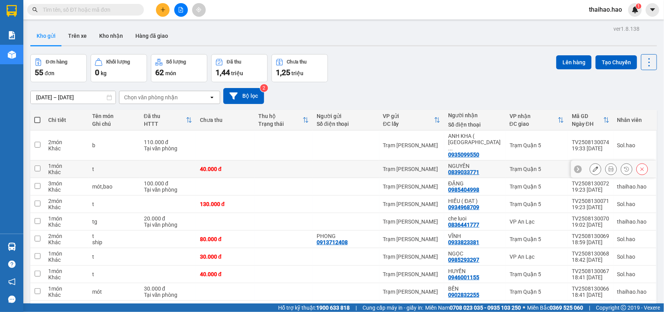
click at [606, 162] on button at bounding box center [611, 169] width 11 height 14
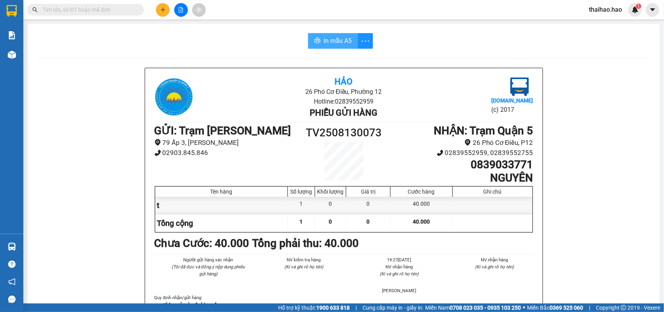
click at [327, 45] on span "In mẫu A5" at bounding box center [338, 41] width 28 height 10
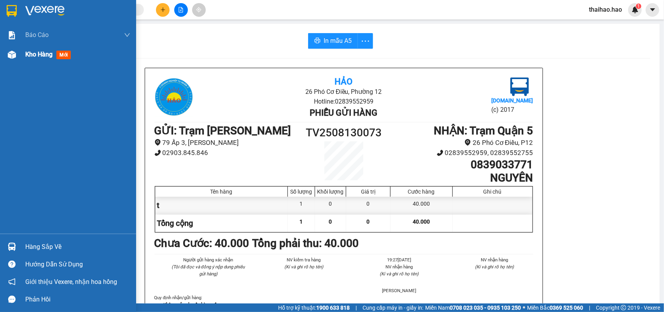
click at [18, 55] on div at bounding box center [12, 55] width 14 height 14
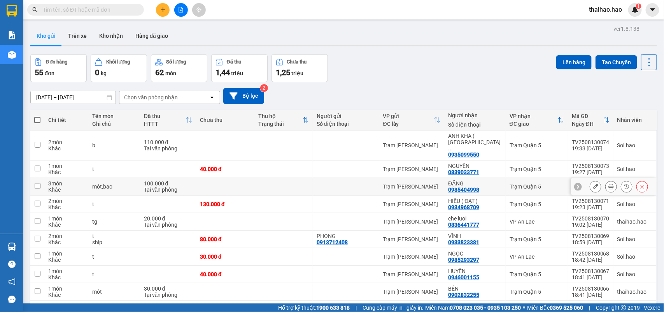
click at [608, 184] on icon at bounding box center [610, 186] width 5 height 5
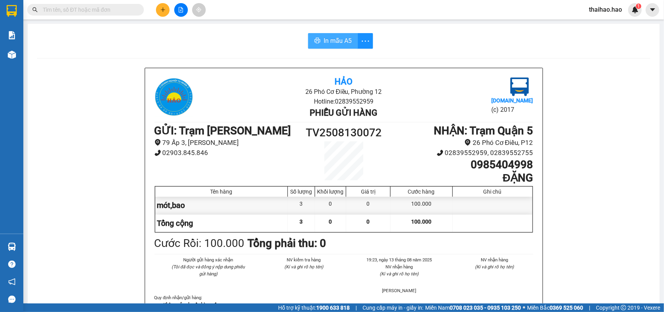
click at [318, 41] on button "In mẫu A5" at bounding box center [333, 41] width 50 height 16
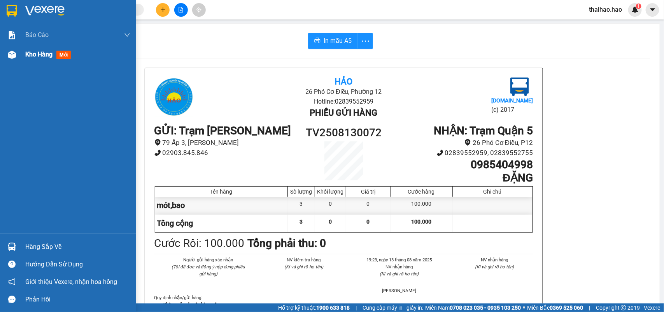
click at [27, 61] on div "Kho hàng mới" at bounding box center [77, 54] width 105 height 19
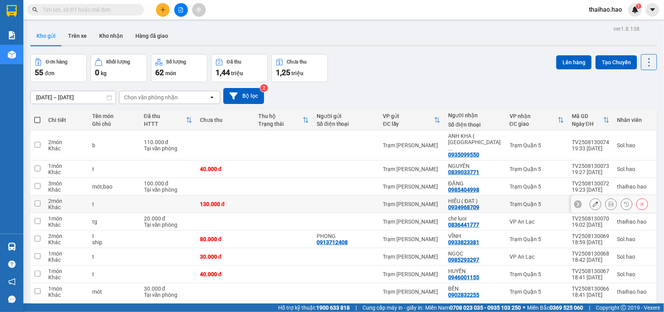
click at [608, 201] on icon at bounding box center [610, 203] width 5 height 5
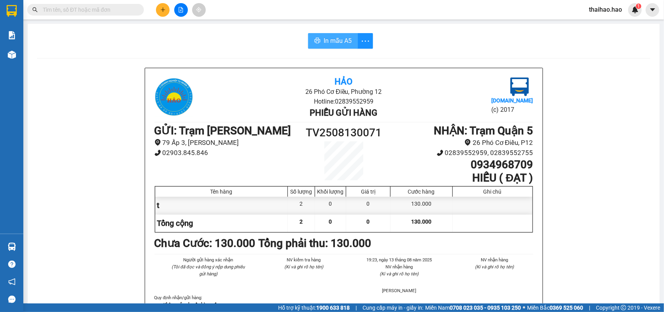
click at [334, 42] on span "In mẫu A5" at bounding box center [338, 41] width 28 height 10
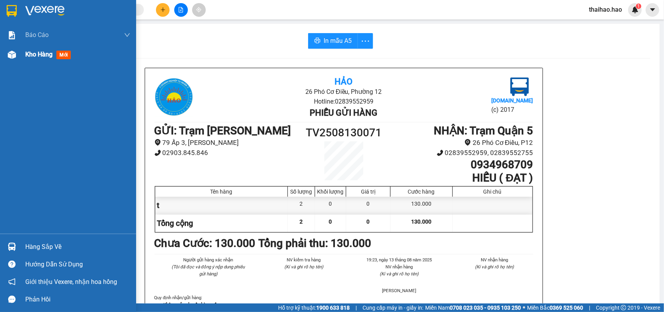
click at [15, 58] on img at bounding box center [12, 55] width 8 height 8
click at [26, 56] on span "Kho hàng" at bounding box center [38, 54] width 27 height 7
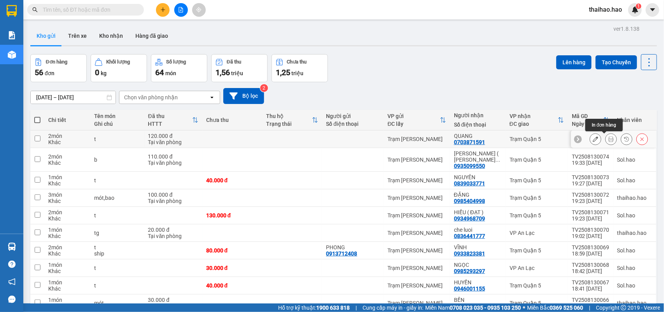
click at [606, 140] on button at bounding box center [611, 139] width 11 height 14
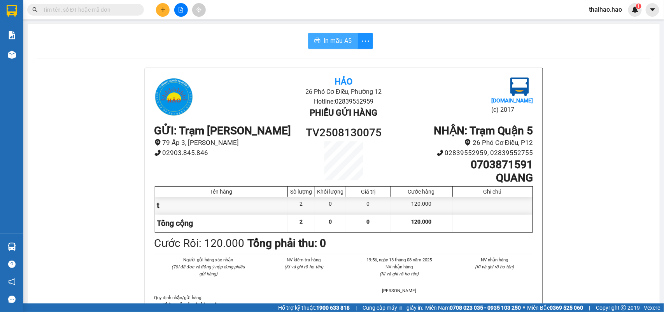
click at [339, 34] on button "In mẫu A5" at bounding box center [333, 41] width 50 height 16
click at [335, 46] on span "In mẫu A5" at bounding box center [338, 41] width 28 height 10
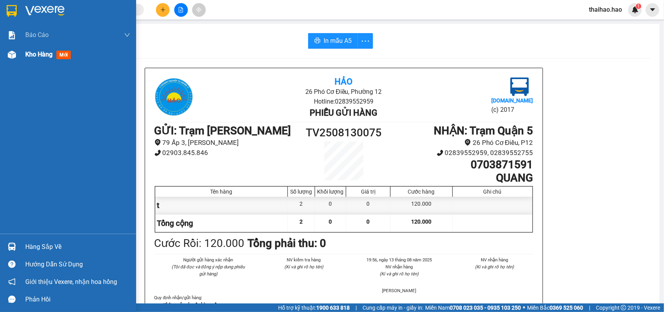
click at [41, 47] on div "Kho hàng mới" at bounding box center [77, 54] width 105 height 19
click at [41, 54] on span "Kho hàng" at bounding box center [38, 54] width 27 height 7
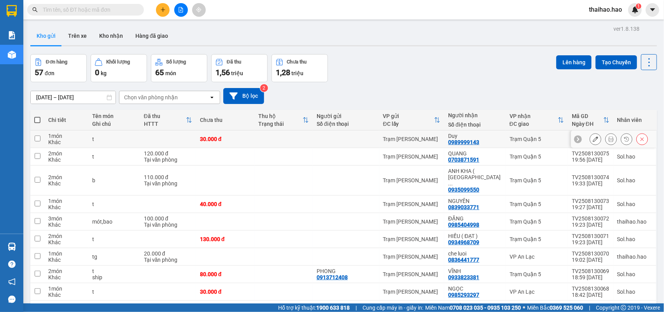
click at [606, 137] on button at bounding box center [611, 139] width 11 height 14
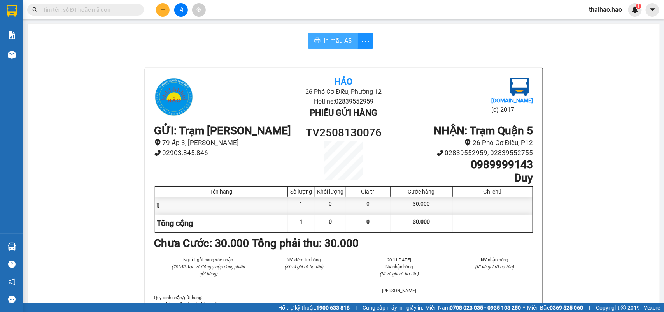
click at [324, 38] on span "In mẫu A5" at bounding box center [338, 41] width 28 height 10
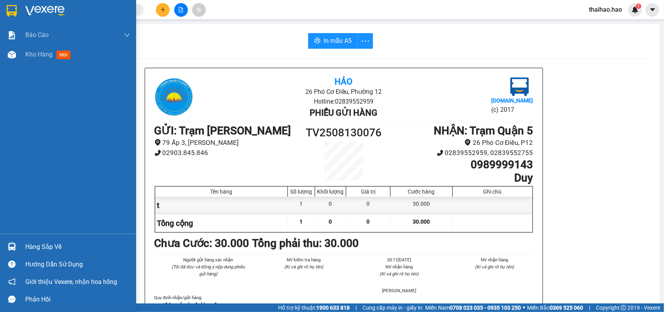
drag, startPoint x: 15, startPoint y: 56, endPoint x: 35, endPoint y: 128, distance: 74.8
click at [32, 128] on div "Báo cáo BC tiền công nợ Báo cáo dòng tiền (trưởng trạm) Doanh số tạo đơn theo V…" at bounding box center [68, 129] width 136 height 208
drag, startPoint x: 35, startPoint y: 66, endPoint x: 39, endPoint y: 57, distance: 10.1
click at [36, 64] on div "Báo cáo BC tiền công nợ Báo cáo dòng tiền (trưởng trạm) Doanh số tạo đơn theo V…" at bounding box center [68, 129] width 136 height 208
click at [39, 57] on span "Kho hàng" at bounding box center [38, 54] width 27 height 7
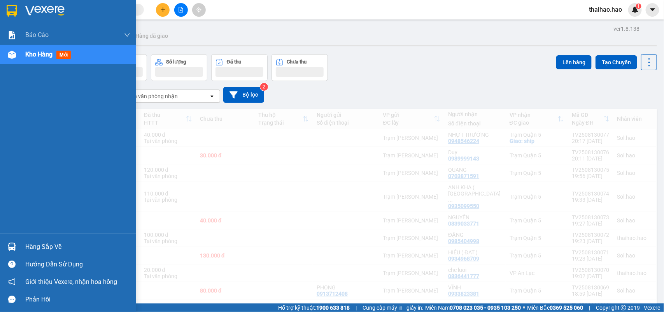
click at [21, 53] on div "Kho hàng mới" at bounding box center [68, 54] width 136 height 19
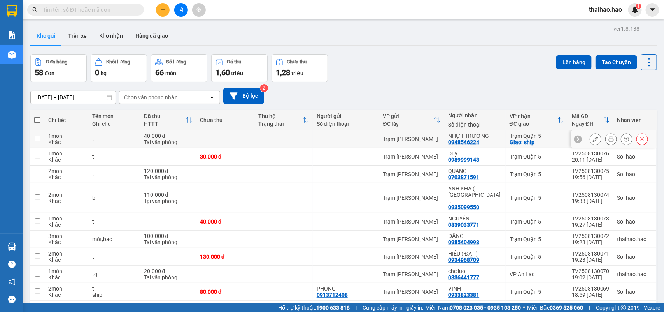
drag, startPoint x: 611, startPoint y: 138, endPoint x: 604, endPoint y: 140, distance: 7.6
click at [604, 140] on div at bounding box center [619, 139] width 58 height 12
click at [608, 140] on icon at bounding box center [610, 138] width 5 height 5
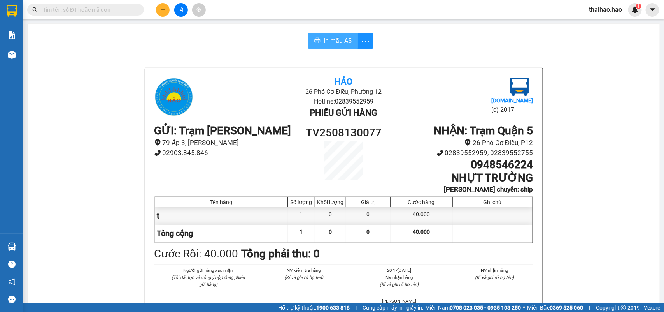
click at [312, 47] on button "In mẫu A5" at bounding box center [333, 41] width 50 height 16
click at [75, 12] on input "text" at bounding box center [89, 9] width 92 height 9
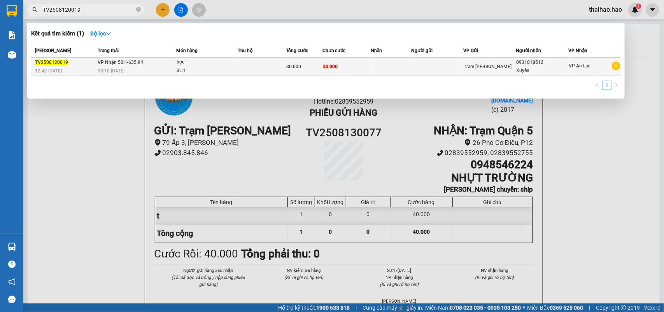
type input "TV2508120019"
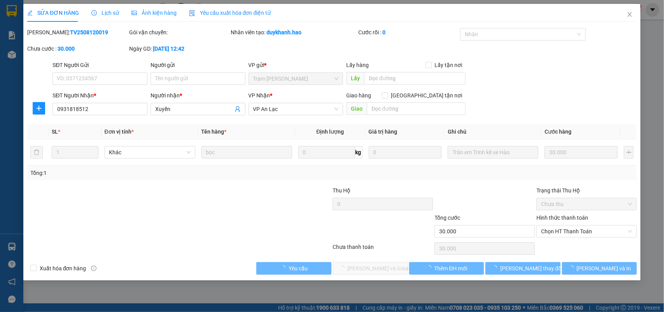
type input "0931818512"
type input "Xuyến"
type input "30.000"
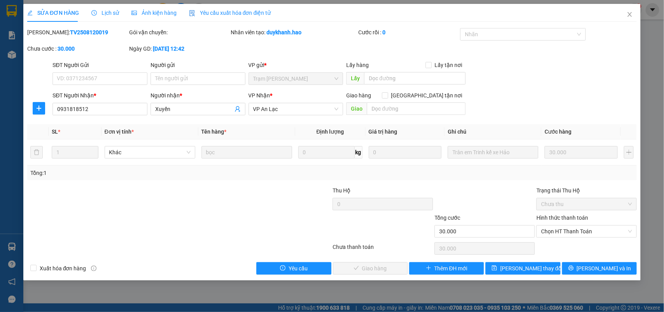
click at [149, 3] on div "SỬA ĐƠN HÀNG Lịch sử Ảnh kiện hàng Yêu cầu xuất hóa đơn điện tử Total Paid Fee …" at bounding box center [332, 156] width 664 height 312
click at [146, 13] on span "Ảnh kiện hàng" at bounding box center [153, 13] width 45 height 6
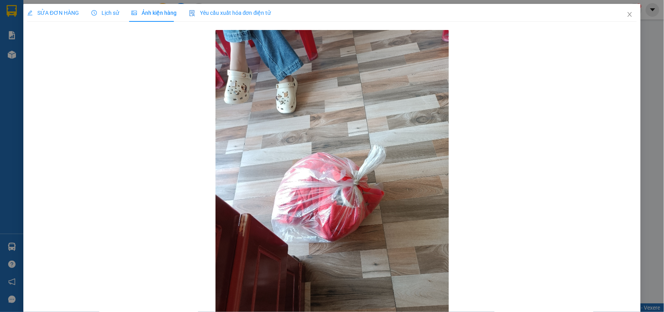
click at [104, 13] on span "Lịch sử" at bounding box center [105, 13] width 28 height 6
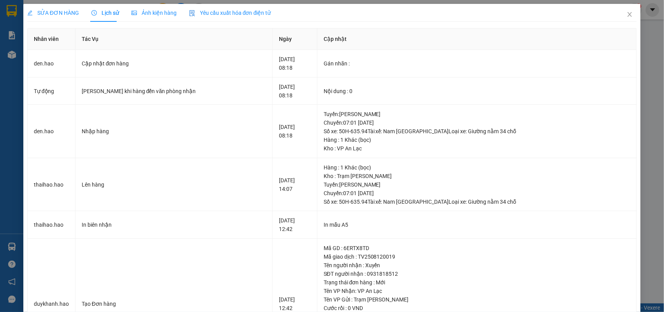
click at [58, 8] on div "SỬA ĐƠN HÀNG" at bounding box center [53, 13] width 52 height 18
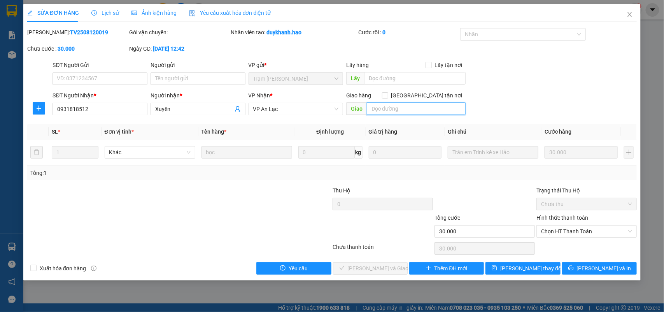
click at [403, 109] on input "text" at bounding box center [416, 108] width 99 height 12
type input "ĐỒ KHÁCH QUÊN KO THU TIỀN"
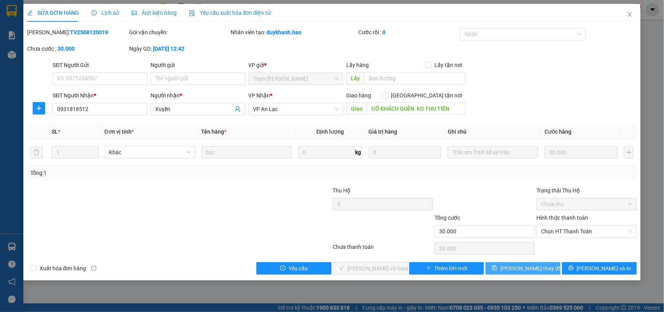
click at [536, 269] on span "[PERSON_NAME] thay đổi" at bounding box center [531, 268] width 62 height 9
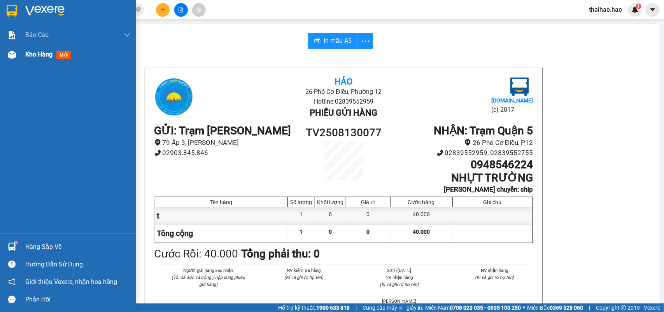
click at [30, 58] on div "Kho hàng mới" at bounding box center [49, 54] width 49 height 10
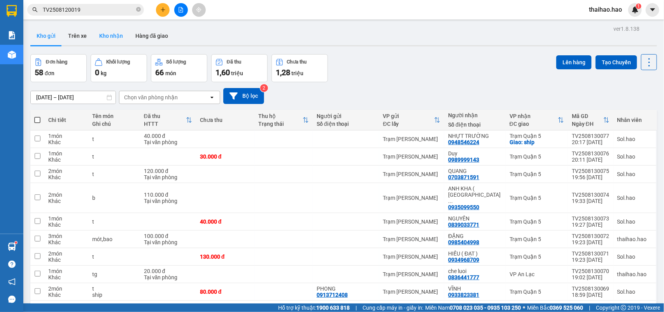
click at [110, 40] on button "Kho nhận" at bounding box center [111, 35] width 36 height 19
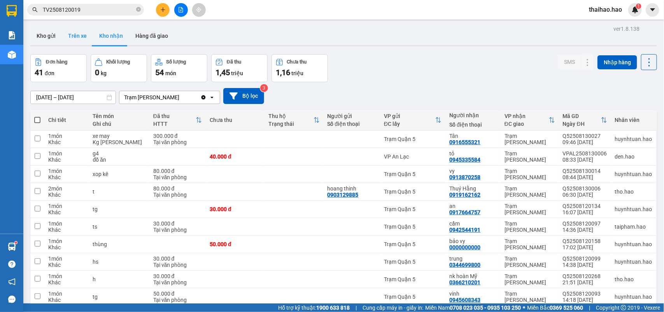
click at [77, 34] on button "Trên xe" at bounding box center [77, 35] width 31 height 19
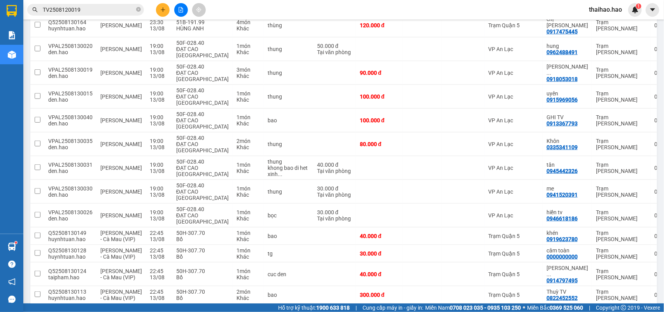
scroll to position [516, 0]
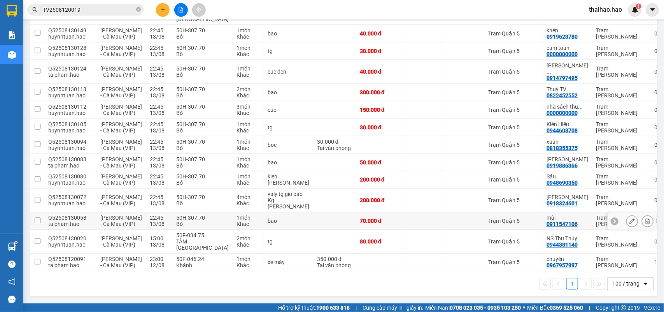
click at [416, 212] on td at bounding box center [422, 221] width 39 height 18
checkbox input "true"
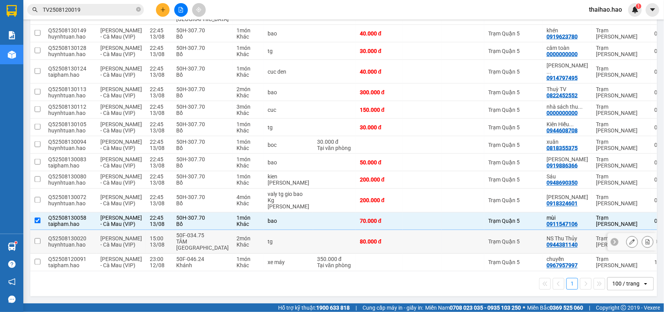
click at [441, 238] on td at bounding box center [462, 242] width 43 height 24
checkbox input "true"
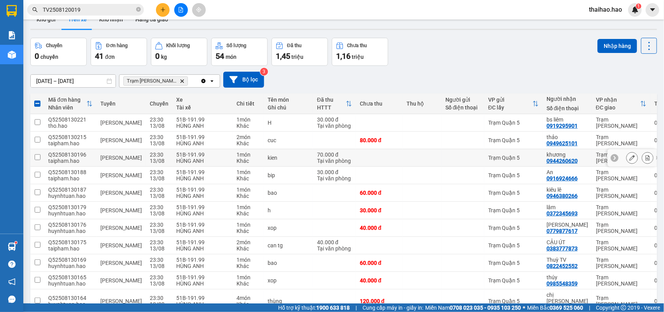
scroll to position [0, 0]
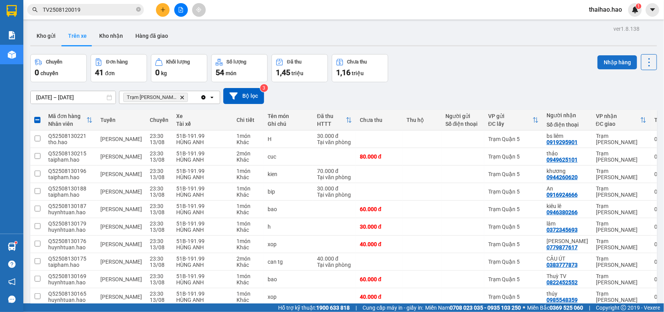
click at [607, 61] on button "Nhập hàng" at bounding box center [617, 62] width 40 height 14
checkbox input "false"
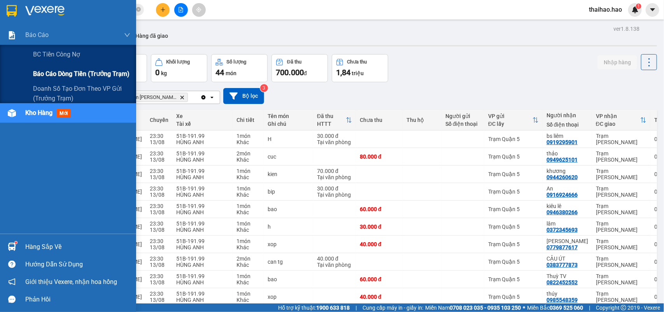
click at [51, 71] on span "Báo cáo dòng tiền (trưởng trạm)" at bounding box center [81, 74] width 96 height 10
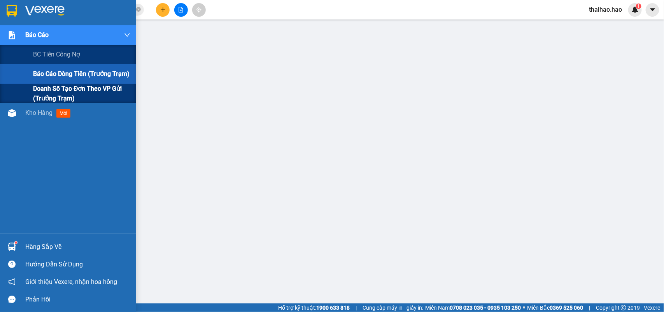
drag, startPoint x: 59, startPoint y: 92, endPoint x: 64, endPoint y: 92, distance: 5.1
click at [59, 93] on span "Doanh số tạo đơn theo VP gửi (trưởng trạm)" at bounding box center [81, 93] width 97 height 19
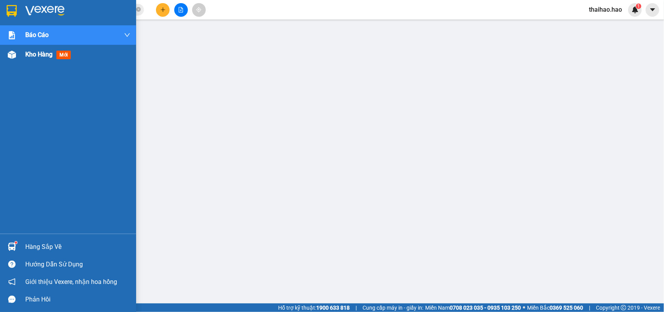
click at [32, 53] on span "Kho hàng" at bounding box center [38, 54] width 27 height 7
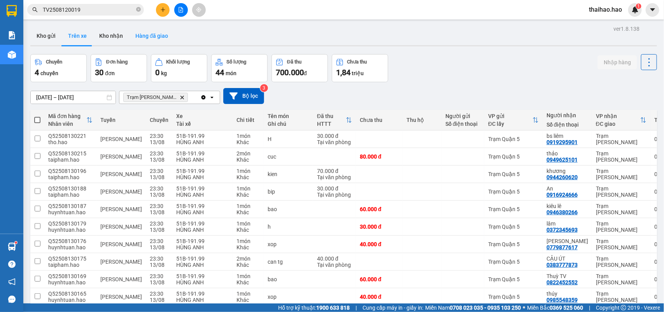
click at [138, 38] on button "Hàng đã giao" at bounding box center [151, 35] width 45 height 19
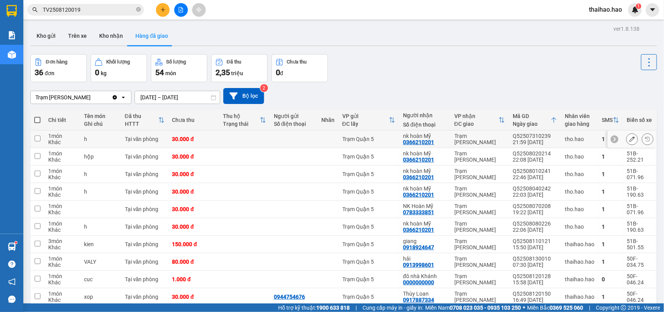
click at [629, 136] on icon at bounding box center [631, 138] width 5 height 5
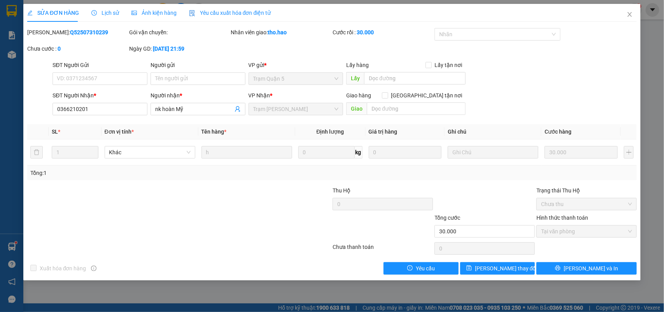
click at [110, 15] on span "Lịch sử" at bounding box center [105, 13] width 28 height 6
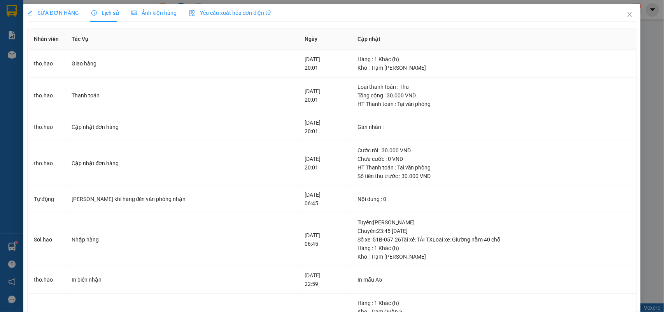
click at [151, 10] on span "Ảnh kiện hàng" at bounding box center [153, 13] width 45 height 6
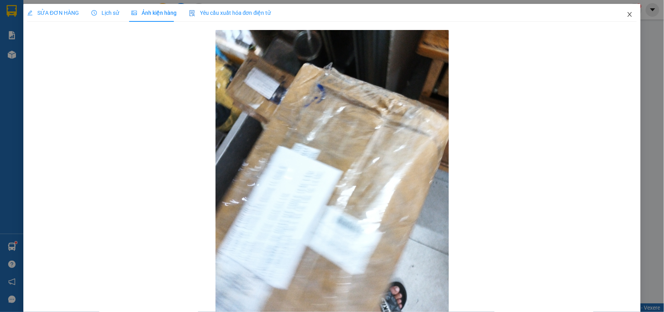
click at [619, 17] on span "Close" at bounding box center [630, 15] width 22 height 22
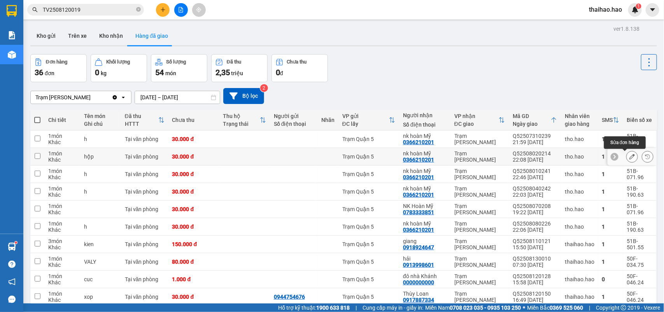
click at [629, 156] on icon at bounding box center [631, 156] width 5 height 5
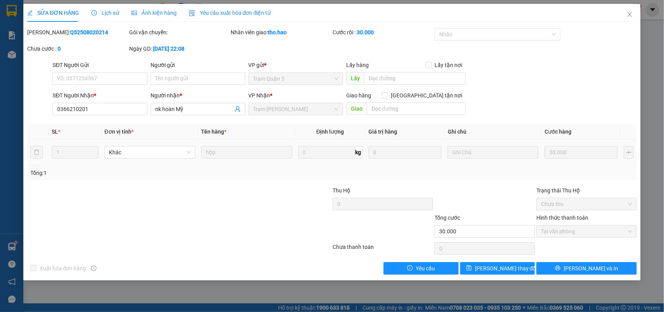
click at [88, 9] on div "SỬA ĐƠN HÀNG Lịch sử Ảnh kiện hàng Yêu cầu xuất hóa đơn điện tử" at bounding box center [149, 13] width 244 height 18
click at [93, 10] on icon "clock-circle" at bounding box center [93, 12] width 5 height 5
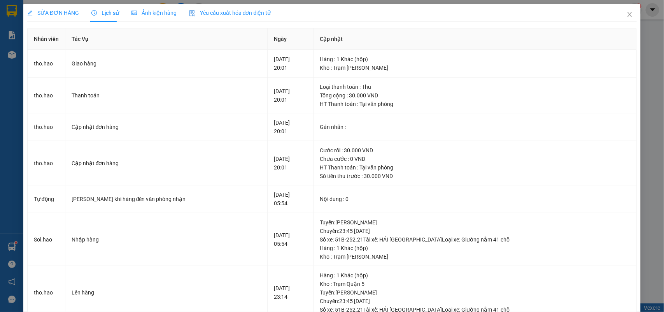
click at [59, 13] on span "SỬA ĐƠN HÀNG" at bounding box center [53, 13] width 52 height 6
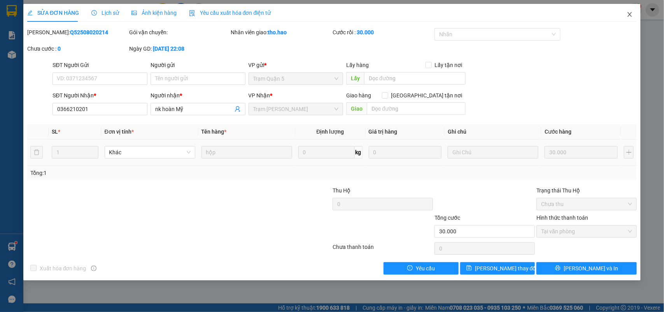
click at [628, 14] on icon "close" at bounding box center [630, 14] width 6 height 6
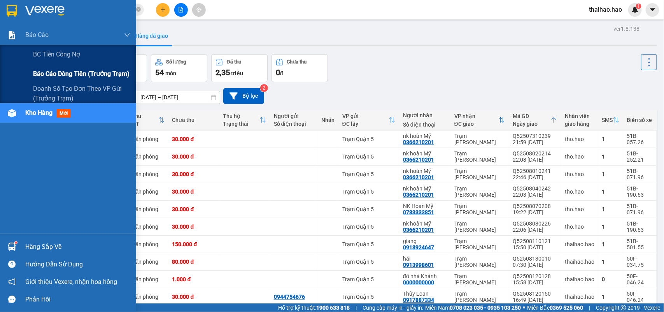
click at [42, 74] on span "Báo cáo dòng tiền (trưởng trạm)" at bounding box center [81, 74] width 96 height 10
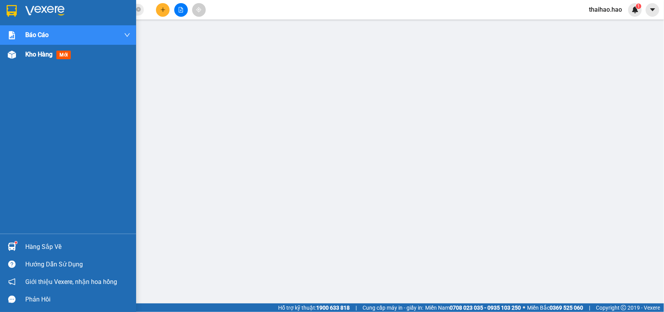
click at [23, 57] on div "Kho hàng mới" at bounding box center [68, 54] width 136 height 19
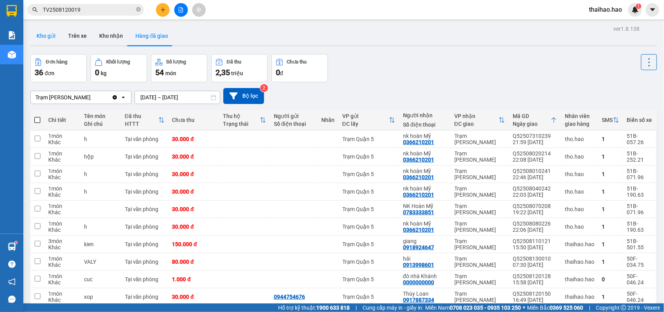
click at [36, 38] on button "Kho gửi" at bounding box center [46, 35] width 32 height 19
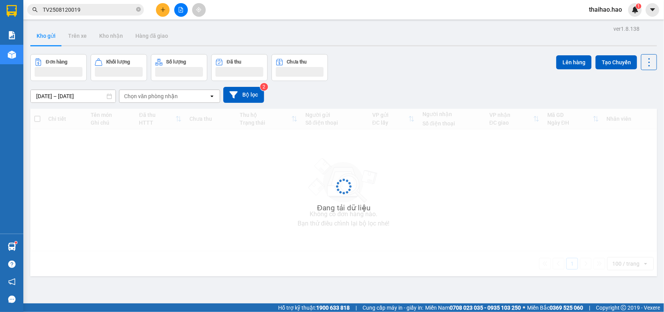
click at [36, 38] on button "Kho gửi" at bounding box center [46, 35] width 32 height 19
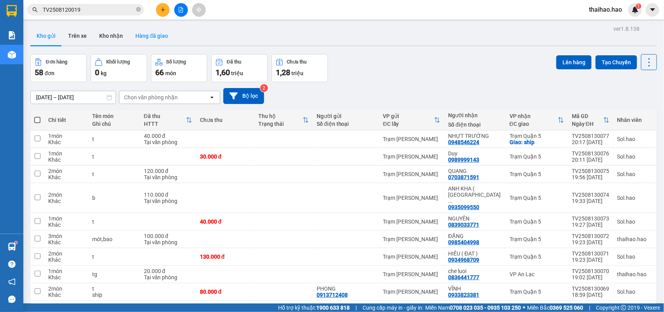
click at [142, 39] on button "Hàng đã giao" at bounding box center [151, 35] width 45 height 19
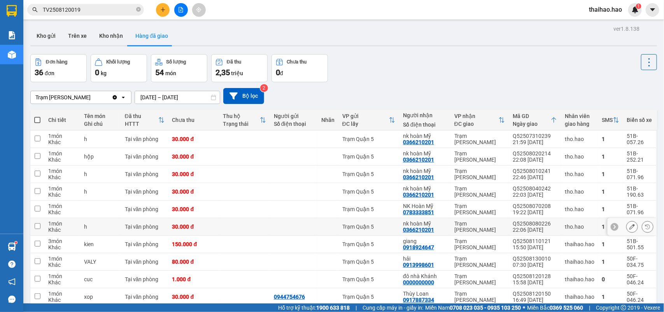
drag, startPoint x: 253, startPoint y: 226, endPoint x: 256, endPoint y: 221, distance: 5.9
click at [254, 225] on td at bounding box center [244, 227] width 51 height 18
checkbox input "true"
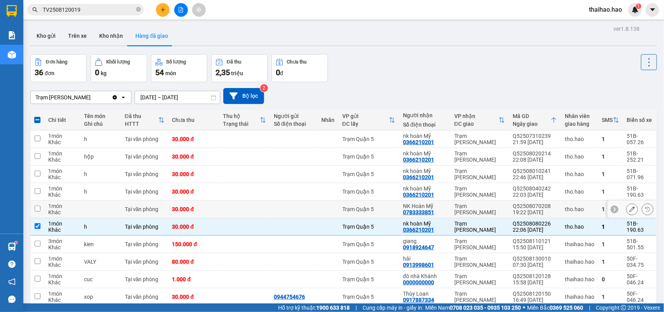
click at [256, 212] on td at bounding box center [244, 209] width 51 height 18
checkbox input "true"
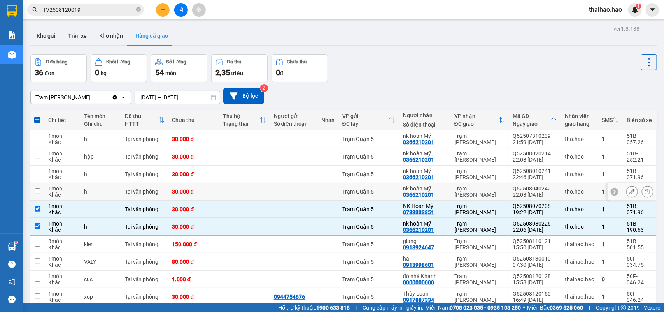
click at [265, 194] on td at bounding box center [244, 192] width 51 height 18
checkbox input "true"
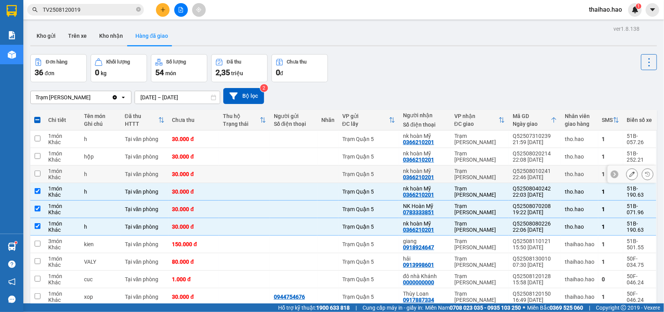
click at [266, 178] on td at bounding box center [244, 174] width 51 height 18
checkbox input "true"
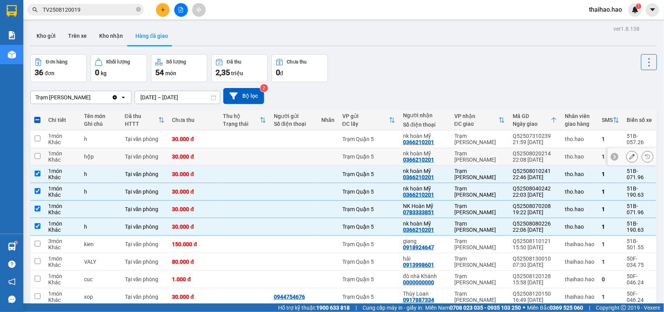
click at [261, 158] on td at bounding box center [244, 157] width 51 height 18
checkbox input "true"
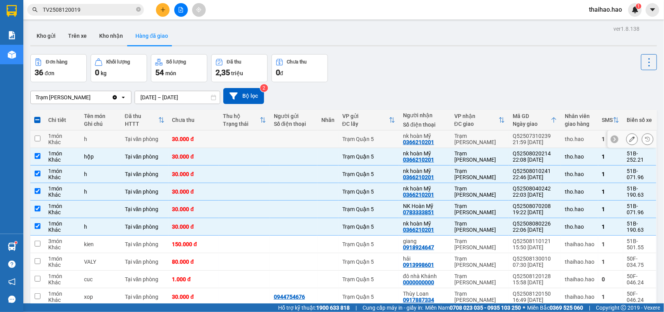
click at [261, 138] on td at bounding box center [244, 139] width 51 height 18
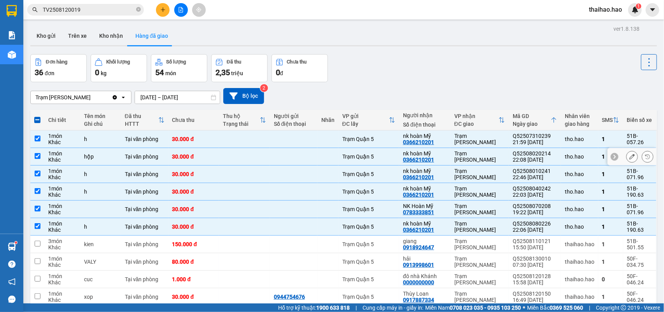
drag, startPoint x: 292, startPoint y: 132, endPoint x: 292, endPoint y: 155, distance: 22.6
click at [292, 135] on td at bounding box center [293, 139] width 47 height 18
checkbox input "false"
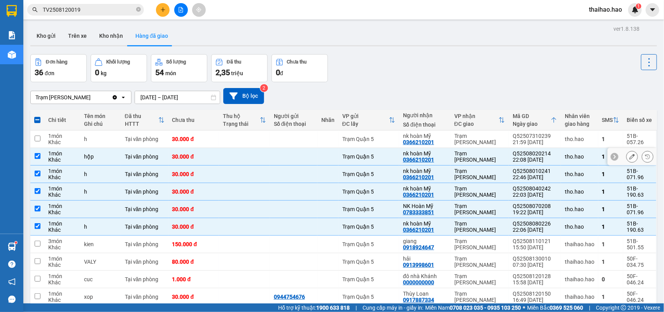
click at [292, 156] on div at bounding box center [294, 156] width 40 height 6
checkbox input "false"
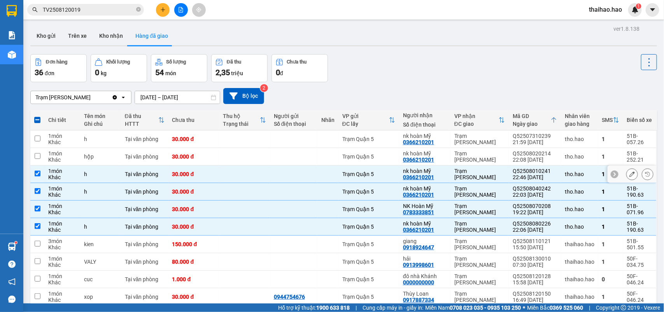
drag, startPoint x: 264, startPoint y: 172, endPoint x: 256, endPoint y: 179, distance: 10.8
click at [263, 173] on td at bounding box center [244, 174] width 51 height 18
checkbox input "false"
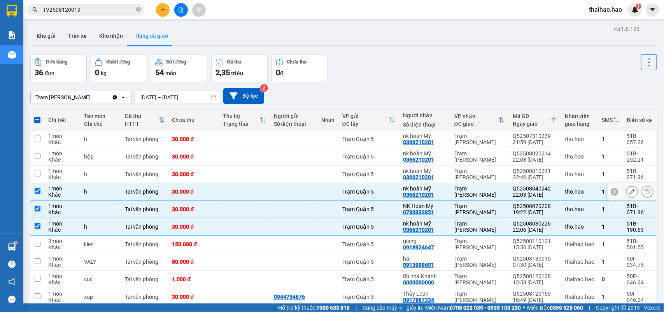
drag, startPoint x: 250, startPoint y: 191, endPoint x: 247, endPoint y: 201, distance: 10.4
click at [250, 192] on td at bounding box center [244, 192] width 51 height 18
checkbox input "false"
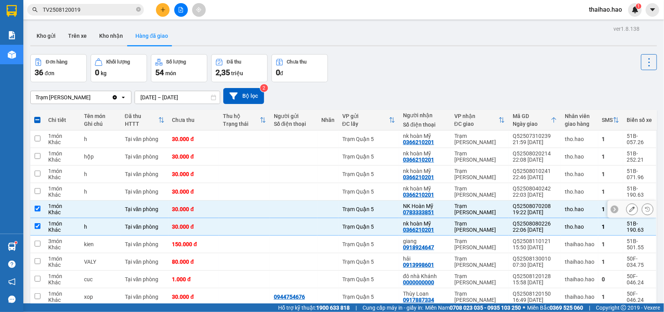
click at [249, 205] on td at bounding box center [244, 209] width 51 height 18
checkbox input "false"
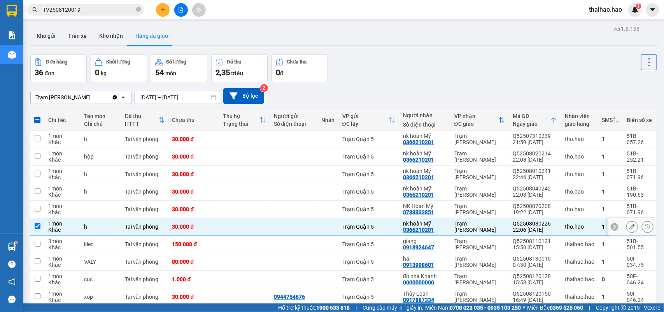
click at [257, 228] on td at bounding box center [244, 227] width 51 height 18
checkbox input "false"
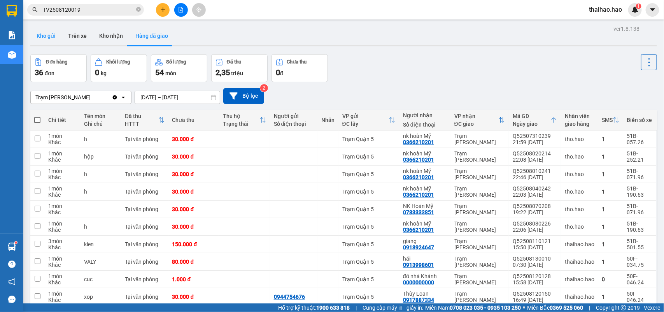
click at [59, 41] on button "Kho gửi" at bounding box center [46, 35] width 32 height 19
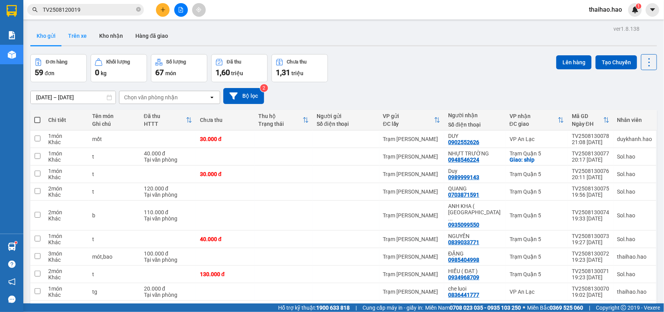
click at [85, 37] on button "Trên xe" at bounding box center [77, 35] width 31 height 19
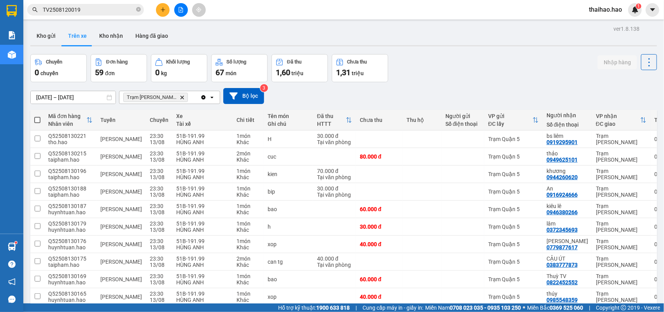
click at [79, 35] on button "Trên xe" at bounding box center [77, 35] width 31 height 19
click at [51, 34] on button "Kho gửi" at bounding box center [46, 35] width 32 height 19
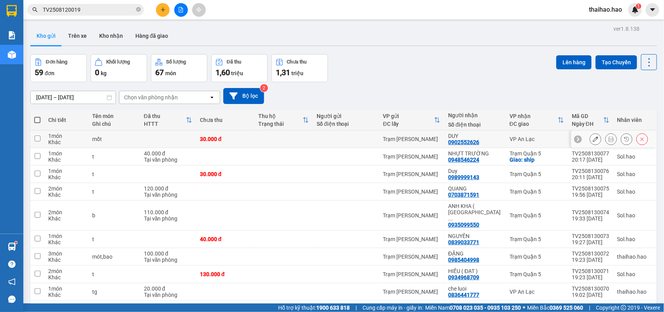
click at [608, 137] on icon at bounding box center [610, 138] width 5 height 5
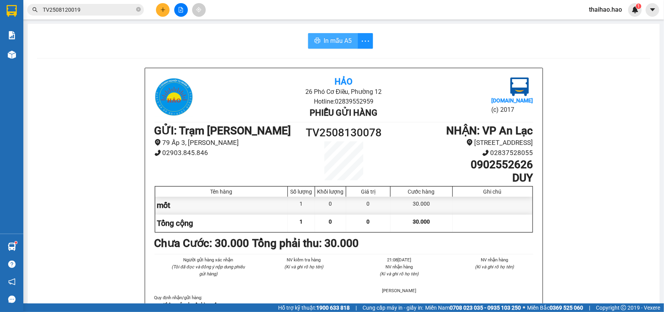
click at [344, 46] on button "In mẫu A5" at bounding box center [333, 41] width 50 height 16
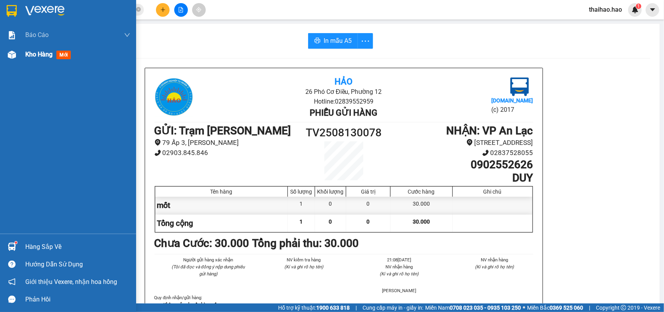
click at [28, 55] on span "Kho hàng" at bounding box center [38, 54] width 27 height 7
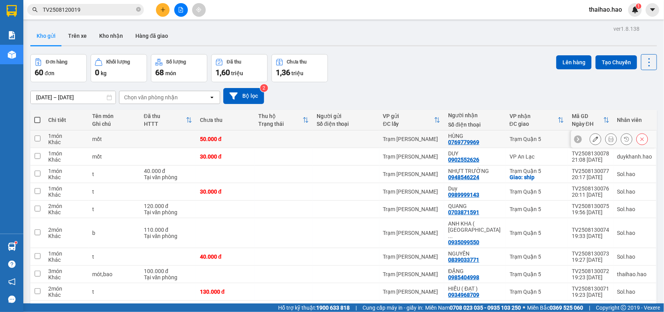
click at [606, 135] on button at bounding box center [611, 139] width 11 height 14
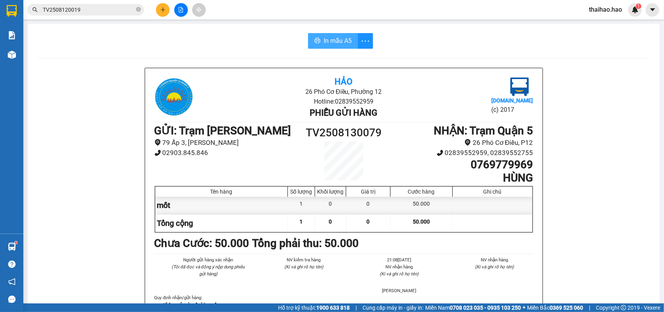
click at [326, 34] on button "In mẫu A5" at bounding box center [333, 41] width 50 height 16
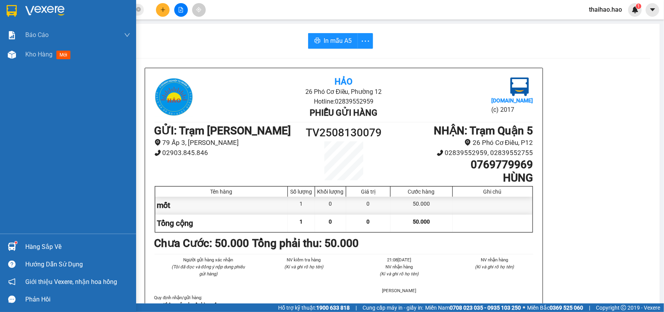
drag, startPoint x: 24, startPoint y: 57, endPoint x: 45, endPoint y: 3, distance: 58.0
click at [25, 57] on div "Kho hàng mới" at bounding box center [68, 54] width 136 height 19
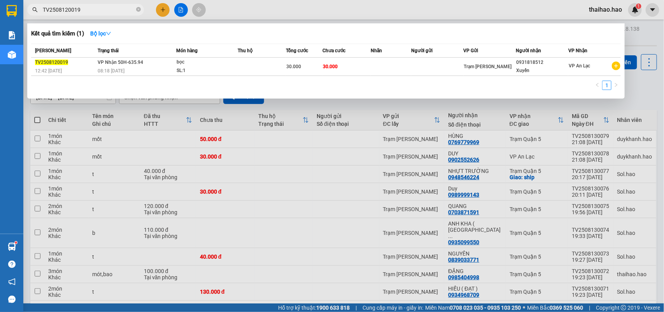
click at [131, 7] on input "TV2508120019" at bounding box center [89, 9] width 92 height 9
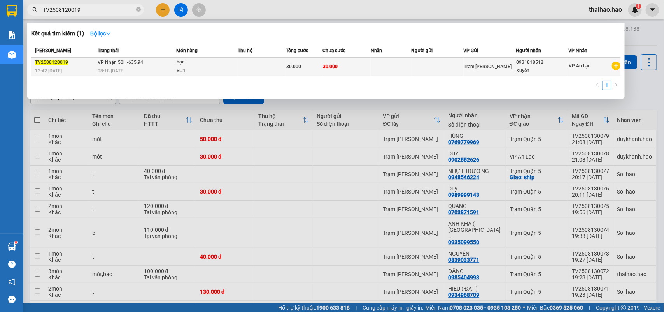
click at [210, 65] on div "bọc" at bounding box center [206, 62] width 58 height 9
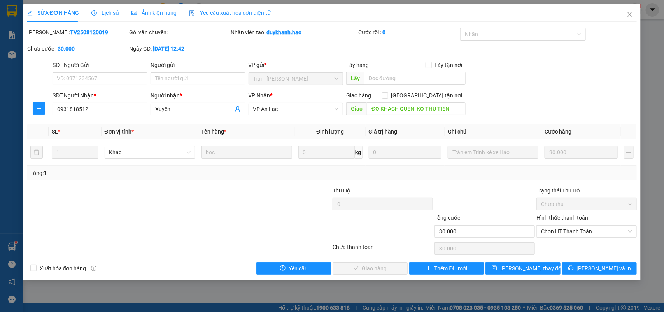
click at [156, 19] on div "Ảnh kiện hàng" at bounding box center [153, 13] width 45 height 18
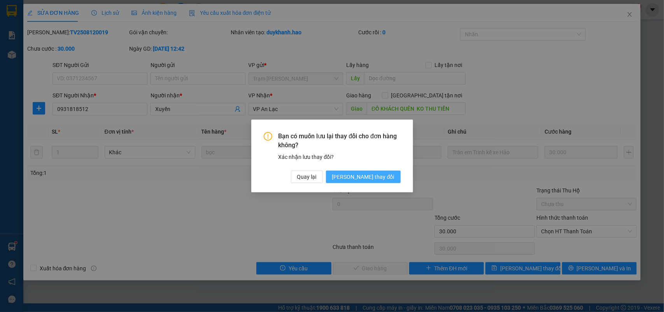
click at [373, 175] on span "[PERSON_NAME] thay đổi" at bounding box center [363, 176] width 62 height 9
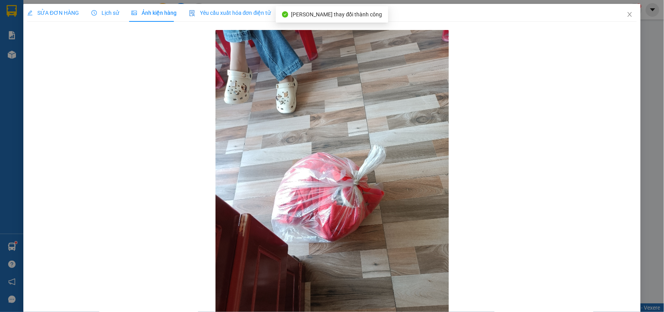
click at [106, 12] on span "Lịch sử" at bounding box center [105, 13] width 28 height 6
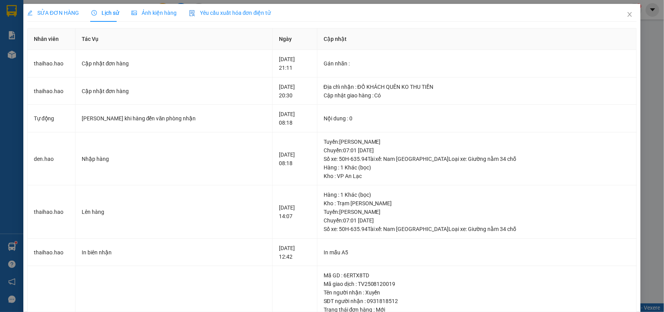
click at [68, 12] on span "SỬA ĐƠN HÀNG" at bounding box center [53, 13] width 52 height 6
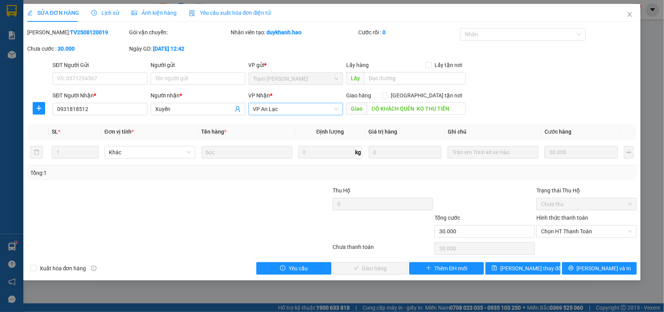
click at [278, 114] on span "VP An Lạc" at bounding box center [296, 109] width 86 height 12
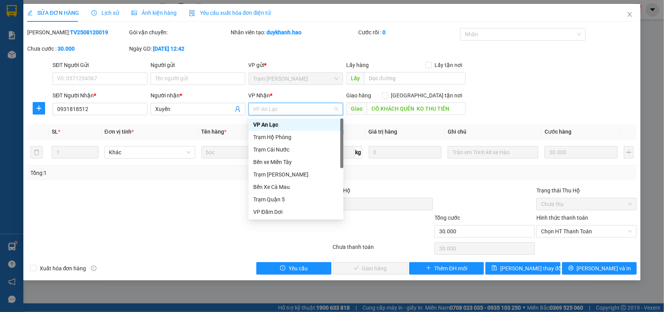
click at [278, 114] on span "VP An Lạc" at bounding box center [296, 109] width 86 height 12
click at [280, 174] on div "Trạm [PERSON_NAME]" at bounding box center [296, 174] width 86 height 9
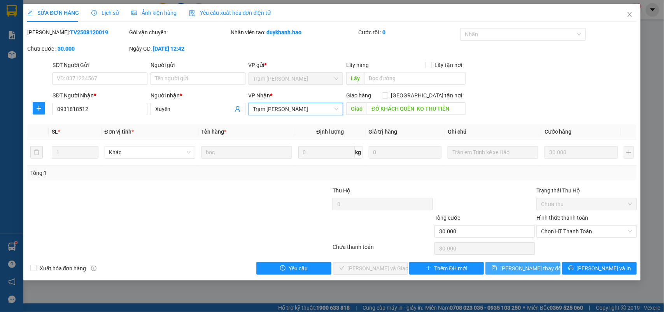
click at [541, 271] on span "[PERSON_NAME] thay đổi" at bounding box center [531, 268] width 62 height 9
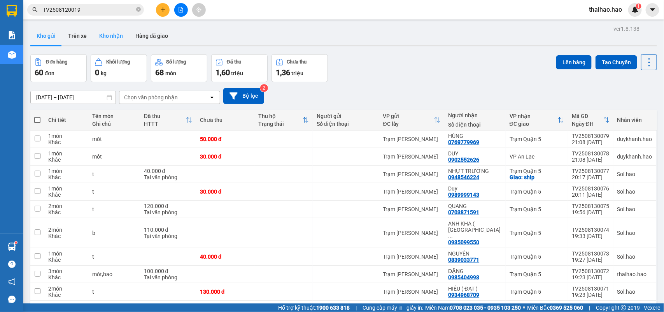
click at [115, 35] on button "Kho nhận" at bounding box center [111, 35] width 36 height 19
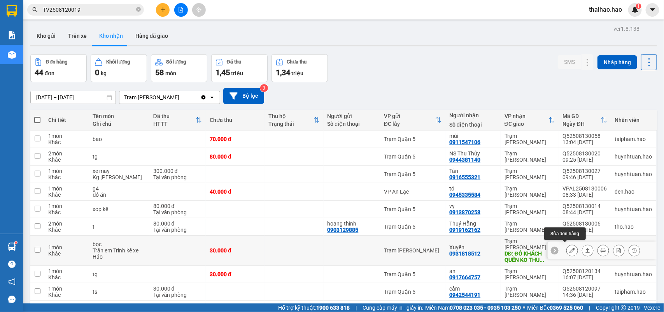
click at [569, 247] on icon at bounding box center [571, 249] width 5 height 5
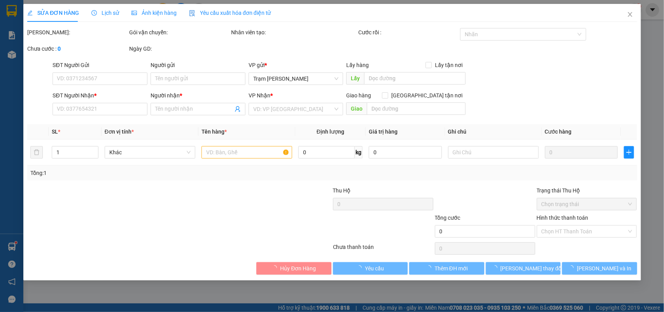
type input "0931818512"
type input "Xuyến"
type input "ĐỒ KHÁCH QUÊN KO THU TIỀN"
type input "30.000"
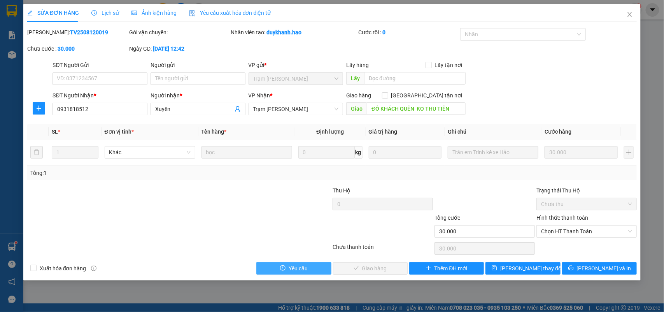
click at [292, 269] on span "Yêu cầu" at bounding box center [298, 268] width 19 height 9
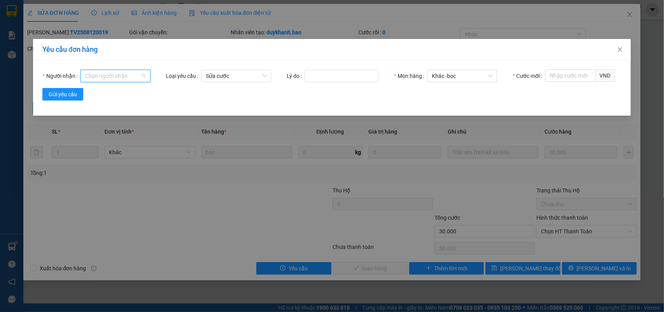
click at [133, 78] on input "Người nhận" at bounding box center [112, 76] width 55 height 12
click at [226, 113] on div "Người nhận Chọn người nhận Loại yêu cầu Sửa cước Lý do Món hàng Khác - bọc Cước…" at bounding box center [331, 87] width 597 height 55
click at [617, 47] on icon "close" at bounding box center [620, 49] width 6 height 6
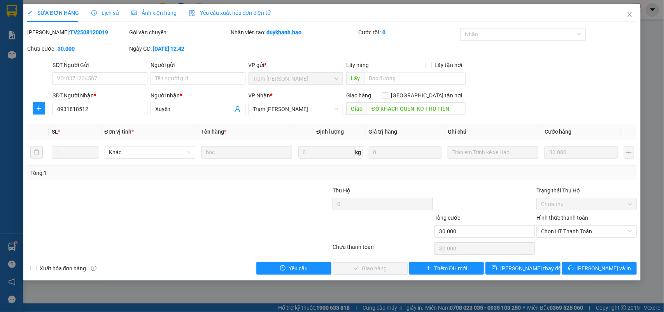
click at [98, 15] on span "Lịch sử" at bounding box center [105, 13] width 28 height 6
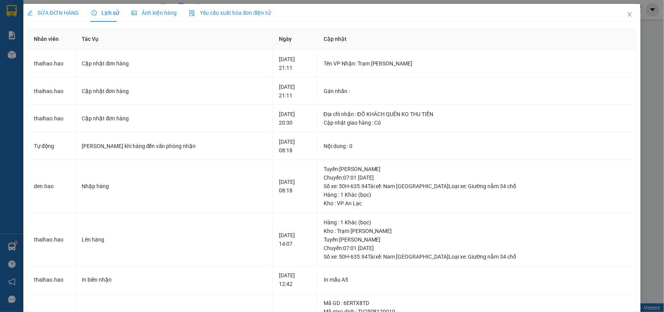
click at [58, 14] on span "SỬA ĐƠN HÀNG" at bounding box center [53, 13] width 52 height 6
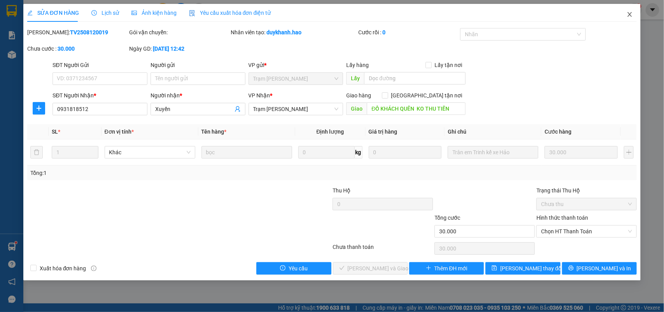
click at [639, 16] on span "Close" at bounding box center [630, 15] width 22 height 22
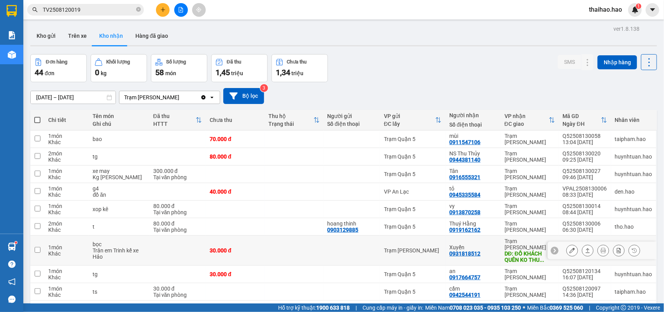
click at [485, 248] on div "Xuyến 0931818512" at bounding box center [472, 250] width 47 height 12
checkbox input "true"
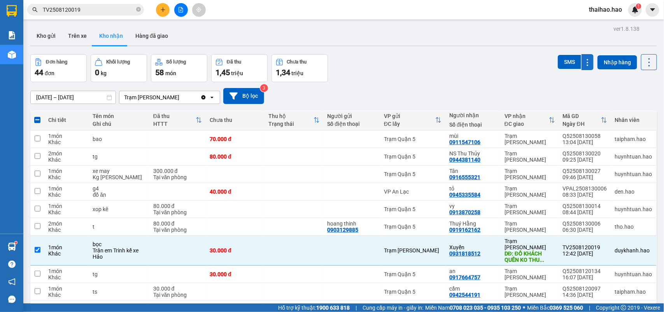
click at [584, 60] on icon at bounding box center [587, 62] width 7 height 7
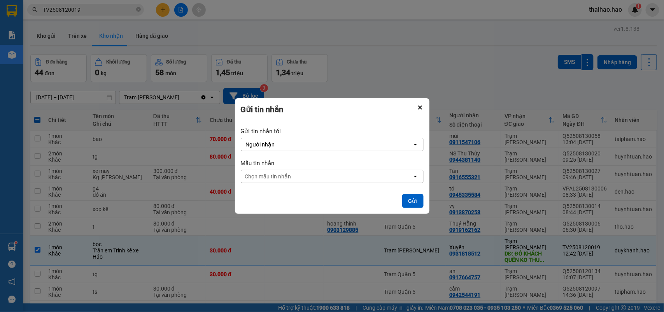
click at [411, 179] on div "Chọn mẫu tin nhắn" at bounding box center [326, 176] width 171 height 12
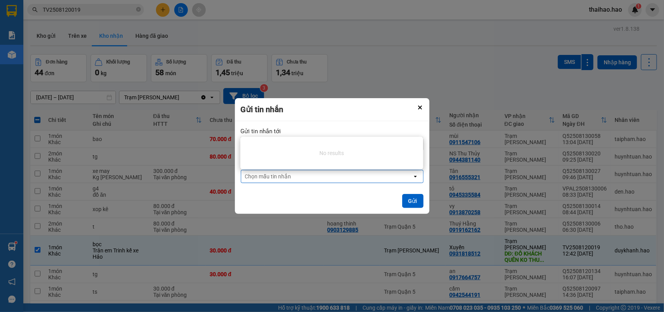
click at [411, 179] on div "Chọn mẫu tin nhắn" at bounding box center [326, 176] width 171 height 12
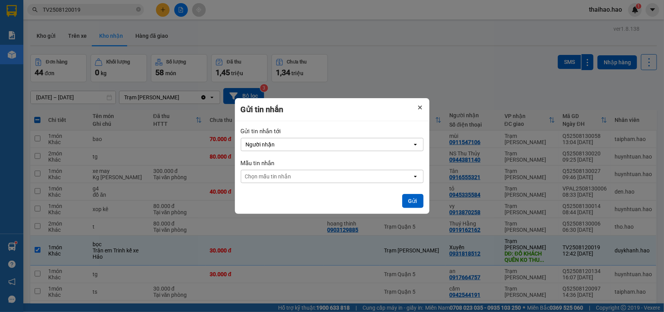
click at [418, 107] on icon "Close" at bounding box center [420, 107] width 4 height 4
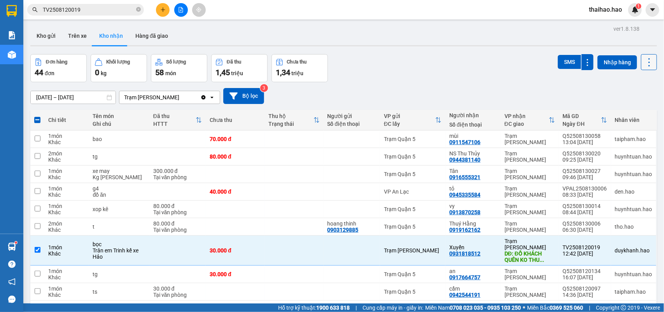
click at [645, 60] on icon at bounding box center [649, 62] width 11 height 11
click at [599, 63] on button "Nhập hàng" at bounding box center [617, 62] width 40 height 14
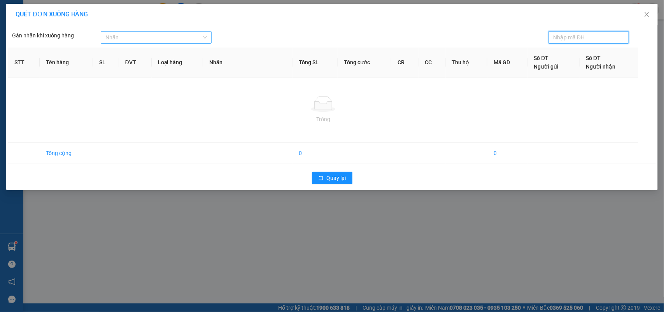
click at [163, 44] on div "Nhãn" at bounding box center [156, 37] width 111 height 12
click at [159, 51] on div "CÔNG NỢ" at bounding box center [156, 53] width 102 height 9
click at [136, 38] on icon "close" at bounding box center [136, 37] width 3 height 3
click at [643, 12] on span "Close" at bounding box center [647, 15] width 22 height 22
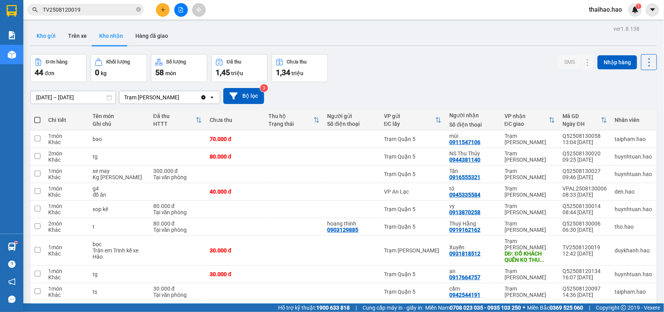
click at [32, 35] on button "Kho gửi" at bounding box center [46, 35] width 32 height 19
